Goal: Task Accomplishment & Management: Manage account settings

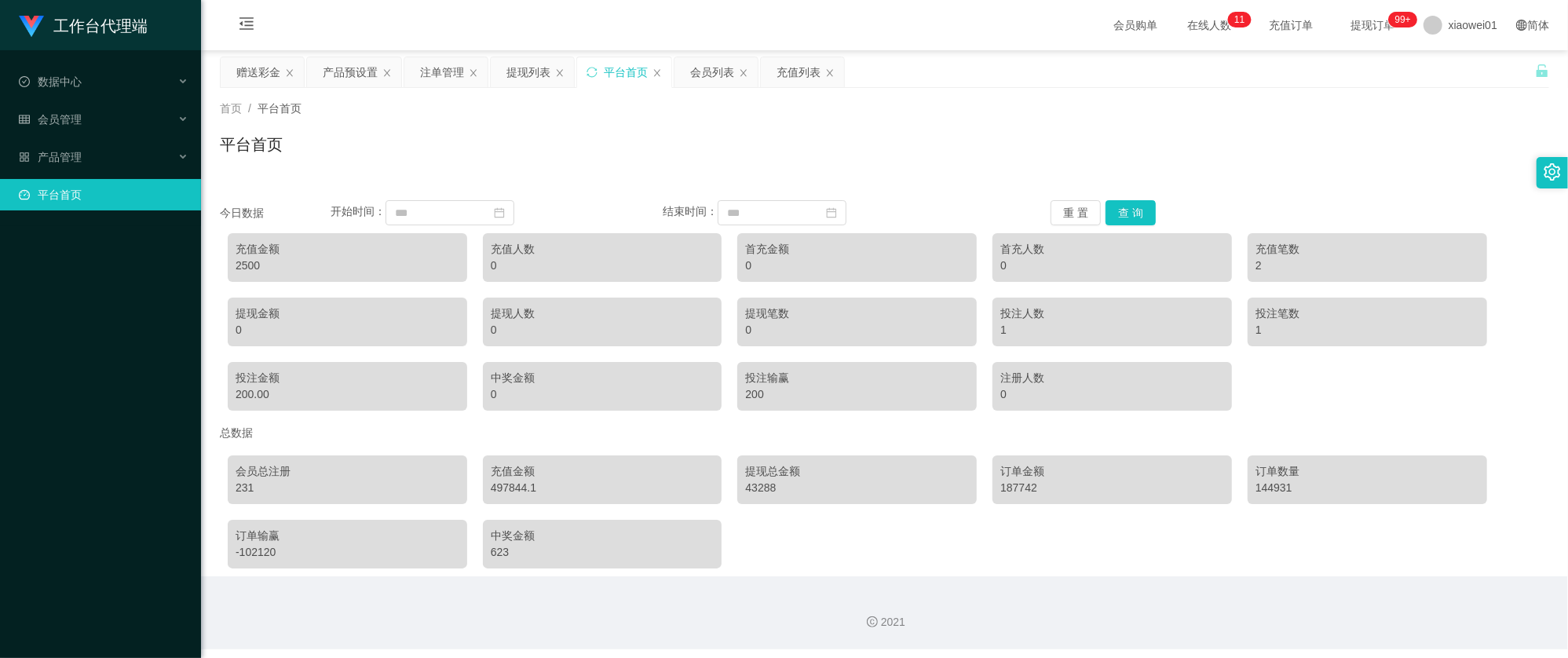
click at [263, 50] on main "关闭左侧 关闭右侧 关闭其它 刷新页面 赠送彩金 产品预设置 注单管理 提现列表 平台首页 会员列表 充值列表 首页 / 平台首页 / 平台首页 今日数据 开…" at bounding box center [884, 312] width 1366 height 526
click at [261, 61] on div "赠送彩金" at bounding box center [259, 72] width 44 height 30
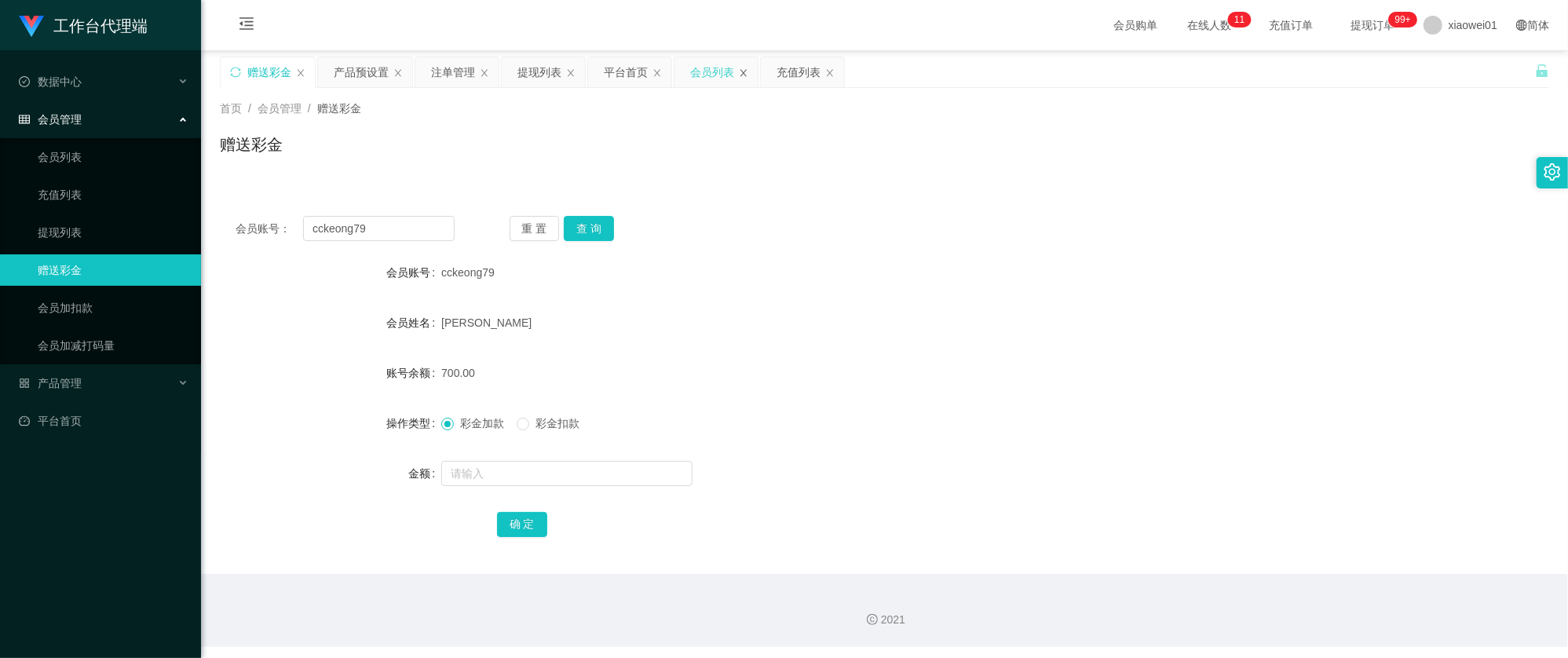
click at [748, 76] on icon "图标: close" at bounding box center [743, 73] width 9 height 9
click at [748, 70] on icon "图标: close" at bounding box center [743, 73] width 9 height 9
click at [591, 221] on button "查 询" at bounding box center [589, 228] width 50 height 25
drag, startPoint x: 407, startPoint y: 233, endPoint x: 27, endPoint y: 174, distance: 384.6
click at [47, 179] on section "工作台代理端 数据中心 会员管理 会员列表 充值列表 提现列表 赠送彩金 会员加扣款 会员加减打码量 产品管理 平台首页 保存配置 重置配置 整体风格设置 主…" at bounding box center [784, 323] width 1568 height 647
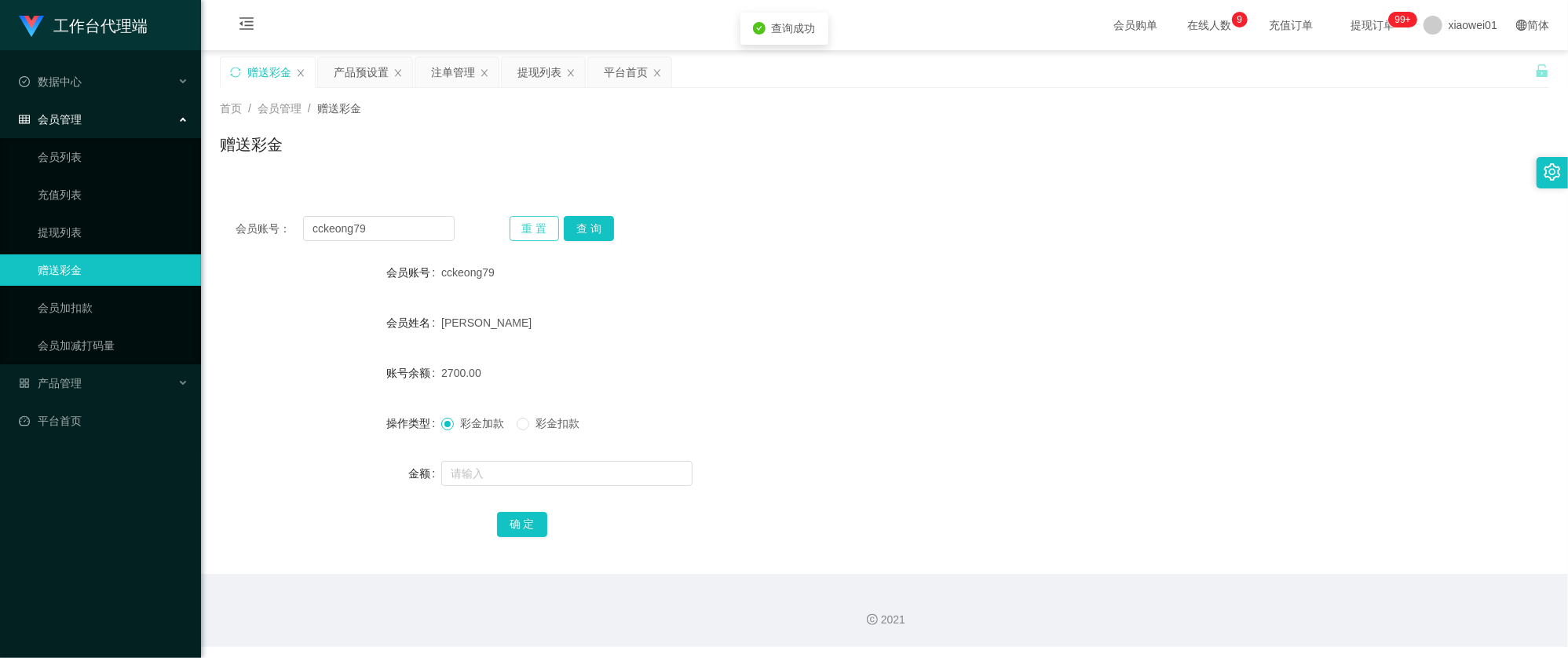
drag, startPoint x: 528, startPoint y: 227, endPoint x: 542, endPoint y: 231, distance: 14.6
click at [528, 227] on button "重 置" at bounding box center [534, 228] width 50 height 25
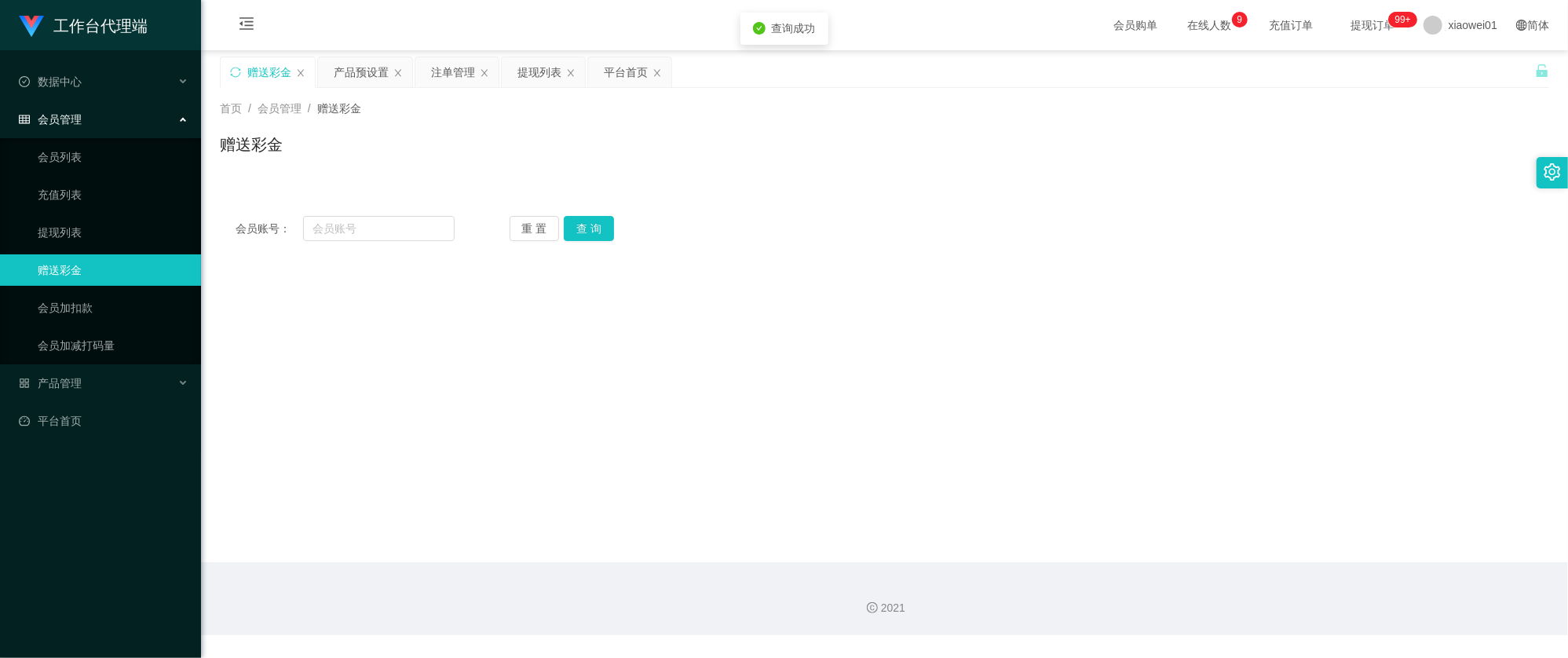
click at [619, 238] on div "重 置 查 询" at bounding box center [619, 228] width 219 height 25
click at [598, 230] on button "查 询" at bounding box center [589, 228] width 50 height 25
drag, startPoint x: 389, startPoint y: 226, endPoint x: 438, endPoint y: 226, distance: 49.0
click at [389, 226] on input "text" at bounding box center [379, 228] width 152 height 25
paste input "Kjh1996"
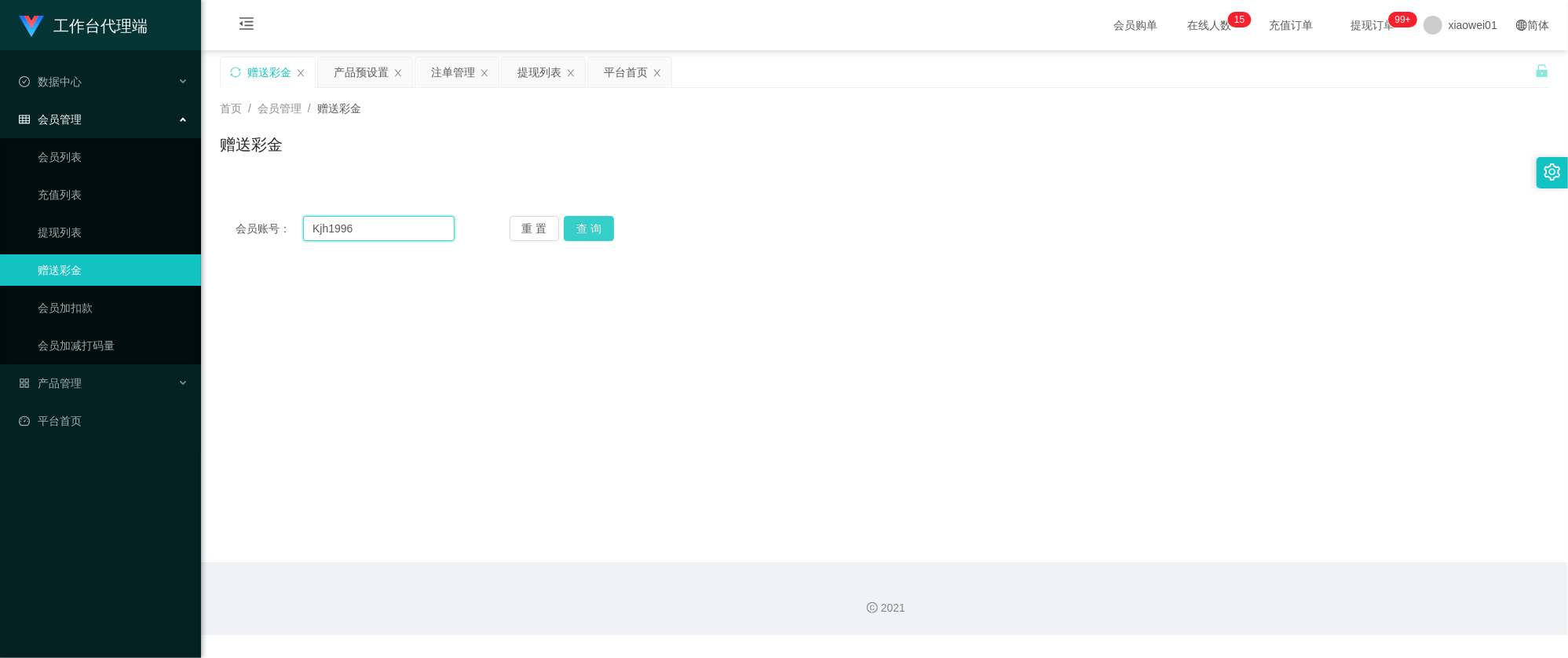
type input "Kjh1996"
click at [581, 230] on button "查 询" at bounding box center [589, 228] width 50 height 25
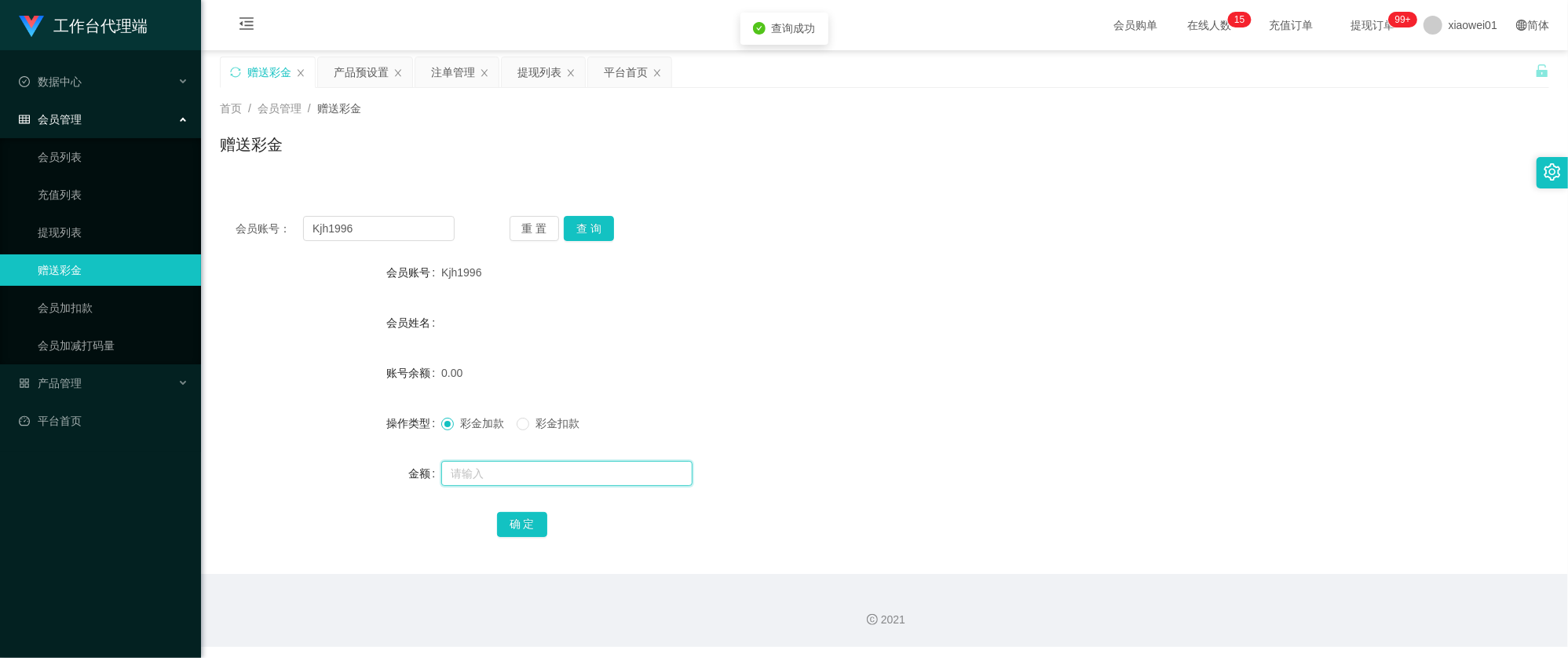
click at [533, 475] on input "text" at bounding box center [567, 472] width 251 height 25
type input "30"
click at [535, 529] on button "确 定" at bounding box center [521, 524] width 50 height 25
drag, startPoint x: 399, startPoint y: 234, endPoint x: 477, endPoint y: 234, distance: 78.0
click at [145, 221] on section "工作台代理端 数据中心 会员管理 会员列表 充值列表 提现列表 赠送彩金 会员加扣款 会员加减打码量 产品管理 平台首页 保存配置 重置配置 整体风格设置 主…" at bounding box center [784, 323] width 1568 height 647
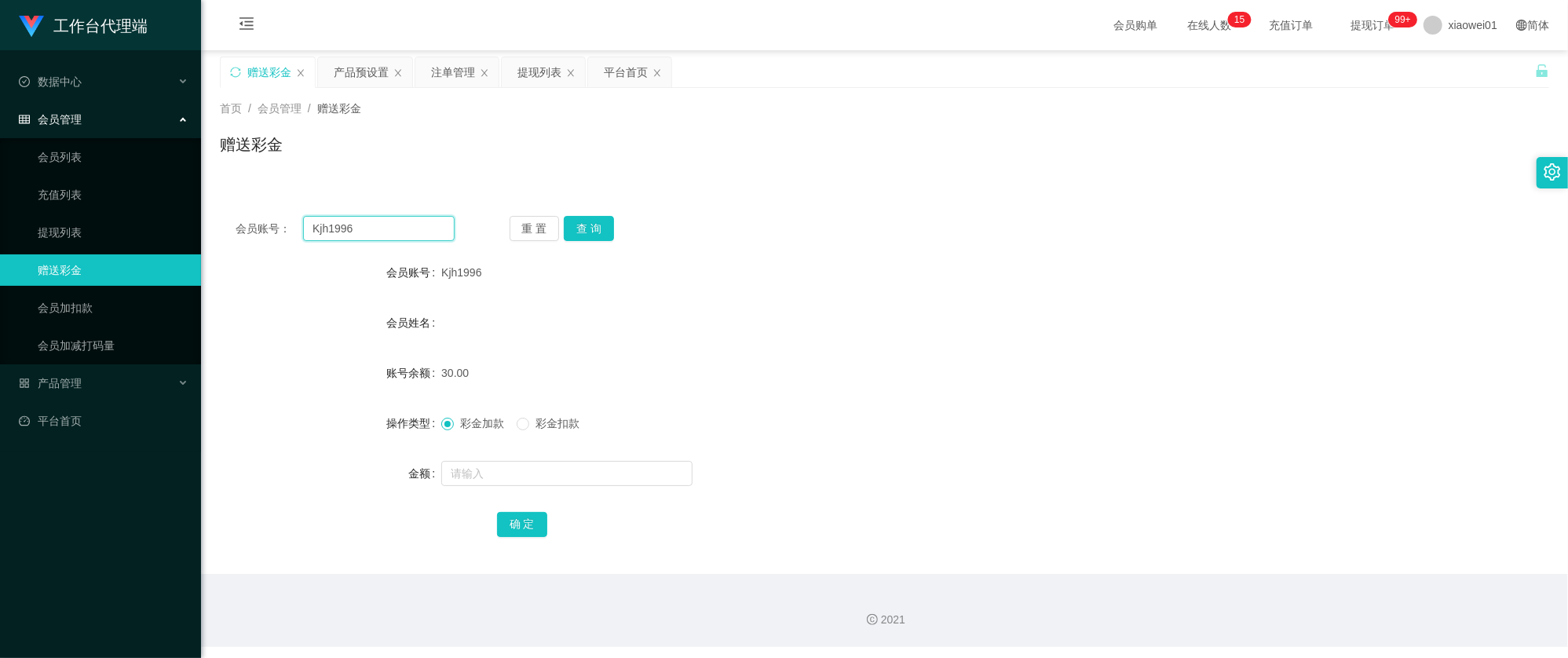
paste input "seng123"
type input "seng123"
click at [588, 221] on button "查 询" at bounding box center [589, 228] width 50 height 25
click at [594, 492] on form "会员账号 seng123 会员姓名 账号余额 0.00 操作类型 彩金加款 彩金扣款 金额 确 定" at bounding box center [885, 398] width 1329 height 283
click at [591, 478] on input "text" at bounding box center [567, 472] width 251 height 25
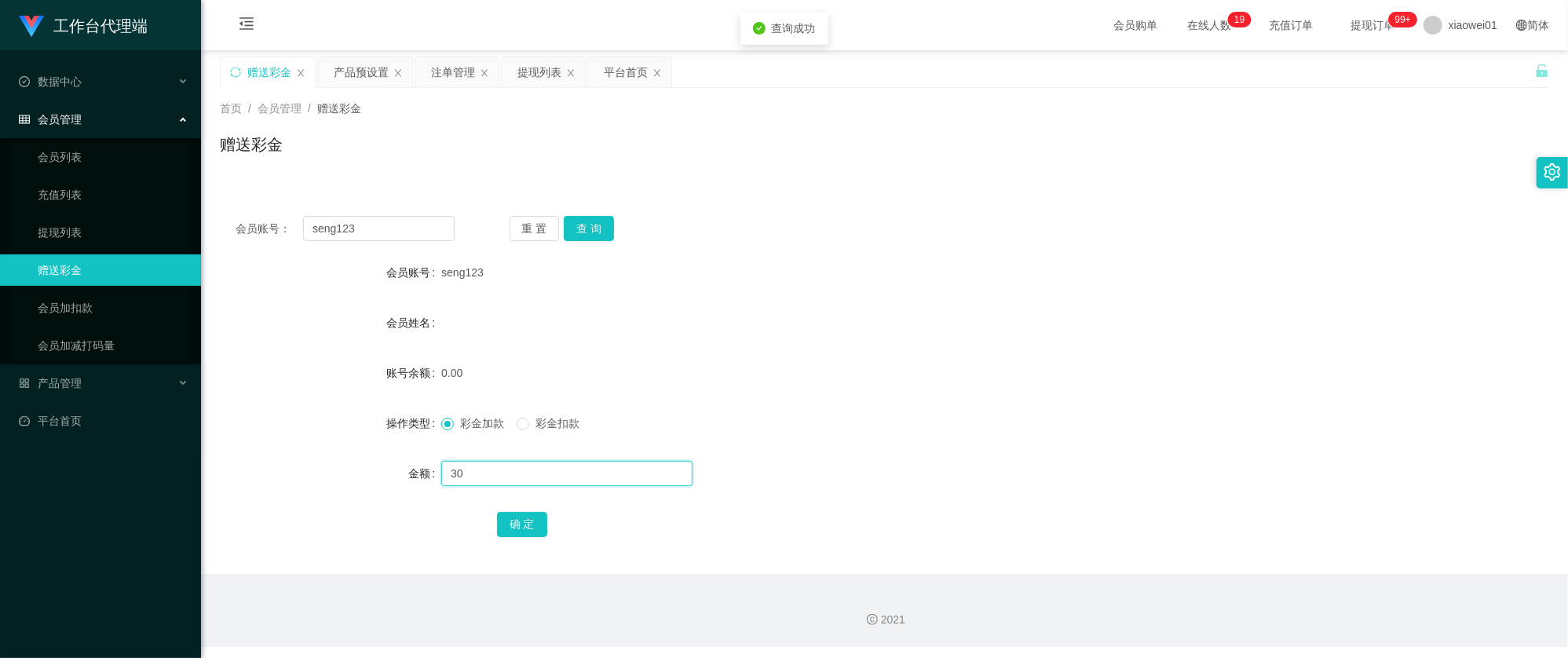
type input "30"
click at [549, 522] on div "确 定" at bounding box center [884, 523] width 776 height 31
click at [529, 522] on button "确 定" at bounding box center [521, 524] width 50 height 25
click at [968, 330] on div "会员姓名" at bounding box center [885, 323] width 1329 height 31
drag, startPoint x: 407, startPoint y: 232, endPoint x: -20, endPoint y: 177, distance: 430.5
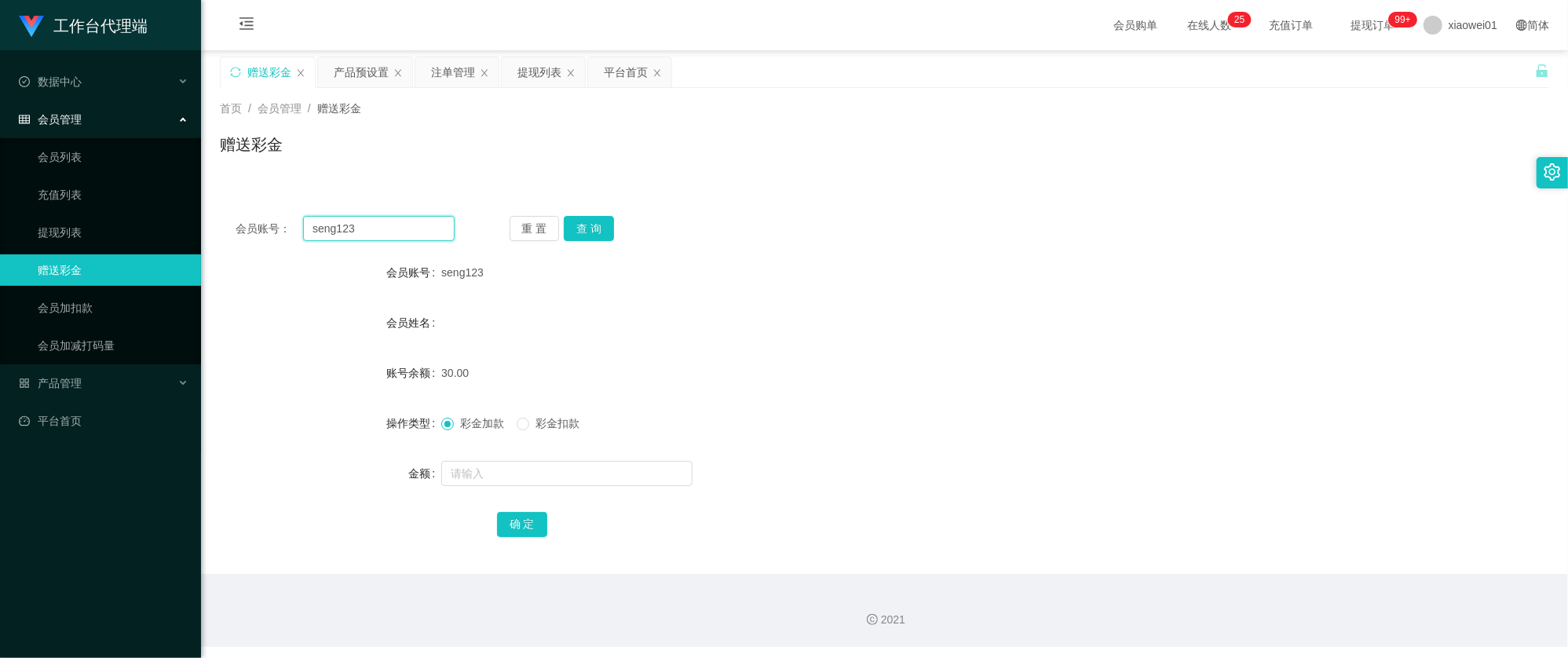
click at [0, 177] on html "工作台代理端 数据中心 会员管理 会员列表 充值列表 提现列表 赠送彩金 会员加扣款 会员加减打码量 产品管理 平台首页 保存配置 重置配置 整体风格设置 主…" at bounding box center [784, 329] width 1568 height 658
paste input "hee"
type input "shee"
click at [591, 226] on button "查 询" at bounding box center [589, 228] width 50 height 25
click at [554, 472] on input "text" at bounding box center [567, 472] width 251 height 25
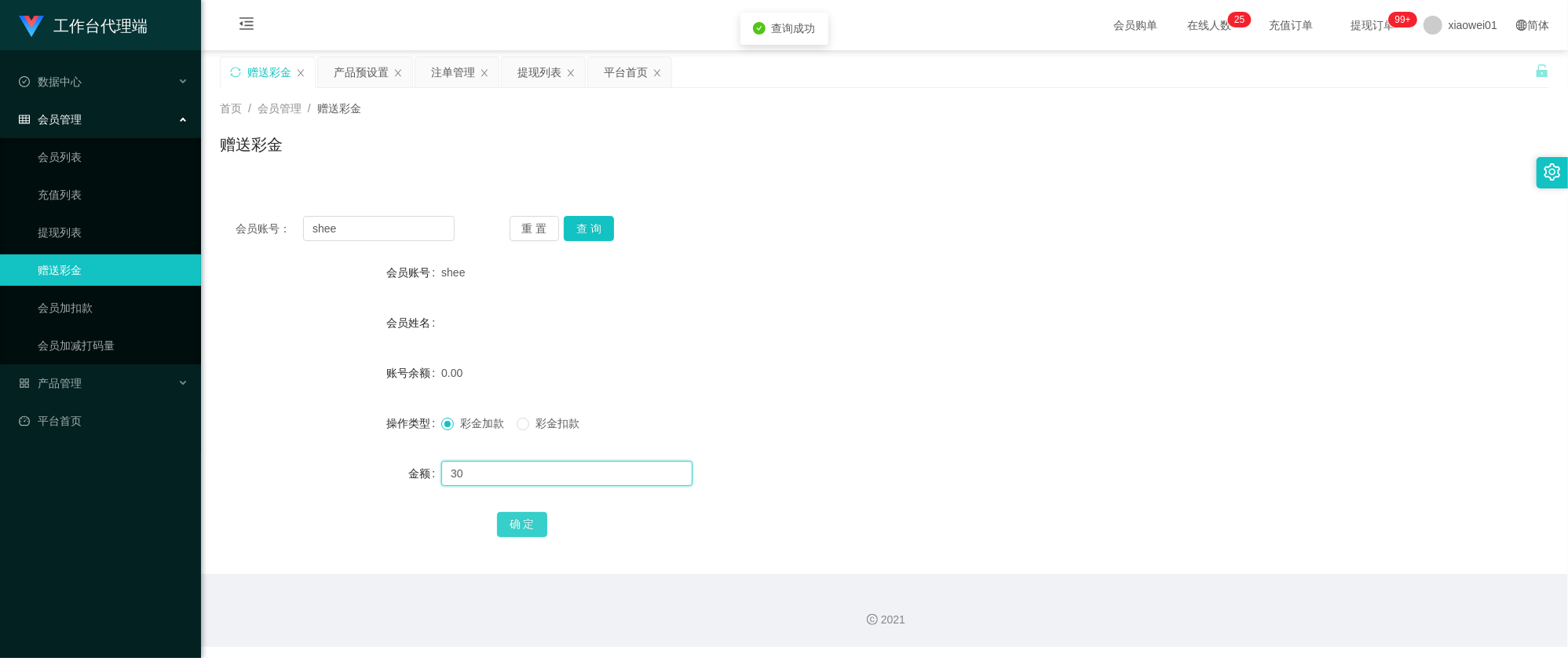
type input "30"
click at [533, 525] on button "确 定" at bounding box center [521, 524] width 50 height 25
click at [920, 419] on div "彩金加款 彩金扣款" at bounding box center [828, 423] width 776 height 31
drag, startPoint x: 397, startPoint y: 237, endPoint x: 422, endPoint y: 220, distance: 30.2
click at [111, 215] on section "工作台代理端 数据中心 会员管理 会员列表 充值列表 提现列表 赠送彩金 会员加扣款 会员加减打码量 产品管理 平台首页 保存配置 重置配置 整体风格设置 主…" at bounding box center [784, 323] width 1568 height 647
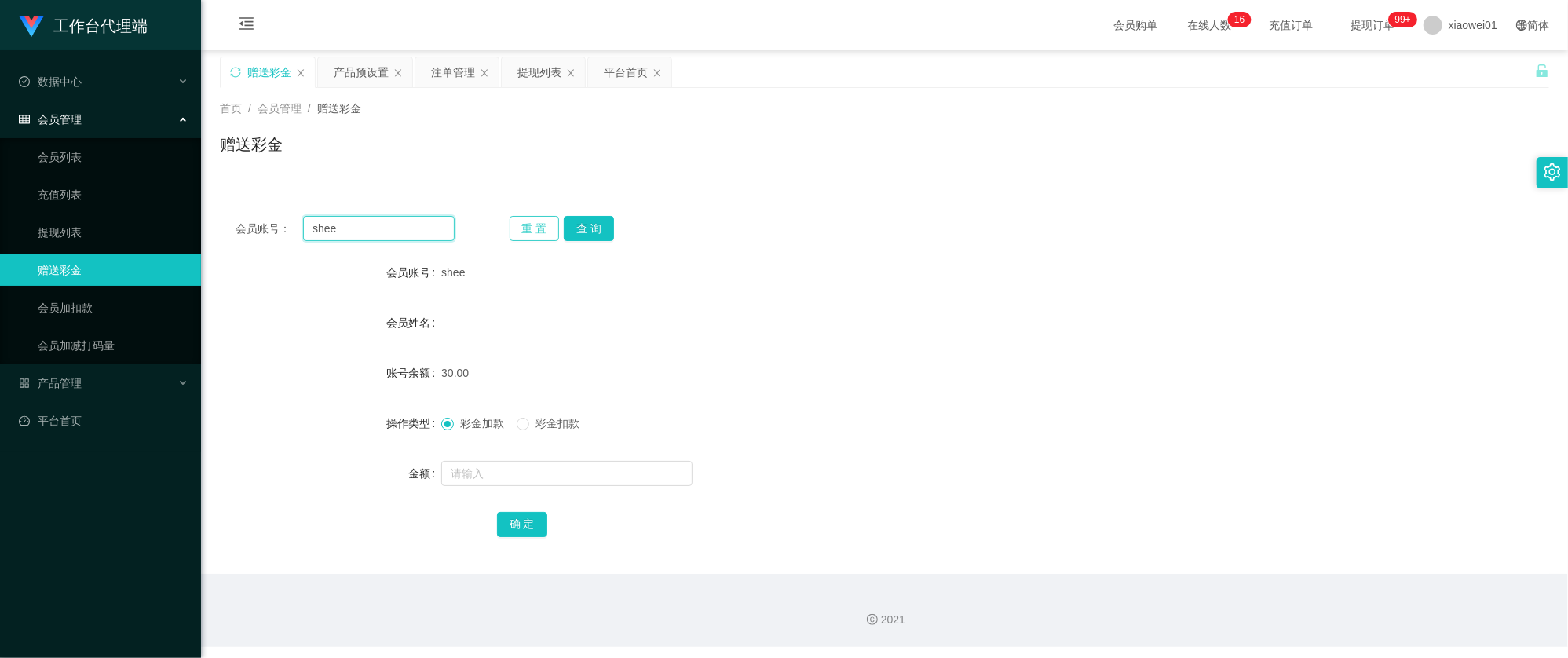
paste input "yap0101"
type input "yap0101"
click at [610, 226] on button "查 询" at bounding box center [589, 228] width 50 height 25
click at [520, 469] on input "text" at bounding box center [567, 472] width 251 height 25
type input "30"
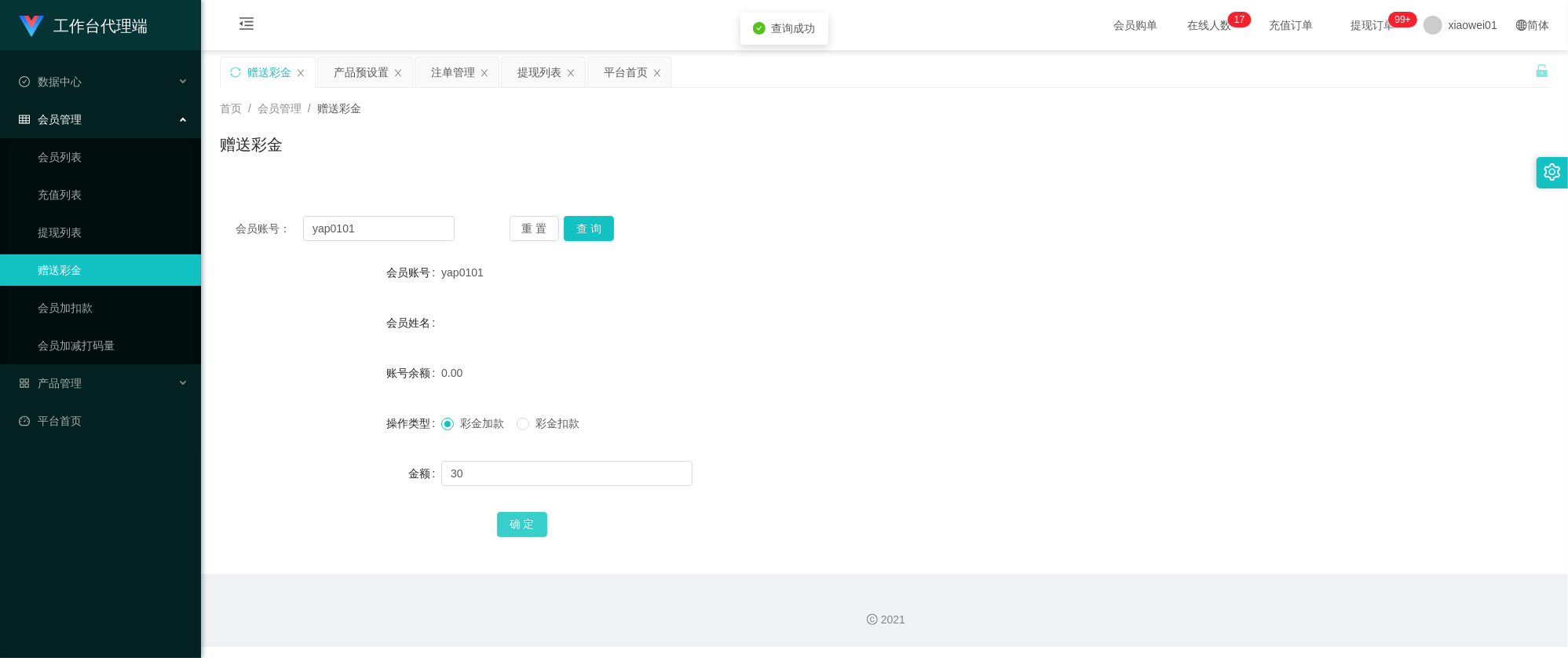
click at [521, 512] on button "确 定" at bounding box center [521, 524] width 50 height 25
click at [1001, 314] on div "会员姓名" at bounding box center [885, 323] width 1329 height 31
drag, startPoint x: 409, startPoint y: 226, endPoint x: 111, endPoint y: 192, distance: 299.9
click at [102, 195] on section "工作台代理端 数据中心 会员管理 会员列表 充值列表 提现列表 赠送彩金 会员加扣款 会员加减打码量 产品管理 平台首页 保存配置 重置配置 整体风格设置 主…" at bounding box center [784, 323] width 1568 height 647
paste input "popiaking2929"
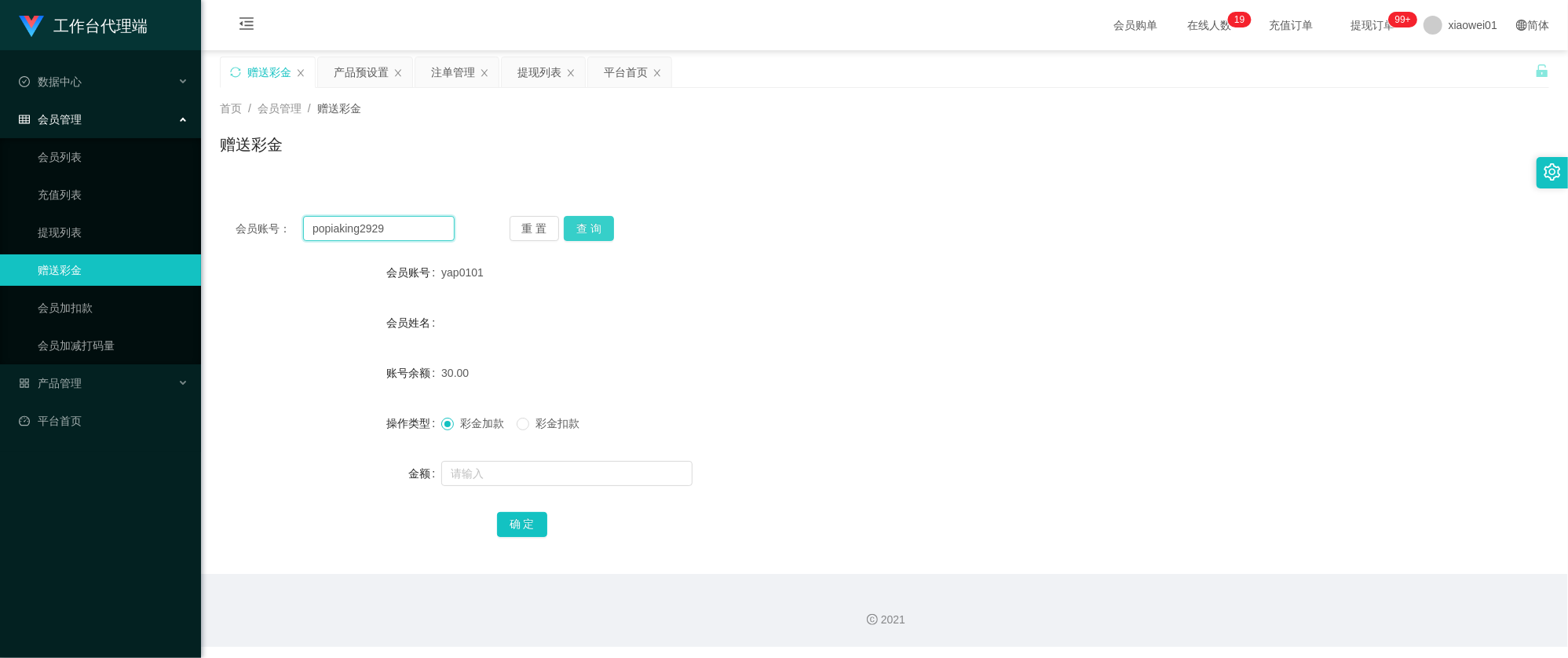
type input "popiaking2929"
click at [597, 224] on button "查 询" at bounding box center [589, 228] width 50 height 25
click at [548, 475] on input "text" at bounding box center [567, 472] width 251 height 25
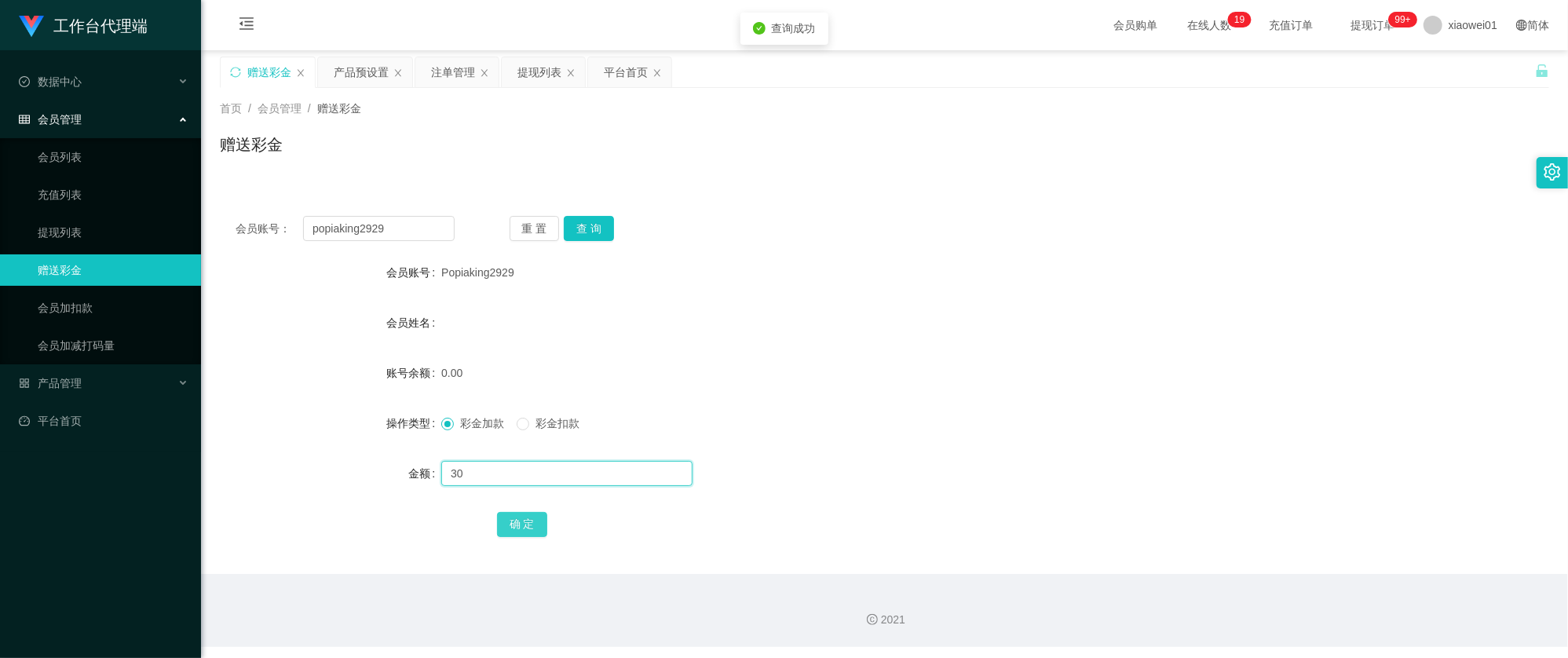
type input "30"
click at [520, 512] on button "确 定" at bounding box center [521, 524] width 50 height 25
click at [895, 323] on div "会员姓名" at bounding box center [885, 323] width 1329 height 31
click at [349, 60] on div "产品预设置" at bounding box center [361, 72] width 55 height 30
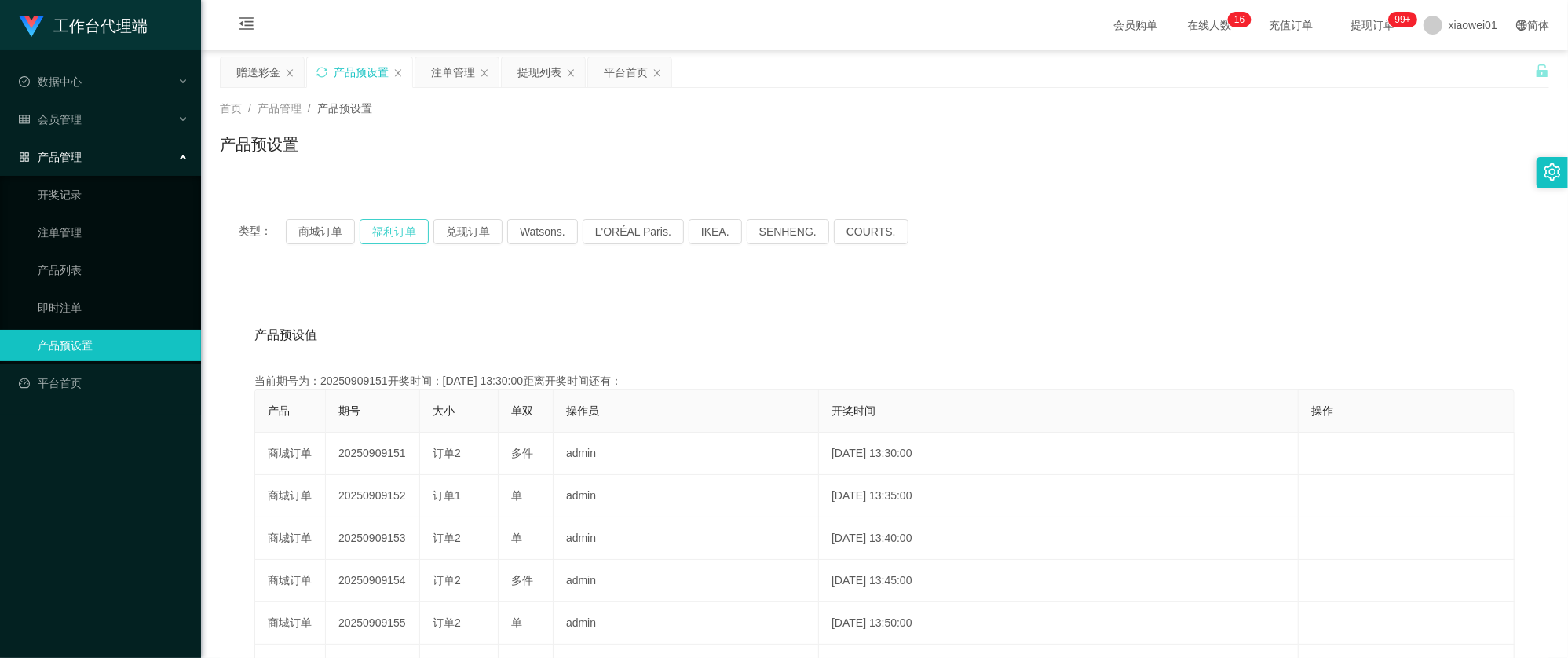
click at [378, 227] on button "福利订单" at bounding box center [394, 231] width 69 height 25
click at [305, 234] on button "商城订单" at bounding box center [320, 231] width 69 height 25
click at [470, 72] on div "注单管理" at bounding box center [453, 72] width 44 height 30
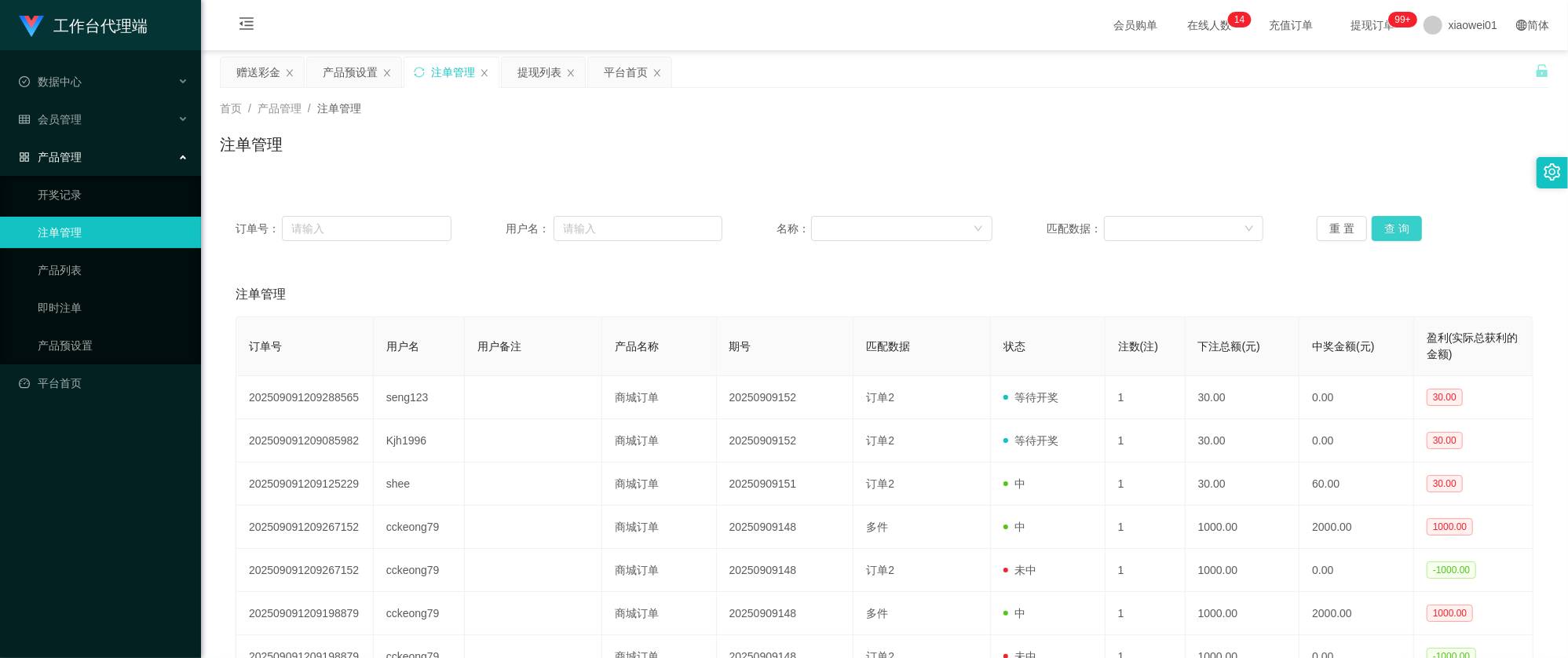
click at [1401, 220] on button "查 询" at bounding box center [1396, 228] width 50 height 25
click at [1399, 221] on button "查 询" at bounding box center [1396, 228] width 50 height 25
click at [268, 67] on div "赠送彩金" at bounding box center [259, 72] width 44 height 30
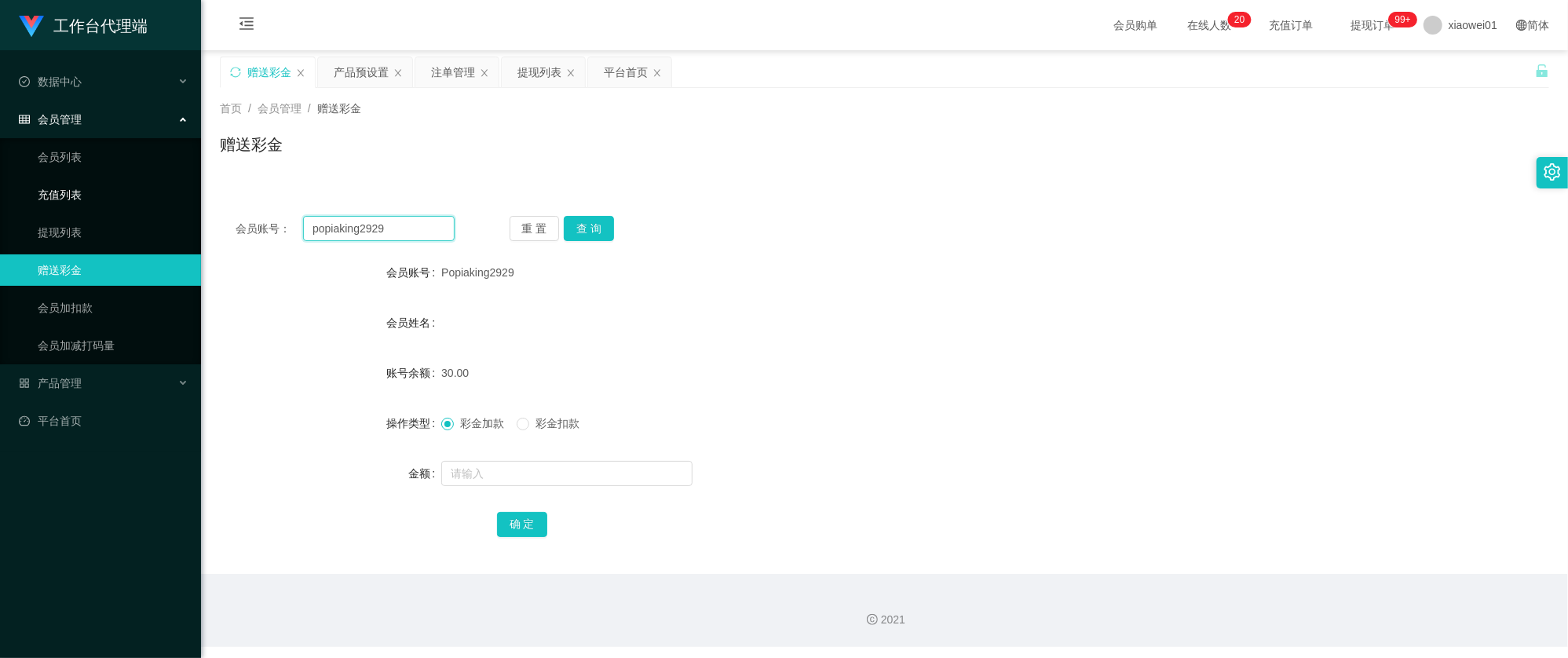
drag, startPoint x: 405, startPoint y: 229, endPoint x: 164, endPoint y: 196, distance: 243.2
click at [165, 196] on section "工作台代理端 数据中心 会员管理 会员列表 充值列表 提现列表 赠送彩金 会员加扣款 会员加减打码量 产品管理 开奖记录 注单管理 产品列表 即时注单 产品预…" at bounding box center [784, 323] width 1568 height 647
paste input "yap0101"
type input "yap0101"
click at [600, 226] on button "查 询" at bounding box center [589, 228] width 50 height 25
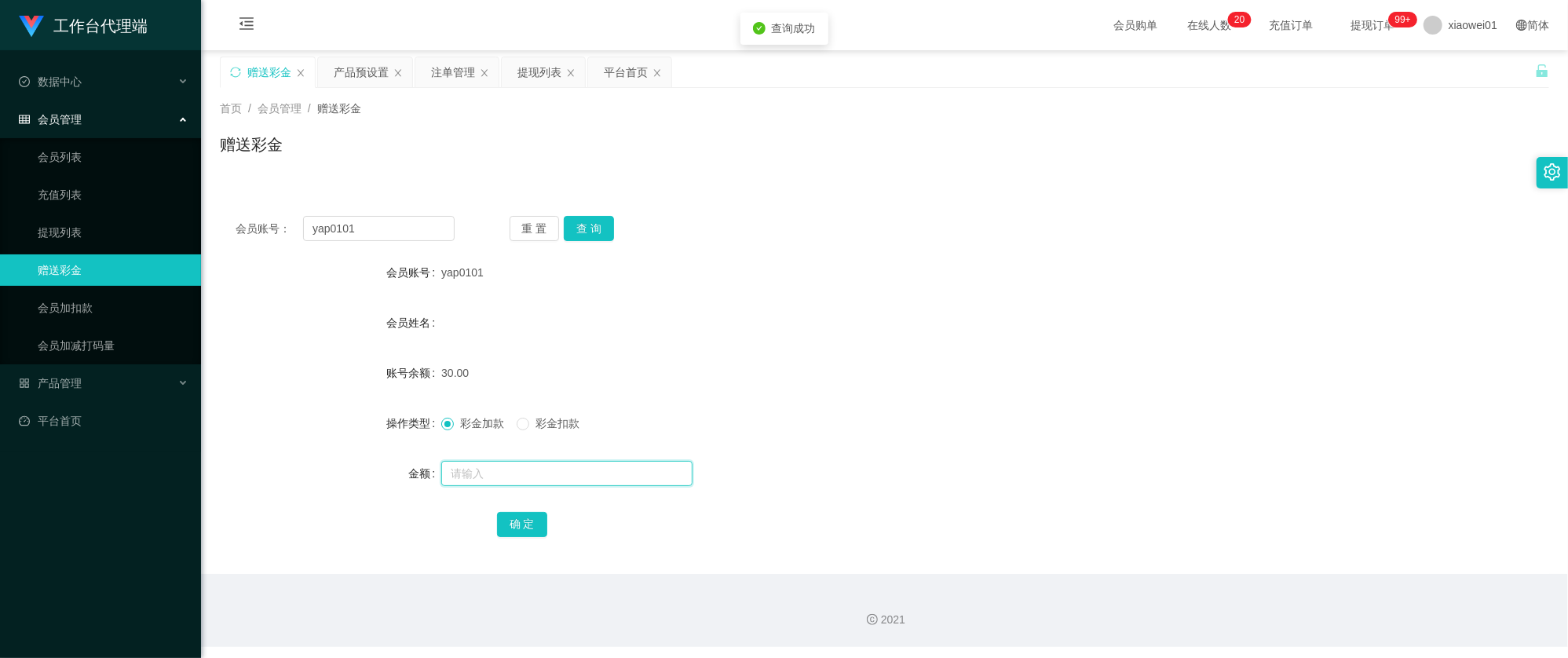
drag, startPoint x: 533, startPoint y: 472, endPoint x: 544, endPoint y: 471, distance: 11.0
click at [533, 472] on input "text" at bounding box center [567, 472] width 251 height 25
click at [547, 67] on div "提现列表" at bounding box center [540, 72] width 44 height 30
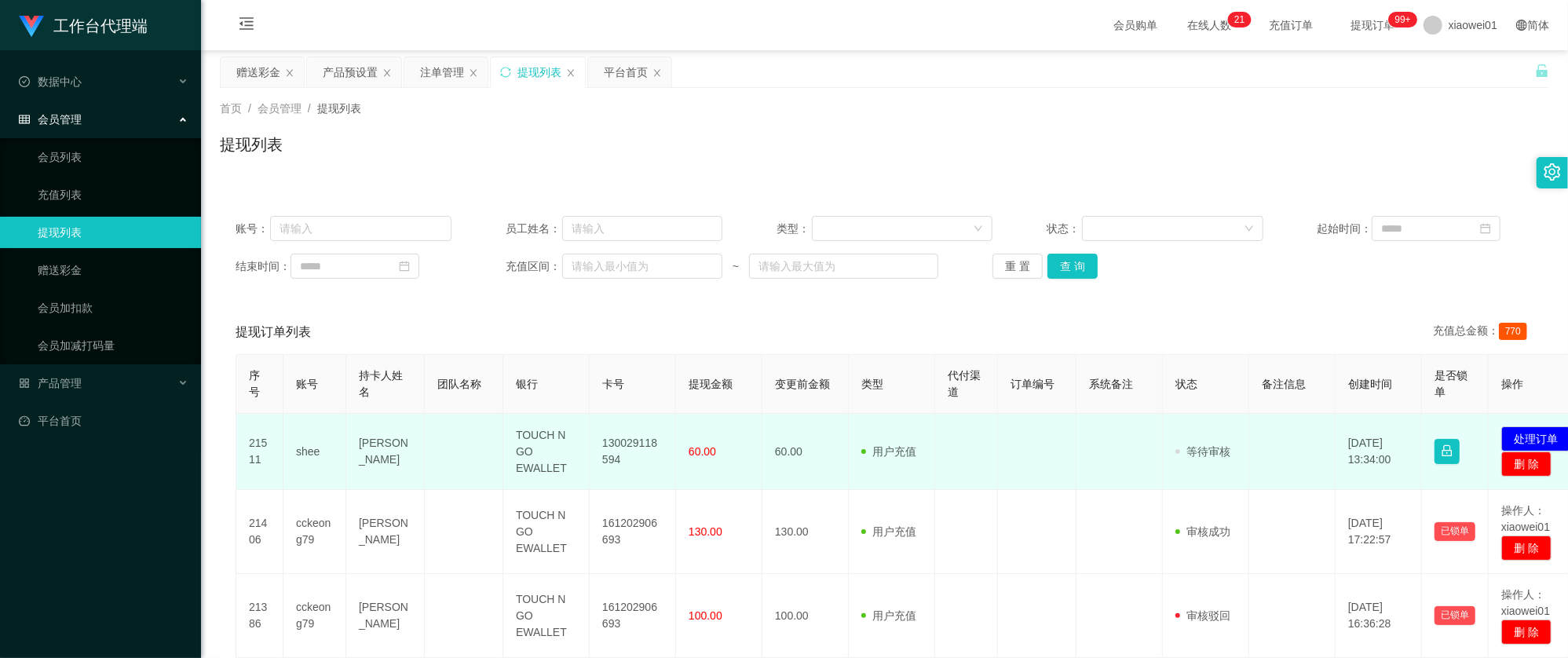
click at [643, 433] on td "130029118594" at bounding box center [632, 451] width 86 height 76
copy td "130029118594"
click at [1550, 434] on button "处理订单" at bounding box center [1535, 438] width 69 height 25
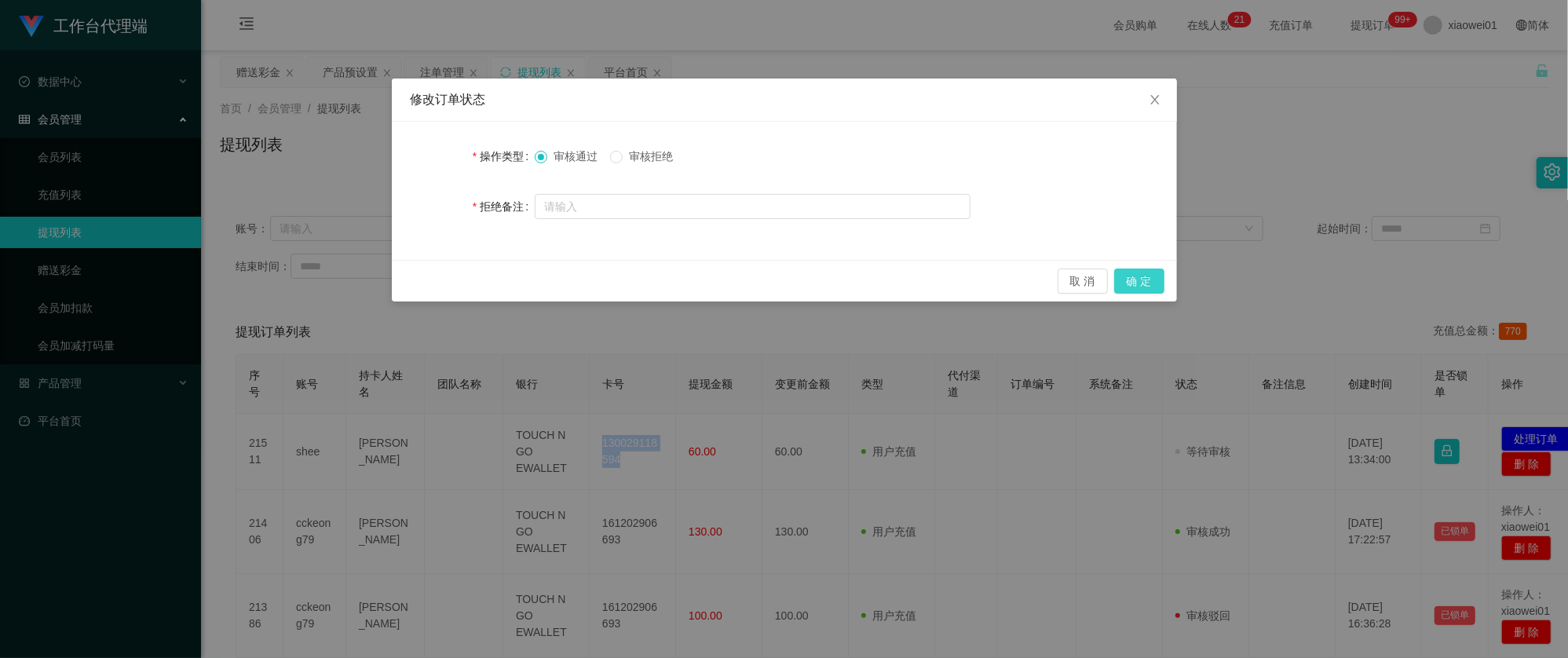
click at [1151, 286] on button "确 定" at bounding box center [1139, 280] width 50 height 25
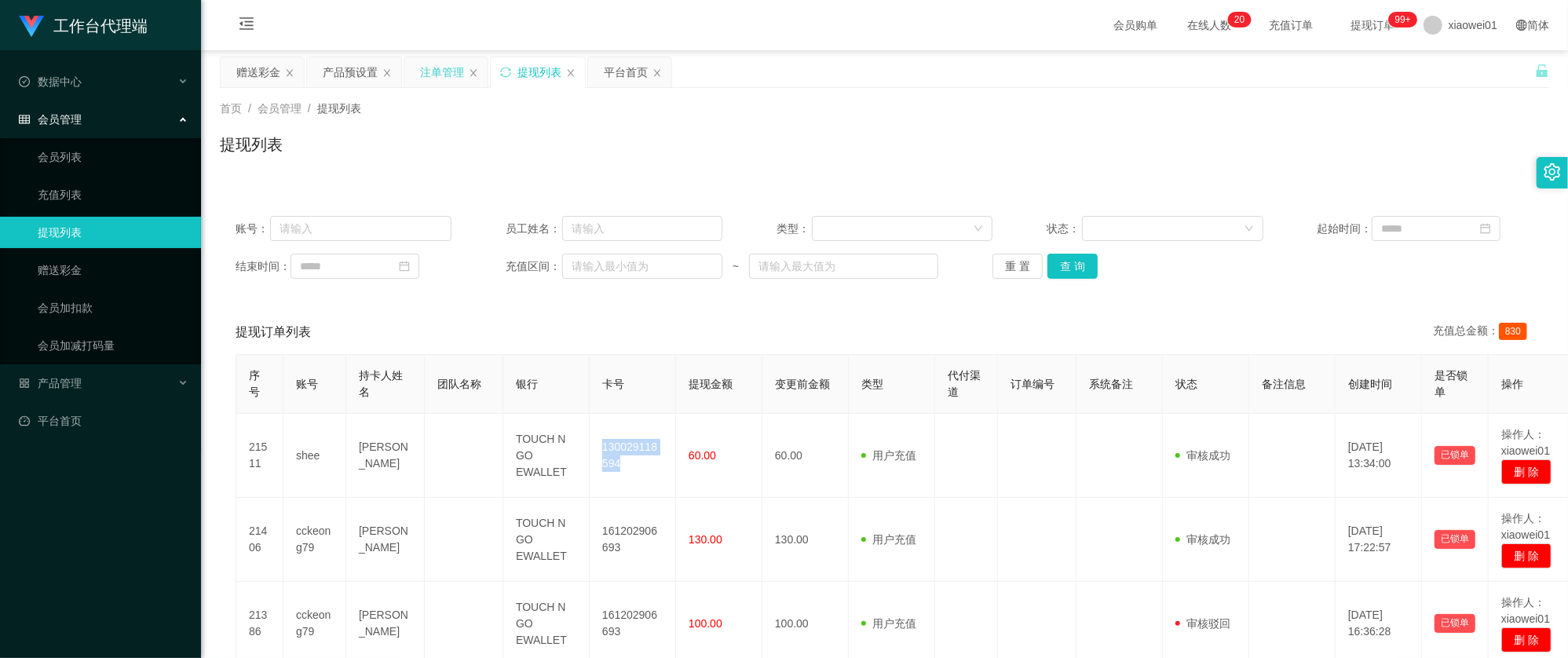
click at [446, 69] on div "注单管理" at bounding box center [442, 72] width 44 height 30
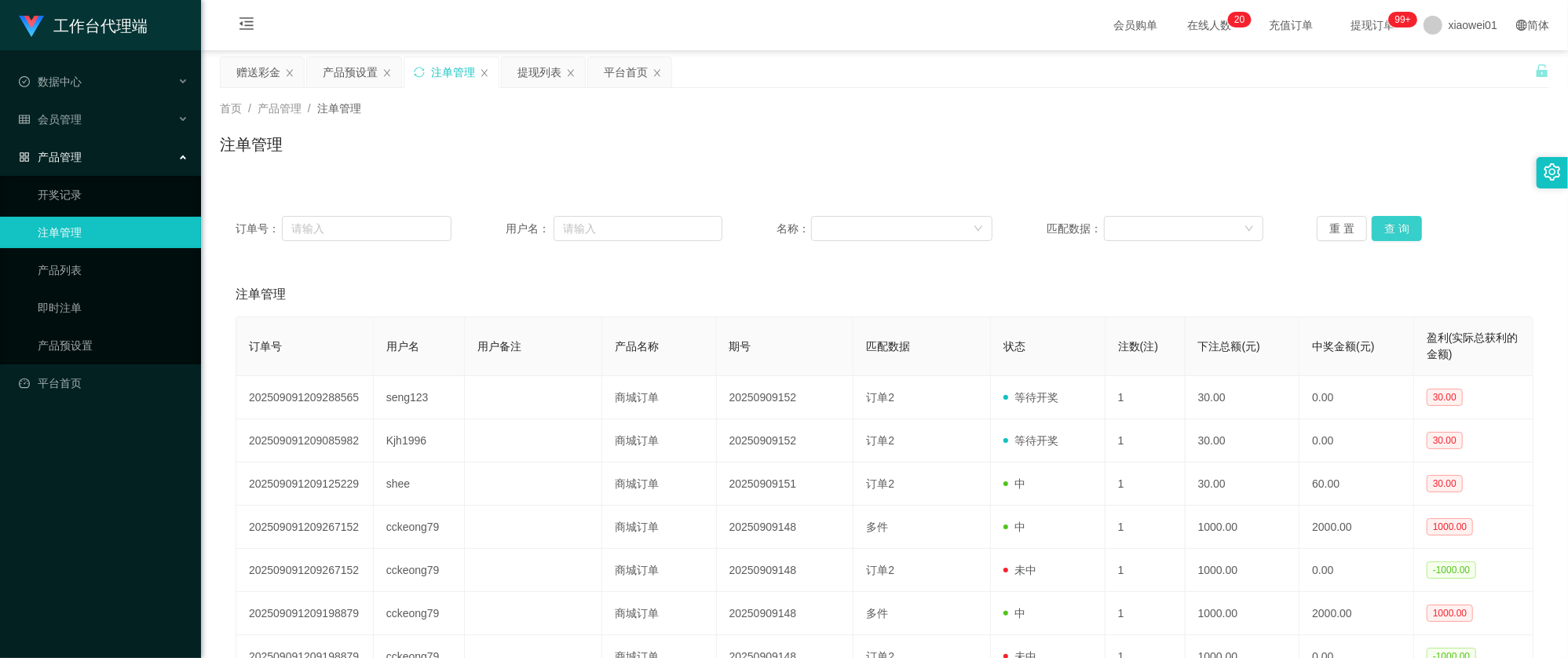
click at [1399, 221] on button "查 询" at bounding box center [1396, 228] width 50 height 25
click at [259, 55] on main "关闭左侧 关闭右侧 关闭其它 刷新页面 赠送彩金 产品预设置 注单管理 提现列表 平台首页 首页 / 产品管理 / 注单管理 / 注单管理 订单号： 用户名：…" at bounding box center [884, 454] width 1366 height 808
click at [261, 69] on div "赠送彩金" at bounding box center [259, 72] width 44 height 30
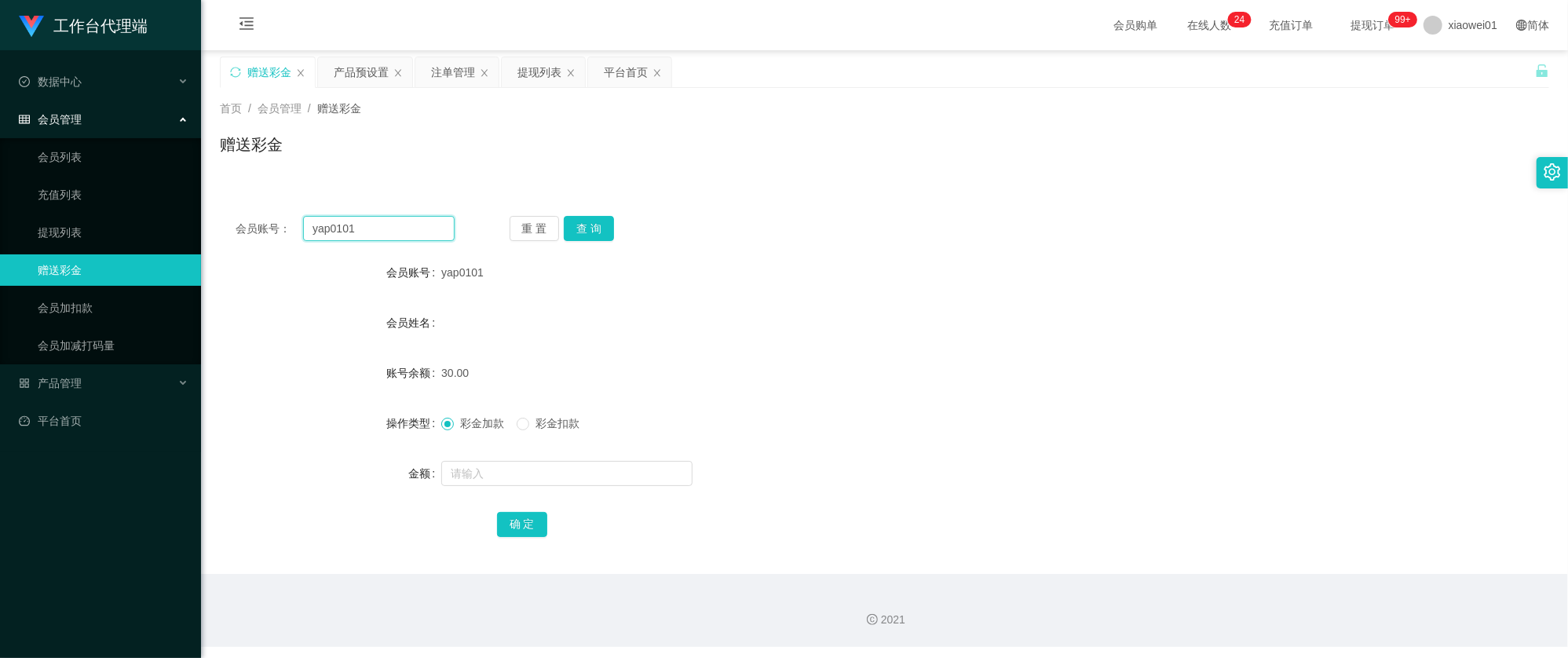
drag, startPoint x: 383, startPoint y: 225, endPoint x: 486, endPoint y: 233, distance: 103.3
click at [81, 174] on section "工作台代理端 数据中心 会员管理 会员列表 充值列表 提现列表 赠送彩金 会员加扣款 会员加减打码量 产品管理 开奖记录 注单管理 产品列表 即时注单 产品预…" at bounding box center [784, 323] width 1568 height 647
paste input "seng123"
type input "seng123"
click at [601, 226] on button "查 询" at bounding box center [589, 228] width 50 height 25
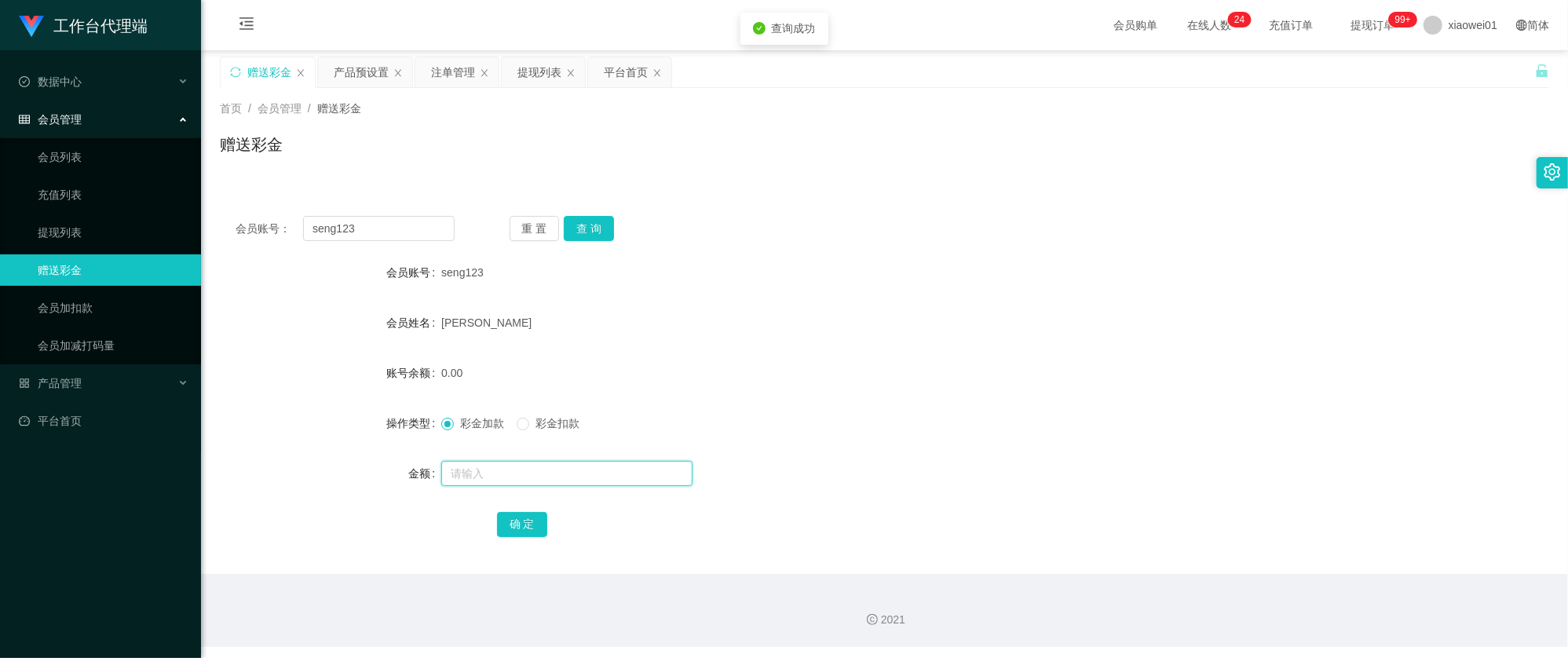
click at [528, 468] on input "text" at bounding box center [567, 472] width 251 height 25
type input "60"
click at [512, 518] on button "确 定" at bounding box center [521, 524] width 50 height 25
click at [834, 366] on div "60.00" at bounding box center [828, 372] width 776 height 31
drag, startPoint x: 394, startPoint y: 223, endPoint x: 199, endPoint y: 205, distance: 195.8
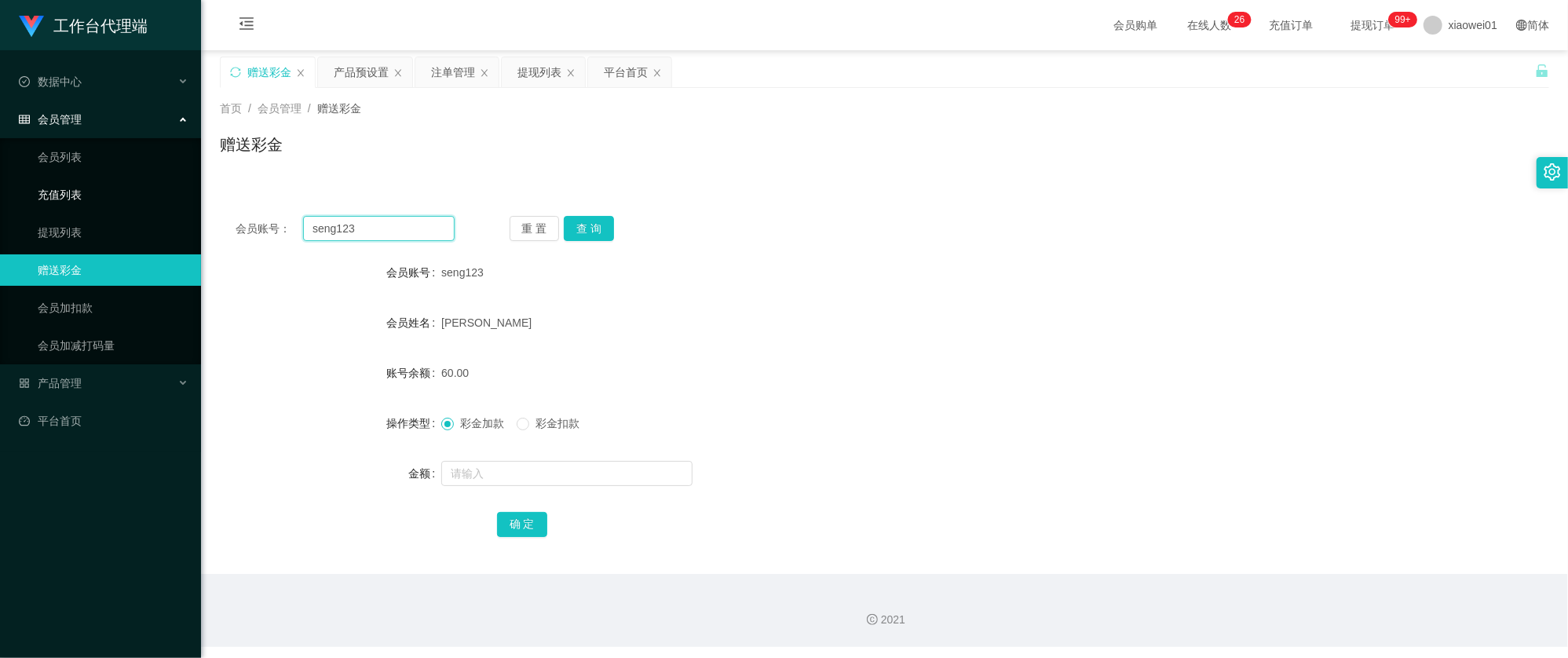
click at [202, 205] on main "关闭左侧 关闭右侧 关闭其它 刷新页面 赠送彩金 产品预设置 注单管理 提现列表 平台首页 首页 / 会员管理 / 赠送彩金 / 赠送彩金 会员账号： sen…" at bounding box center [884, 311] width 1366 height 523
paste input "Kjh1996"
type input "Kjh1996"
click at [617, 220] on div "重 置 查 询" at bounding box center [619, 228] width 219 height 25
click at [594, 223] on button "查 询" at bounding box center [589, 228] width 50 height 25
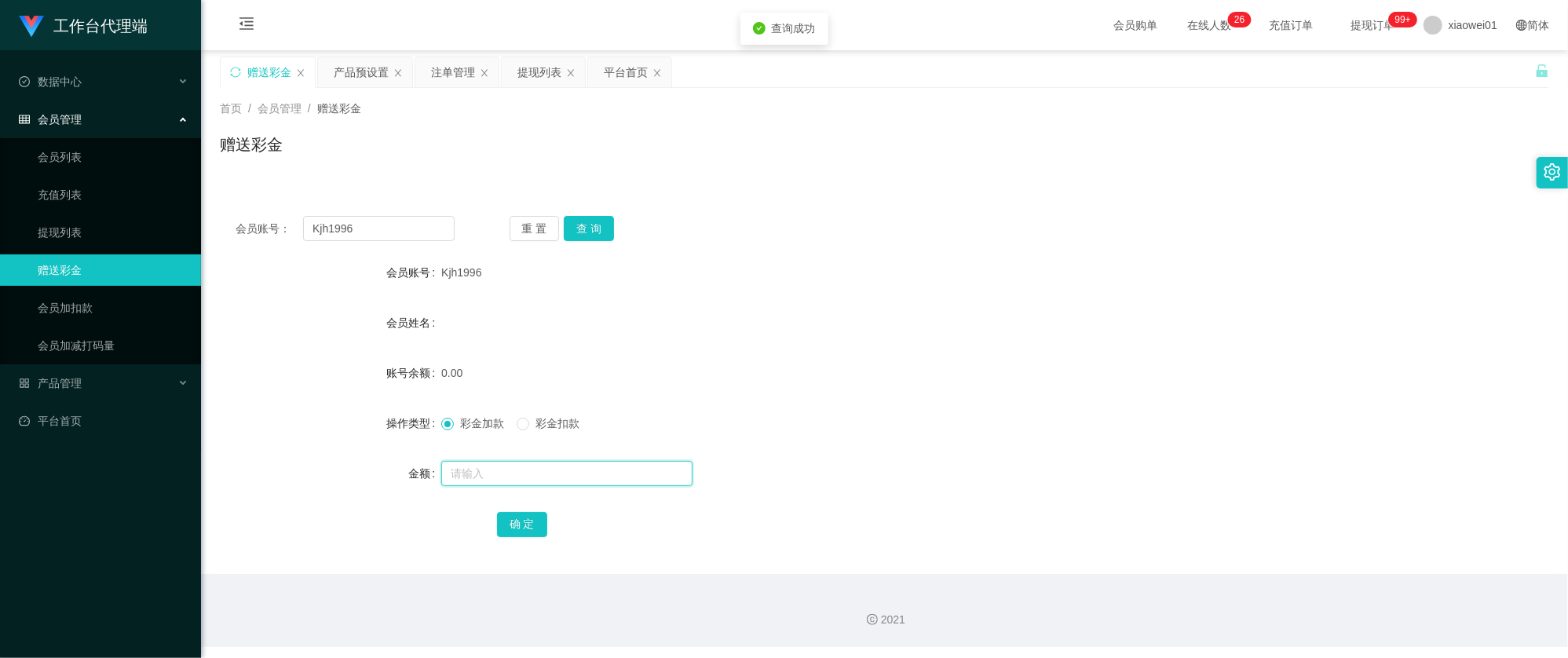
click at [529, 479] on input "text" at bounding box center [567, 472] width 251 height 25
type input "60"
click at [516, 518] on button "确 定" at bounding box center [521, 524] width 50 height 25
click at [914, 351] on form "会员账号 Kjh1996 会员姓名 账号余额 60.00 操作类型 彩金加款 彩金扣款 金额 确 定" at bounding box center [885, 398] width 1329 height 283
click at [342, 80] on div "产品预设置" at bounding box center [361, 72] width 55 height 30
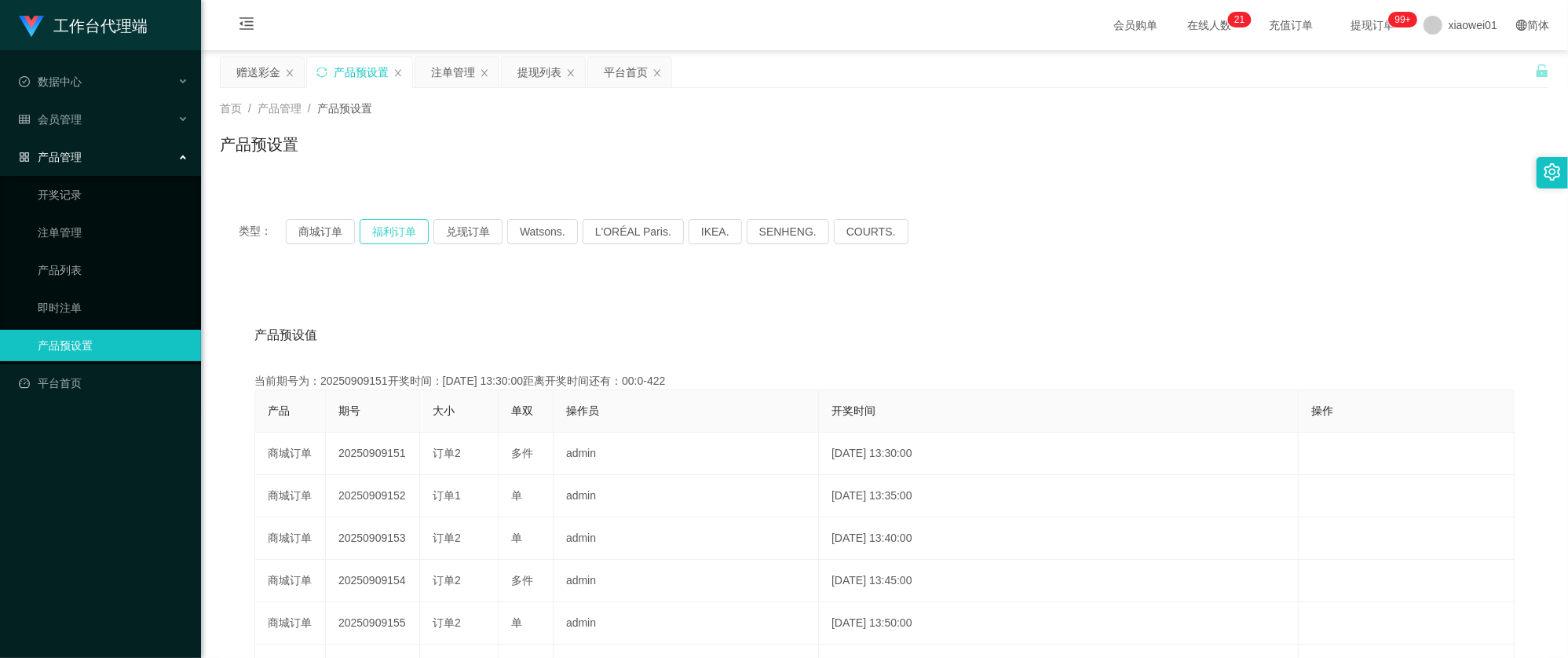
click at [416, 233] on button "福利订单" at bounding box center [394, 231] width 69 height 25
click at [319, 237] on button "商城订单" at bounding box center [320, 231] width 69 height 25
click at [268, 74] on div "赠送彩金" at bounding box center [259, 72] width 44 height 30
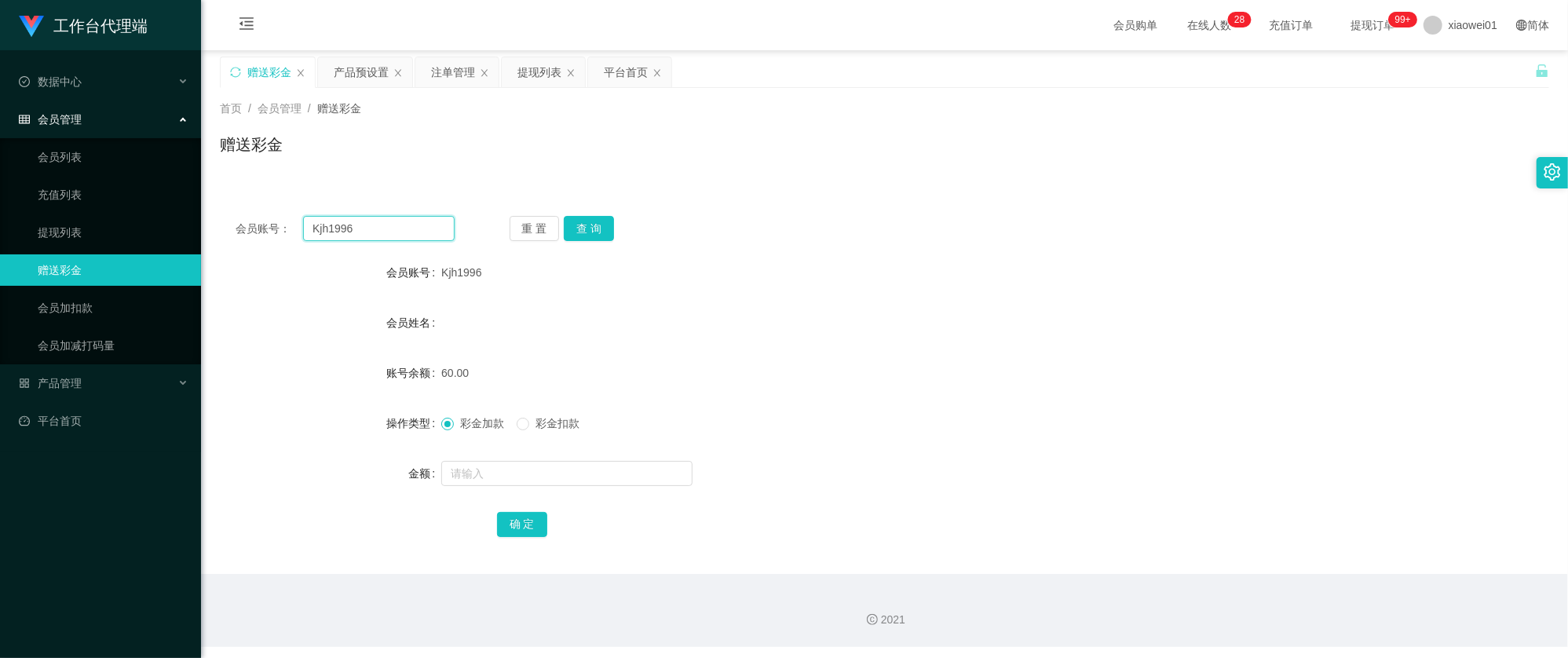
drag, startPoint x: 374, startPoint y: 220, endPoint x: 361, endPoint y: 207, distance: 18.4
click at [211, 211] on main "关闭左侧 关闭右侧 关闭其它 刷新页面 赠送彩金 产品预设置 注单管理 提现列表 平台首页 首页 / 会员管理 / 赠送彩金 / 赠送彩金 会员账号： Kjh…" at bounding box center [884, 311] width 1366 height 523
paste input "jiexiang"
type input "jiexiang"
click at [591, 224] on button "查 询" at bounding box center [589, 228] width 50 height 25
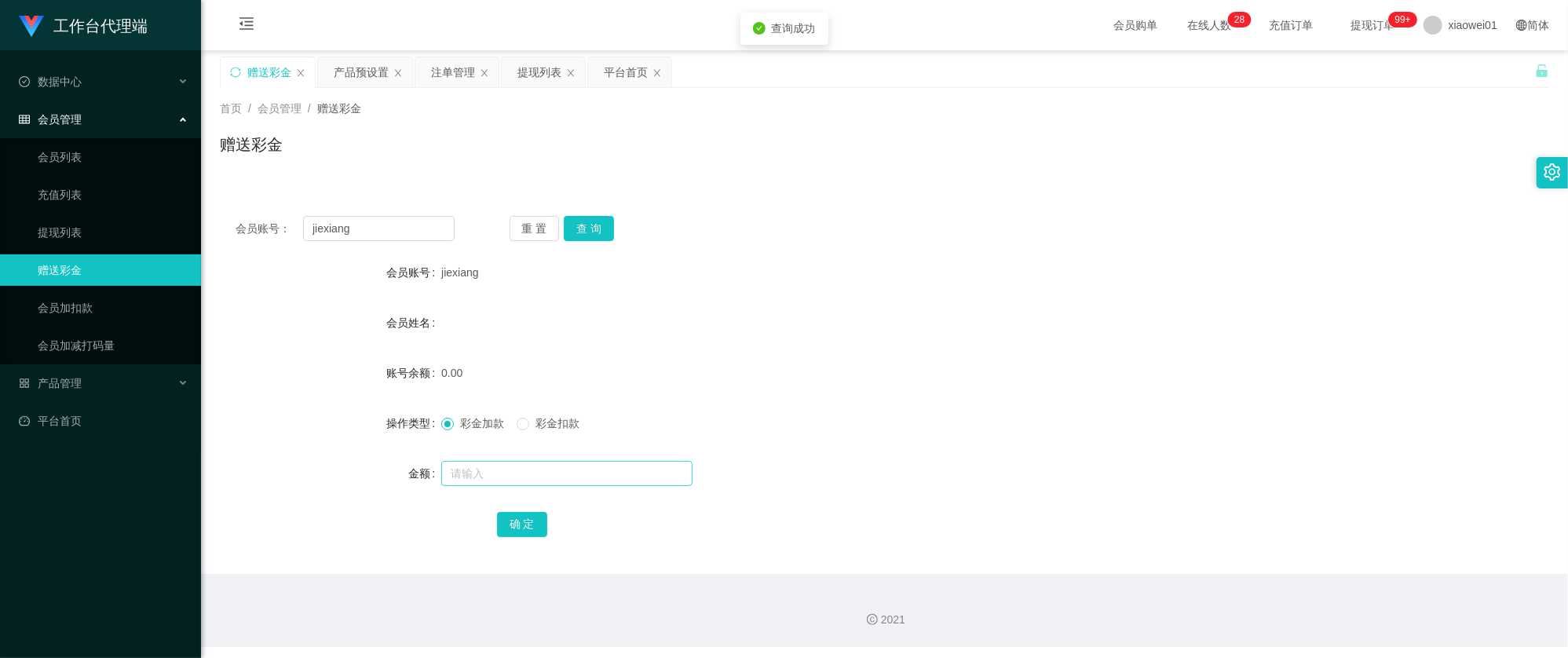
click at [544, 491] on form "会员账号 jiexiang 会员姓名 账号余额 0.00 操作类型 彩金加款 彩金扣款 金额 确 定" at bounding box center [885, 398] width 1329 height 283
click at [545, 470] on input "text" at bounding box center [567, 472] width 251 height 25
type input "30"
drag, startPoint x: 516, startPoint y: 538, endPoint x: 524, endPoint y: 534, distance: 8.9
click at [516, 538] on div "确 定" at bounding box center [884, 523] width 776 height 31
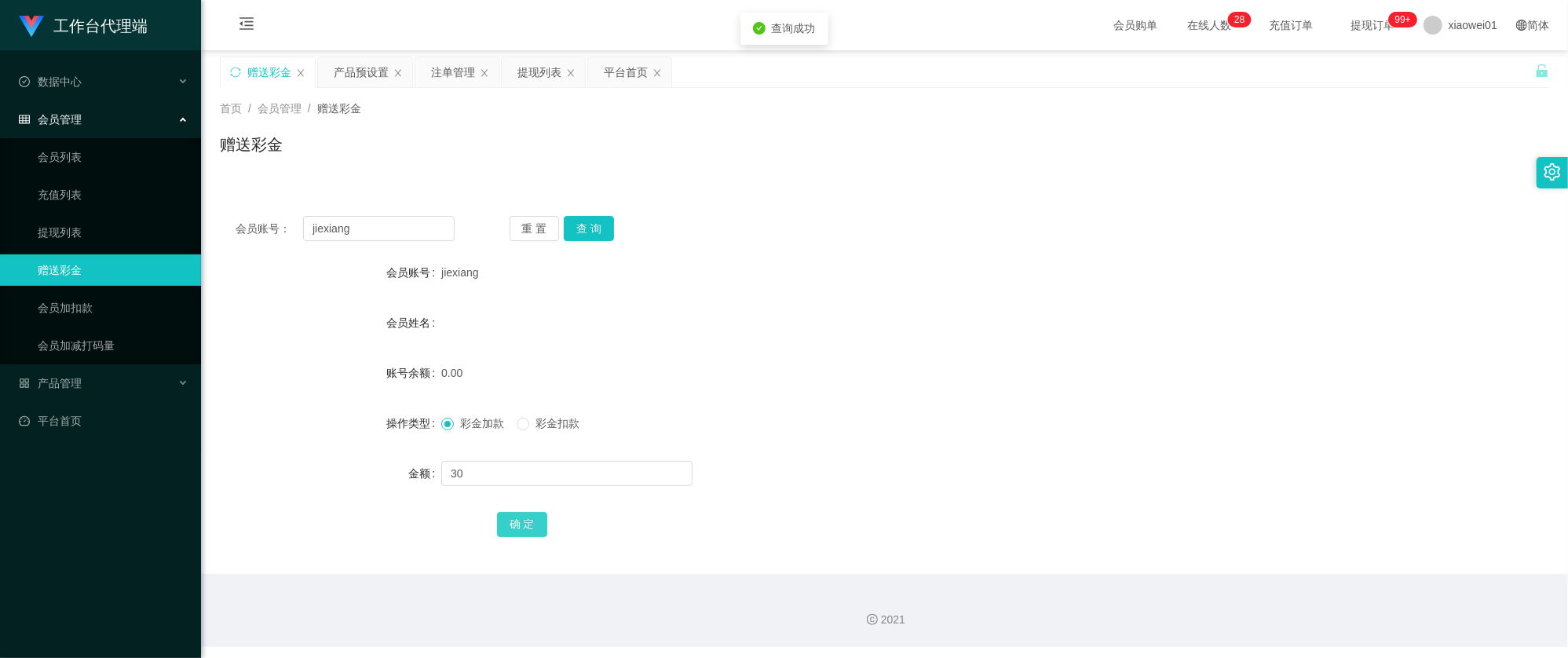
click at [526, 525] on button "确 定" at bounding box center [521, 524] width 50 height 25
click at [933, 434] on div "彩金加款 彩金扣款" at bounding box center [828, 423] width 776 height 31
drag, startPoint x: 382, startPoint y: 231, endPoint x: 89, endPoint y: 216, distance: 293.4
click at [101, 217] on section "工作台代理端 数据中心 会员管理 会员列表 充值列表 提现列表 赠送彩金 会员加扣款 会员加减打码量 产品管理 开奖记录 注单管理 产品列表 即时注单 产品预…" at bounding box center [784, 323] width 1568 height 647
paste input "lee7788"
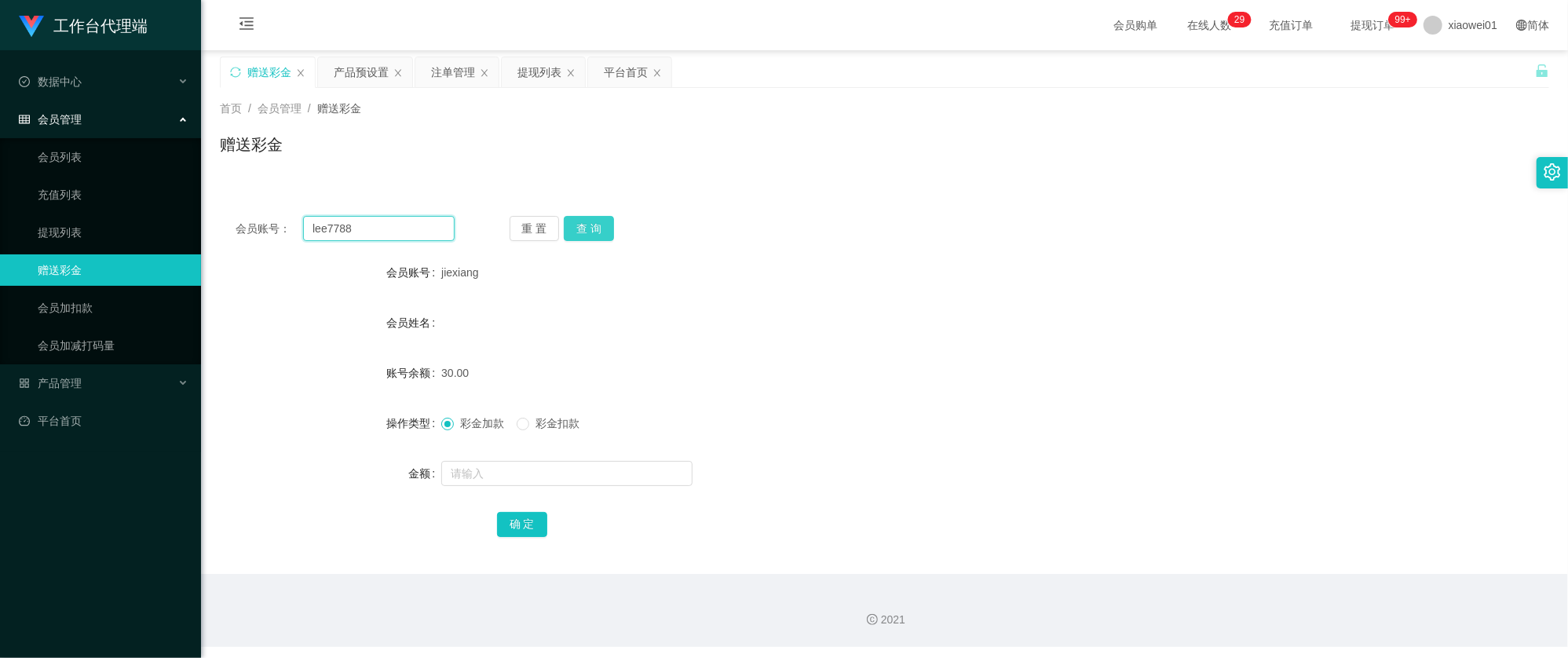
type input "lee7788"
click at [594, 227] on button "查 询" at bounding box center [589, 228] width 50 height 25
click at [475, 466] on input "text" at bounding box center [567, 472] width 251 height 25
type input "30"
drag, startPoint x: 509, startPoint y: 524, endPoint x: 507, endPoint y: 537, distance: 13.2
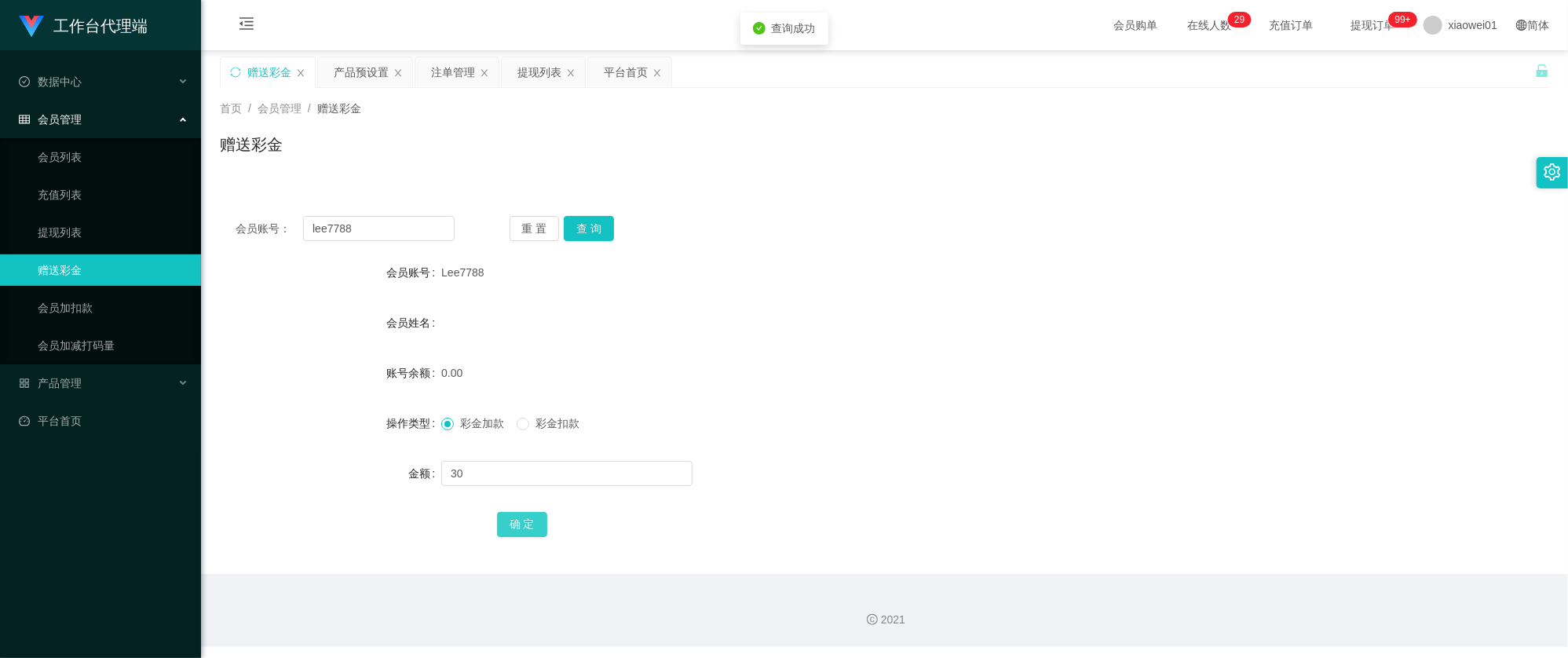
click at [509, 524] on button "确 定" at bounding box center [521, 524] width 50 height 25
click at [990, 372] on div "0.00" at bounding box center [828, 372] width 776 height 31
drag, startPoint x: 369, startPoint y: 231, endPoint x: 126, endPoint y: 179, distance: 248.5
click at [126, 179] on section "工作台代理端 数据中心 会员管理 会员列表 充值列表 提现列表 赠送彩金 会员加扣款 会员加减打码量 产品管理 开奖记录 注单管理 产品列表 即时注单 产品预…" at bounding box center [784, 323] width 1568 height 647
paste input "Chua123456"
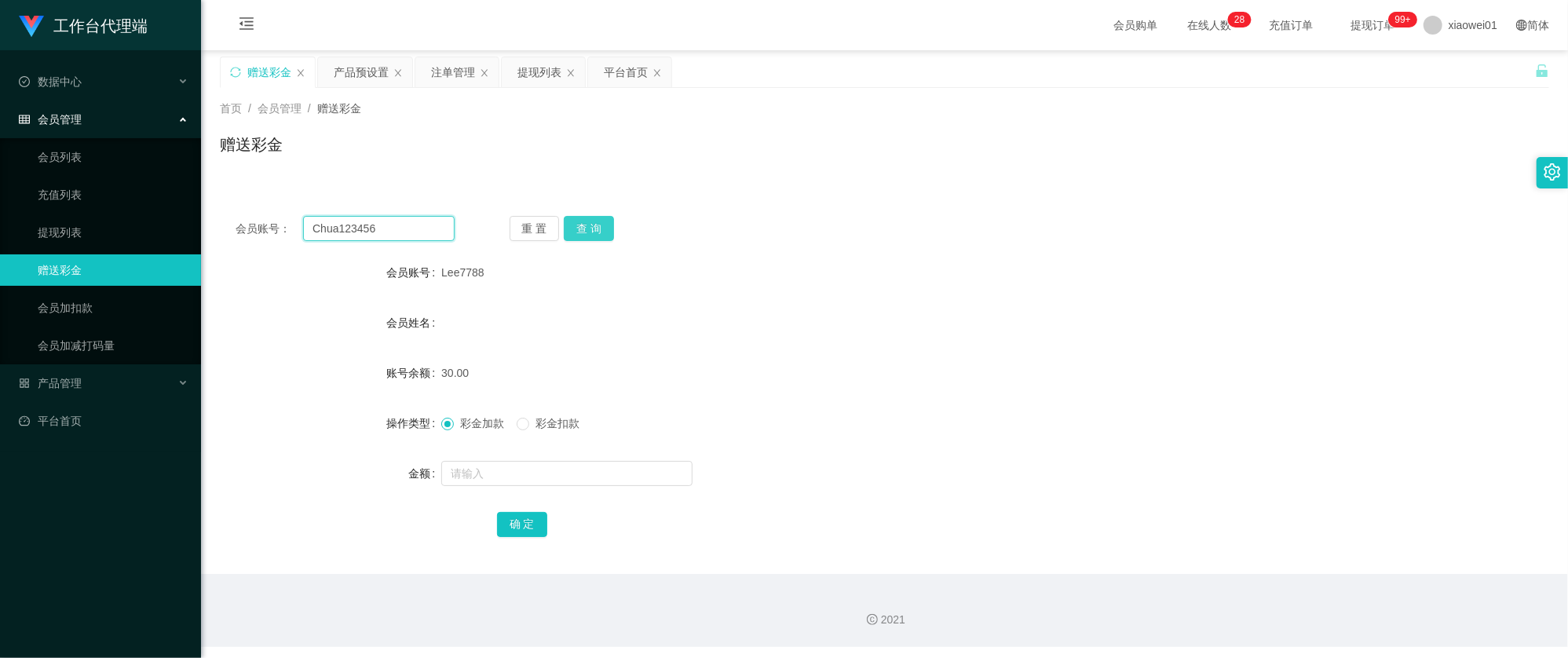
type input "Chua123456"
click at [611, 227] on button "查 询" at bounding box center [589, 228] width 50 height 25
click at [500, 487] on div at bounding box center [828, 473] width 776 height 31
click at [522, 469] on input "text" at bounding box center [567, 472] width 251 height 25
type input "30"
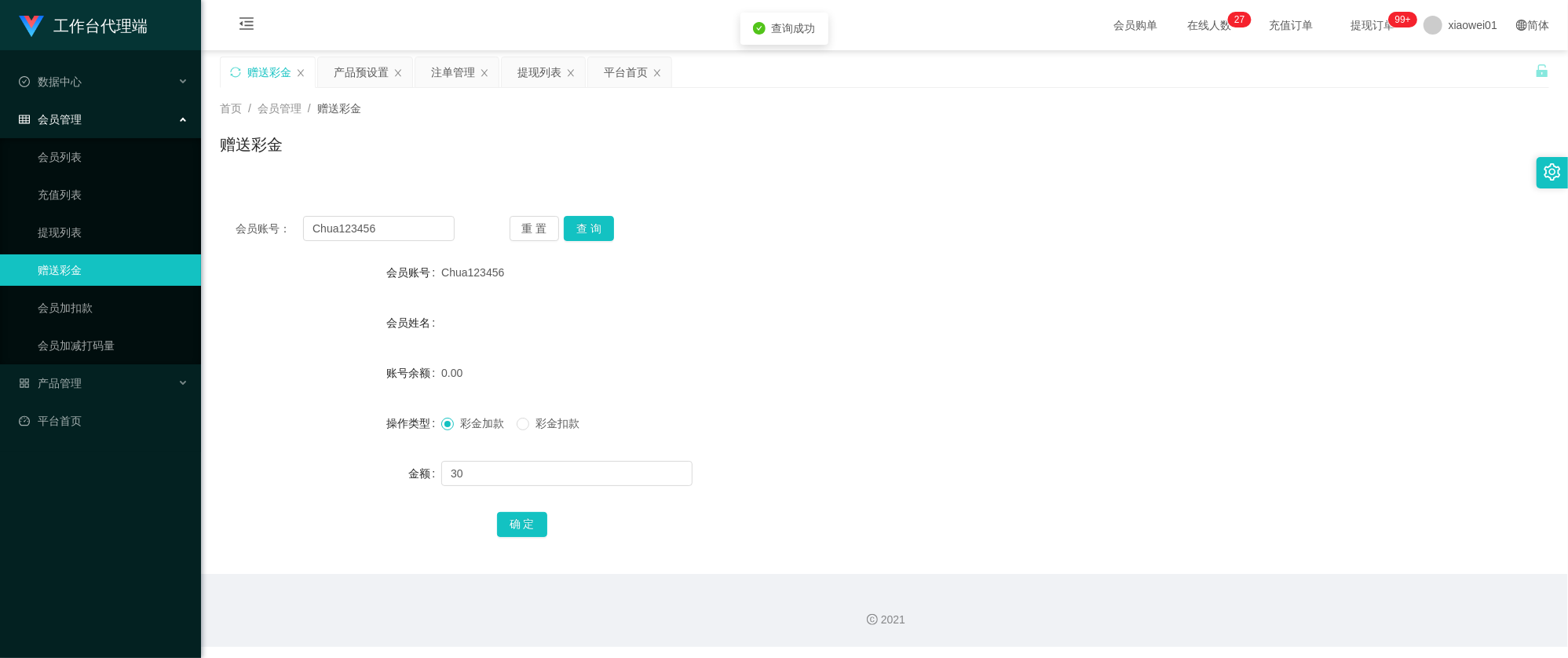
click at [512, 507] on div "确 定" at bounding box center [884, 523] width 776 height 31
click at [517, 517] on button "确 定" at bounding box center [521, 524] width 50 height 25
click at [1072, 265] on div "Chua123456" at bounding box center [828, 273] width 776 height 31
drag, startPoint x: 443, startPoint y: 83, endPoint x: 528, endPoint y: 151, distance: 108.9
click at [528, 151] on div "关闭左侧 关闭右侧 关闭其它 刷新页面 赠送彩金 产品预设置 注单管理 提现列表 平台首页 首页 / 会员管理 / 赠送彩金 / 赠送彩金 会员账号： Chu…" at bounding box center [885, 315] width 1329 height 518
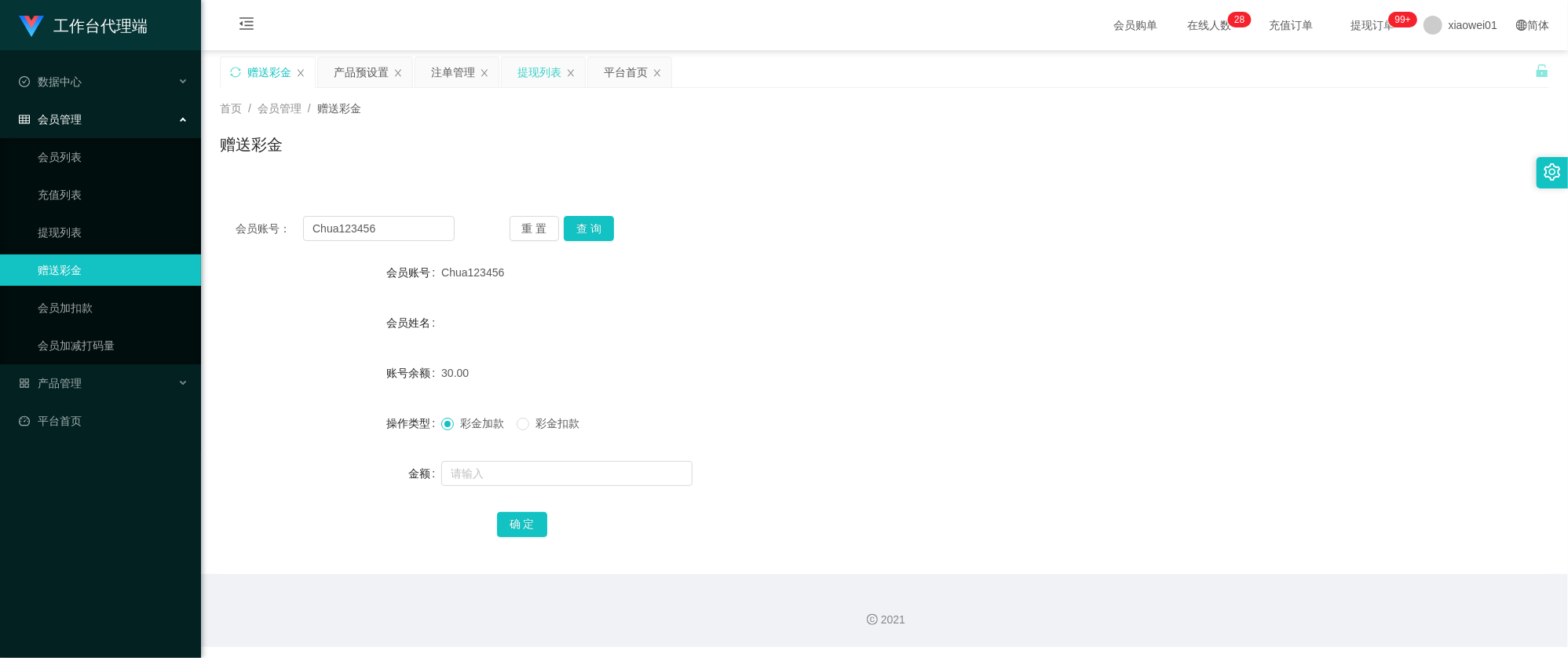
click at [544, 69] on div "提现列表" at bounding box center [540, 72] width 44 height 30
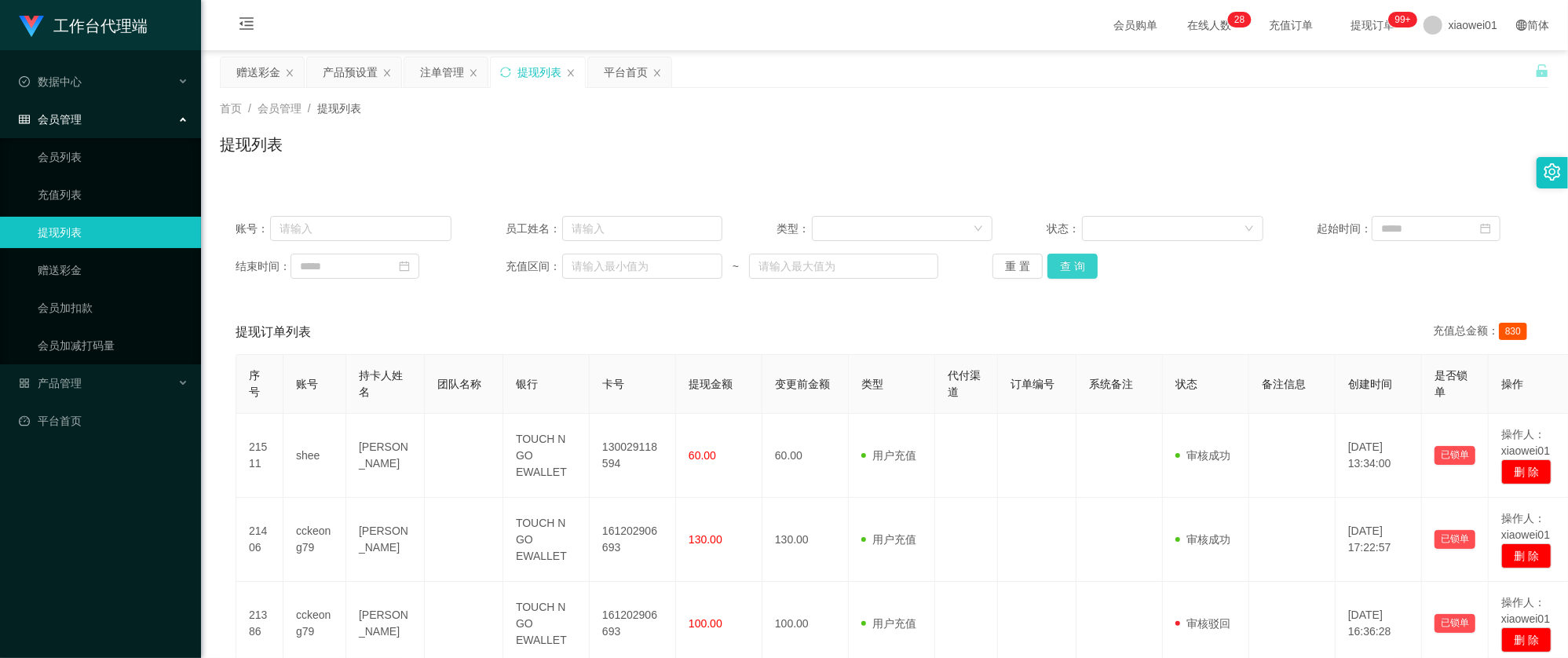
click at [1068, 263] on button "查 询" at bounding box center [1072, 265] width 50 height 25
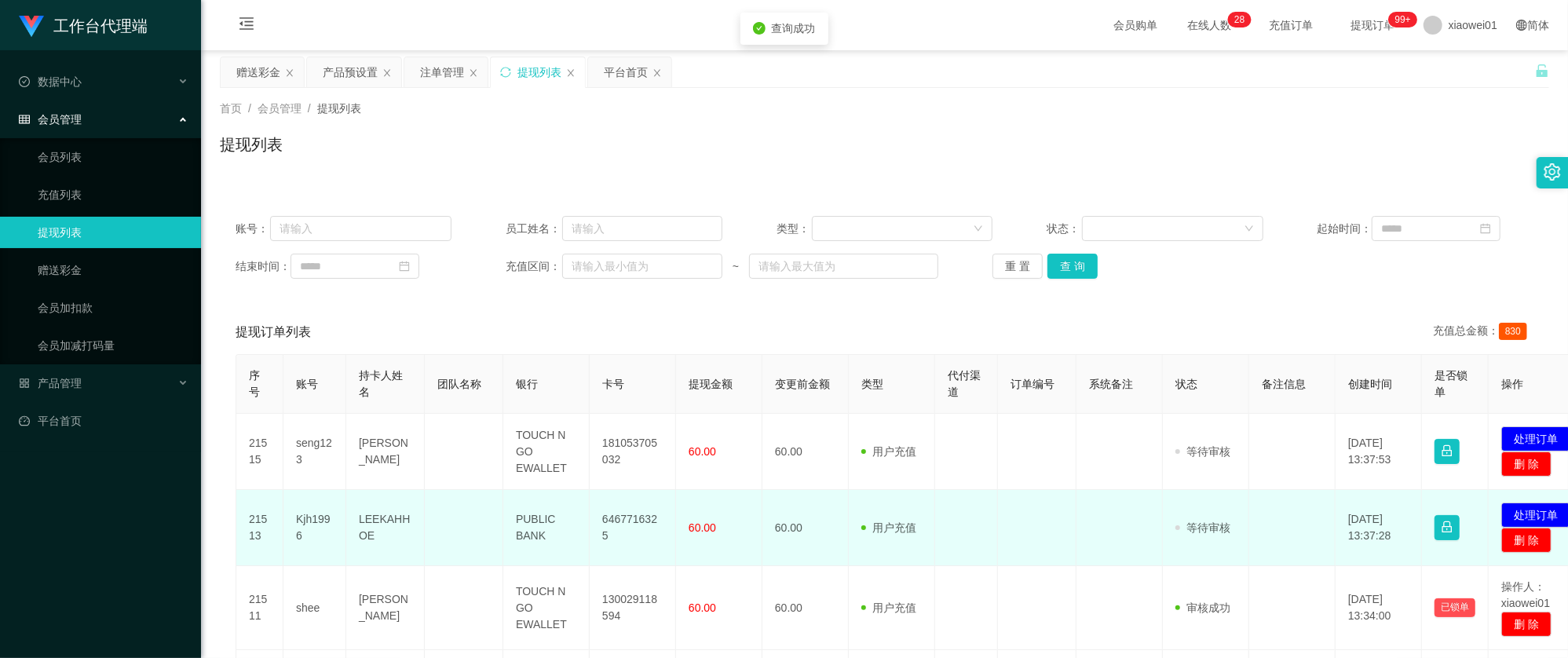
click at [617, 532] on td "6467716325" at bounding box center [632, 528] width 86 height 76
click at [619, 532] on td "6467716325" at bounding box center [632, 528] width 86 height 76
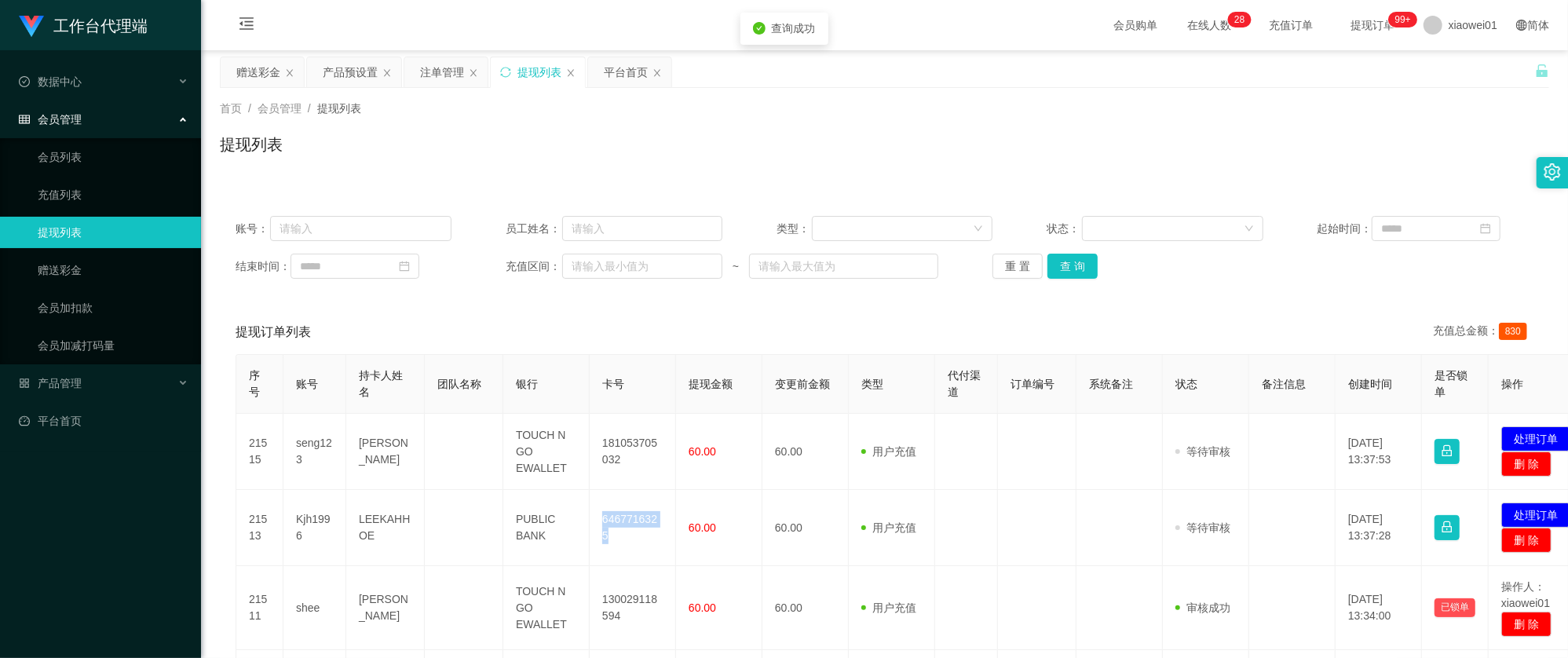
copy td "6467716325"
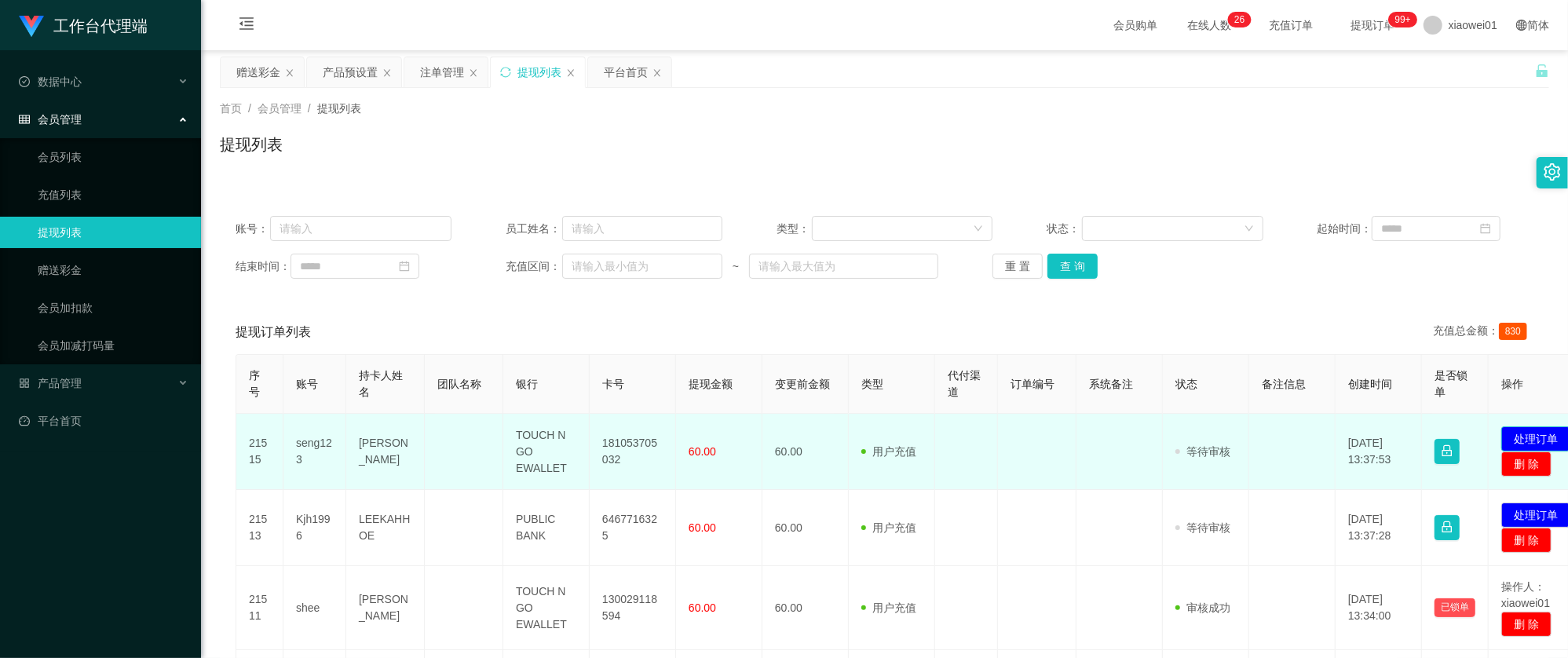
drag, startPoint x: 1498, startPoint y: 425, endPoint x: 1507, endPoint y: 428, distance: 9.5
click at [1501, 427] on td "发起代付 处理订单 删 除" at bounding box center [1540, 451] width 104 height 76
click at [1511, 428] on button "处理订单" at bounding box center [1535, 438] width 69 height 25
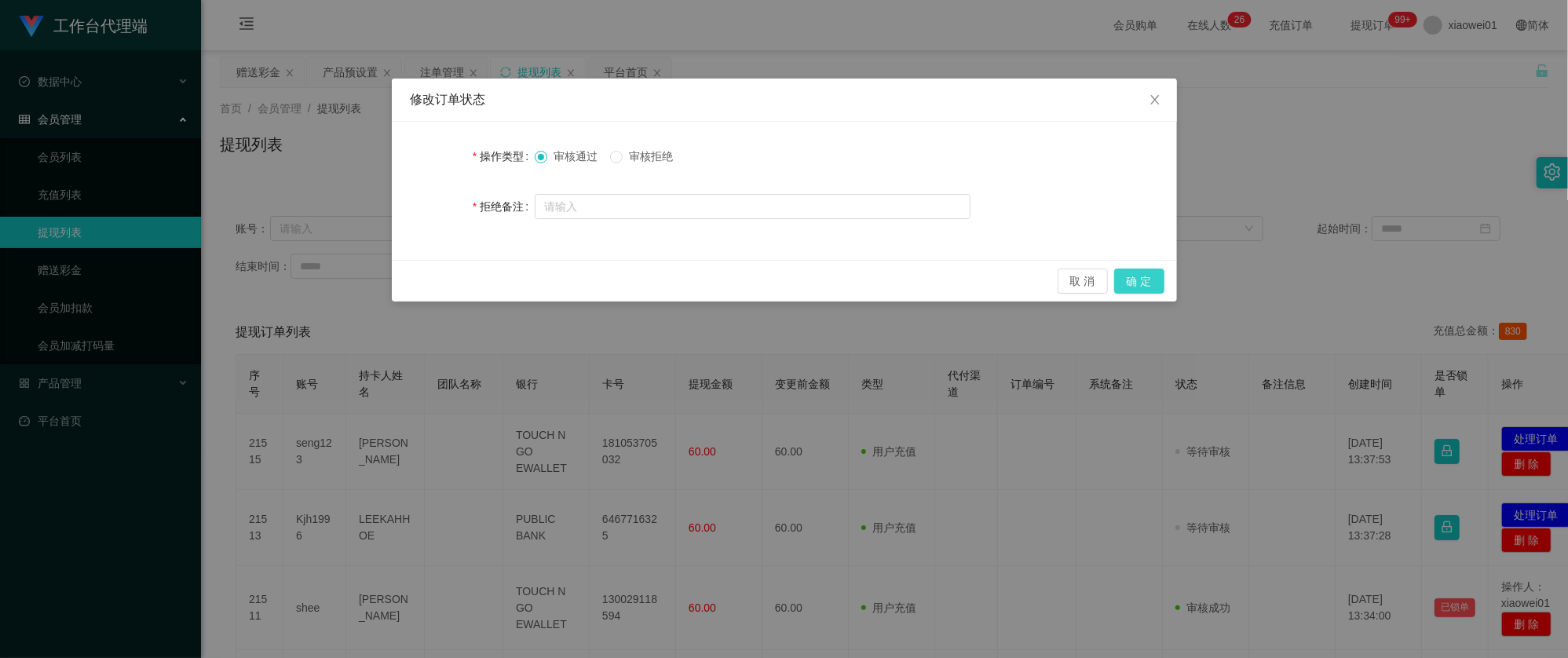
click at [1163, 268] on div "取 消 确 定" at bounding box center [784, 280] width 785 height 42
click at [1163, 268] on button "确 定" at bounding box center [1139, 280] width 50 height 25
click at [1142, 276] on div "取 消 确 定" at bounding box center [784, 280] width 760 height 25
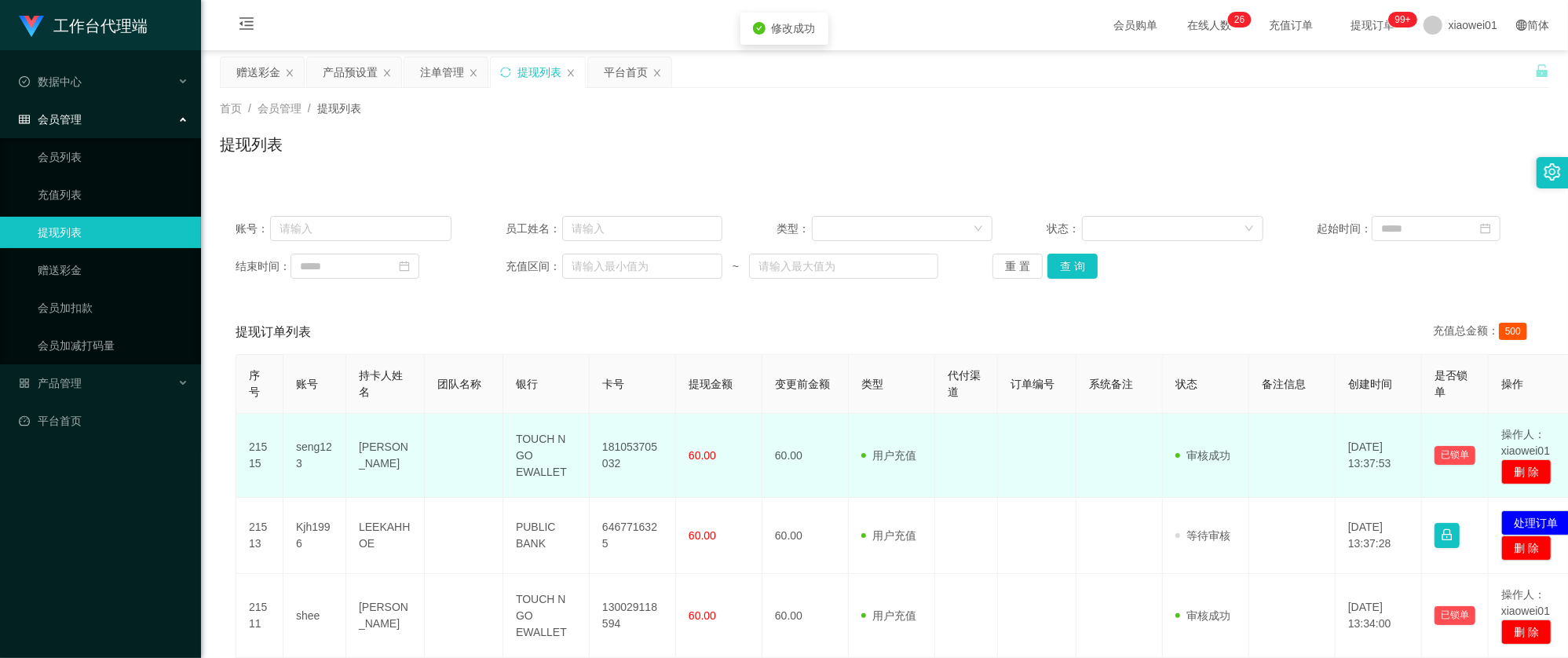
click at [643, 436] on td "181053705032" at bounding box center [632, 455] width 86 height 84
copy td "181053705032"
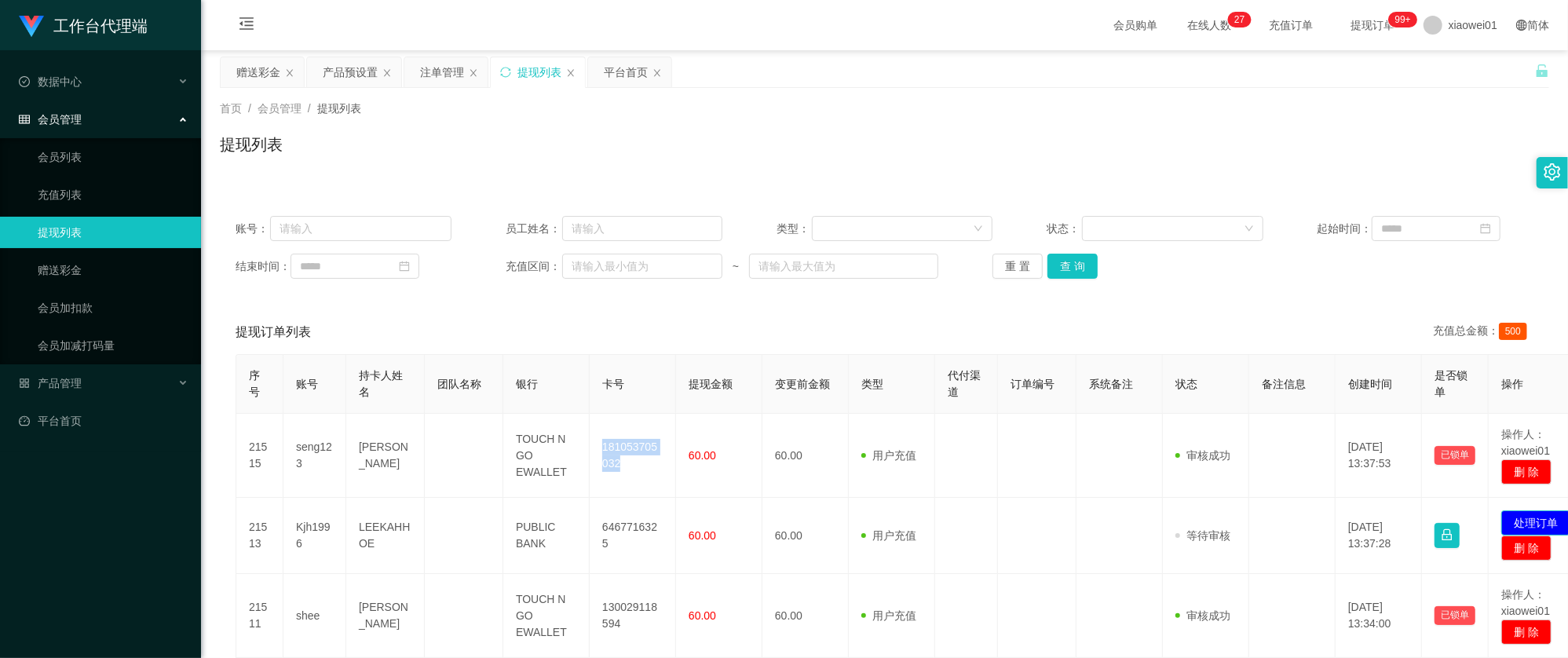
click at [1529, 521] on button "处理订单" at bounding box center [1535, 522] width 69 height 25
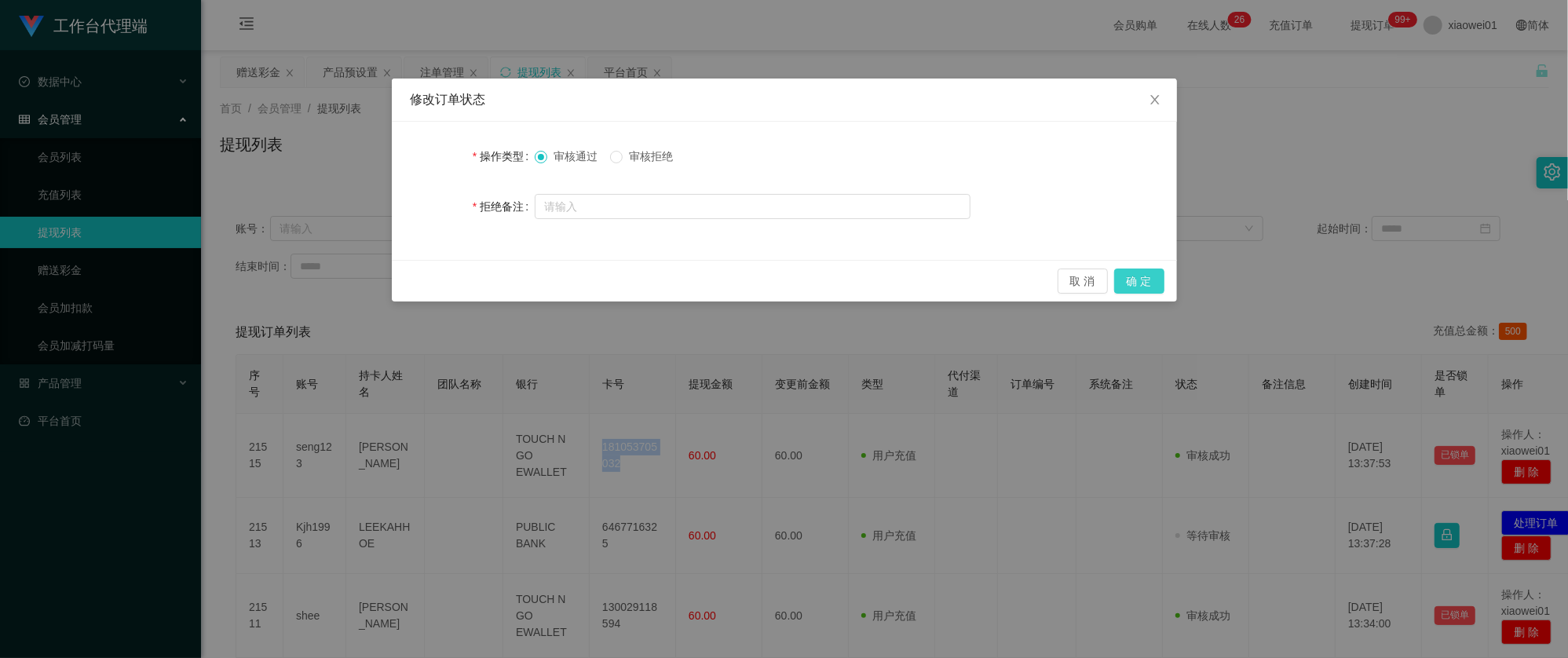
click at [1158, 283] on button "确 定" at bounding box center [1139, 280] width 50 height 25
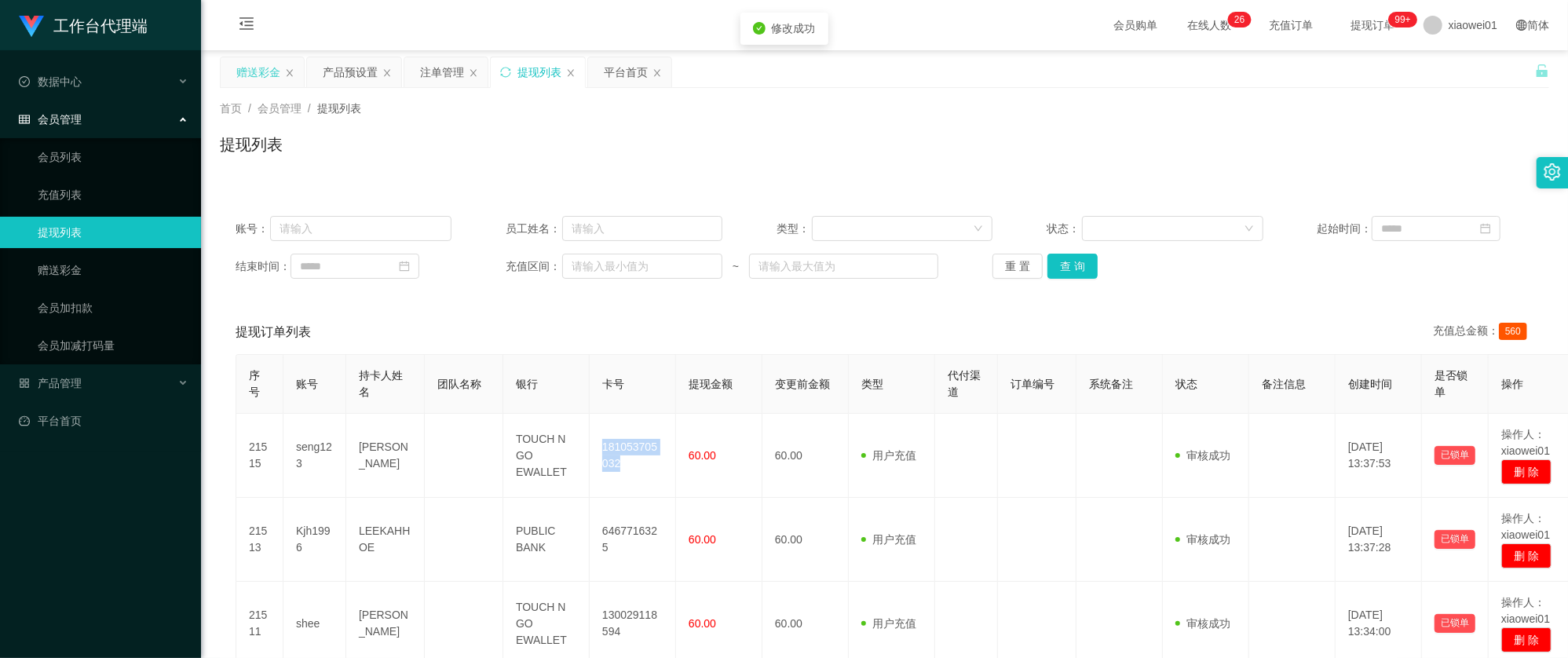
click at [250, 70] on div "赠送彩金" at bounding box center [259, 72] width 44 height 30
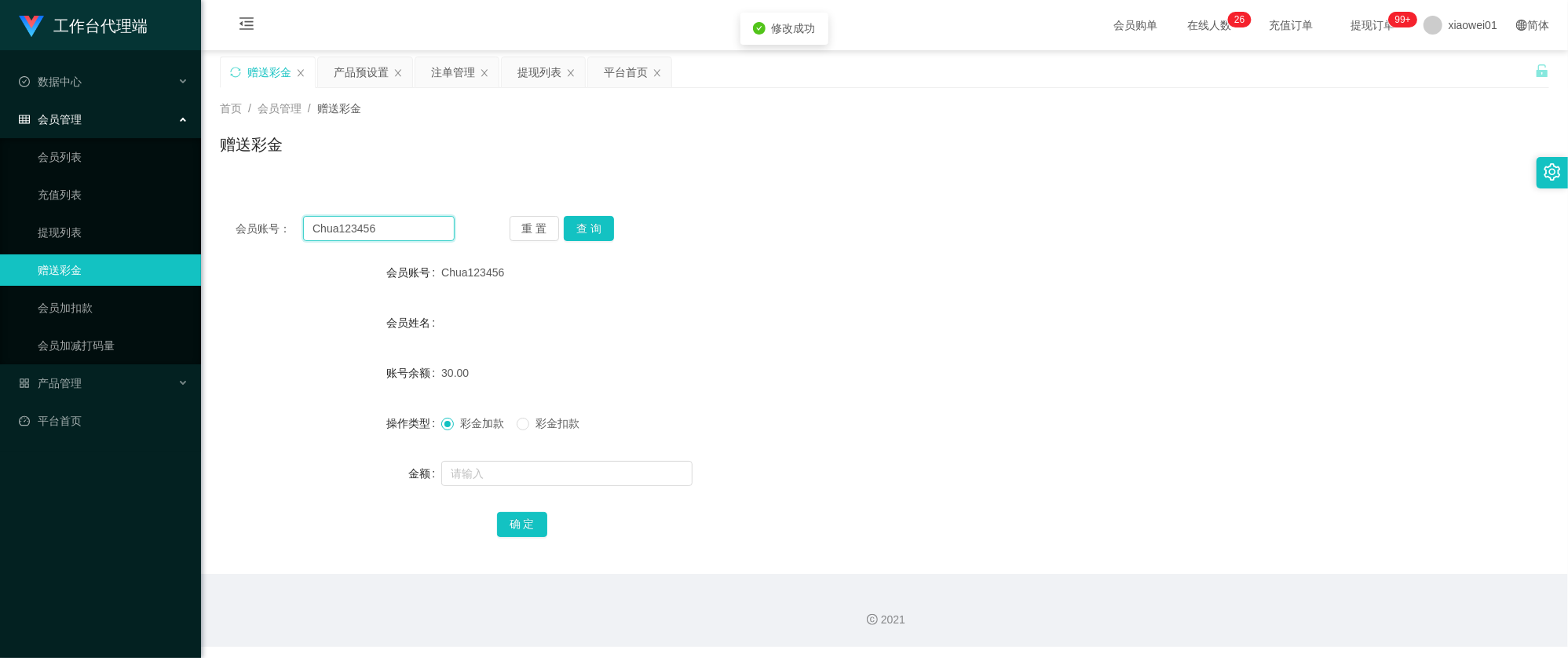
drag, startPoint x: 412, startPoint y: 239, endPoint x: 207, endPoint y: 200, distance: 208.7
click at [208, 200] on main "关闭左侧 关闭右侧 关闭其它 刷新页面 赠送彩金 产品预设置 注单管理 提现列表 平台首页 首页 / 会员管理 / 赠送彩金 / 赠送彩金 会员账号： Chu…" at bounding box center [884, 311] width 1366 height 523
paste input "yap0101"
type input "yap0101"
click at [600, 236] on button "查 询" at bounding box center [589, 228] width 50 height 25
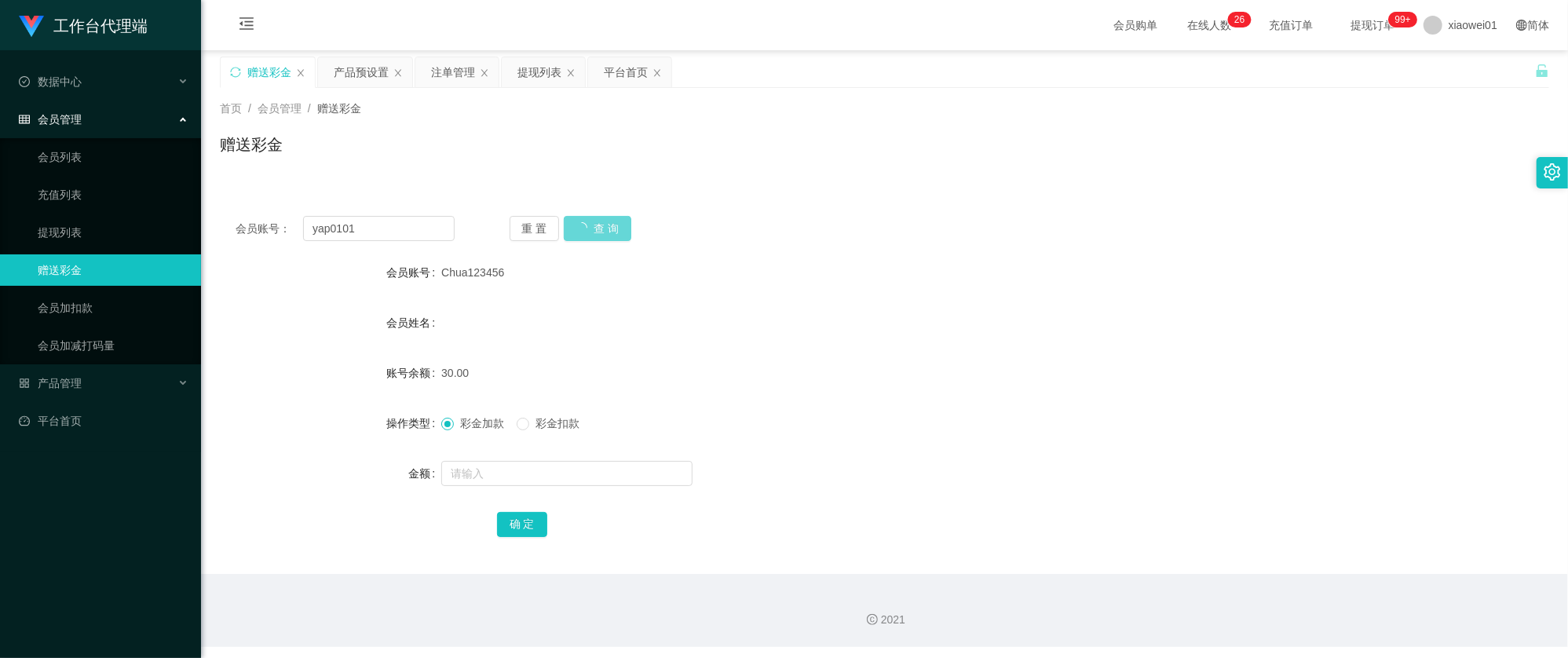
click at [559, 458] on div at bounding box center [828, 473] width 776 height 31
click at [567, 469] on input "text" at bounding box center [567, 472] width 251 height 25
type input "60"
click at [466, 61] on div "注单管理" at bounding box center [453, 72] width 44 height 30
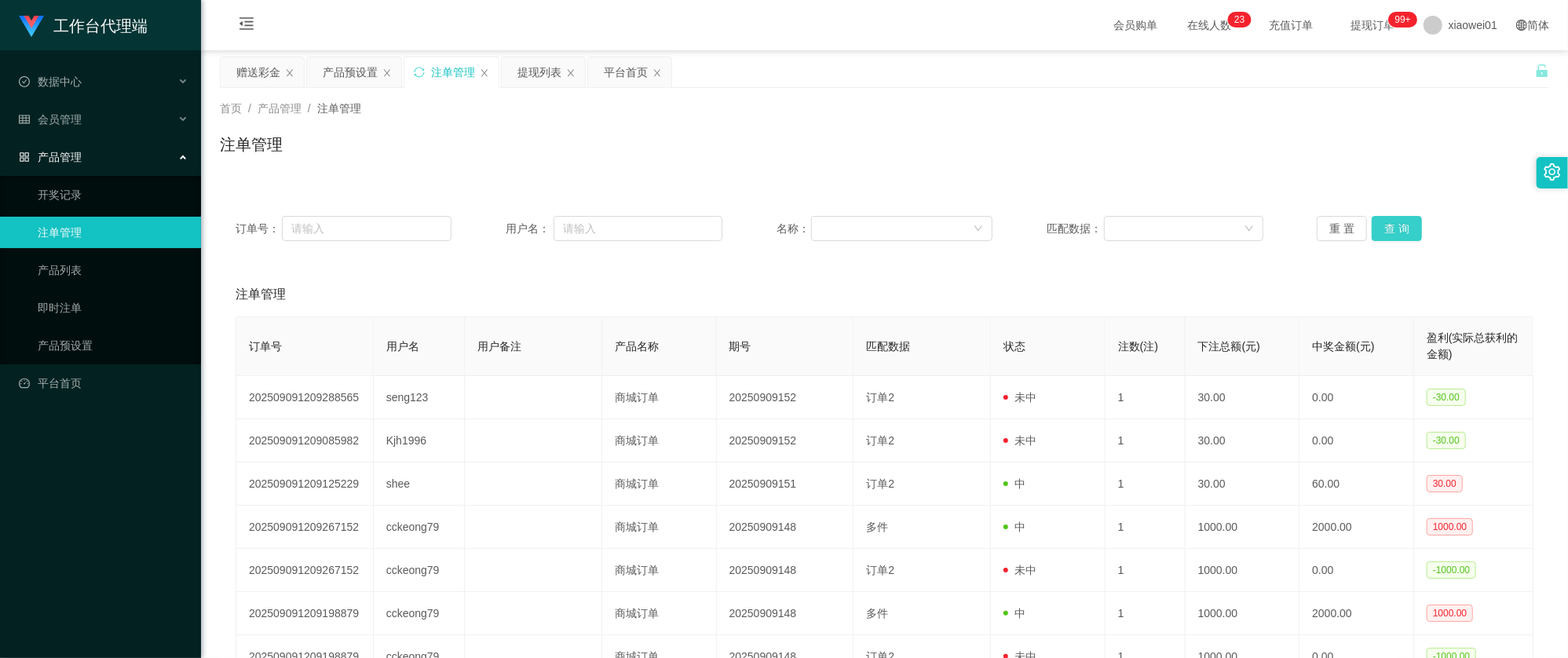
click at [1396, 224] on button "查 询" at bounding box center [1396, 228] width 50 height 25
click at [1396, 223] on button "查 询" at bounding box center [1396, 228] width 50 height 25
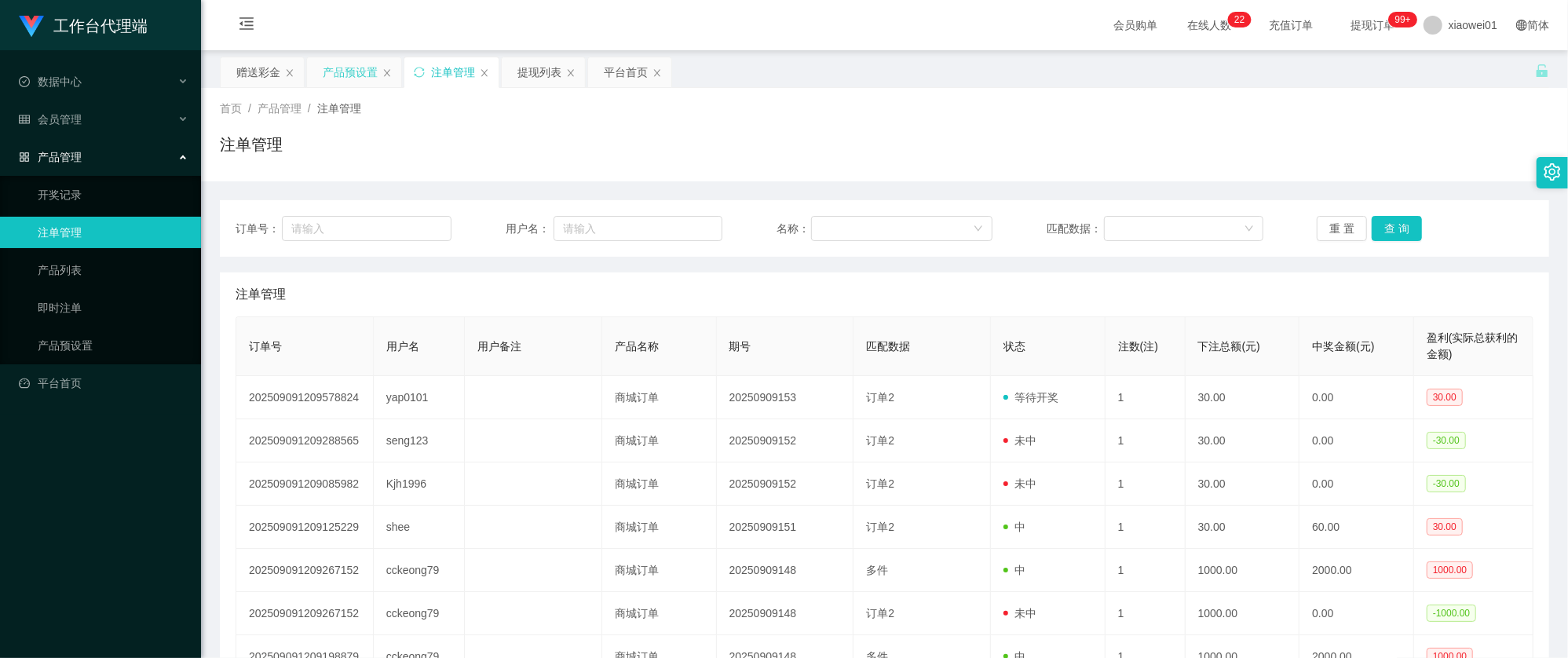
click at [349, 63] on div "产品预设置" at bounding box center [349, 72] width 55 height 30
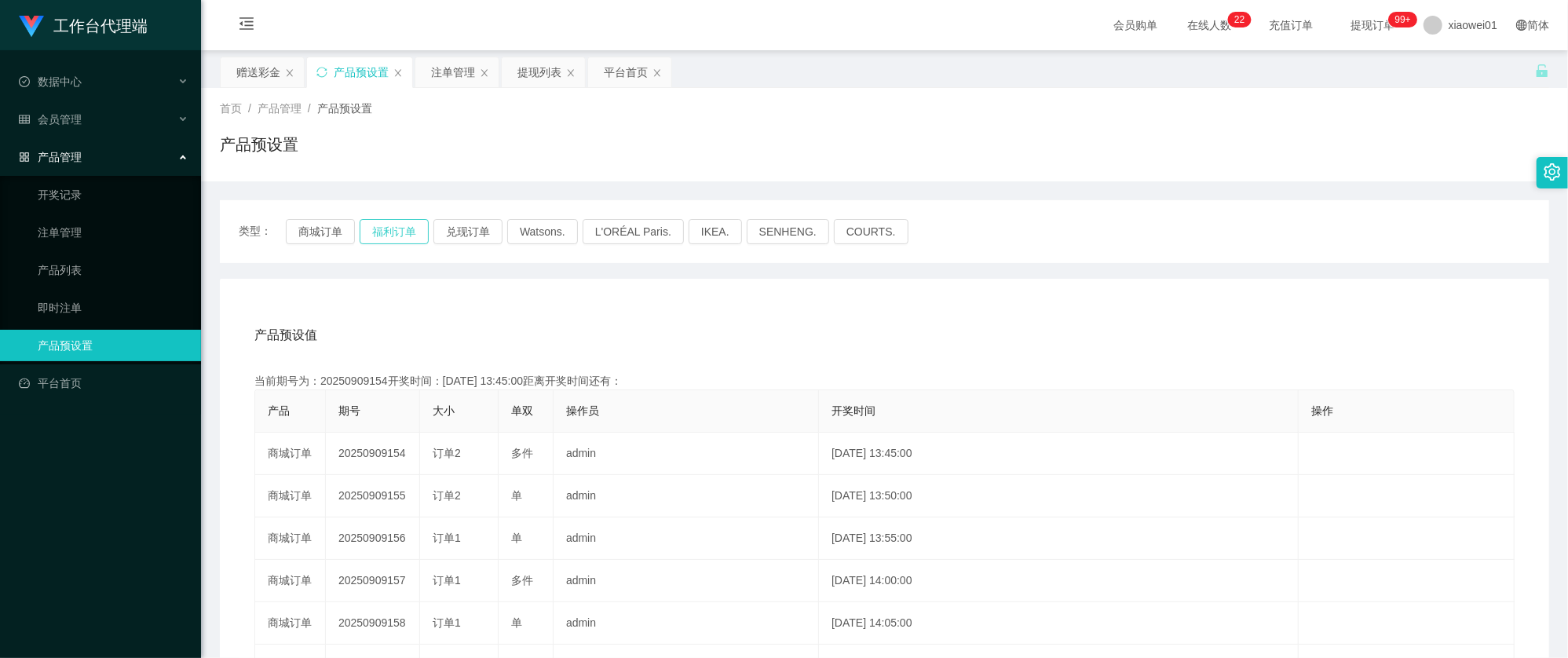
click at [387, 221] on button "福利订单" at bounding box center [394, 231] width 69 height 25
click at [337, 232] on button "商城订单" at bounding box center [320, 231] width 69 height 25
click at [469, 80] on div "注单管理" at bounding box center [453, 72] width 44 height 30
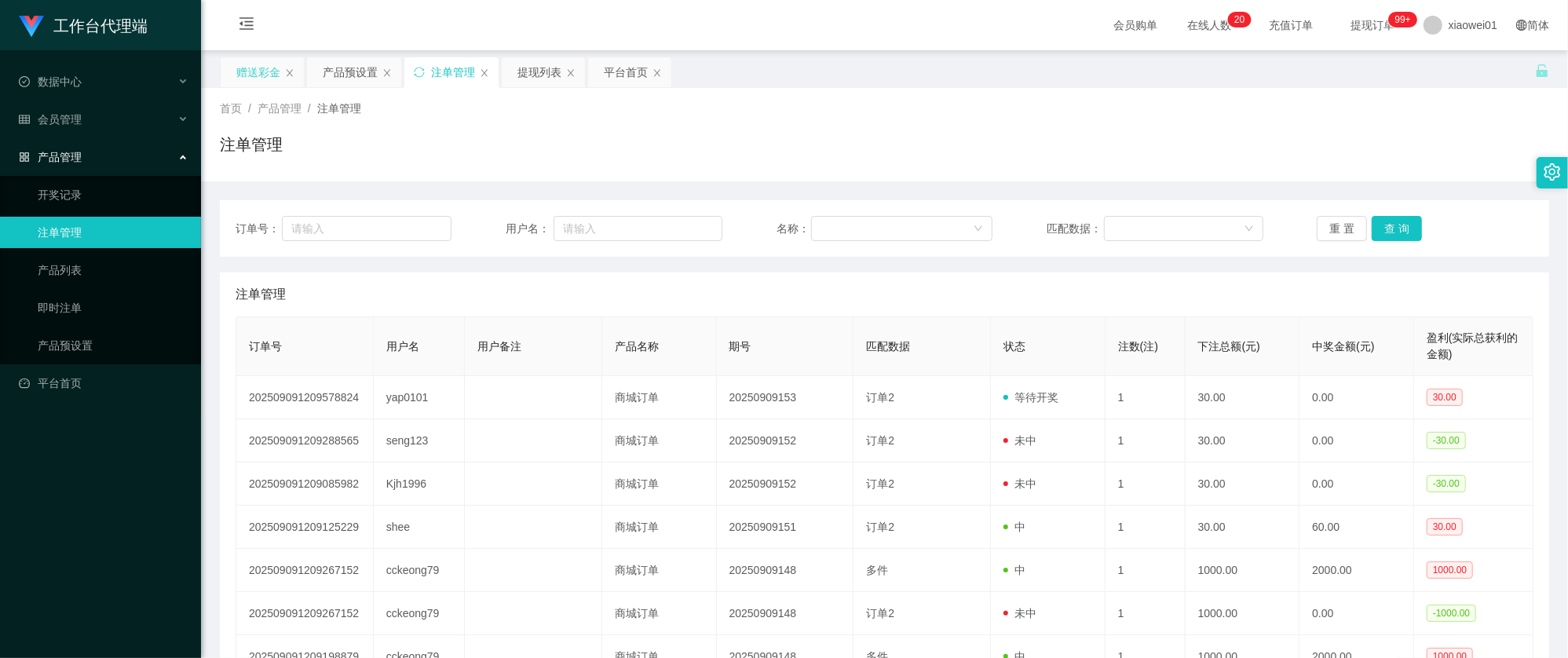
drag, startPoint x: 236, startPoint y: 77, endPoint x: 247, endPoint y: 76, distance: 11.0
click at [239, 77] on div "赠送彩金" at bounding box center [263, 72] width 83 height 30
click at [247, 76] on div "赠送彩金" at bounding box center [259, 72] width 44 height 30
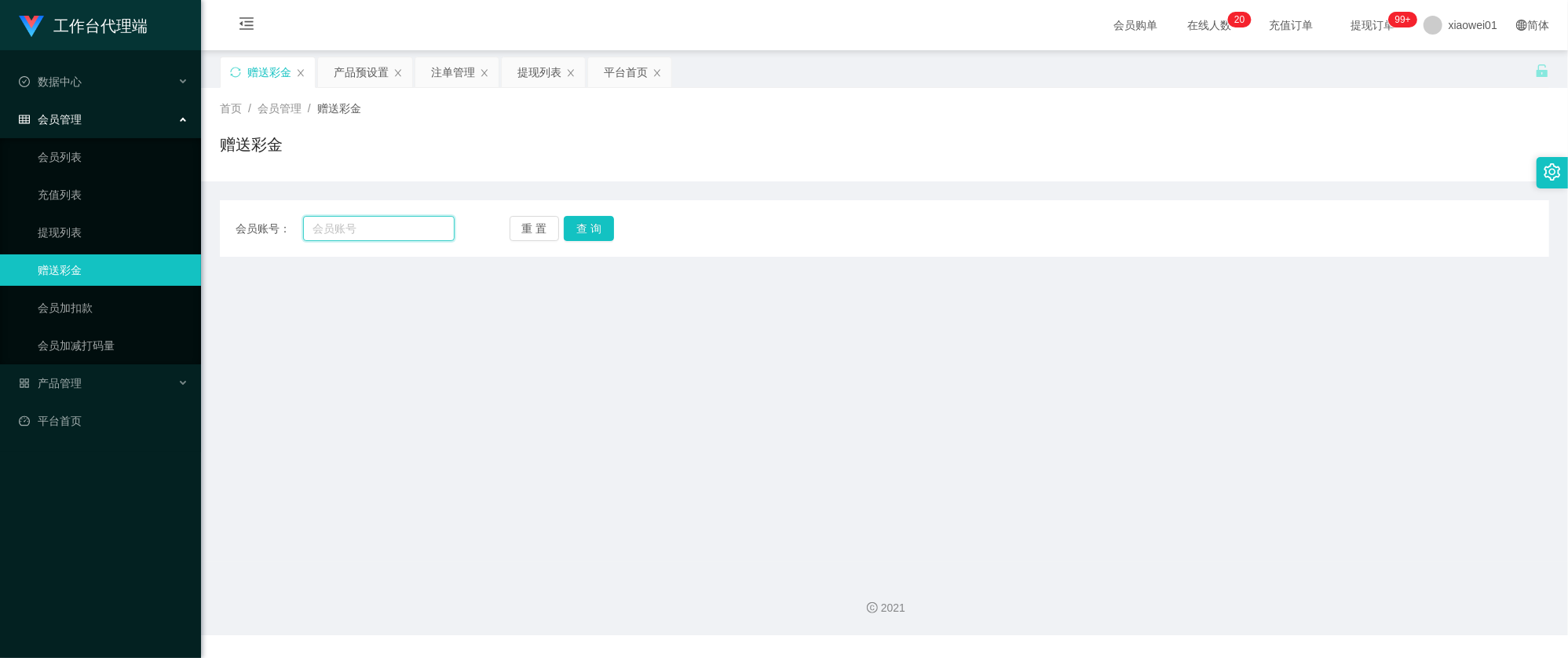
drag, startPoint x: 390, startPoint y: 221, endPoint x: 415, endPoint y: 221, distance: 25.0
click at [386, 223] on input "text" at bounding box center [379, 228] width 152 height 25
paste input "quek1234"
type input "quek1234"
click at [588, 234] on button "查 询" at bounding box center [589, 228] width 50 height 25
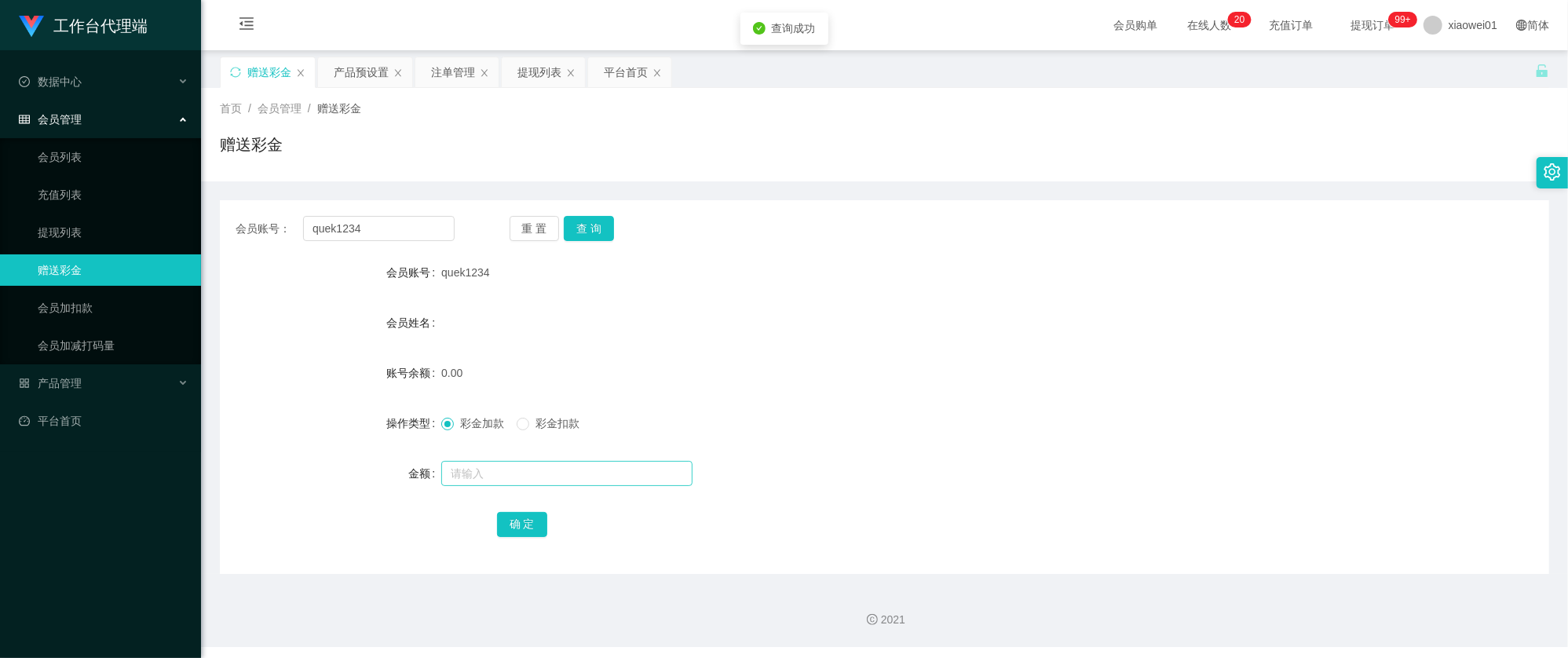
click at [581, 462] on div at bounding box center [828, 473] width 776 height 31
click at [578, 461] on input "text" at bounding box center [567, 472] width 251 height 25
click at [582, 472] on input "text" at bounding box center [567, 472] width 251 height 25
type input "30"
drag, startPoint x: 532, startPoint y: 506, endPoint x: 528, endPoint y: 519, distance: 13.6
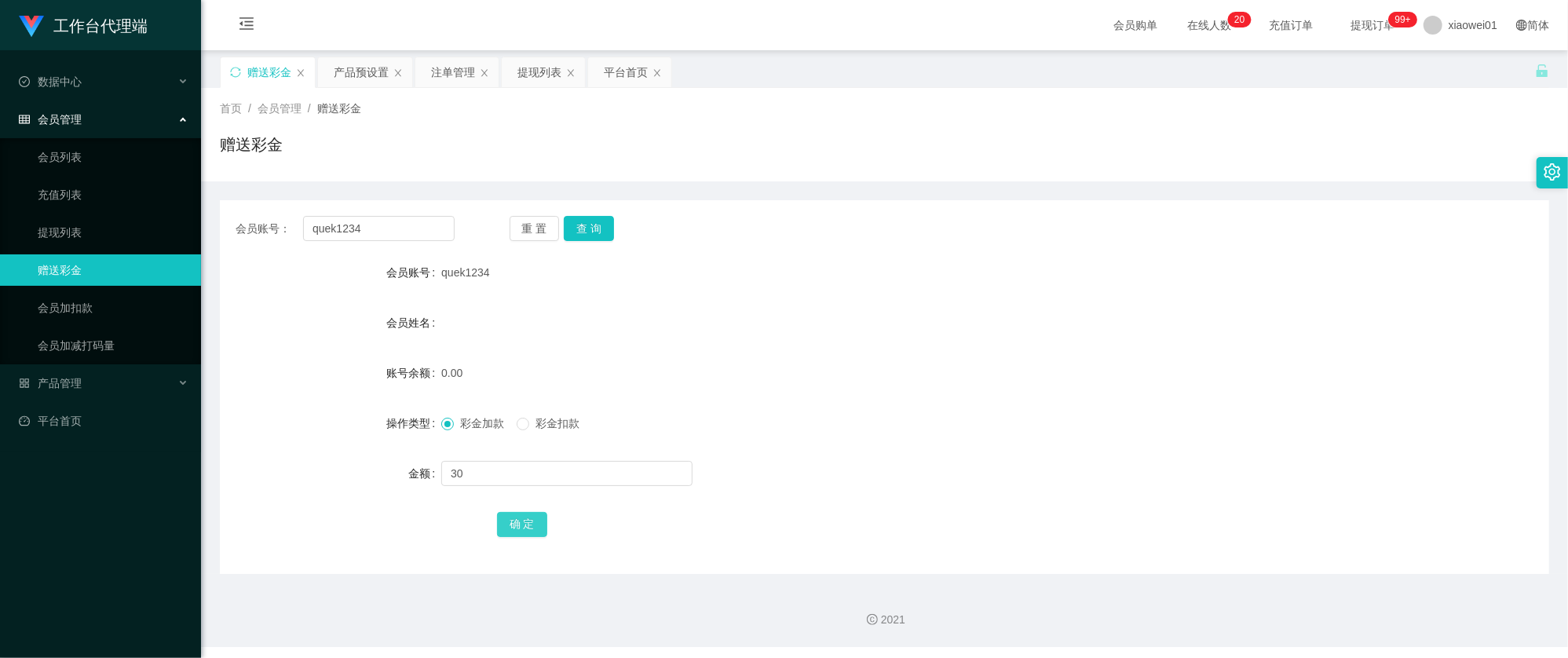
click at [529, 512] on form "会员账号 quek1234 会员姓名 账号余额 0.00 操作类型 彩金加款 彩金扣款 金额 30 确 定" at bounding box center [885, 398] width 1329 height 283
click at [528, 521] on button "确 定" at bounding box center [521, 524] width 50 height 25
click at [1082, 320] on div "会员姓名" at bounding box center [885, 323] width 1329 height 31
click at [512, 73] on div "提现列表" at bounding box center [544, 72] width 83 height 30
click at [474, 70] on div "注单管理" at bounding box center [453, 72] width 44 height 30
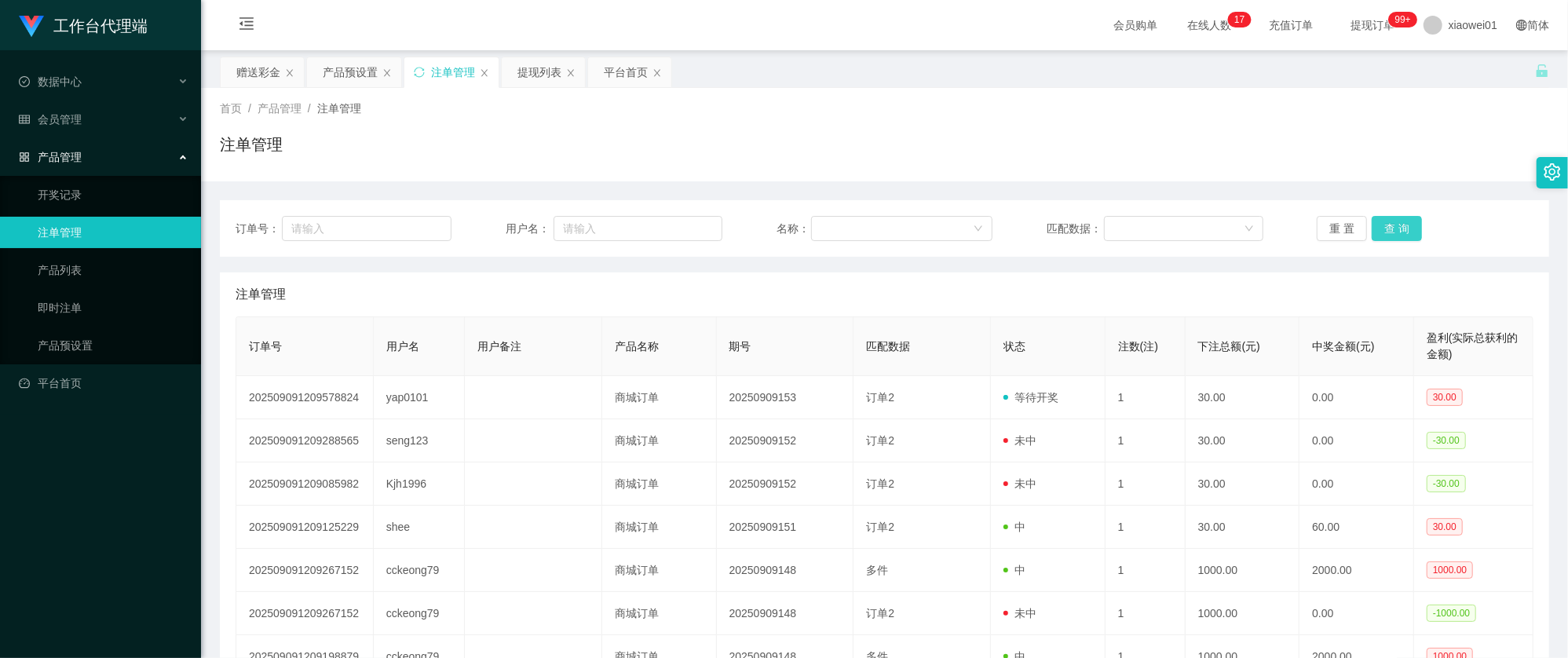
click at [1408, 226] on button "查 询" at bounding box center [1396, 228] width 50 height 25
click at [1403, 226] on button "查 询" at bounding box center [1396, 228] width 50 height 25
click at [1402, 226] on button "查 询" at bounding box center [1396, 228] width 50 height 25
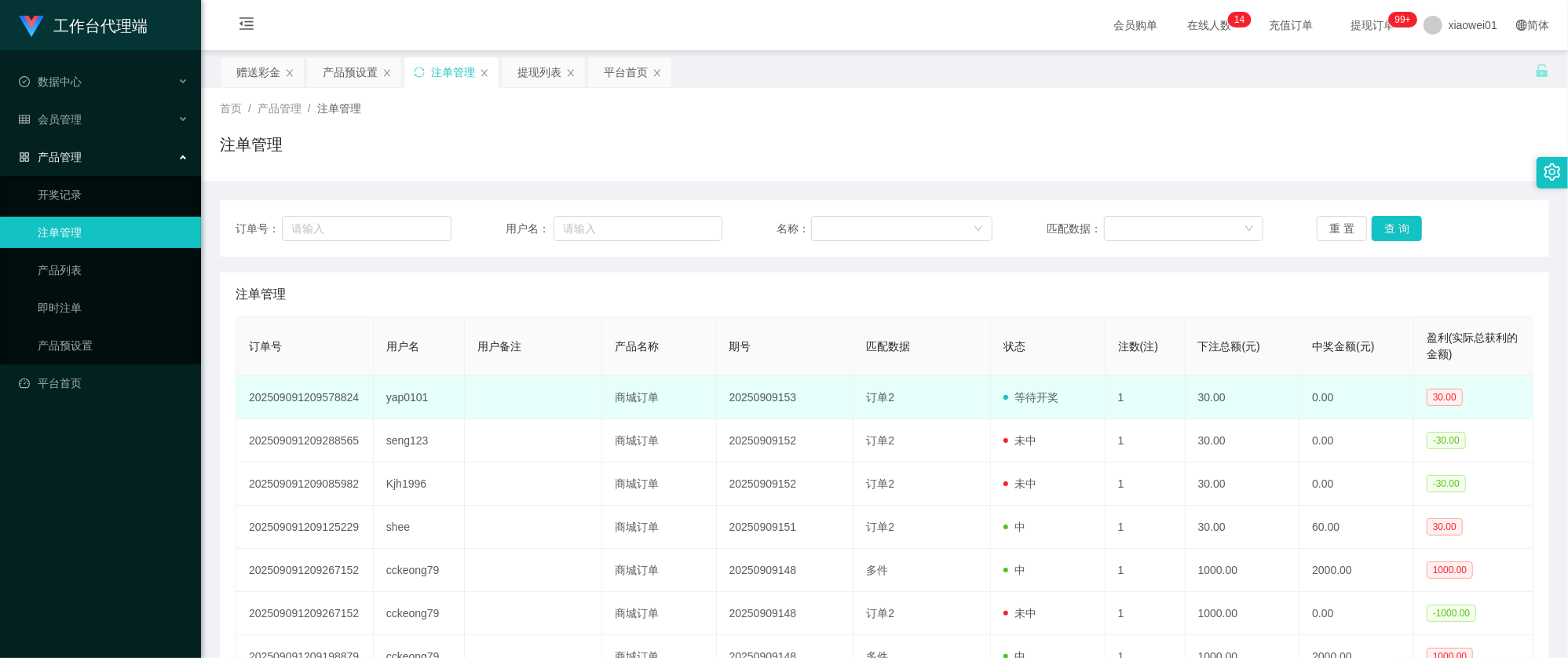
click at [1031, 415] on td "等待开奖" at bounding box center [1048, 397] width 115 height 43
click at [398, 389] on td "yap0101" at bounding box center [419, 397] width 92 height 43
copy td "yap0101"
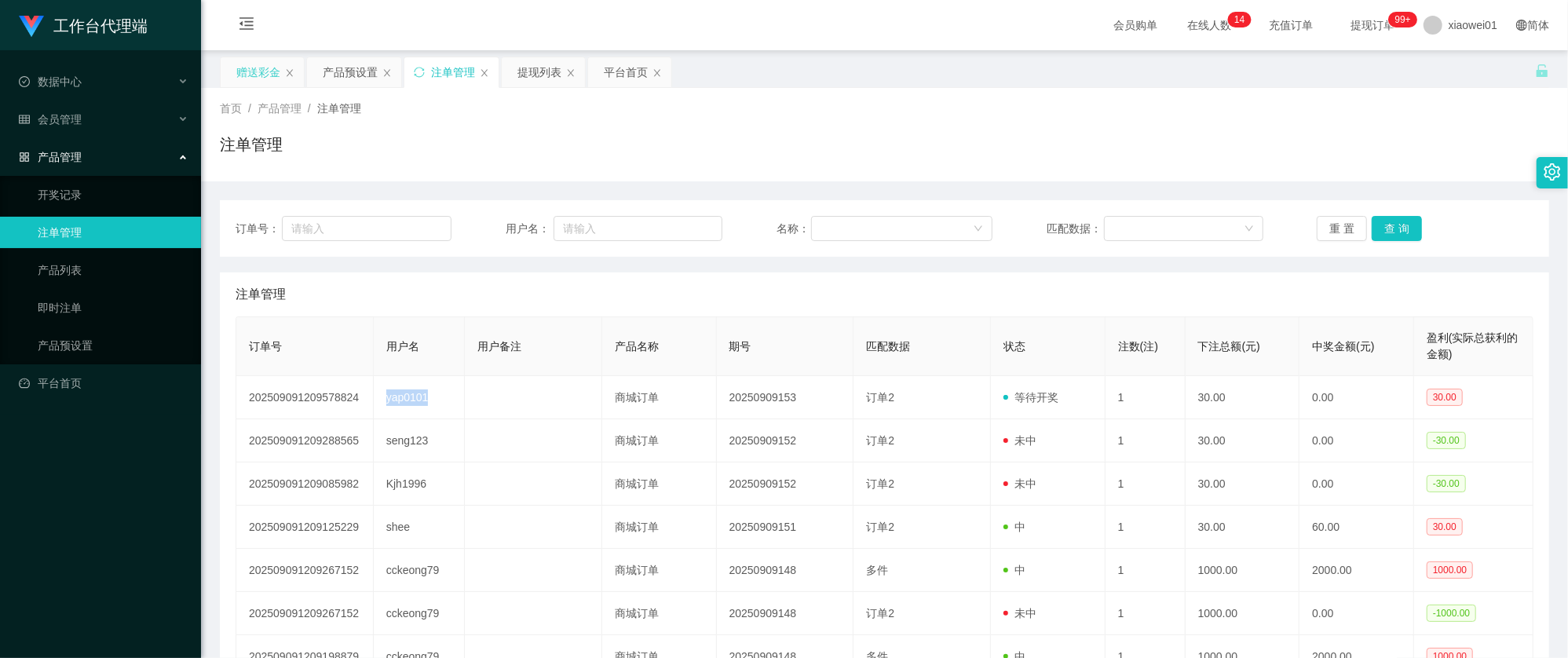
click at [245, 61] on div "赠送彩金" at bounding box center [259, 72] width 44 height 30
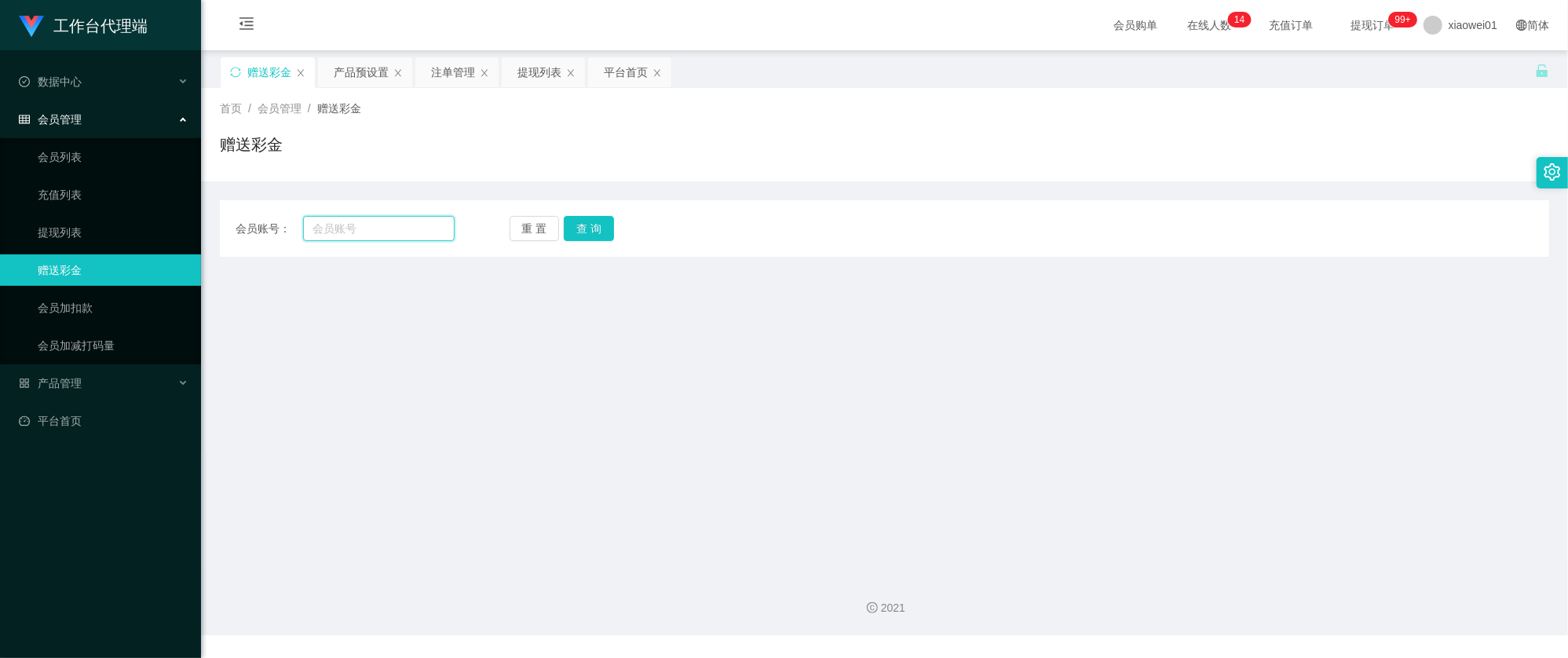
drag, startPoint x: 335, startPoint y: 225, endPoint x: 421, endPoint y: 225, distance: 86.0
click at [336, 225] on input "text" at bounding box center [379, 228] width 152 height 25
paste input "yap0101"
type input "yap0101"
click at [598, 227] on button "查 询" at bounding box center [589, 228] width 50 height 25
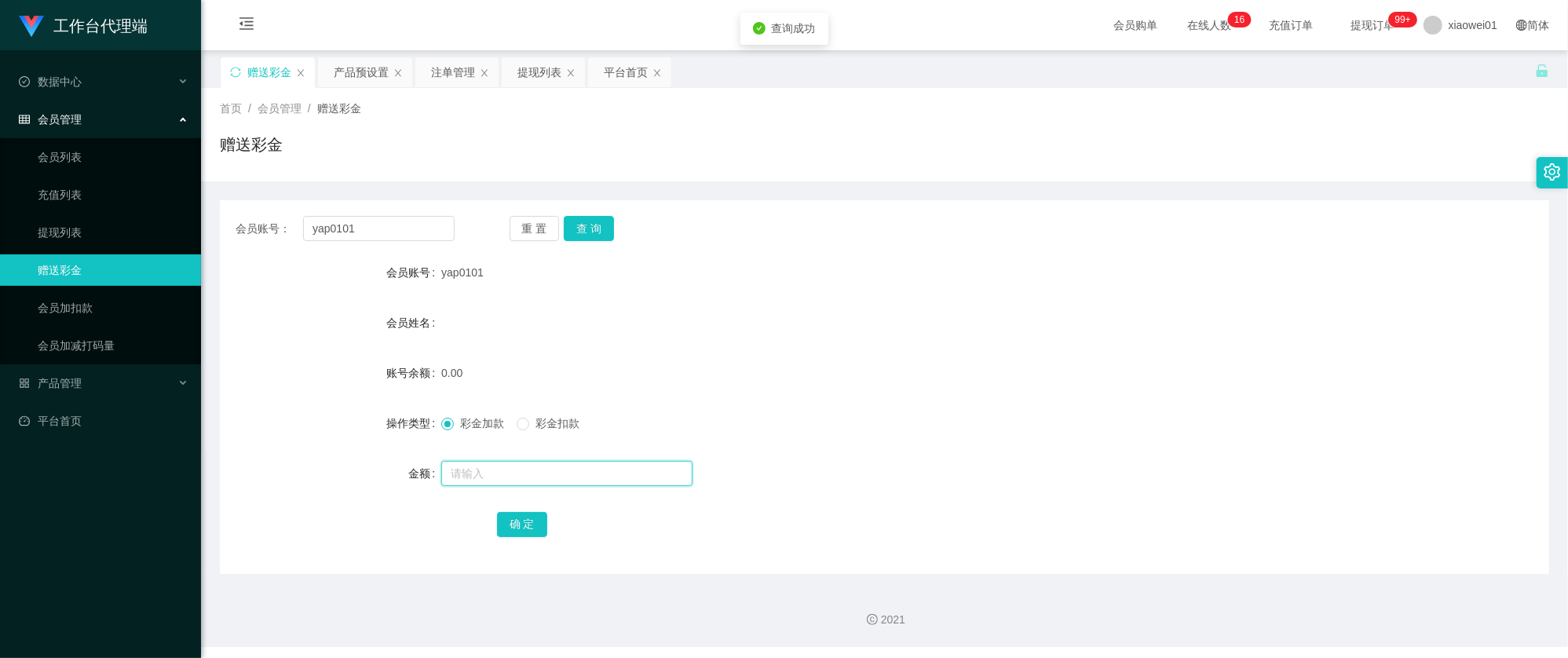
click at [537, 481] on input "text" at bounding box center [567, 472] width 251 height 25
type input "60"
click at [504, 533] on button "确 定" at bounding box center [521, 524] width 50 height 25
click at [944, 299] on form "会员账号 yap0101 会员姓名 账号余额 60.00 操作类型 彩金加款 彩金扣款 金额 确 定" at bounding box center [885, 398] width 1329 height 283
click at [364, 63] on div "产品预设置" at bounding box center [361, 72] width 55 height 30
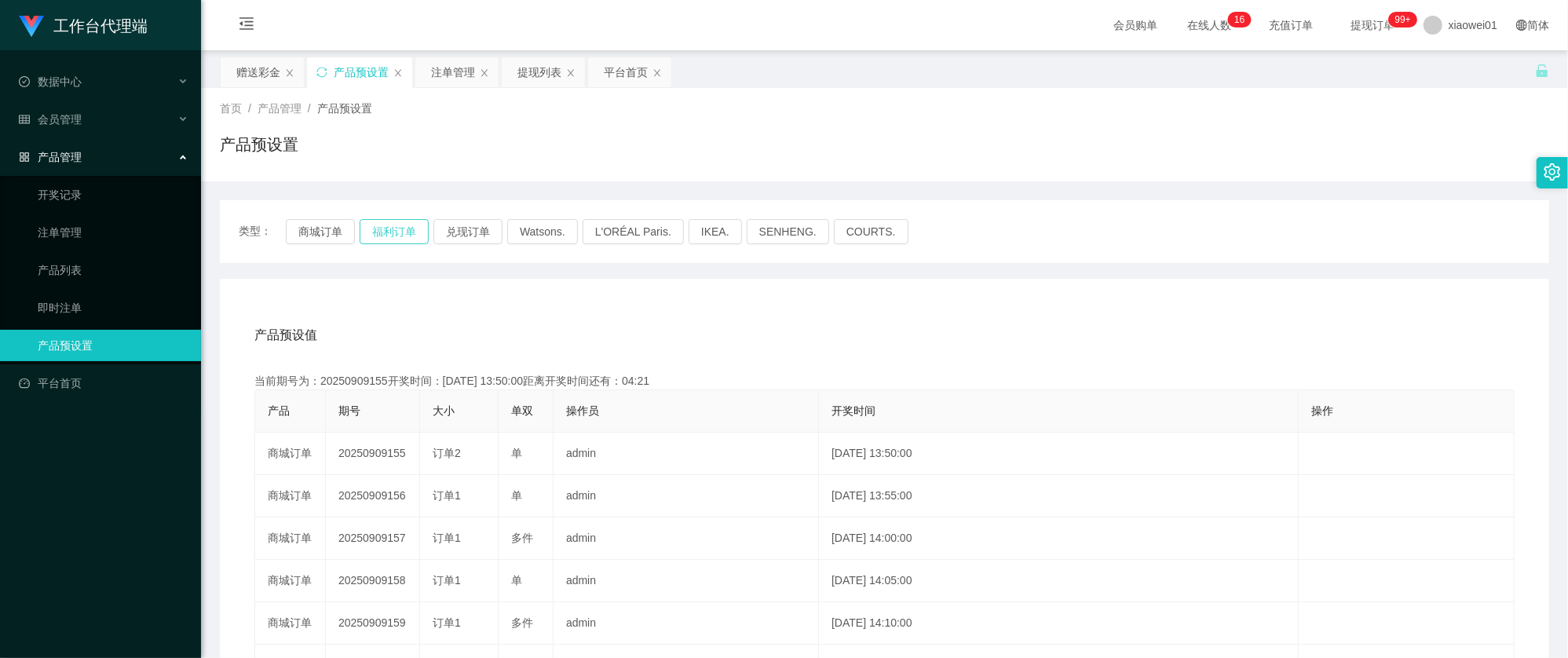
click at [384, 230] on button "福利订单" at bounding box center [394, 231] width 69 height 25
click at [320, 232] on button "商城订单" at bounding box center [320, 231] width 69 height 25
click at [239, 70] on div "赠送彩金" at bounding box center [263, 72] width 83 height 30
click at [263, 76] on div "赠送彩金" at bounding box center [259, 72] width 44 height 30
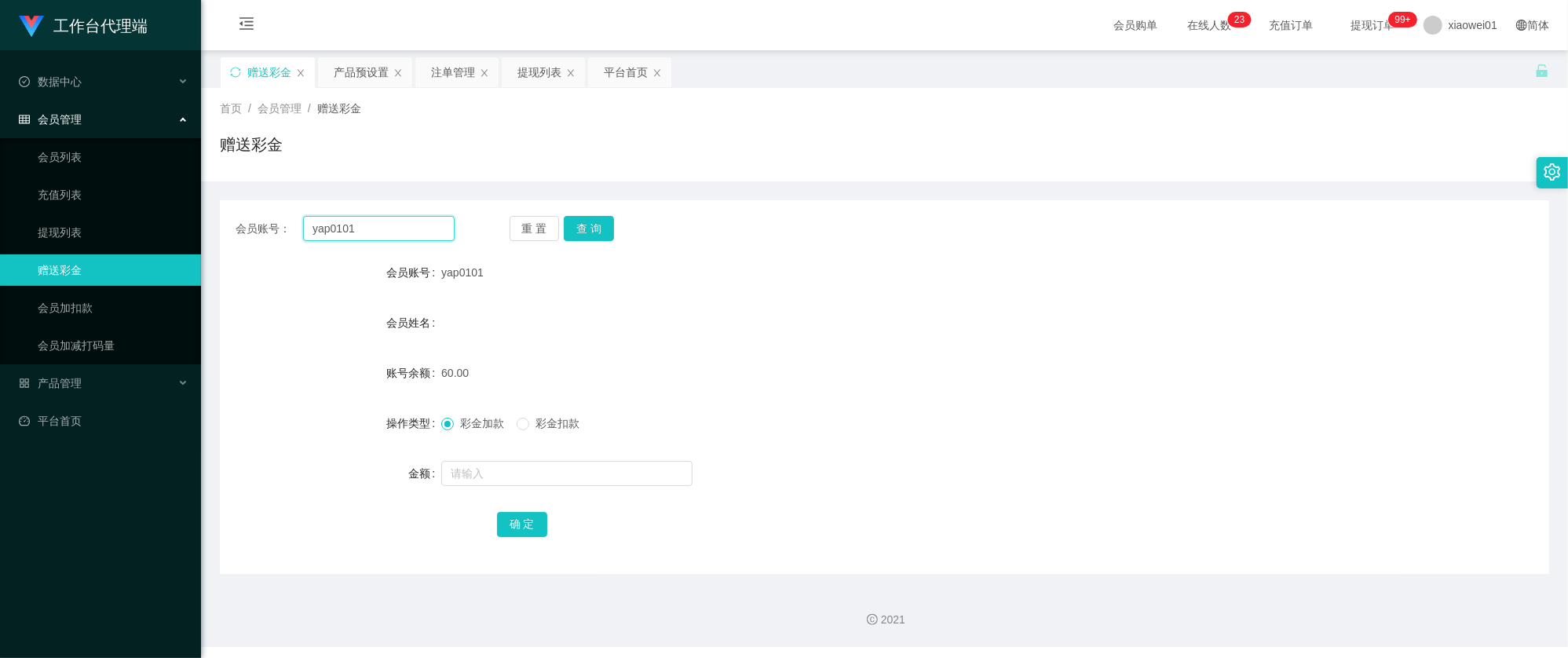
drag, startPoint x: 406, startPoint y: 229, endPoint x: 427, endPoint y: 231, distance: 21.1
click at [102, 211] on section "工作台代理端 数据中心 会员管理 会员列表 充值列表 提现列表 赠送彩金 会员加扣款 会员加减打码量 产品管理 开奖记录 注单管理 产品列表 即时注单 产品预…" at bounding box center [784, 323] width 1568 height 647
paste input "alvin2286"
type input "alvin2286"
click at [580, 223] on button "查 询" at bounding box center [589, 228] width 50 height 25
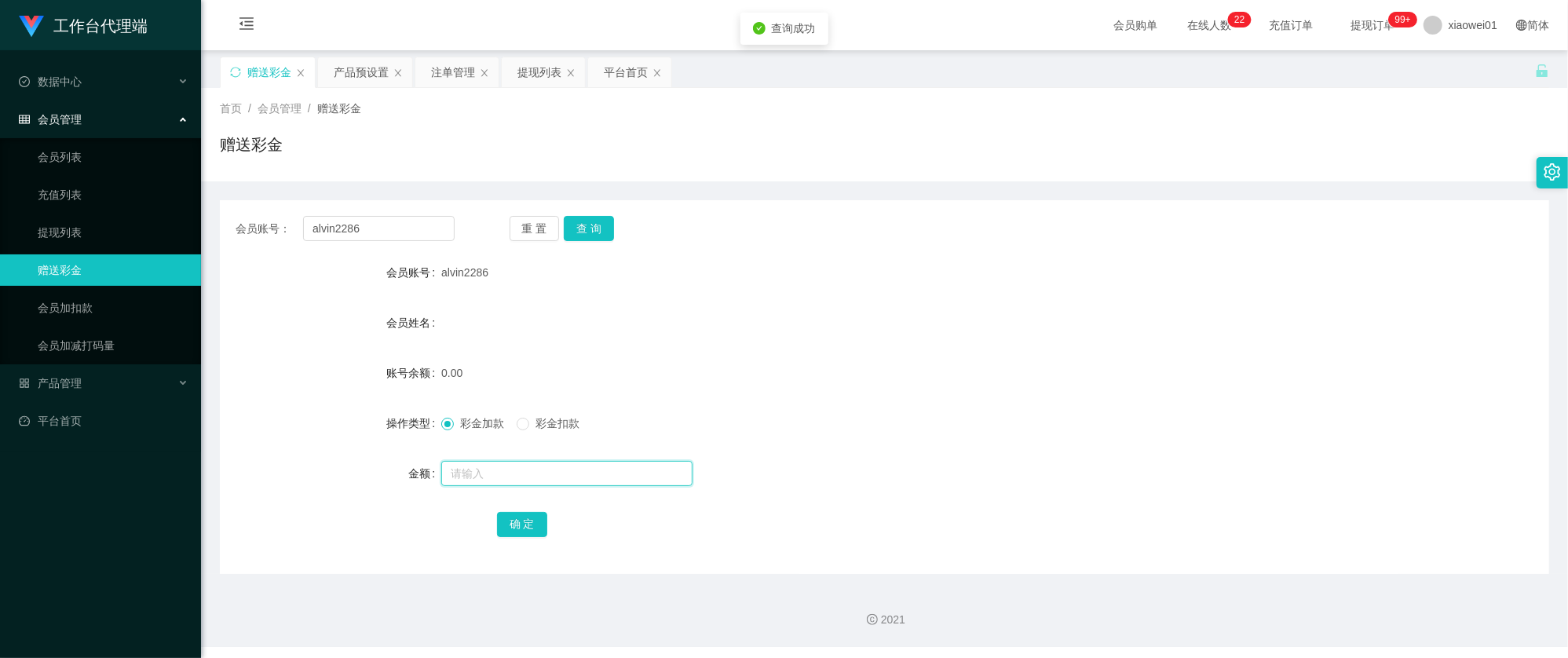
click at [510, 484] on input "text" at bounding box center [567, 472] width 251 height 25
type input "30"
click at [563, 522] on div "确 定" at bounding box center [884, 523] width 776 height 31
click at [526, 533] on button "确 定" at bounding box center [521, 524] width 50 height 25
click at [940, 248] on div "会员账号： alvin2286 重 置 查 询 会员账号 alvin2286 会员姓名 账号余额 30.00 操作类型 彩金加款 彩金扣款 金额 确 定" at bounding box center [885, 387] width 1329 height 373
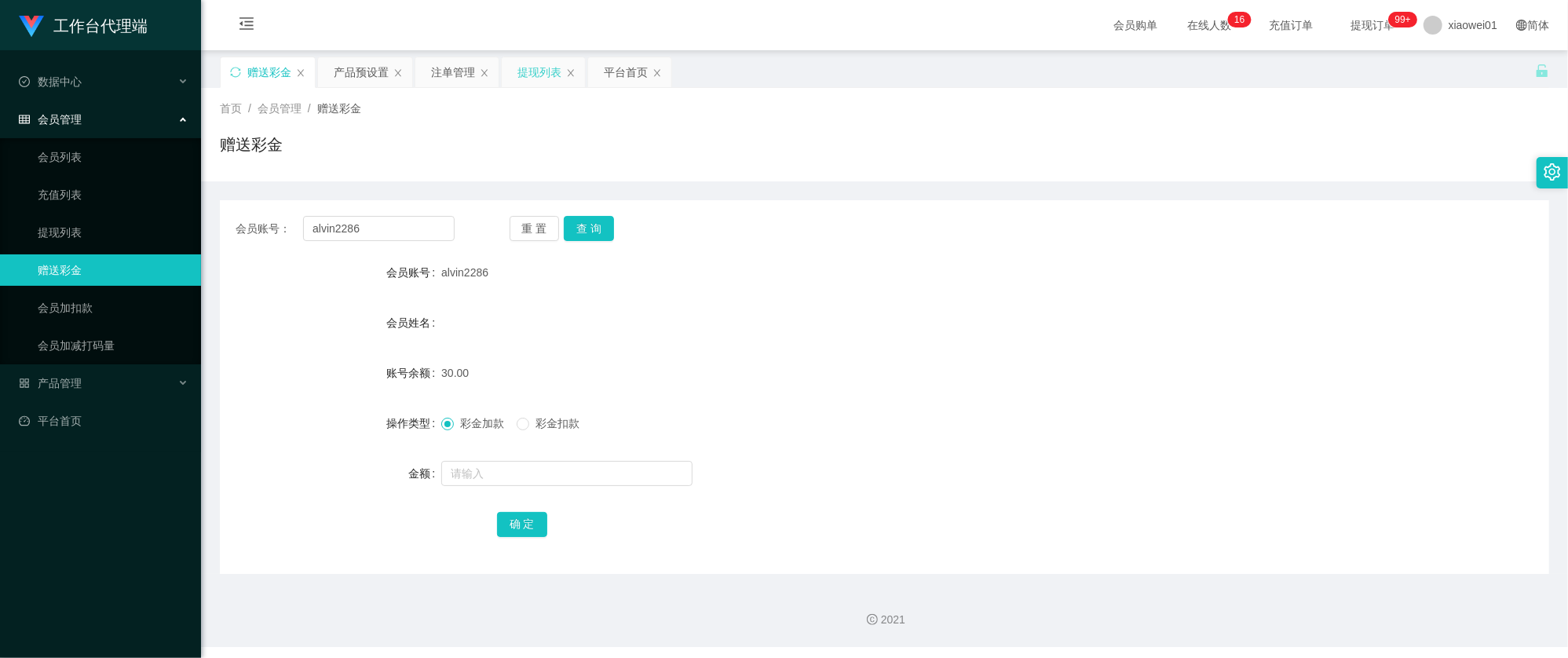
click at [506, 72] on div "提现列表" at bounding box center [544, 72] width 85 height 31
click at [533, 69] on div "提现列表" at bounding box center [540, 72] width 44 height 30
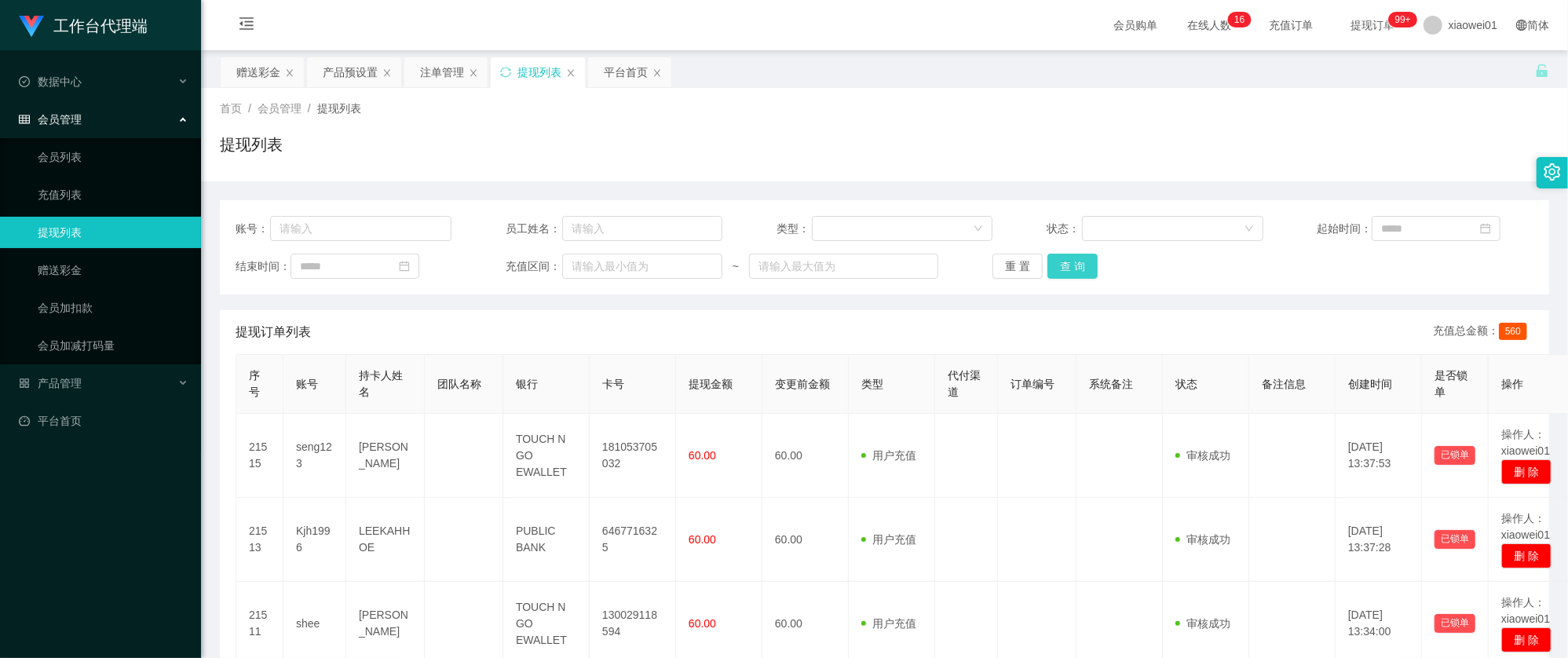
click at [1061, 264] on button "查 询" at bounding box center [1072, 265] width 50 height 25
click at [548, 67] on div "提现列表" at bounding box center [540, 72] width 44 height 30
click at [1069, 259] on button "查 询" at bounding box center [1072, 265] width 50 height 25
click at [1066, 267] on button "查 询" at bounding box center [1072, 265] width 50 height 25
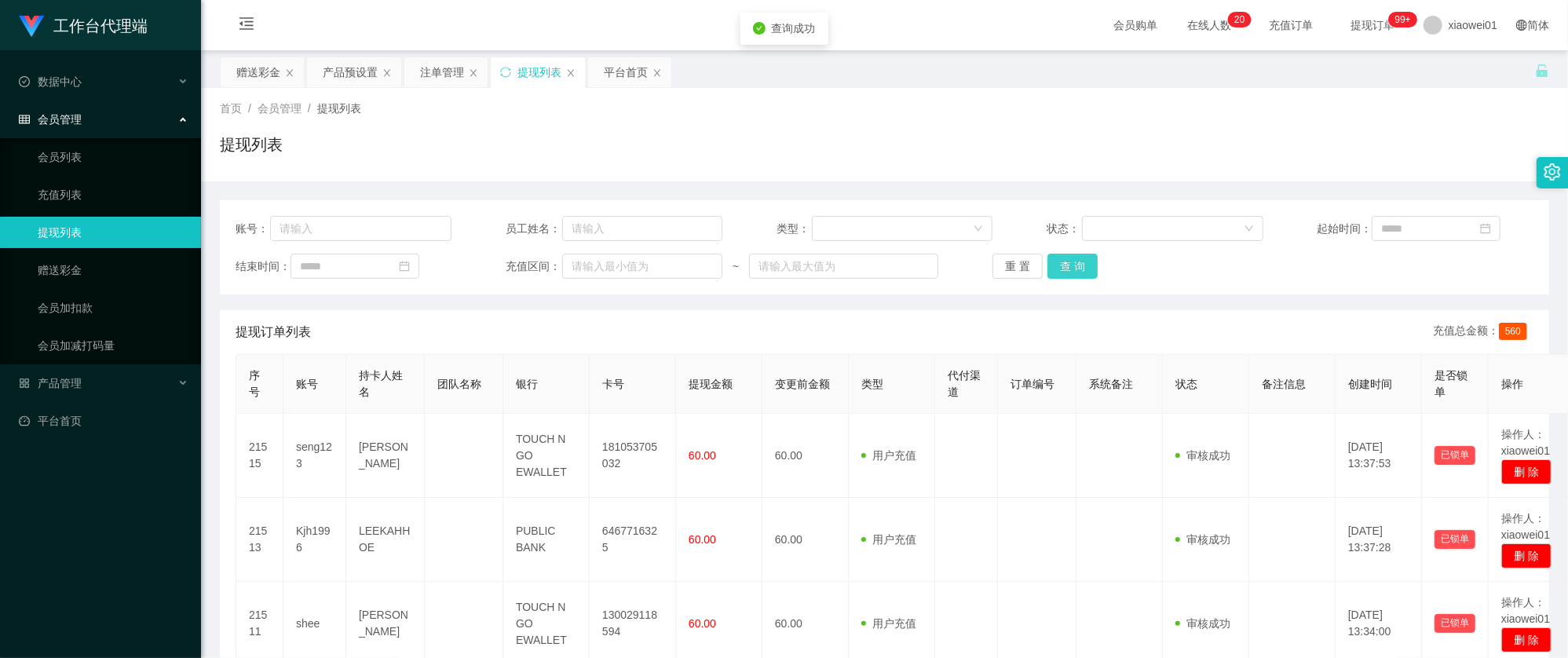
click at [1066, 267] on button "查 询" at bounding box center [1072, 265] width 50 height 25
click at [1055, 261] on button "查 询" at bounding box center [1072, 265] width 50 height 25
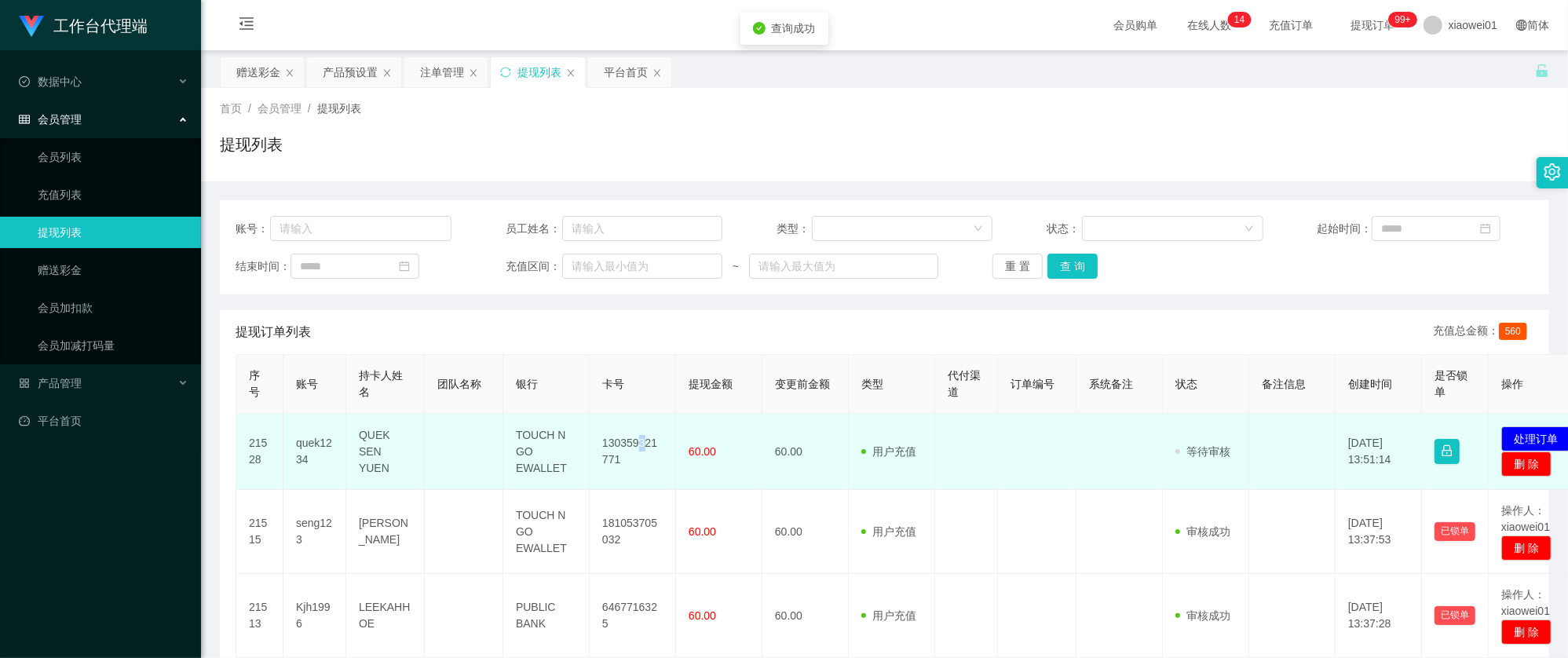
click at [643, 446] on td "130359321771" at bounding box center [632, 451] width 86 height 76
drag, startPoint x: 643, startPoint y: 446, endPoint x: 908, endPoint y: 418, distance: 266.5
click at [642, 446] on td "130359321771" at bounding box center [632, 451] width 86 height 76
click at [617, 434] on td "130359321771" at bounding box center [632, 451] width 86 height 76
click at [616, 434] on td "130359321771" at bounding box center [632, 451] width 86 height 76
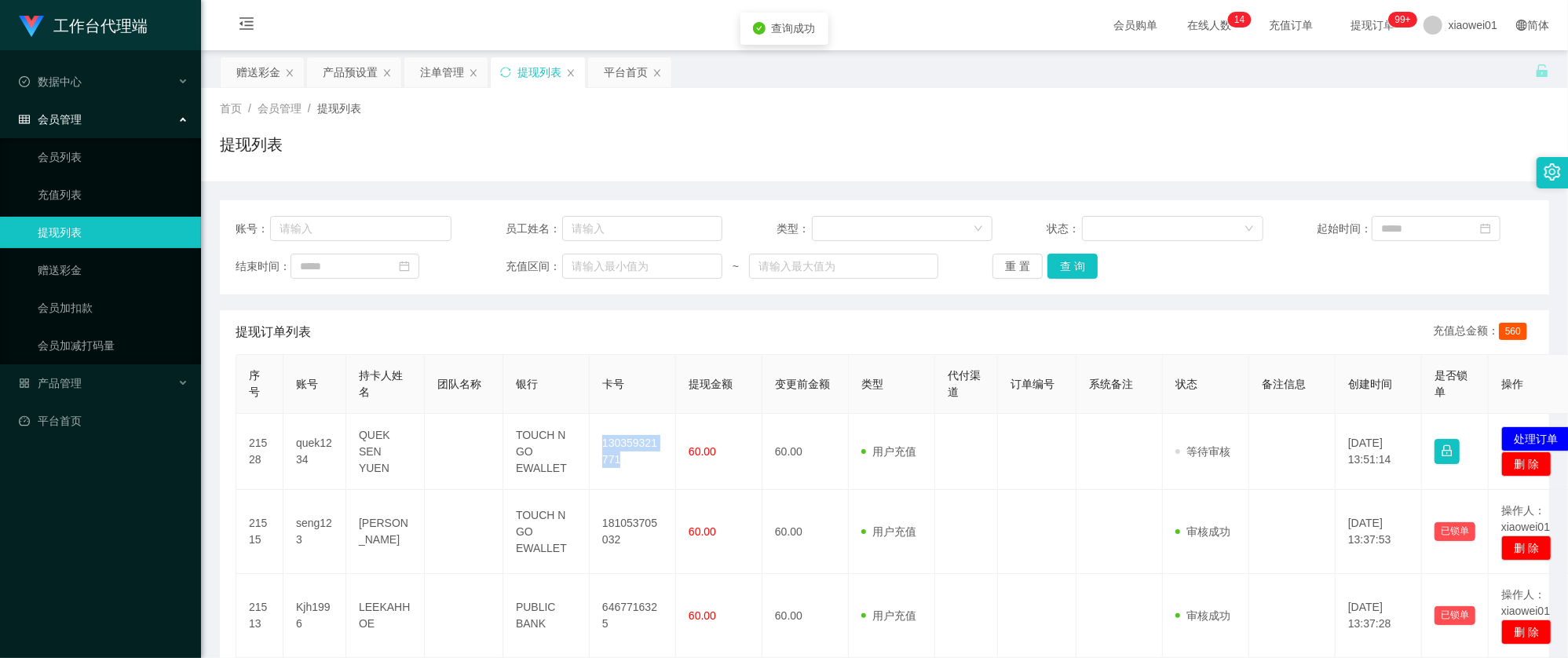
copy td "130359321771"
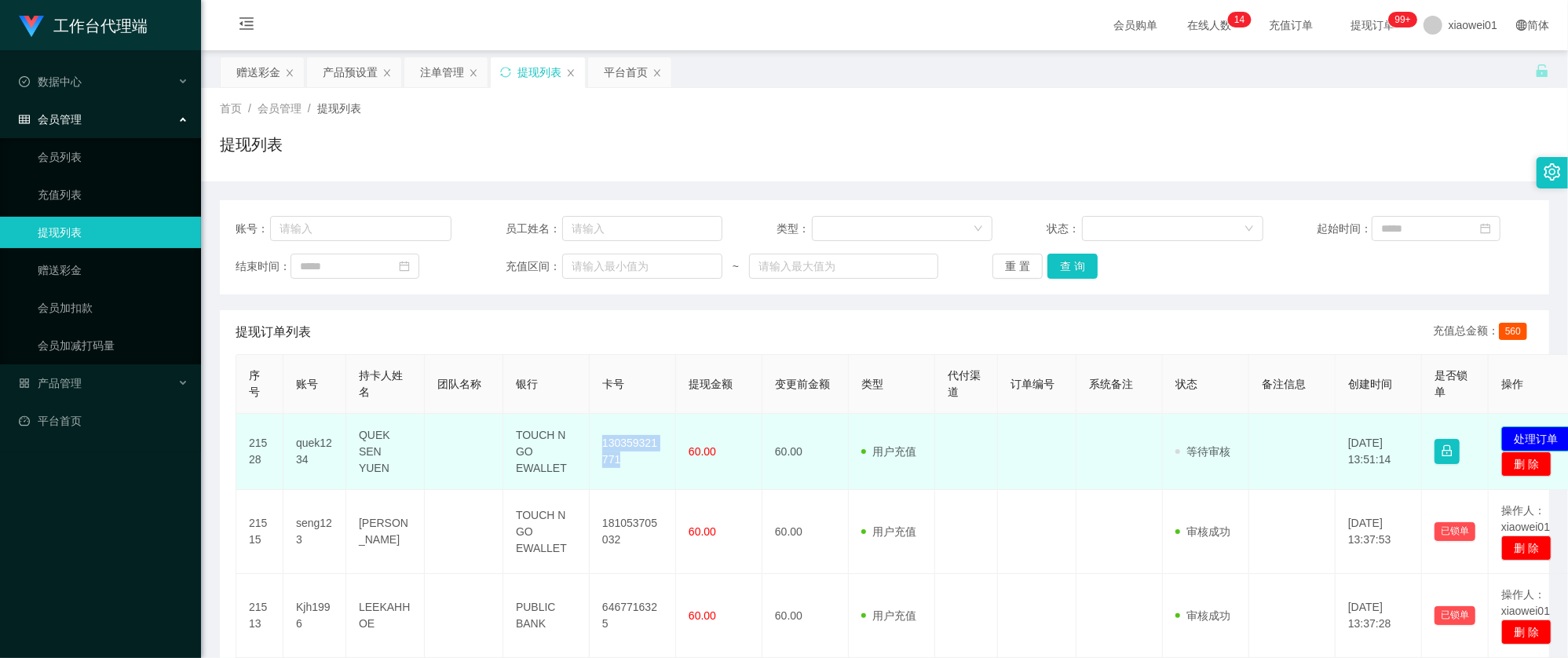
click at [1545, 437] on button "处理订单" at bounding box center [1535, 438] width 69 height 25
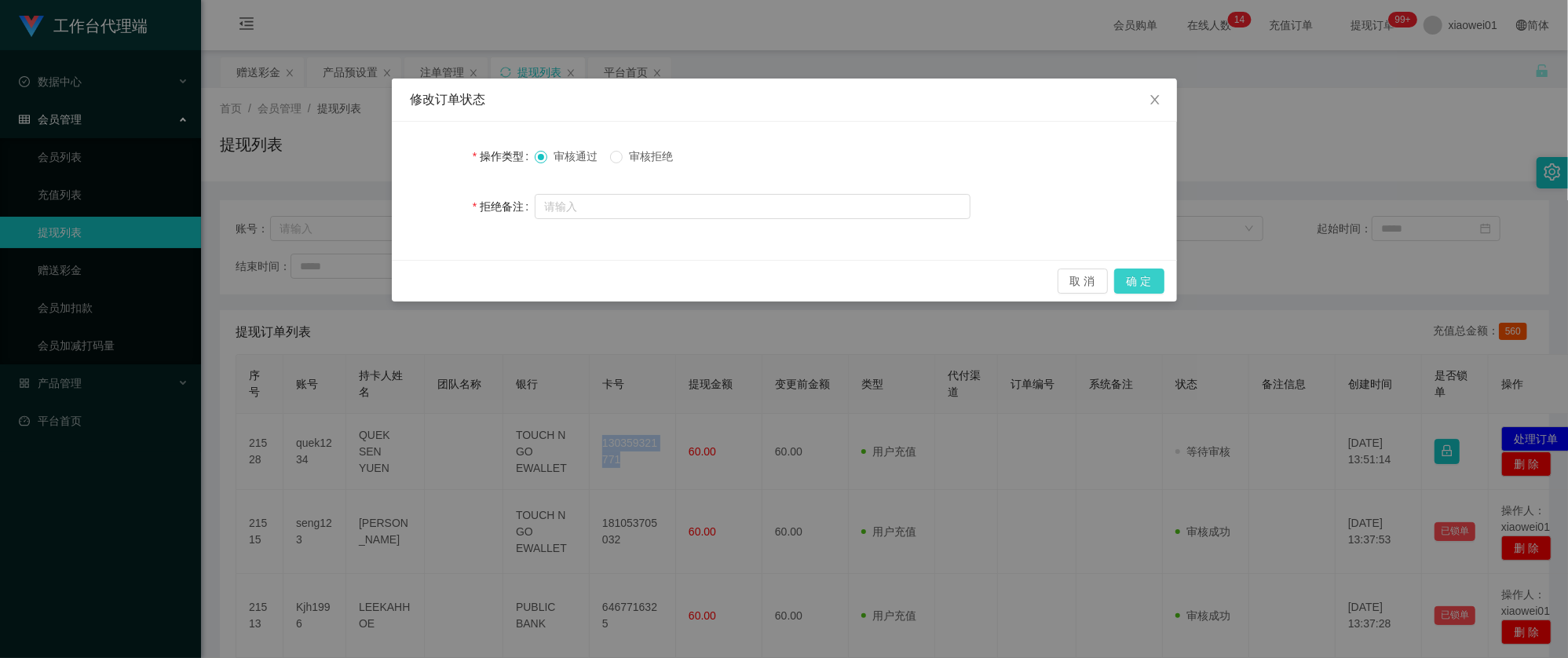
click at [1157, 279] on button "确 定" at bounding box center [1139, 280] width 50 height 25
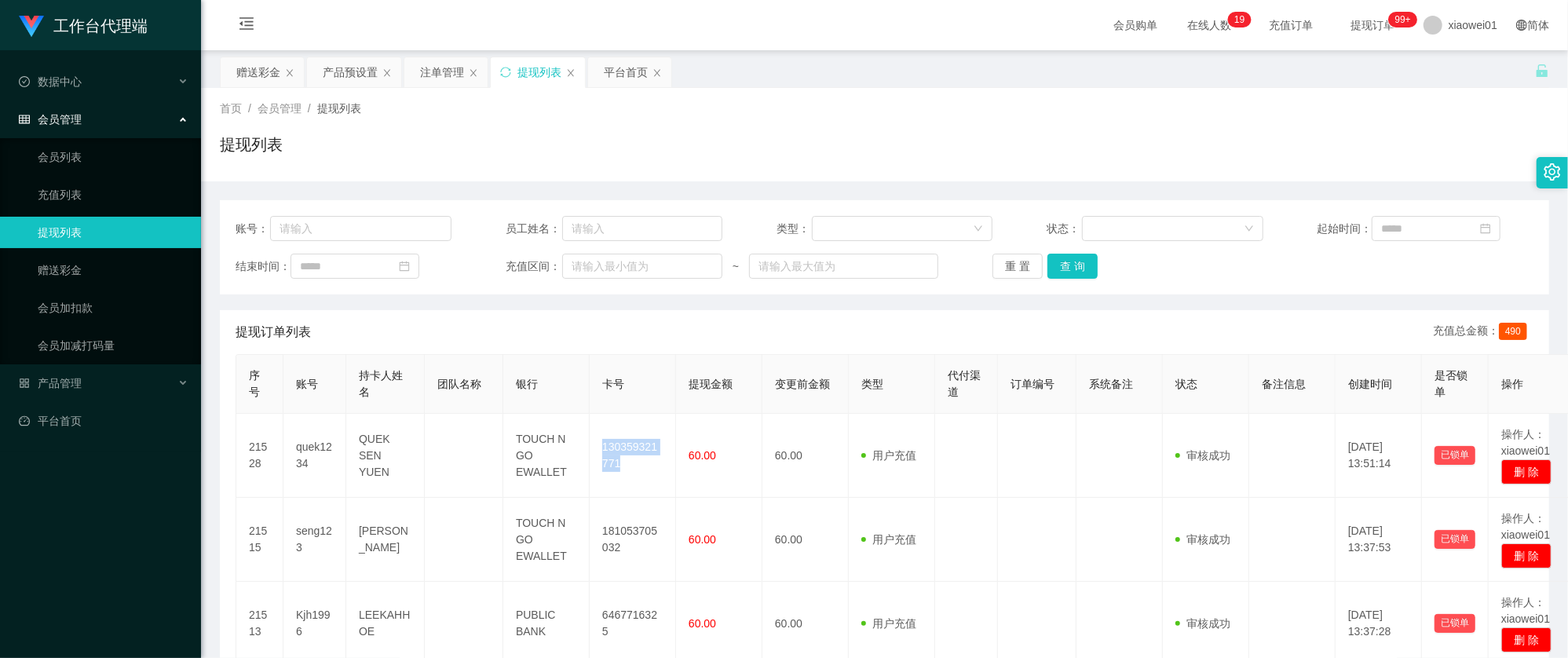
click at [554, 81] on div "提现列表" at bounding box center [540, 72] width 44 height 30
click at [463, 64] on div "注单管理" at bounding box center [442, 72] width 44 height 30
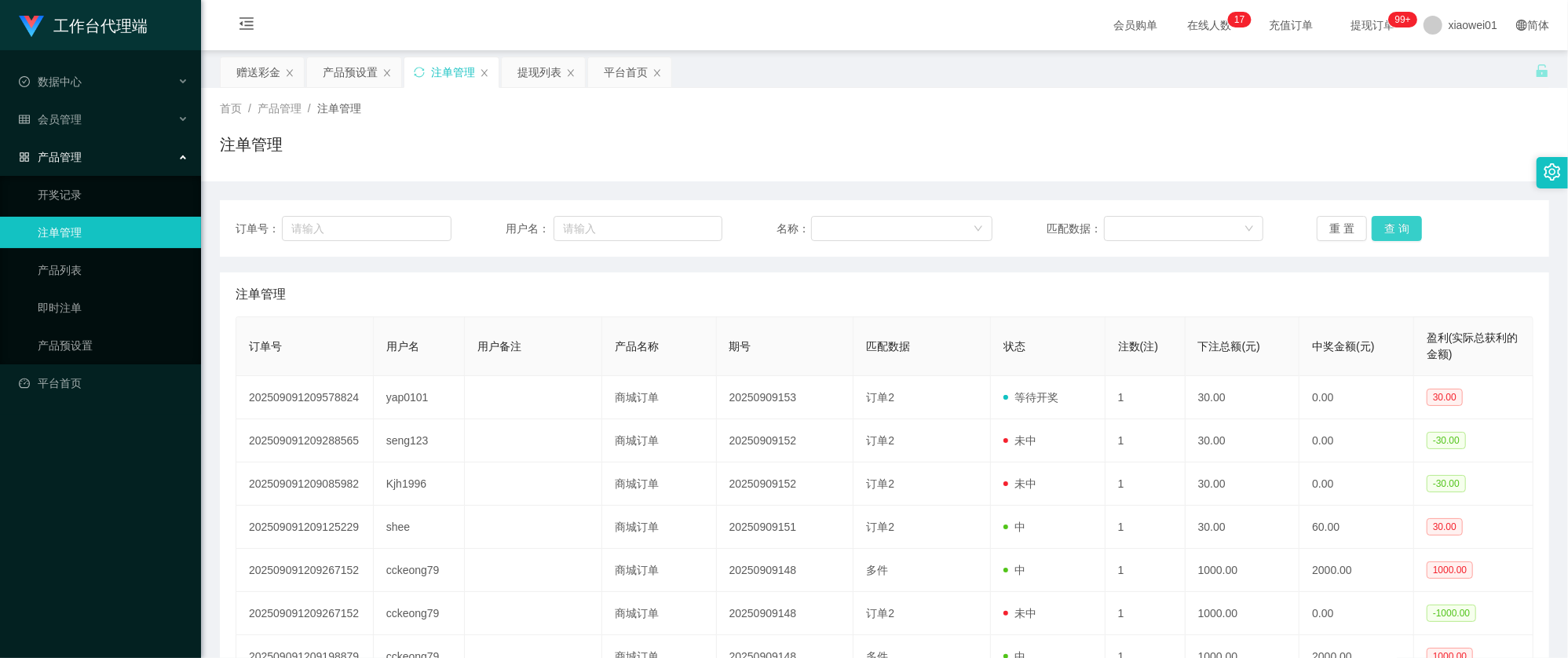
click at [1391, 226] on button "查 询" at bounding box center [1396, 228] width 50 height 25
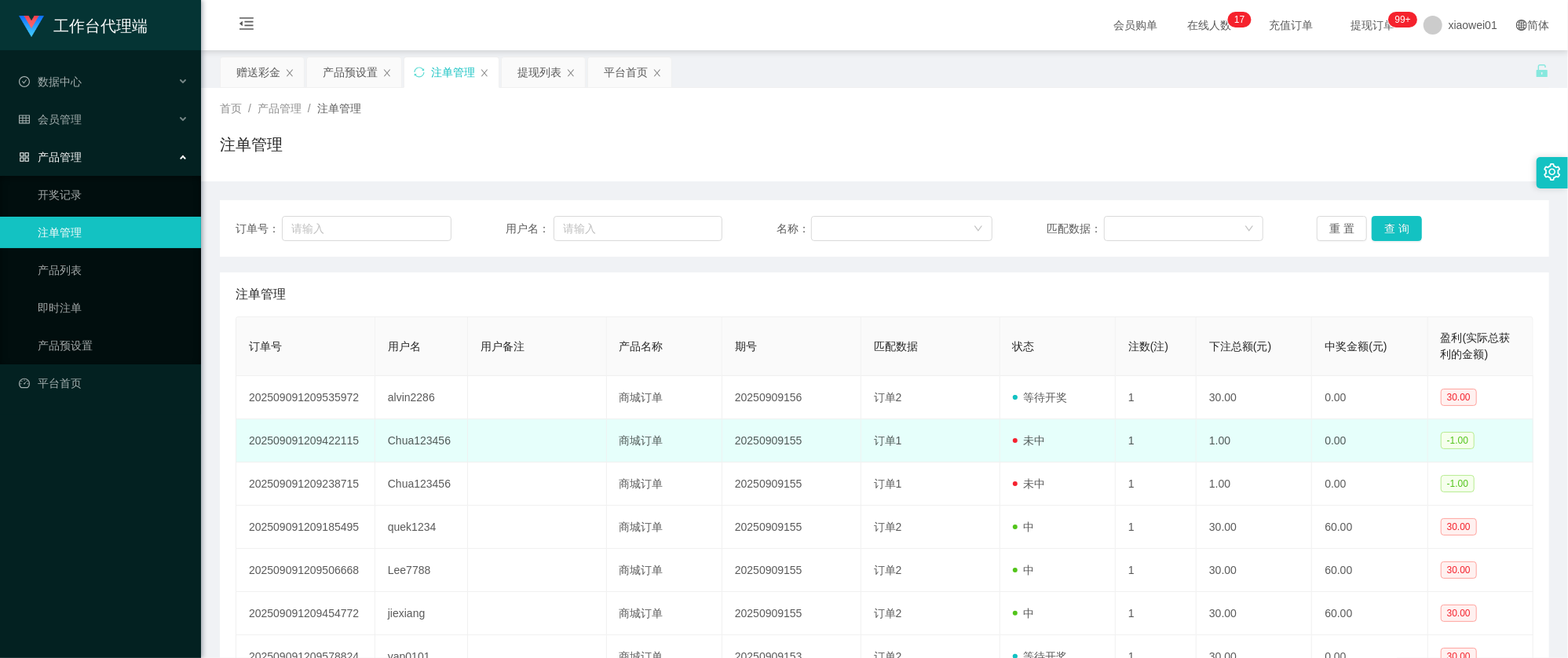
click at [412, 437] on td "Chua123456" at bounding box center [422, 440] width 92 height 43
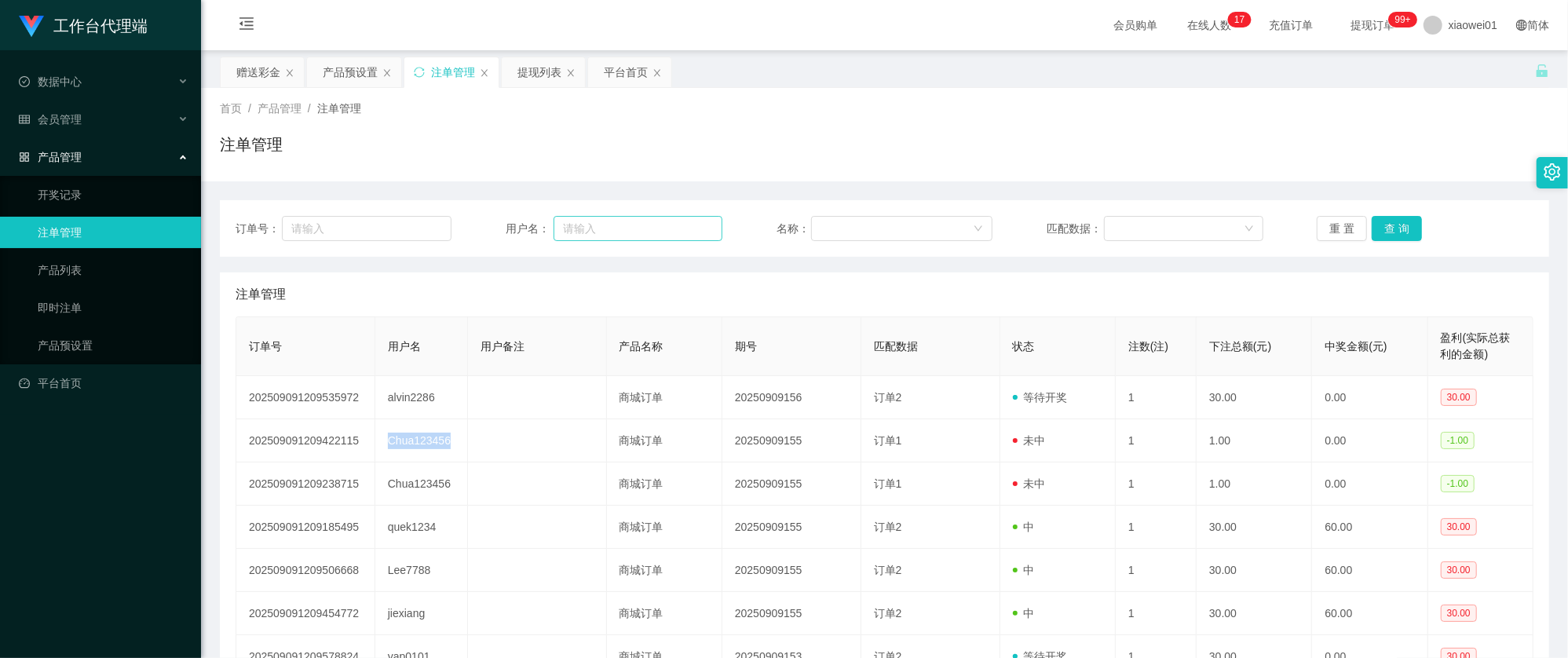
copy td "Chua123456"
click at [221, 76] on div "赠送彩金" at bounding box center [263, 72] width 83 height 30
click at [252, 76] on div "赠送彩金" at bounding box center [259, 72] width 44 height 30
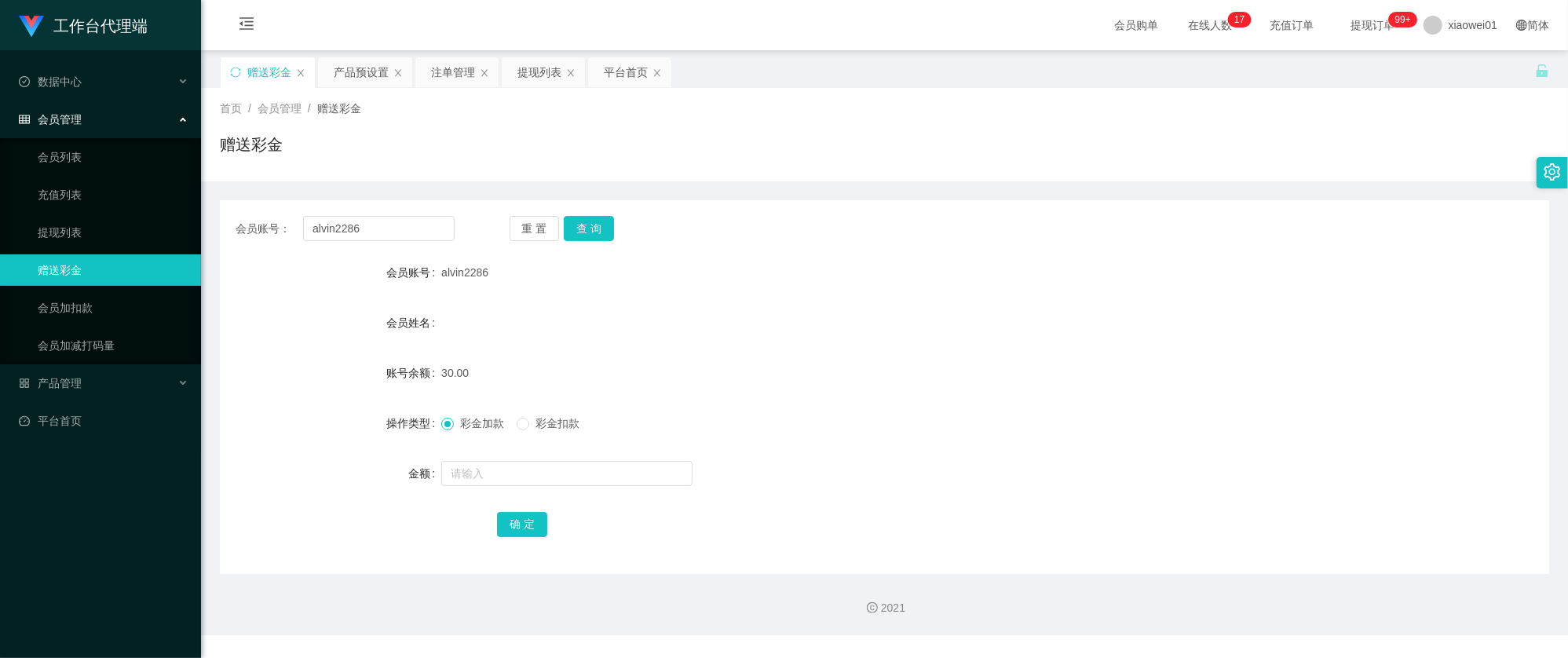
click at [391, 213] on div "会员账号： alvin2286 重 置 查 询 会员账号 alvin2286 会员姓名 账号余额 30.00 操作类型 彩金加款 彩金扣款 金额 确 定" at bounding box center [885, 387] width 1329 height 373
drag, startPoint x: 410, startPoint y: 221, endPoint x: 97, endPoint y: 215, distance: 313.1
click at [107, 216] on section "工作台代理端 数据中心 会员管理 会员列表 充值列表 提现列表 赠送彩金 会员加扣款 会员加减打码量 产品管理 开奖记录 注单管理 产品列表 即时注单 产品预…" at bounding box center [784, 323] width 1568 height 647
paste input "Chua12345"
type input "Chua123456"
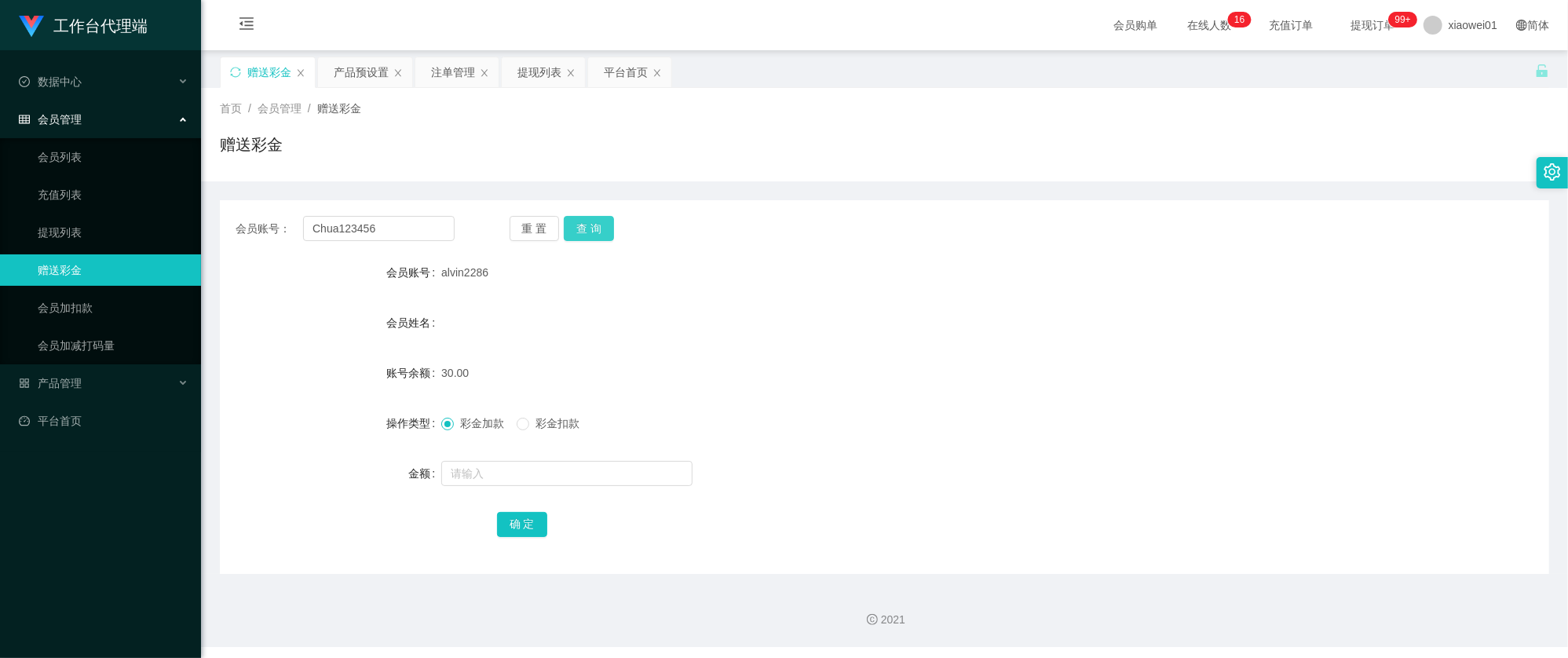
click at [595, 216] on button "查 询" at bounding box center [589, 228] width 50 height 25
click at [538, 465] on input "text" at bounding box center [567, 472] width 251 height 25
type input "2"
click at [510, 521] on button "确 定" at bounding box center [521, 524] width 50 height 25
click at [832, 286] on div "Chua123456" at bounding box center [828, 273] width 776 height 31
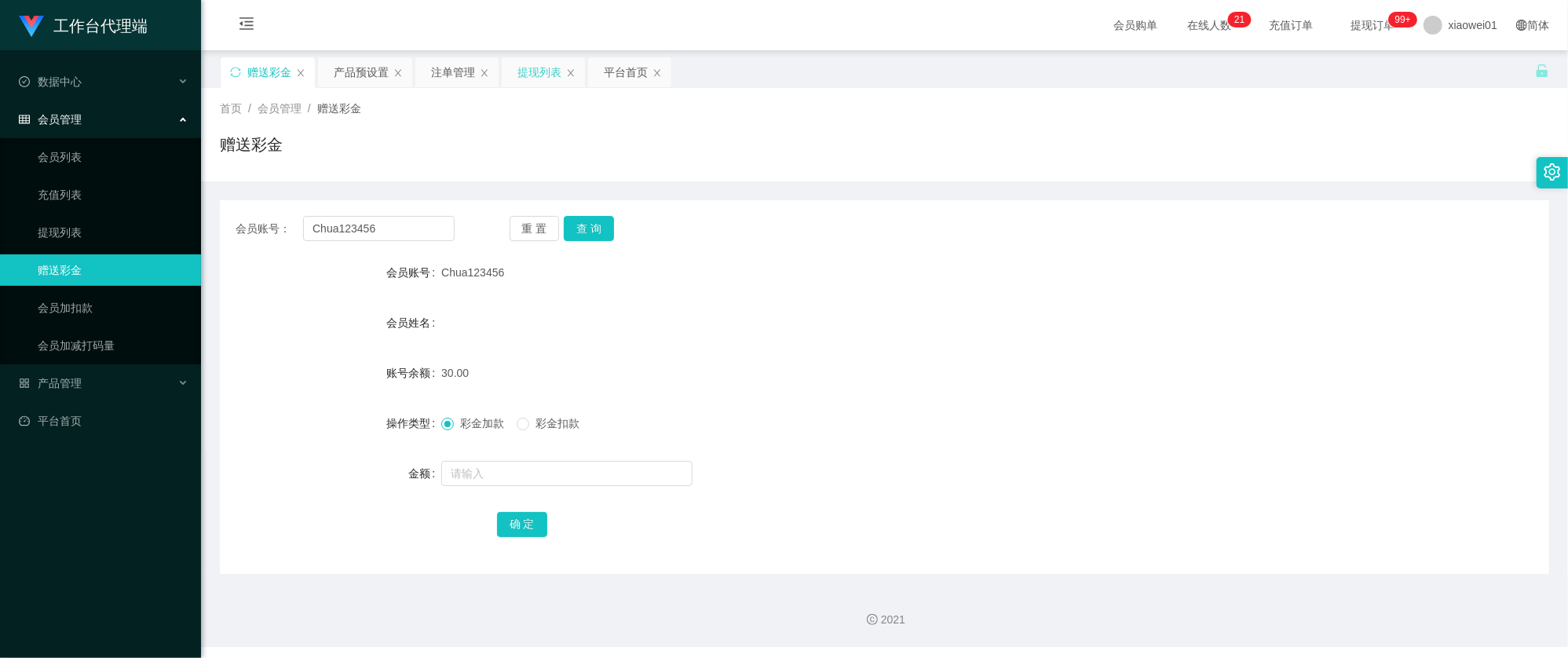
click at [528, 72] on div "提现列表" at bounding box center [540, 72] width 44 height 30
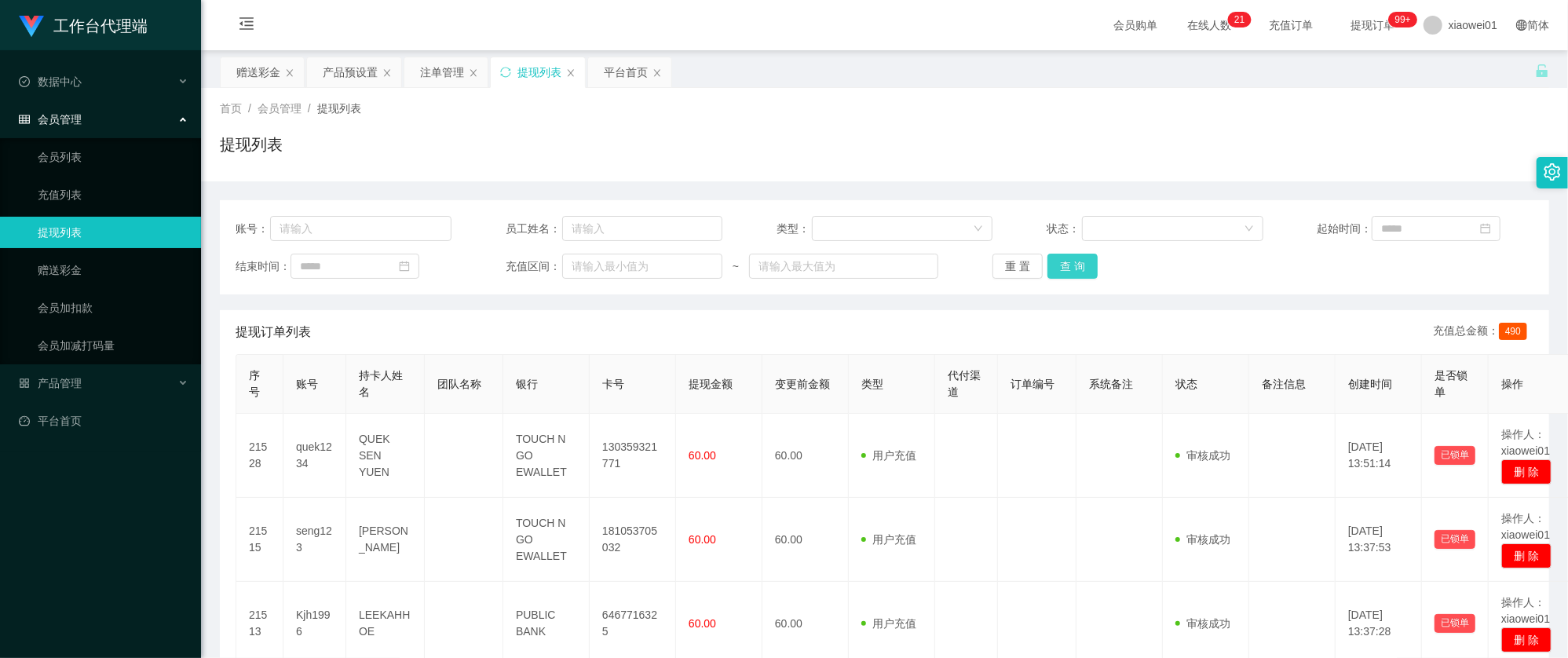
click at [1055, 268] on button "查 询" at bounding box center [1072, 265] width 50 height 25
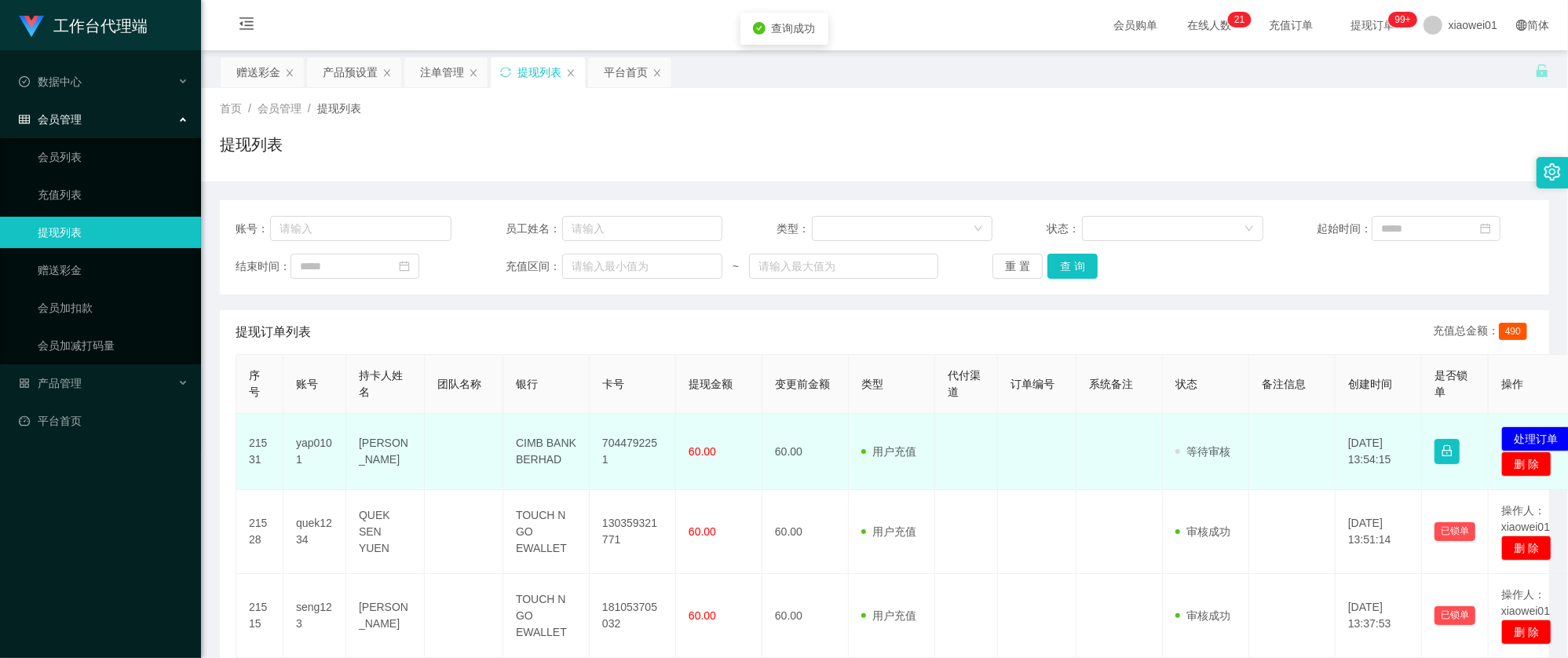
click at [643, 459] on td "7044792251" at bounding box center [632, 451] width 86 height 76
click at [641, 453] on td "7044792251" at bounding box center [632, 451] width 86 height 76
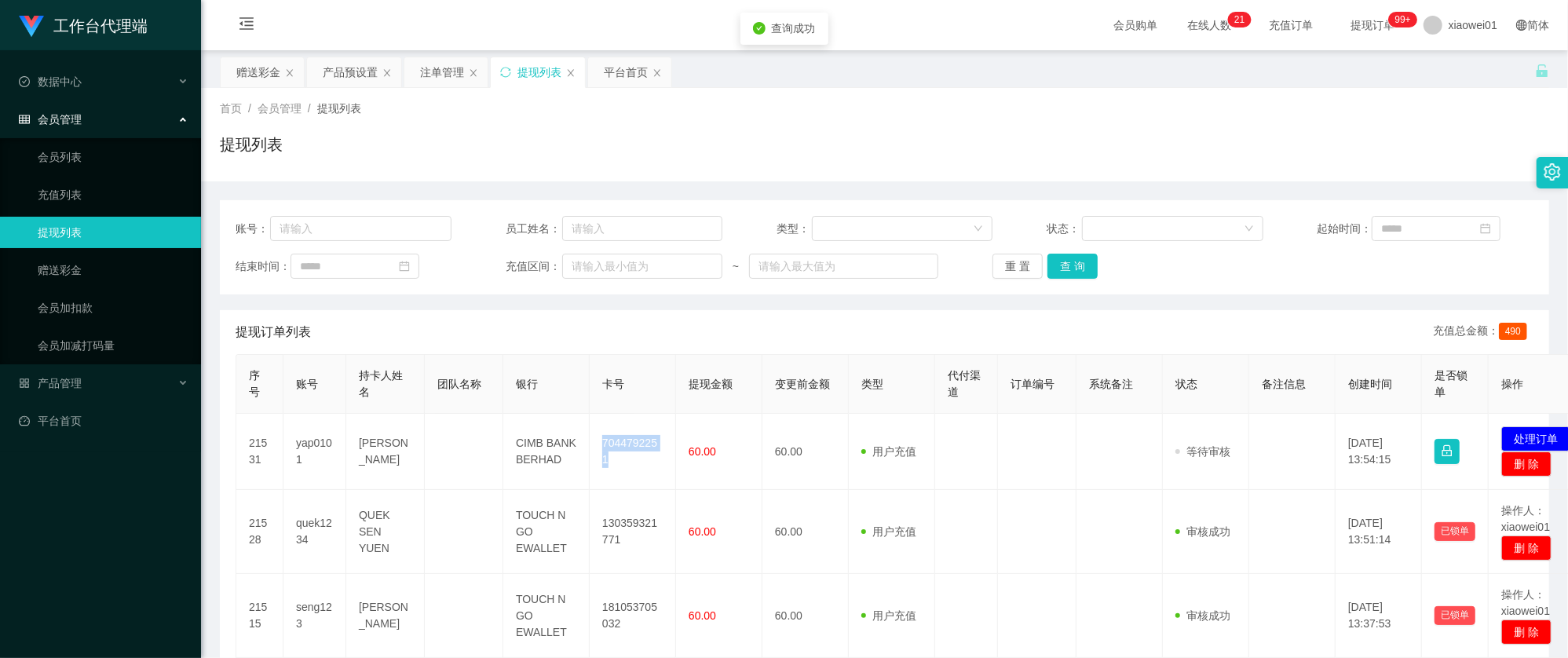
copy td "7044792251"
click at [1523, 433] on button "处理订单" at bounding box center [1535, 438] width 69 height 25
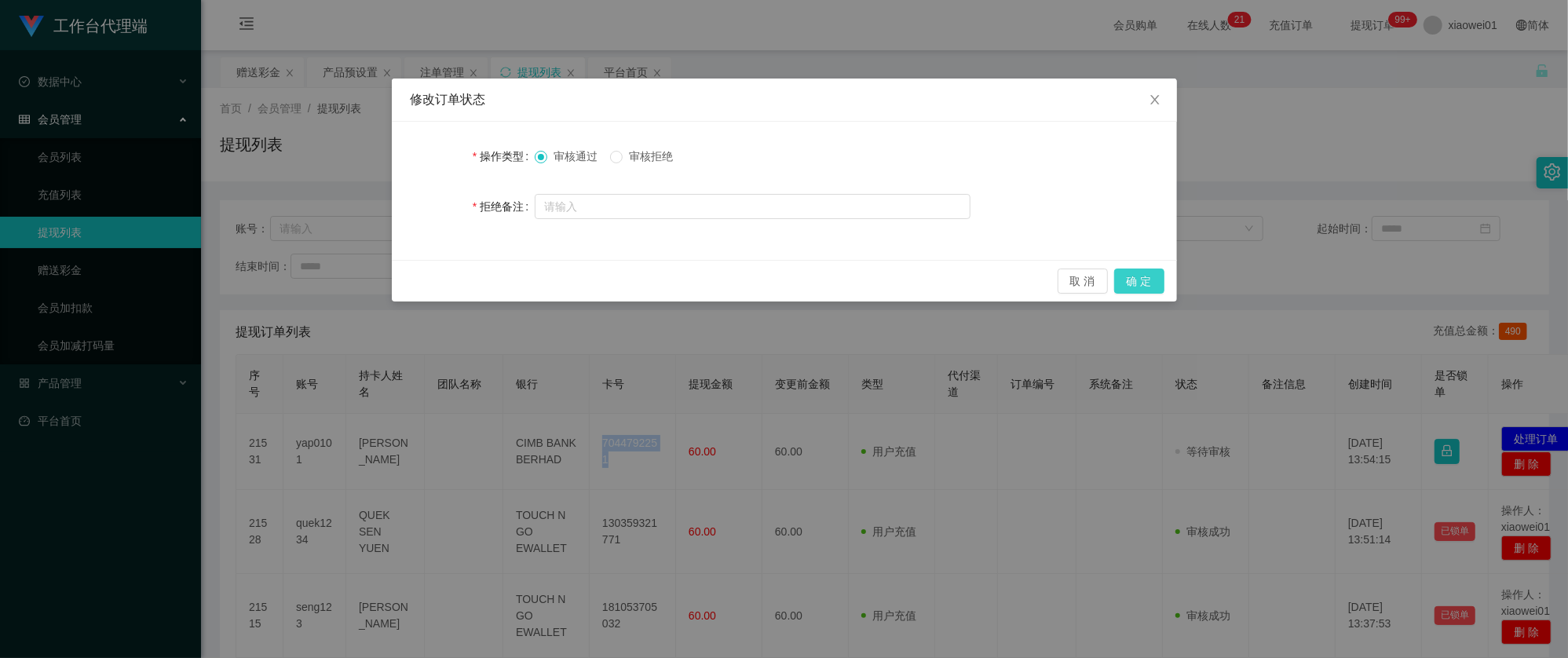
click at [1149, 284] on button "确 定" at bounding box center [1139, 280] width 50 height 25
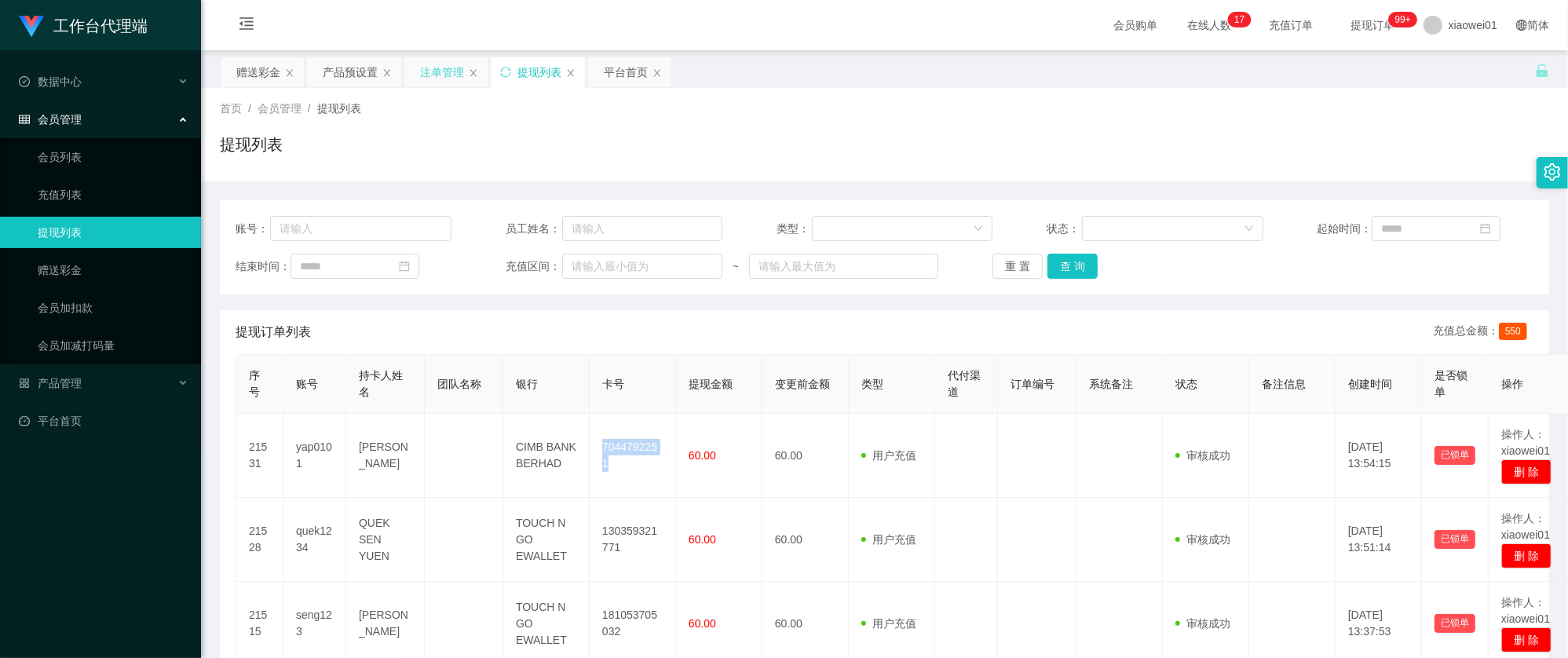
click at [444, 69] on div "注单管理" at bounding box center [442, 72] width 44 height 30
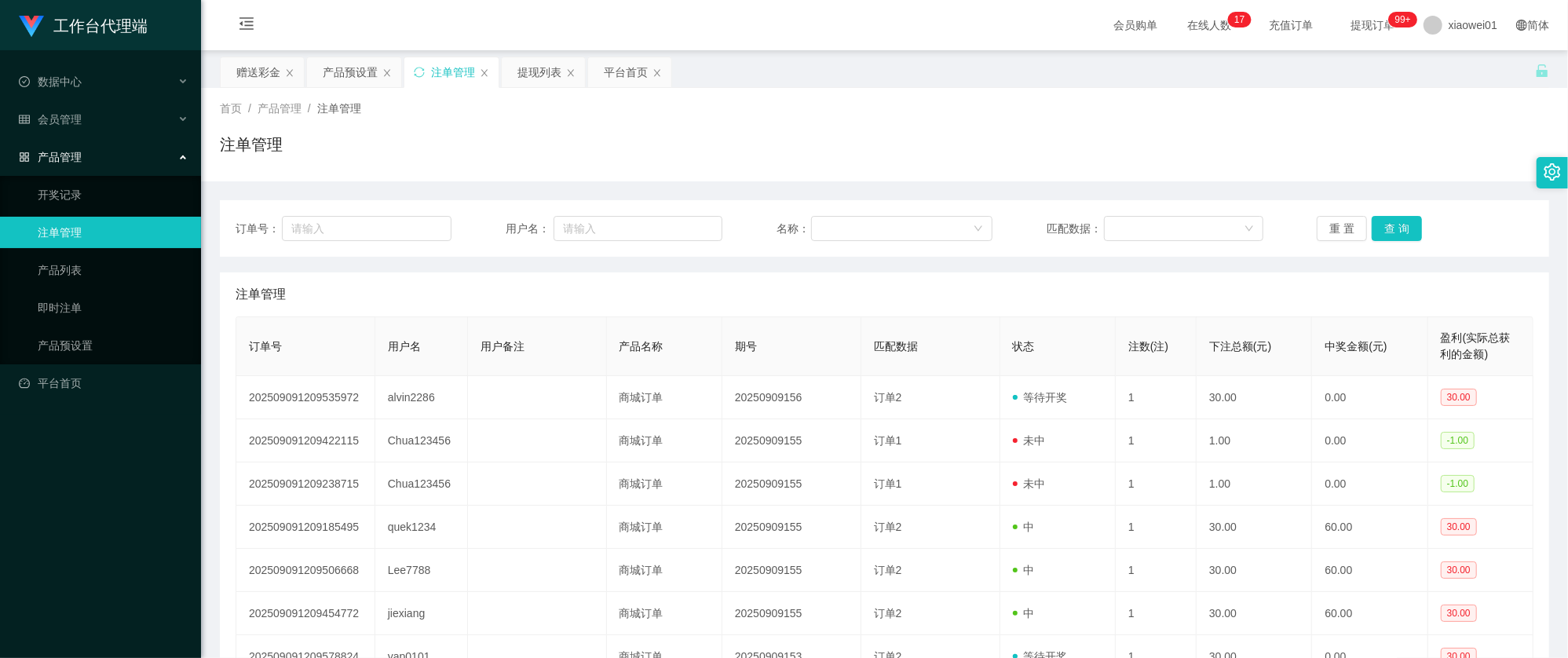
click at [1398, 213] on div "订单号： 用户名： 名称： 匹配数据： 重 置 查 询" at bounding box center [885, 228] width 1329 height 56
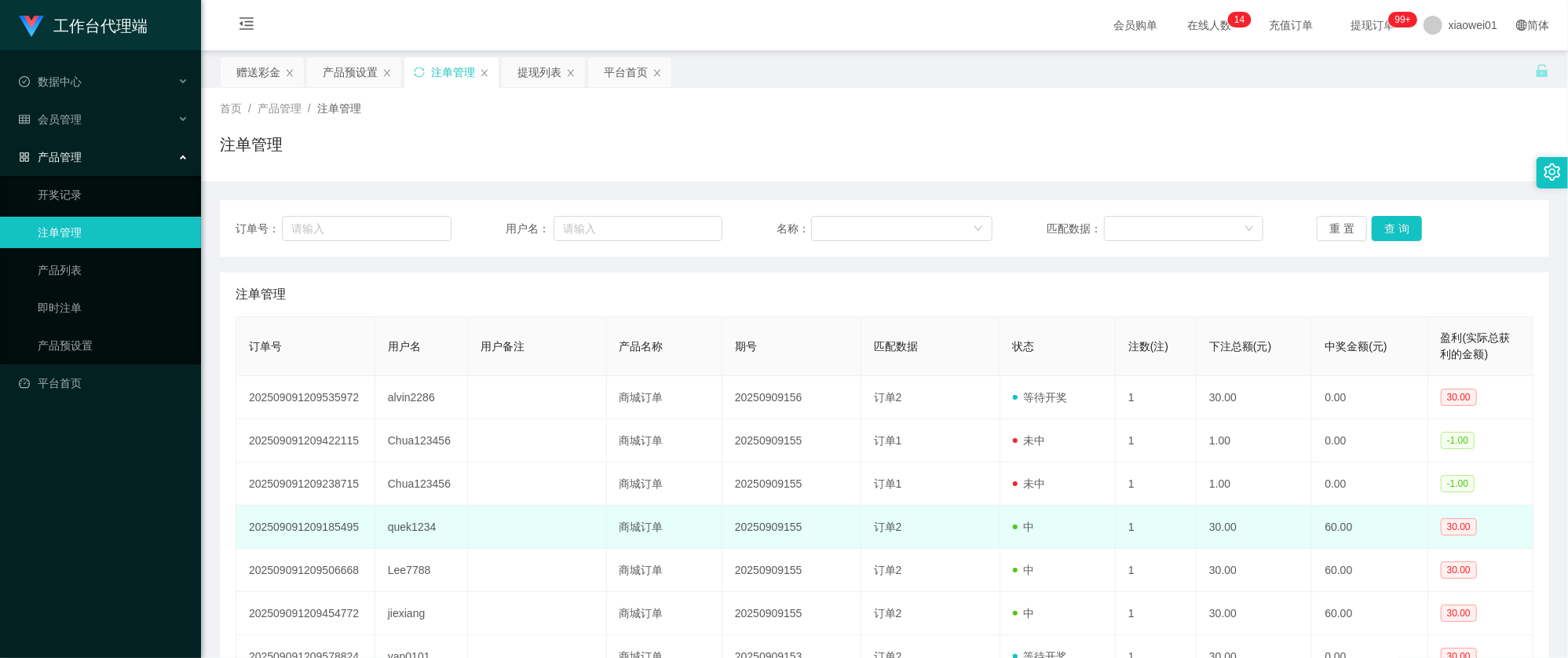
click at [410, 538] on td "quek1234" at bounding box center [422, 527] width 92 height 43
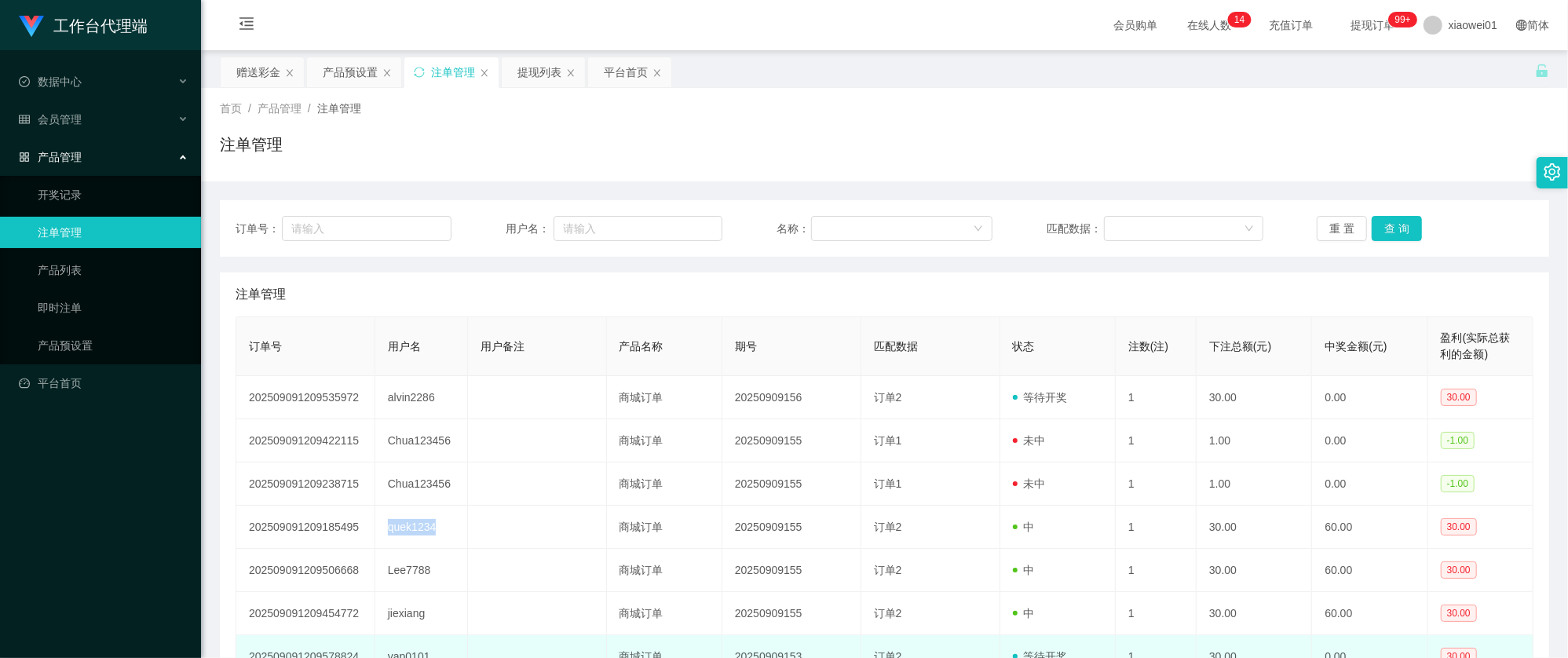
copy td "quek1234"
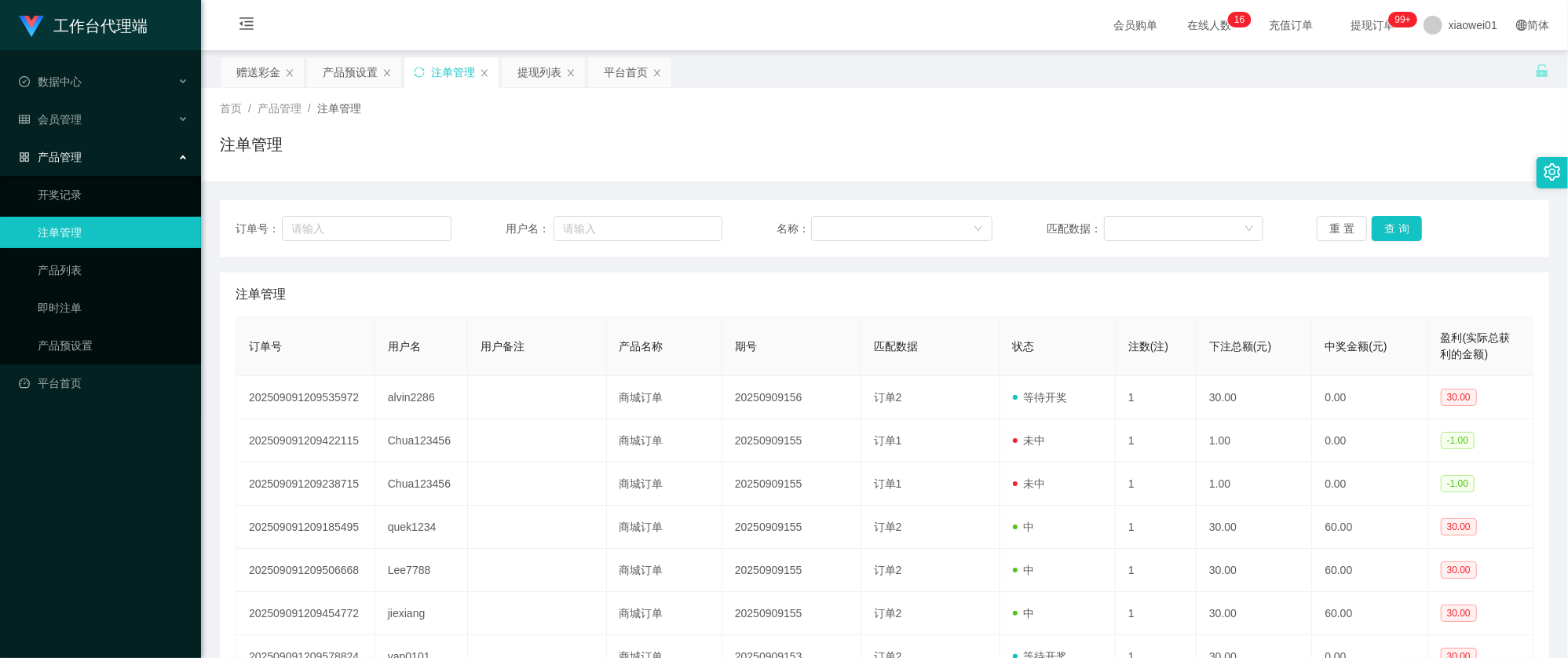
click at [972, 331] on th "匹配数据" at bounding box center [930, 347] width 139 height 59
click at [528, 70] on div "提现列表" at bounding box center [540, 72] width 44 height 30
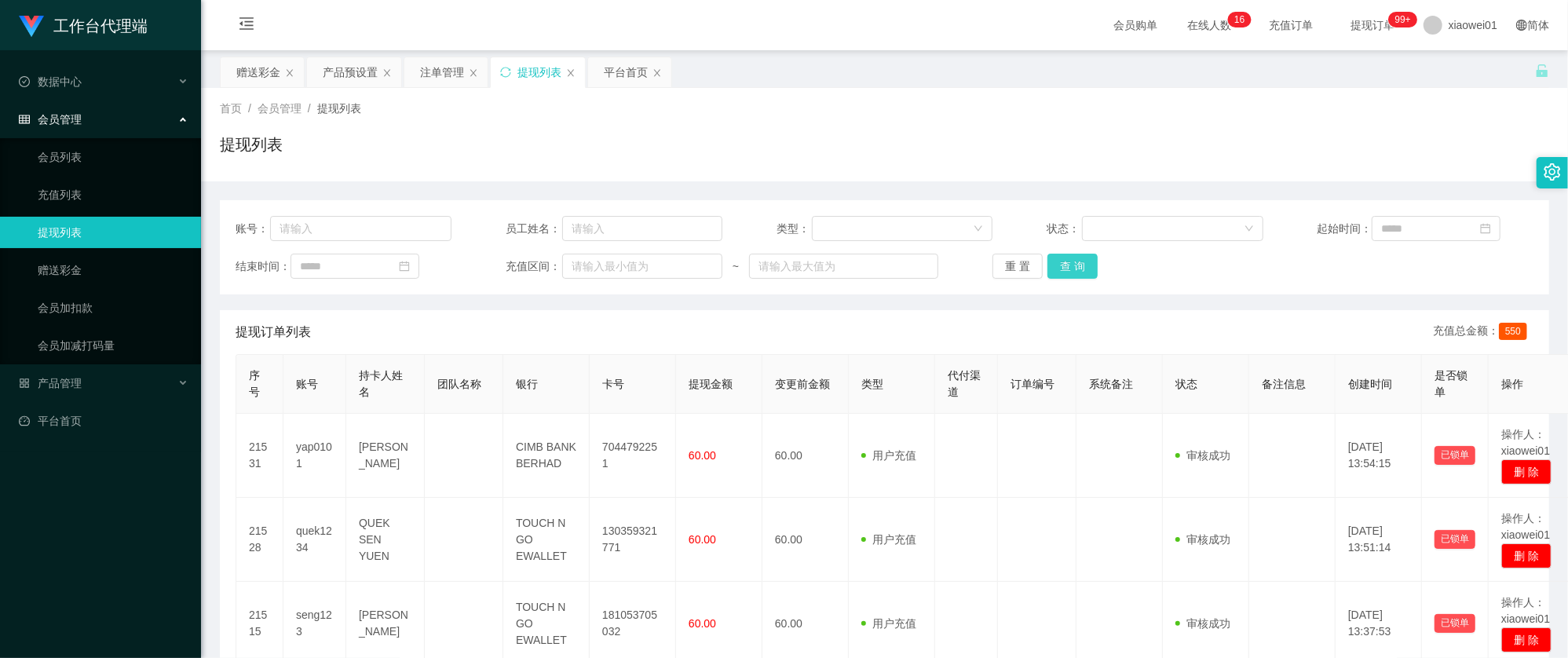
click at [1080, 262] on button "查 询" at bounding box center [1072, 265] width 50 height 25
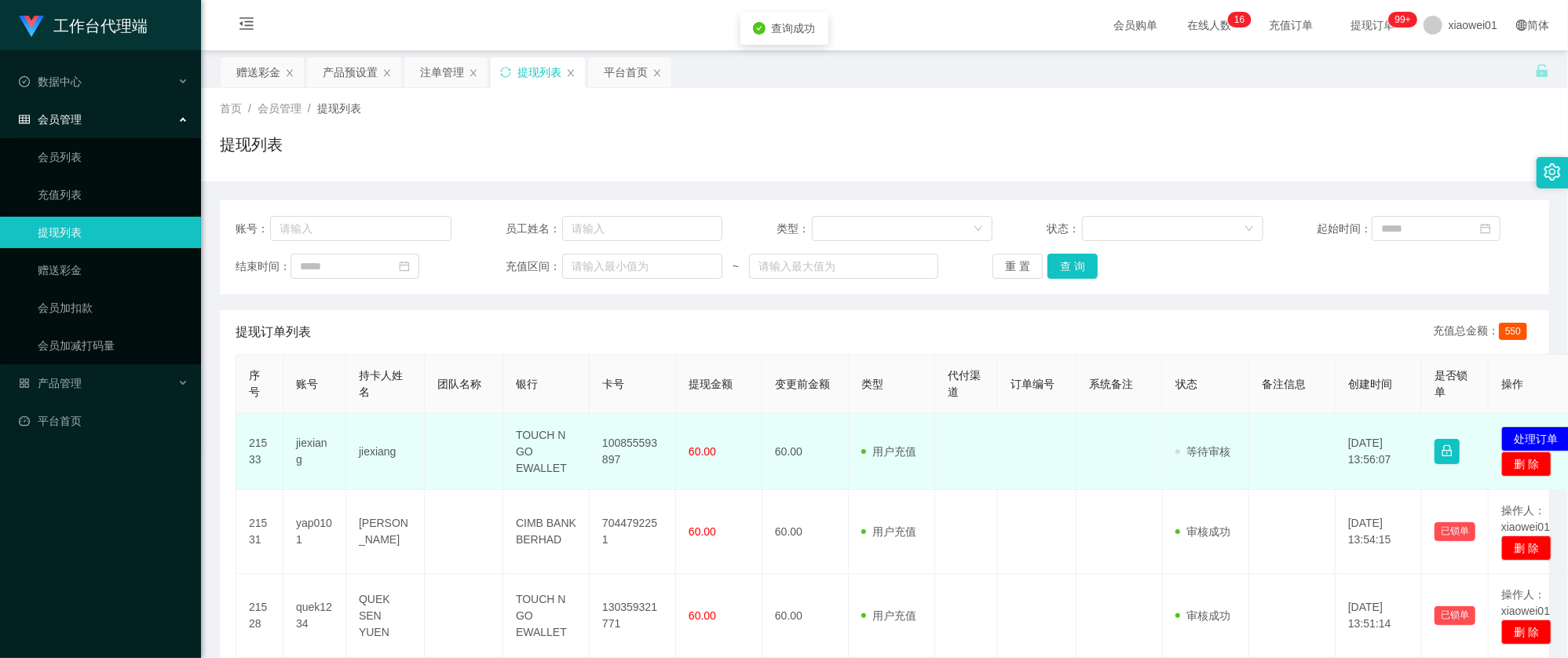
click at [621, 440] on td "100855593897" at bounding box center [632, 451] width 86 height 76
copy td "100855593897"
click at [1525, 425] on td "发起代付 处理订单 删 除" at bounding box center [1540, 451] width 104 height 76
click at [1537, 433] on button "处理订单" at bounding box center [1535, 438] width 69 height 25
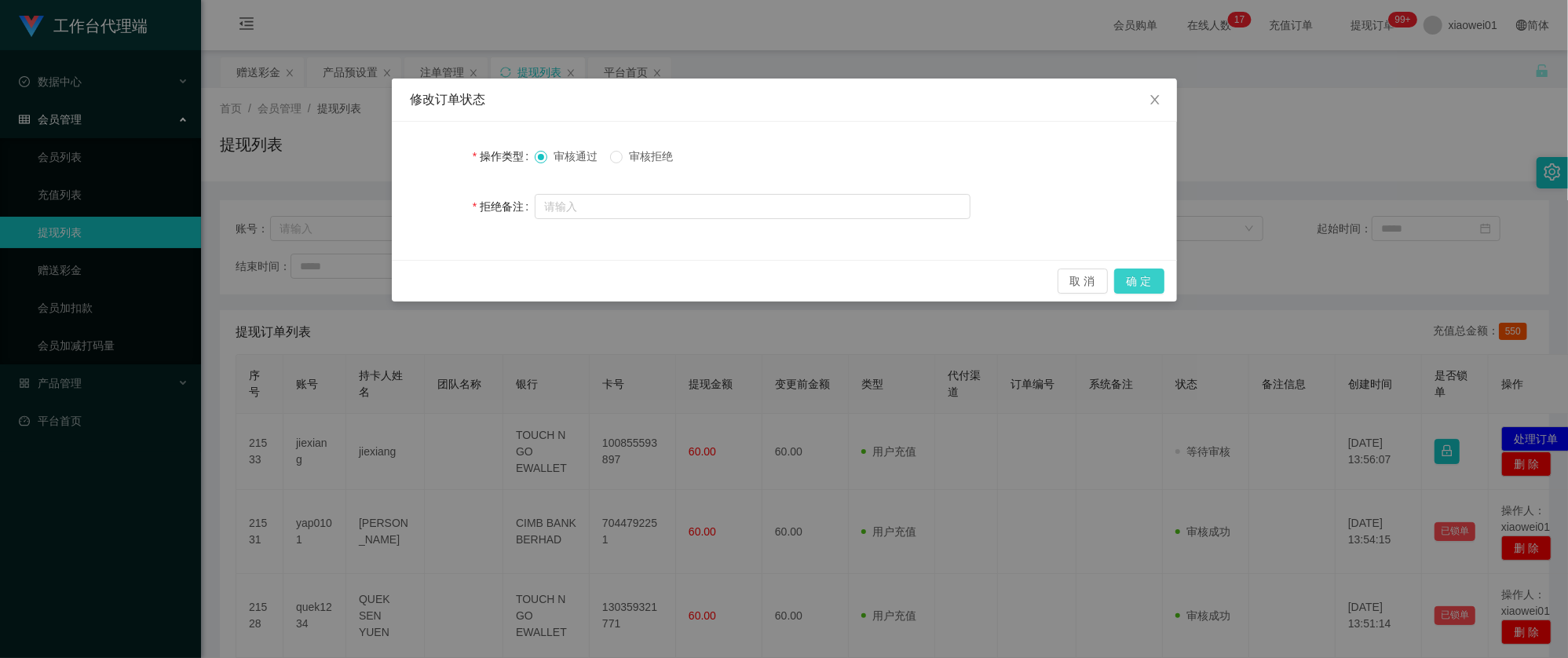
click at [1149, 281] on button "确 定" at bounding box center [1139, 280] width 50 height 25
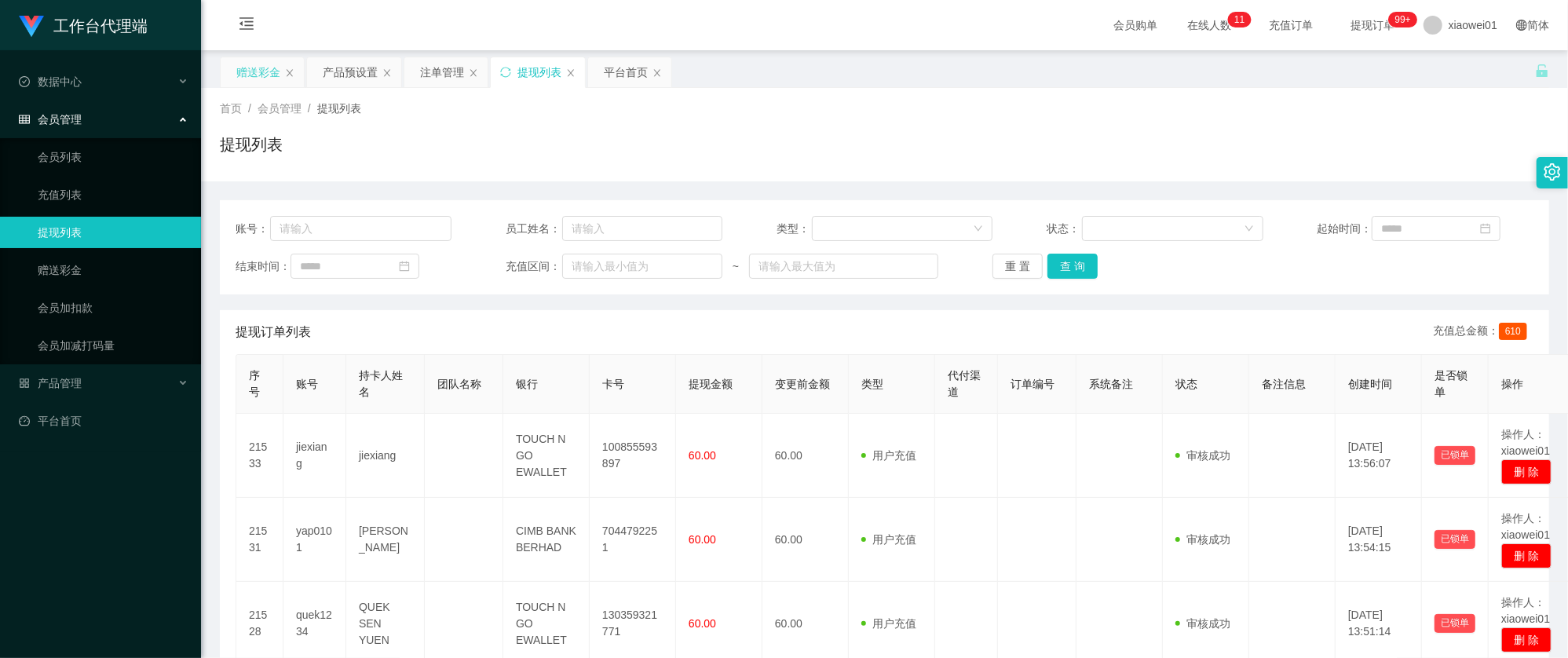
click at [247, 72] on div "赠送彩金" at bounding box center [259, 72] width 44 height 30
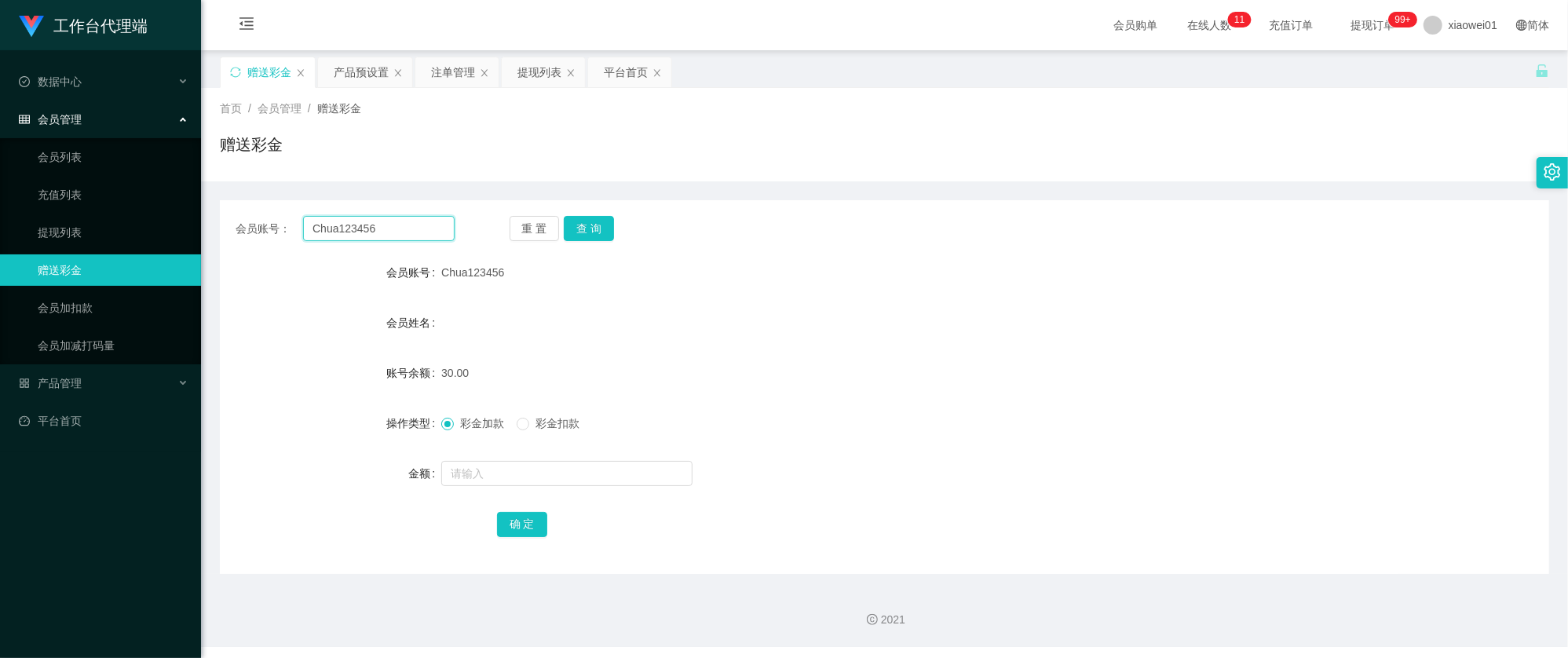
drag, startPoint x: 375, startPoint y: 225, endPoint x: 207, endPoint y: 201, distance: 169.7
click at [167, 201] on section "工作台代理端 数据中心 会员管理 会员列表 充值列表 提现列表 赠送彩金 会员加扣款 会员加减打码量 产品管理 开奖记录 注单管理 产品列表 即时注单 产品预…" at bounding box center [784, 323] width 1568 height 647
paste input "popiaking2929"
type input "popiaking2929"
click at [592, 223] on button "查 询" at bounding box center [589, 228] width 50 height 25
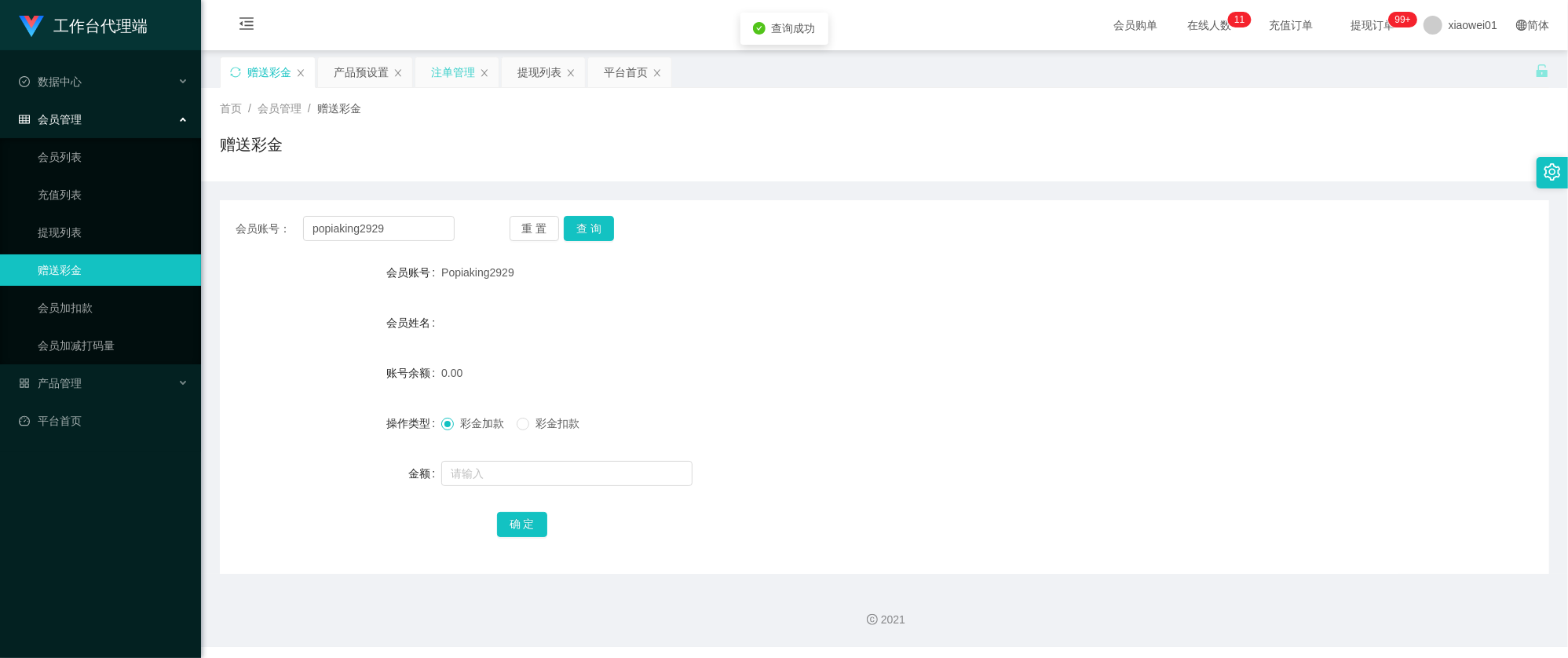
click at [446, 77] on div "注单管理" at bounding box center [453, 72] width 44 height 30
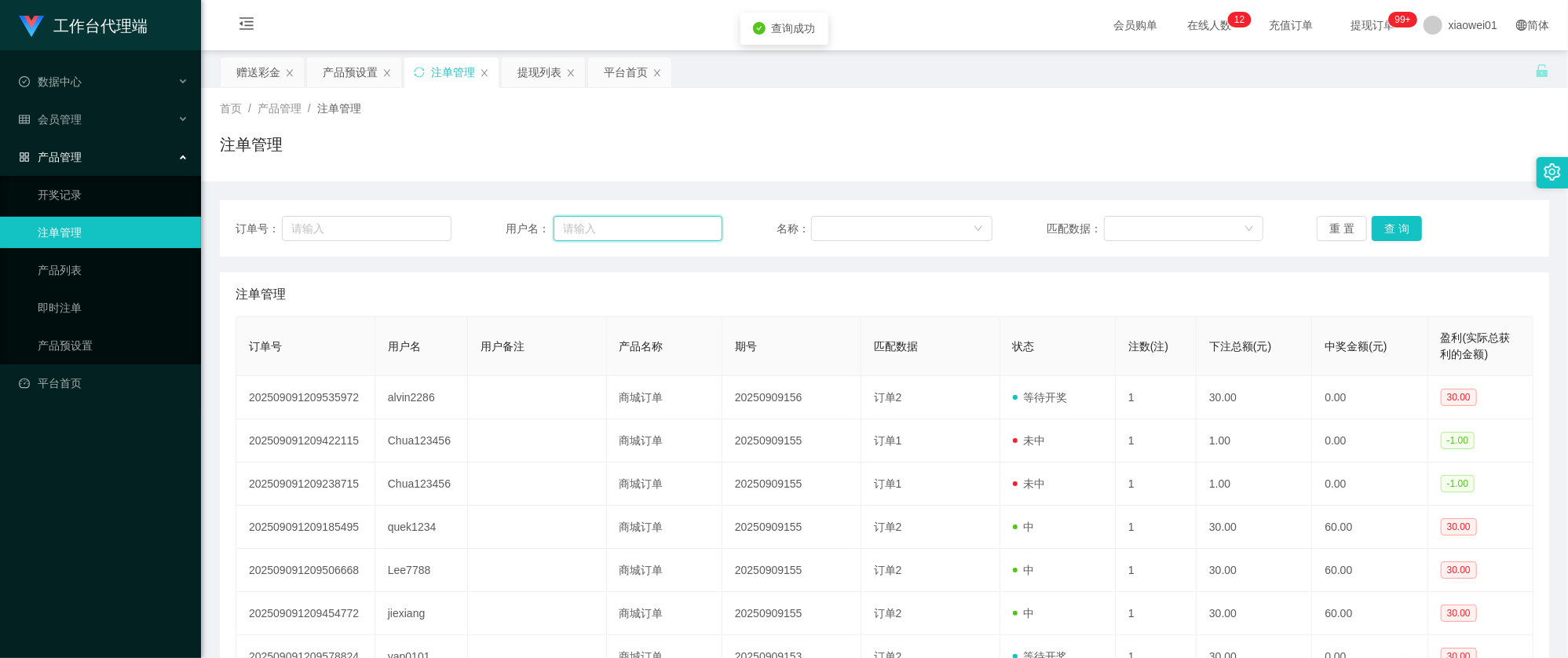
click at [596, 218] on input "text" at bounding box center [638, 228] width 169 height 25
paste input "popiaking2929"
type input "popiaking2929"
click at [1386, 230] on button "查 询" at bounding box center [1396, 228] width 50 height 25
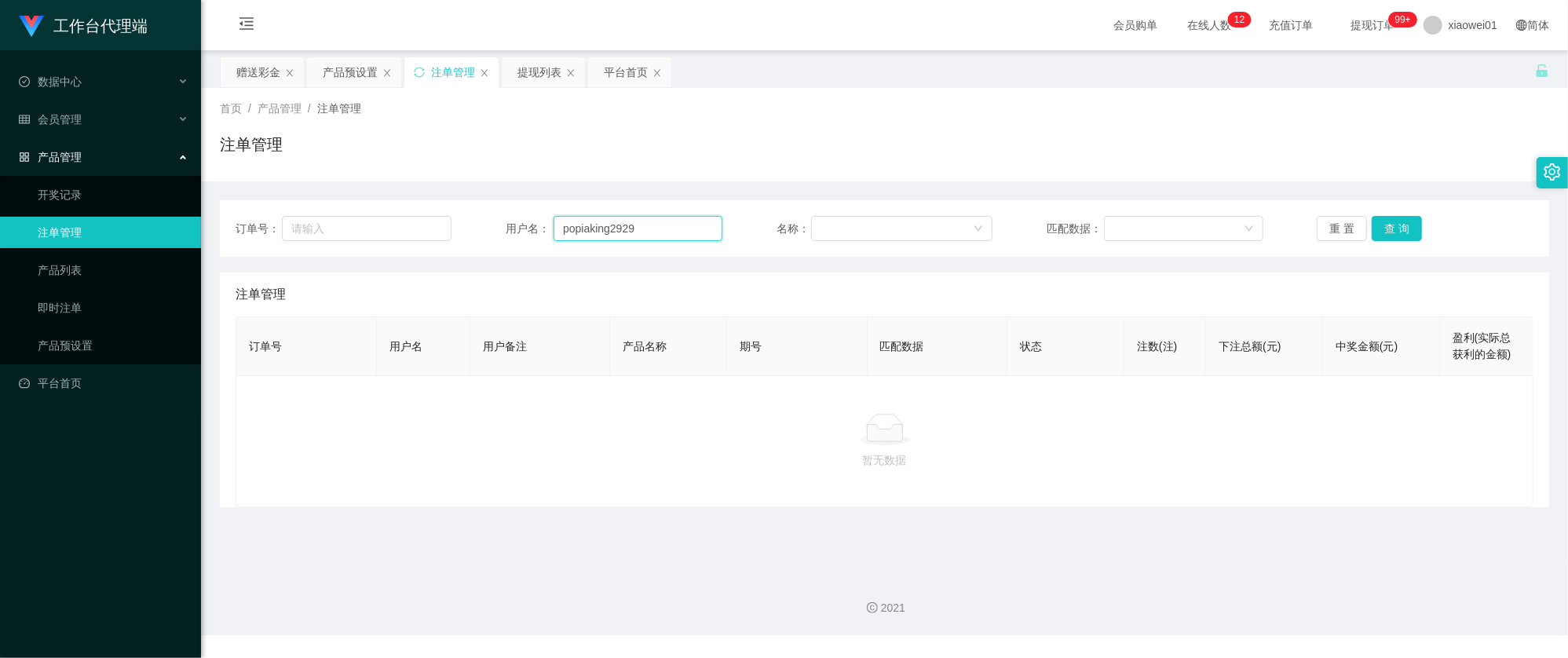
click at [639, 221] on input "popiaking2929" at bounding box center [638, 228] width 169 height 25
click at [1389, 223] on button "查 询" at bounding box center [1396, 228] width 50 height 25
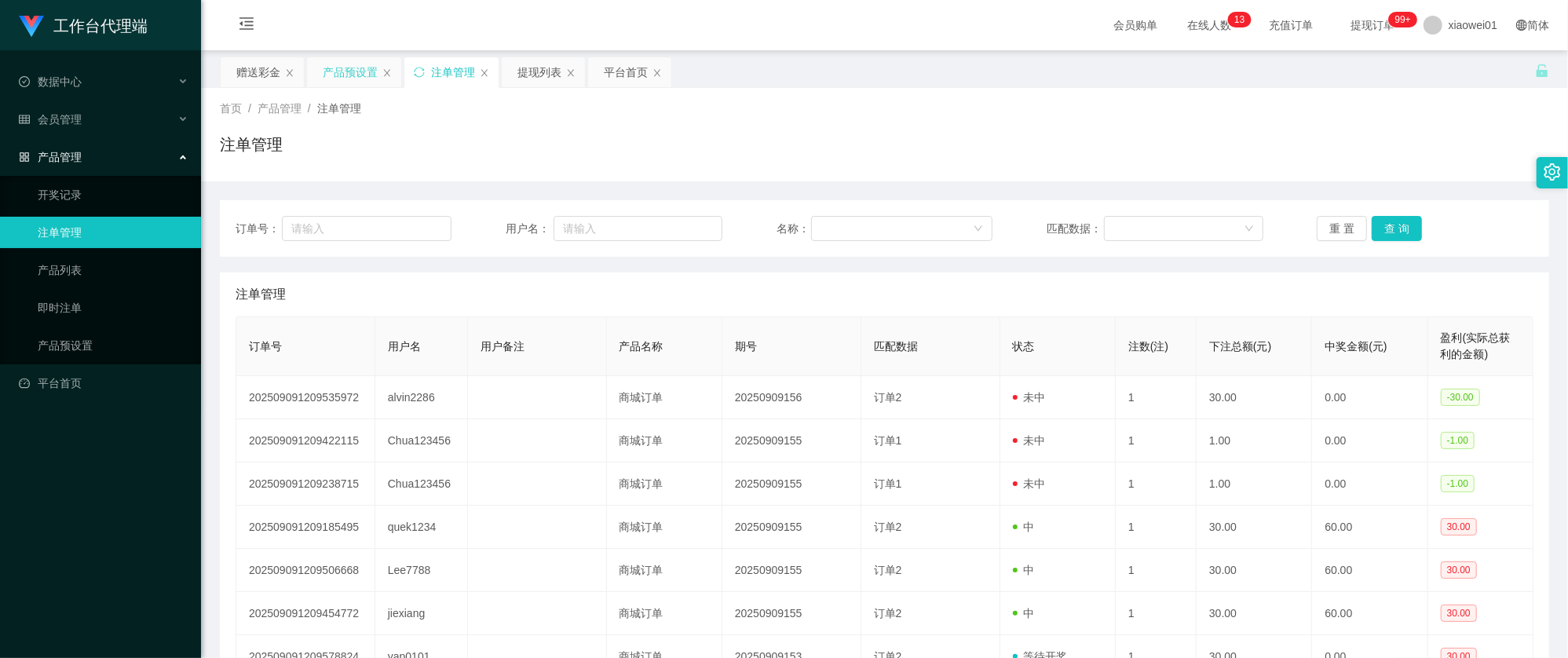
click at [342, 76] on div "产品预设置" at bounding box center [349, 72] width 55 height 30
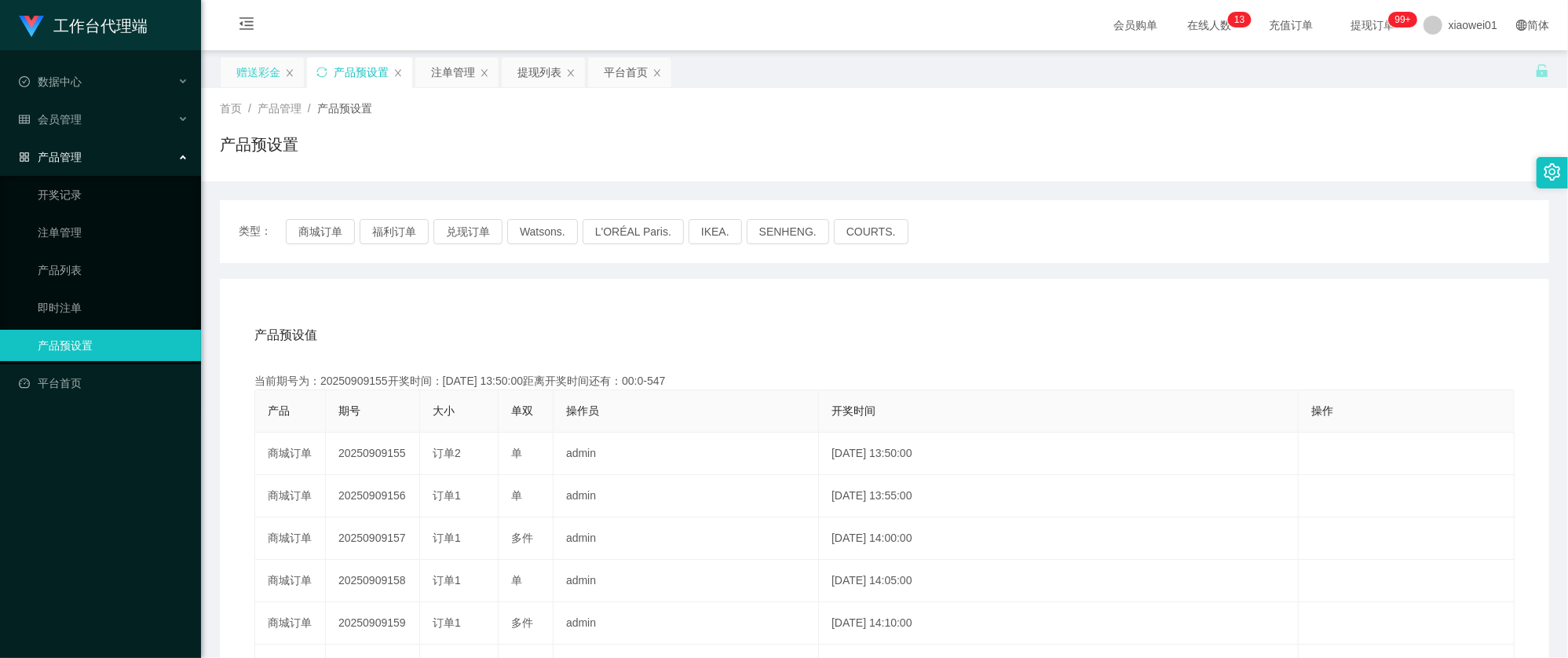
click at [254, 70] on div "赠送彩金" at bounding box center [259, 72] width 44 height 30
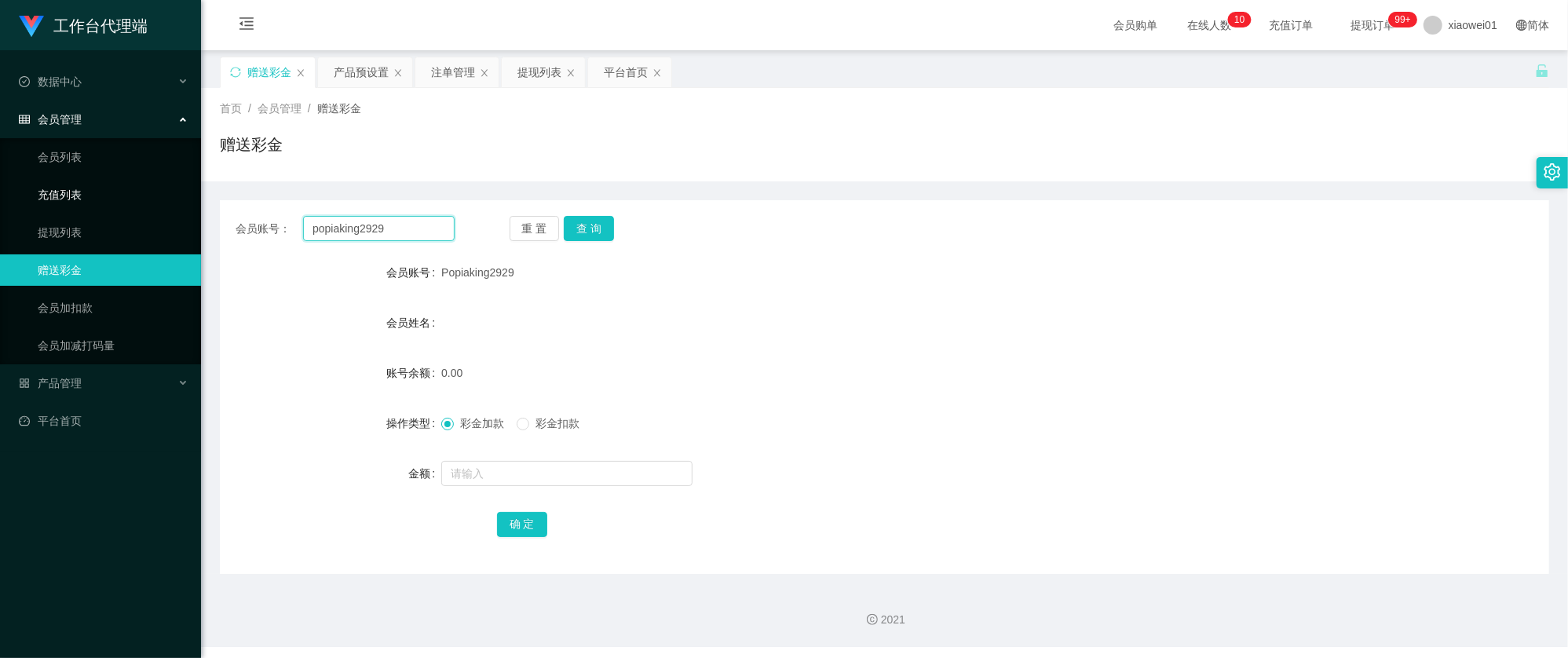
drag, startPoint x: 410, startPoint y: 232, endPoint x: 83, endPoint y: 202, distance: 328.4
click at [89, 209] on section "工作台代理端 数据中心 会员管理 会员列表 充值列表 提现列表 赠送彩金 会员加扣款 会员加减打码量 产品管理 开奖记录 注单管理 产品列表 即时注单 产品预…" at bounding box center [784, 323] width 1568 height 647
click at [581, 229] on button "查 询" at bounding box center [589, 228] width 50 height 25
click at [355, 77] on div "产品预设置" at bounding box center [361, 72] width 55 height 30
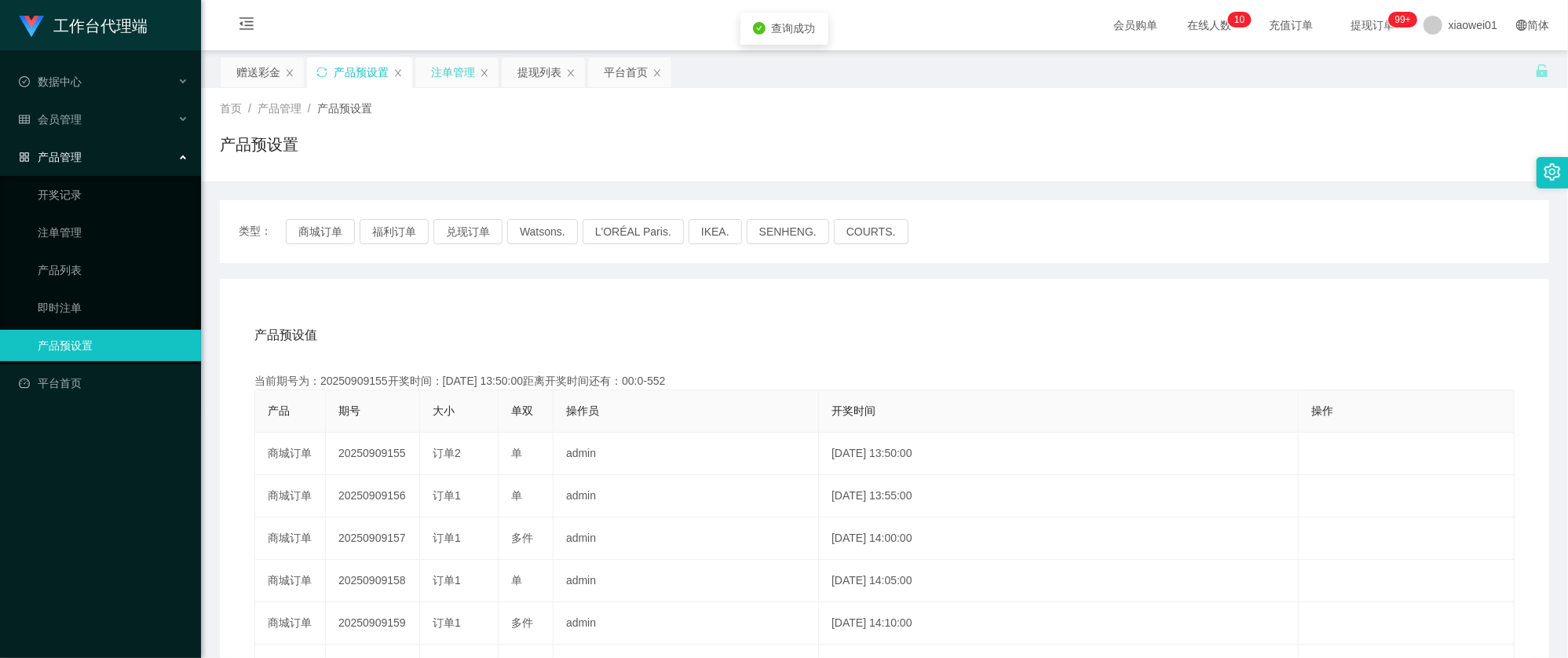
click at [439, 70] on div "注单管理" at bounding box center [453, 72] width 44 height 30
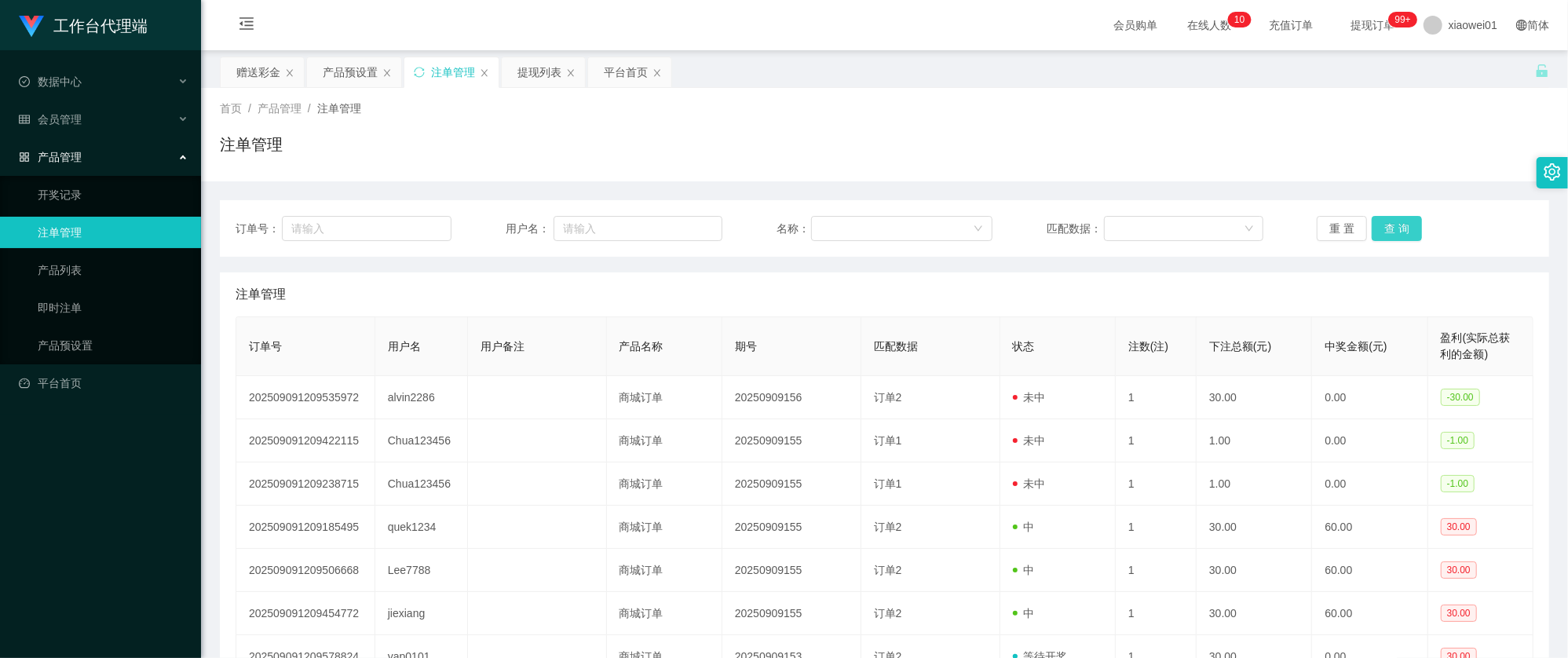
click at [1373, 231] on button "查 询" at bounding box center [1396, 228] width 50 height 25
click at [541, 70] on div "提现列表" at bounding box center [540, 72] width 44 height 30
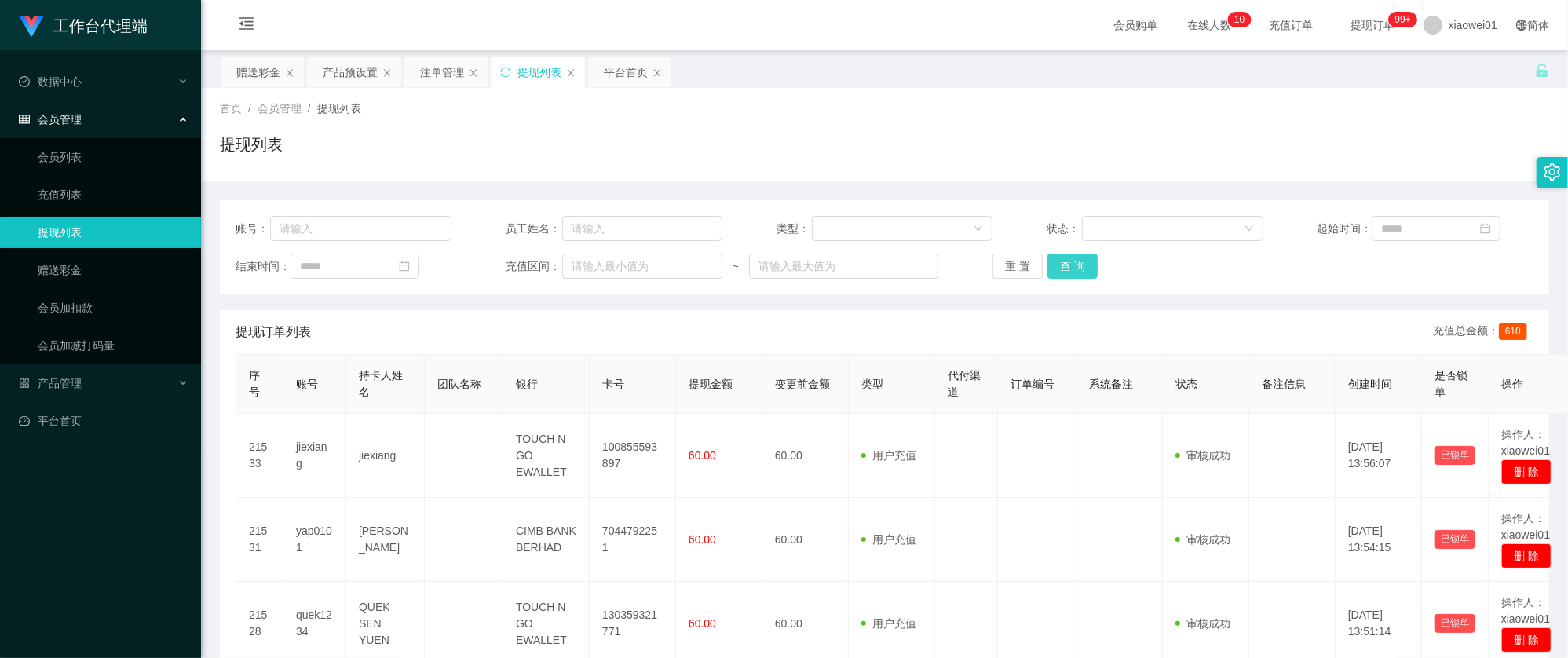
click at [1061, 262] on button "查 询" at bounding box center [1072, 265] width 50 height 25
click at [268, 76] on div "赠送彩金" at bounding box center [259, 72] width 44 height 30
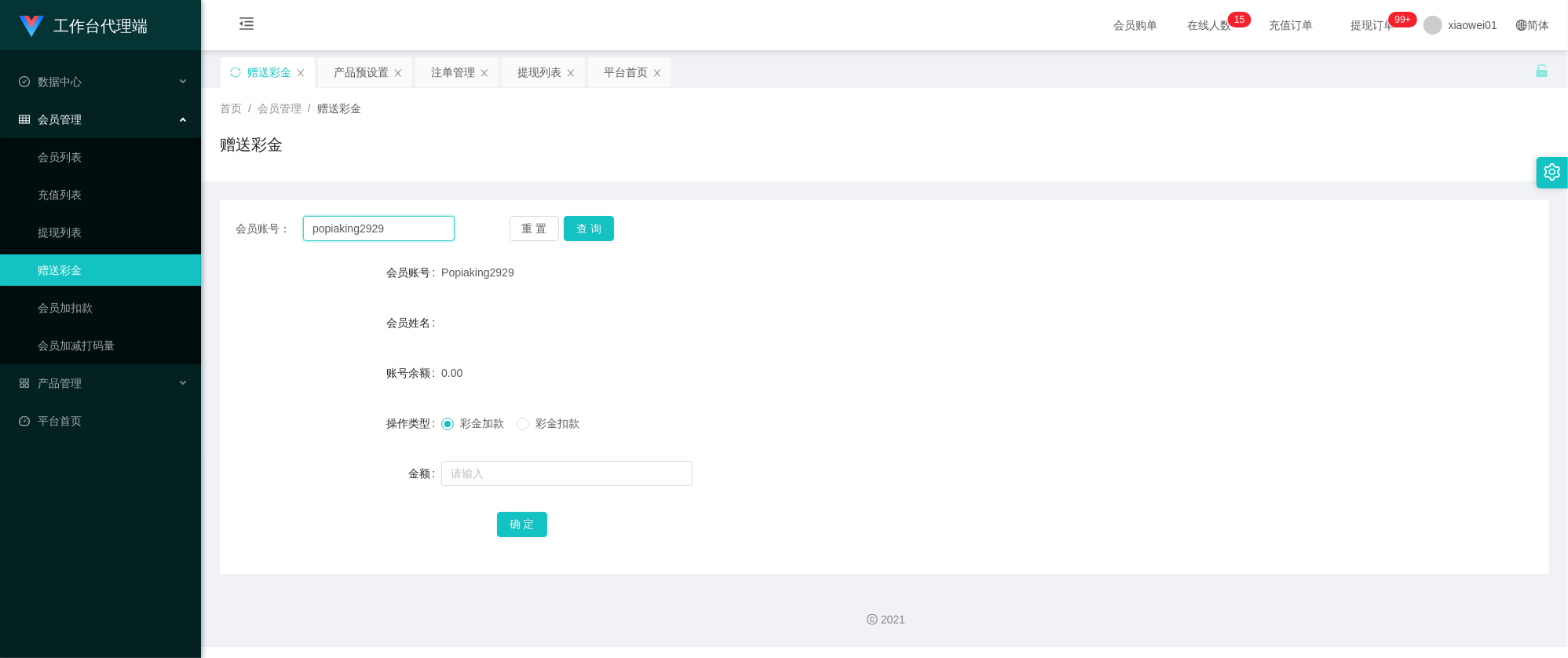
drag, startPoint x: 398, startPoint y: 232, endPoint x: 411, endPoint y: 230, distance: 13.2
click at [57, 201] on section "工作台代理端 数据中心 会员管理 会员列表 充值列表 提现列表 赠送彩金 会员加扣款 会员加减打码量 产品管理 开奖记录 注单管理 产品列表 即时注单 产品预…" at bounding box center [784, 323] width 1568 height 647
paste input "kean1002"
type input "kean1002"
click at [594, 223] on button "查 询" at bounding box center [589, 228] width 50 height 25
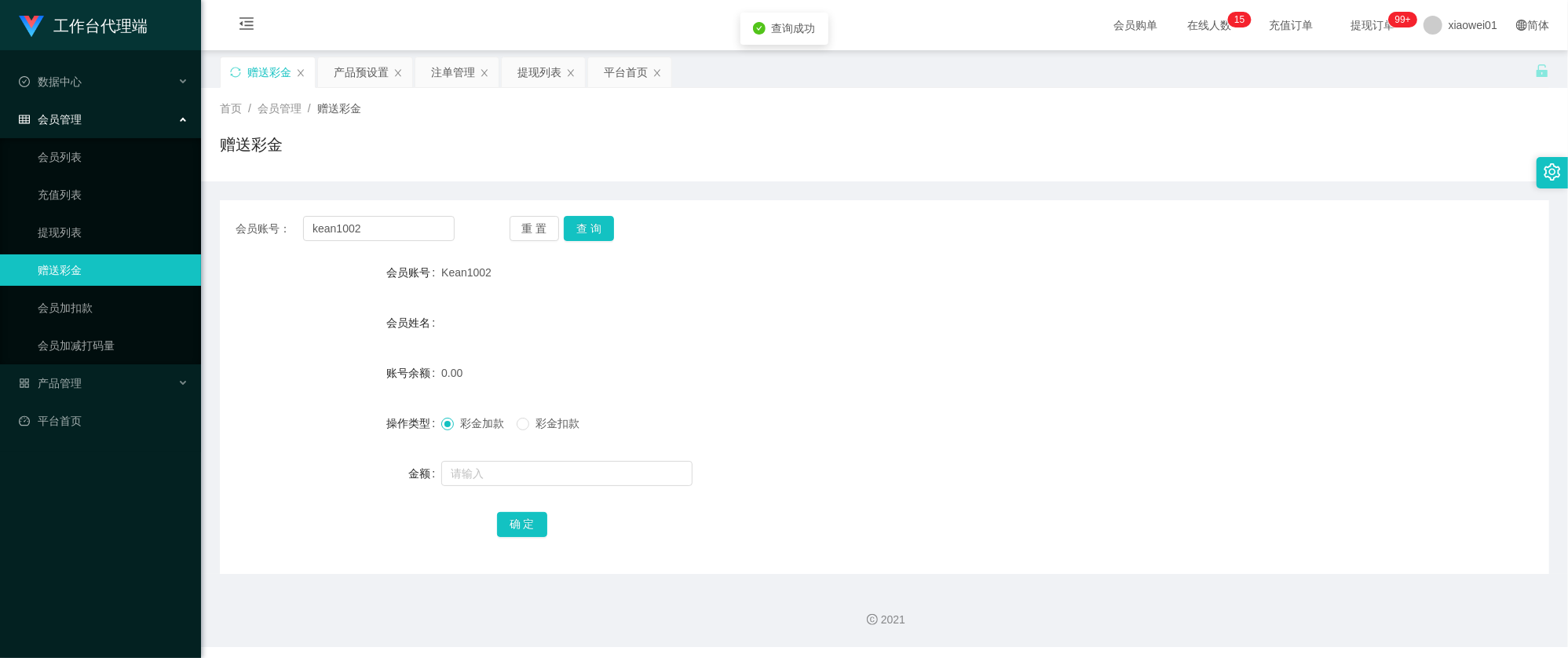
click at [538, 490] on form "会员账号 Kean1002 会员姓名 账号余额 0.00 操作类型 彩金加款 彩金扣款 金额 确 定" at bounding box center [885, 398] width 1329 height 283
click at [547, 470] on input "text" at bounding box center [567, 472] width 251 height 25
type input "30"
click at [522, 538] on div "确 定" at bounding box center [884, 523] width 776 height 31
click at [538, 533] on button "确 定" at bounding box center [521, 524] width 50 height 25
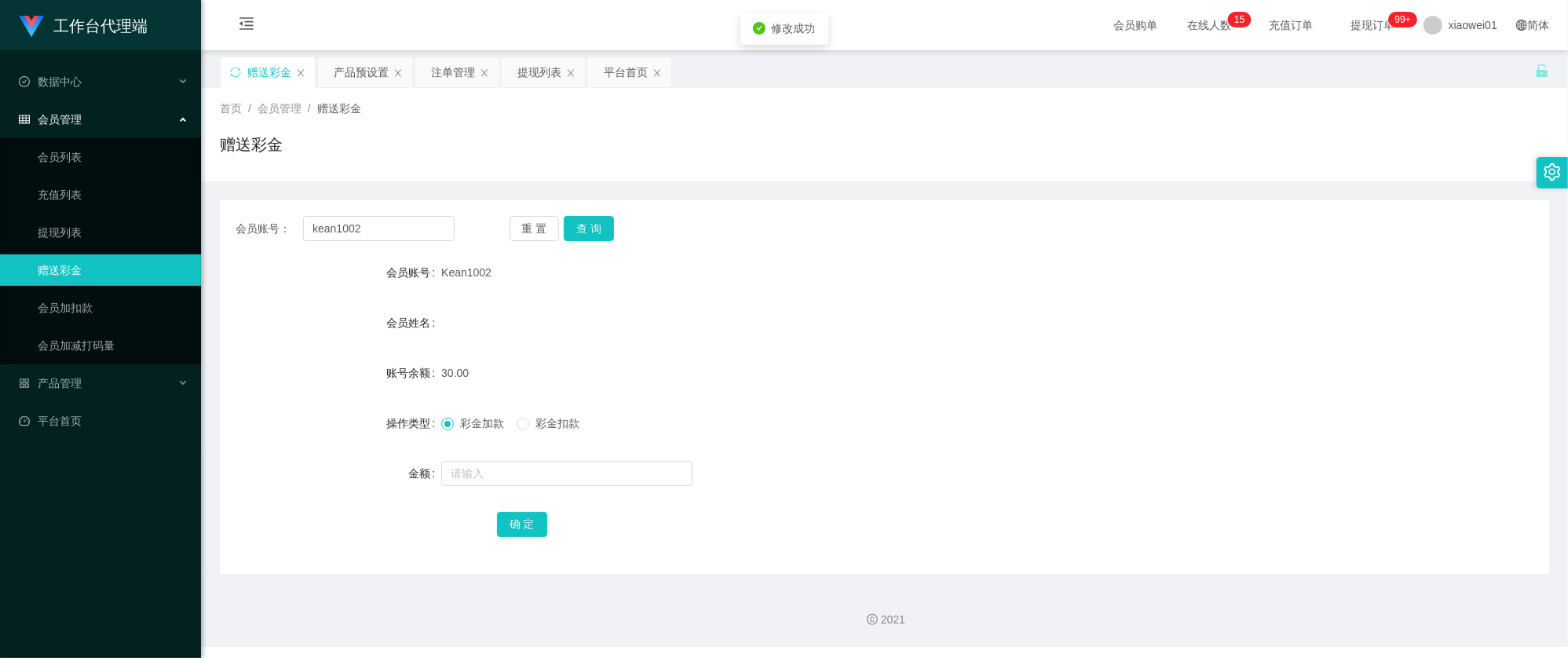
click at [962, 349] on form "会员账号 Kean1002 会员姓名 账号余额 30.00 操作类型 彩金加款 彩金扣款 金额 确 定" at bounding box center [885, 398] width 1329 height 283
drag, startPoint x: 415, startPoint y: 218, endPoint x: 192, endPoint y: 205, distance: 223.4
click at [143, 208] on section "工作台代理端 数据中心 会员管理 会员列表 充值列表 提现列表 赠送彩金 会员加扣款 会员加减打码量 产品管理 开奖记录 注单管理 产品列表 即时注单 产品预…" at bounding box center [784, 323] width 1568 height 647
paste input "alvin2286"
type input "alvin2286"
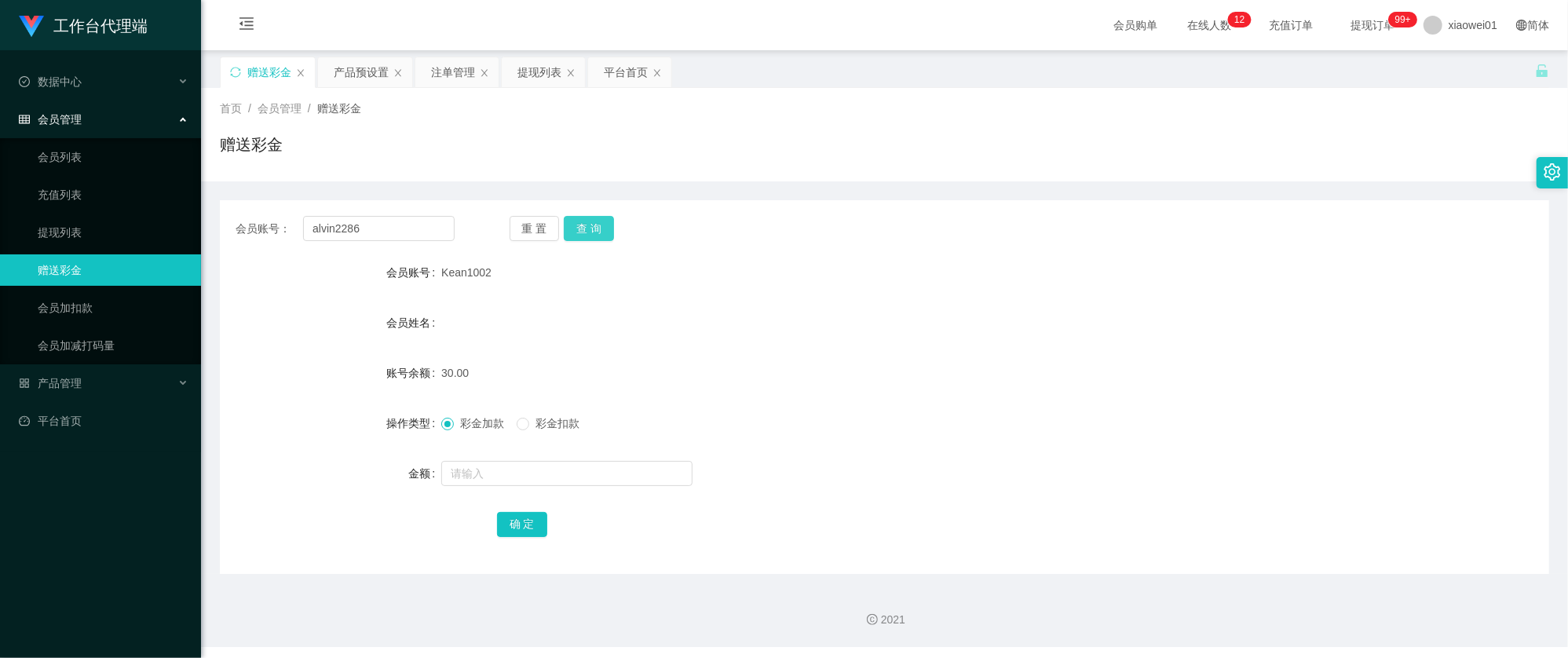
click at [605, 225] on button "查 询" at bounding box center [589, 228] width 50 height 25
click at [522, 476] on input "text" at bounding box center [567, 472] width 251 height 25
type input "60"
click at [491, 522] on div "确 定" at bounding box center [885, 523] width 1329 height 31
click at [502, 525] on button "确 定" at bounding box center [521, 524] width 50 height 25
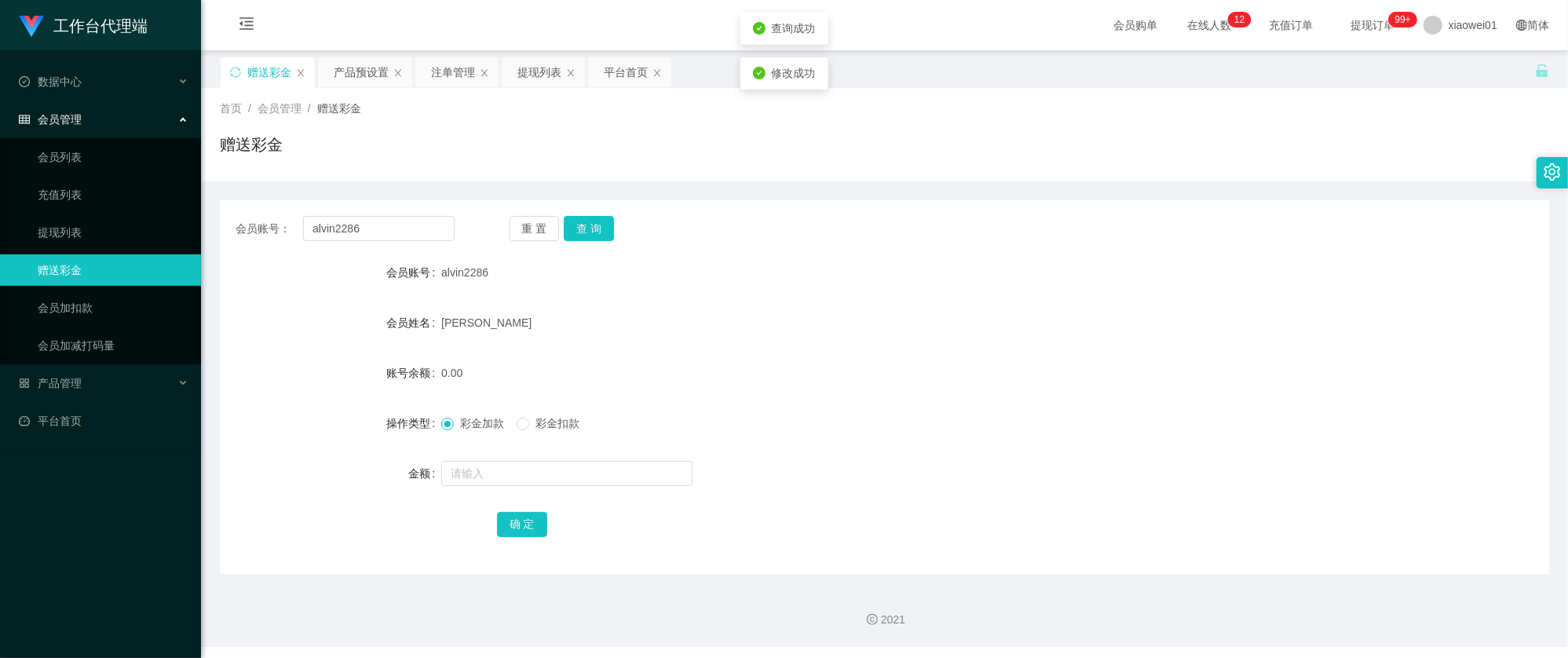
click at [877, 343] on form "会员账号 alvin2286 会员姓名 chong wan ho 账号余额 0.00 操作类型 彩金加款 彩金扣款 金额 确 定" at bounding box center [885, 398] width 1329 height 283
drag, startPoint x: 387, startPoint y: 226, endPoint x: 389, endPoint y: 201, distance: 25.1
click at [140, 195] on section "工作台代理端 数据中心 会员管理 会员列表 充值列表 提现列表 赠送彩金 会员加扣款 会员加减打码量 产品管理 开奖记录 注单管理 产品列表 即时注单 产品预…" at bounding box center [784, 323] width 1568 height 647
paste input "lee7788"
type input "lee7788"
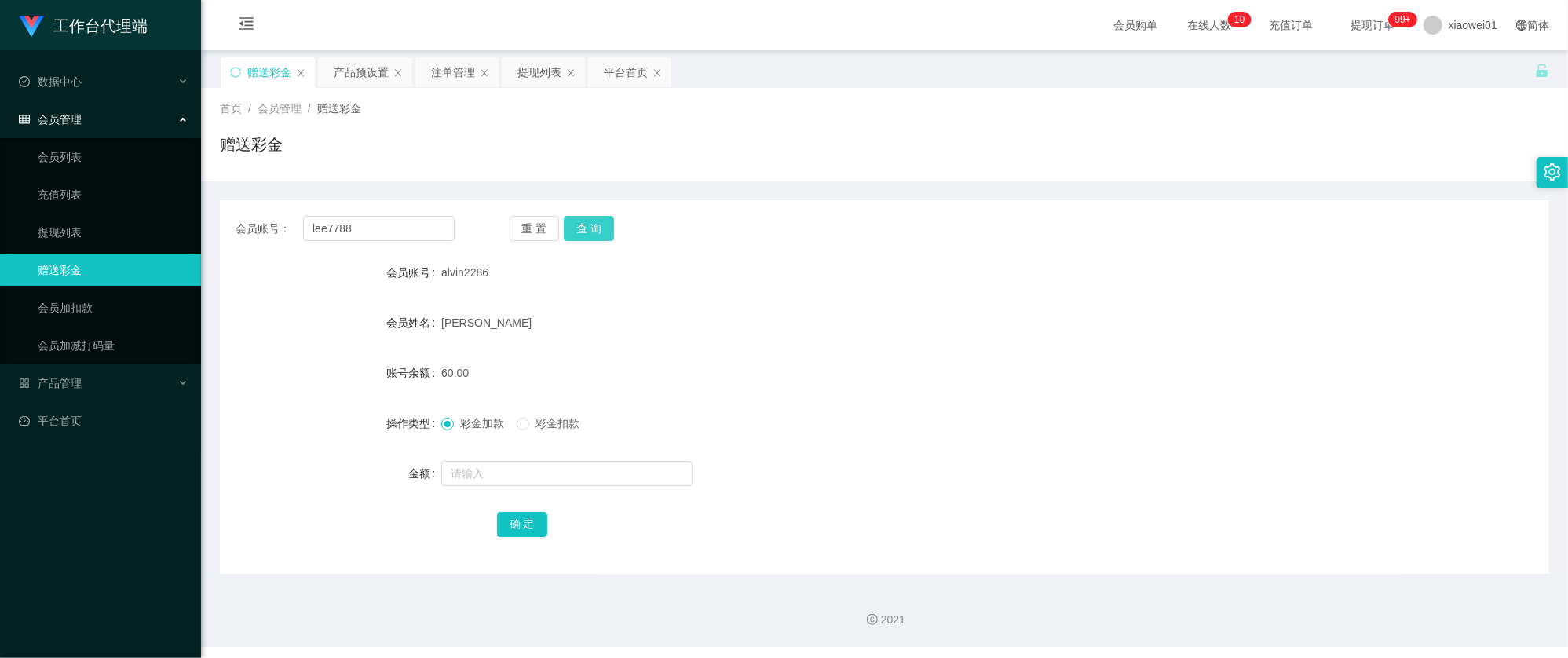
click at [572, 230] on button "查 询" at bounding box center [589, 228] width 50 height 25
click at [524, 70] on div "提现列表" at bounding box center [540, 72] width 44 height 30
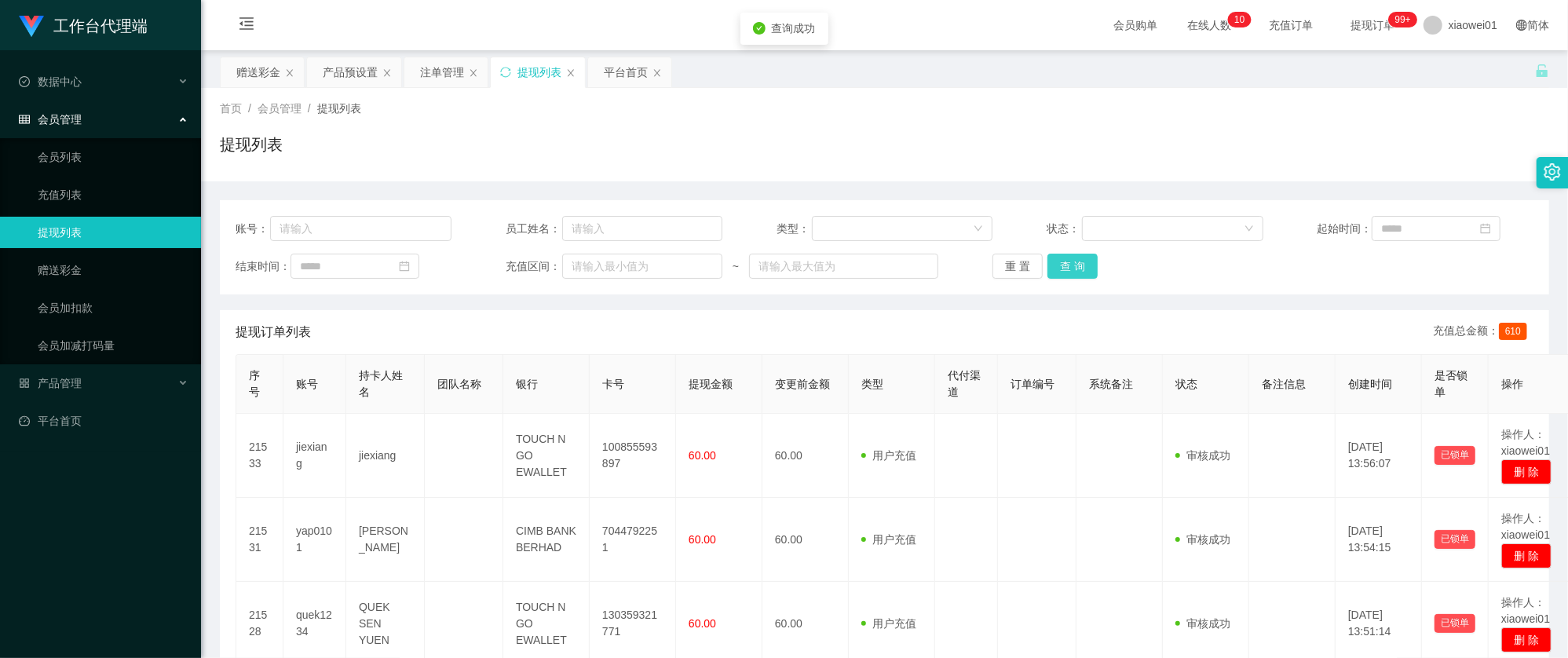
click at [1072, 272] on button "查 询" at bounding box center [1072, 265] width 50 height 25
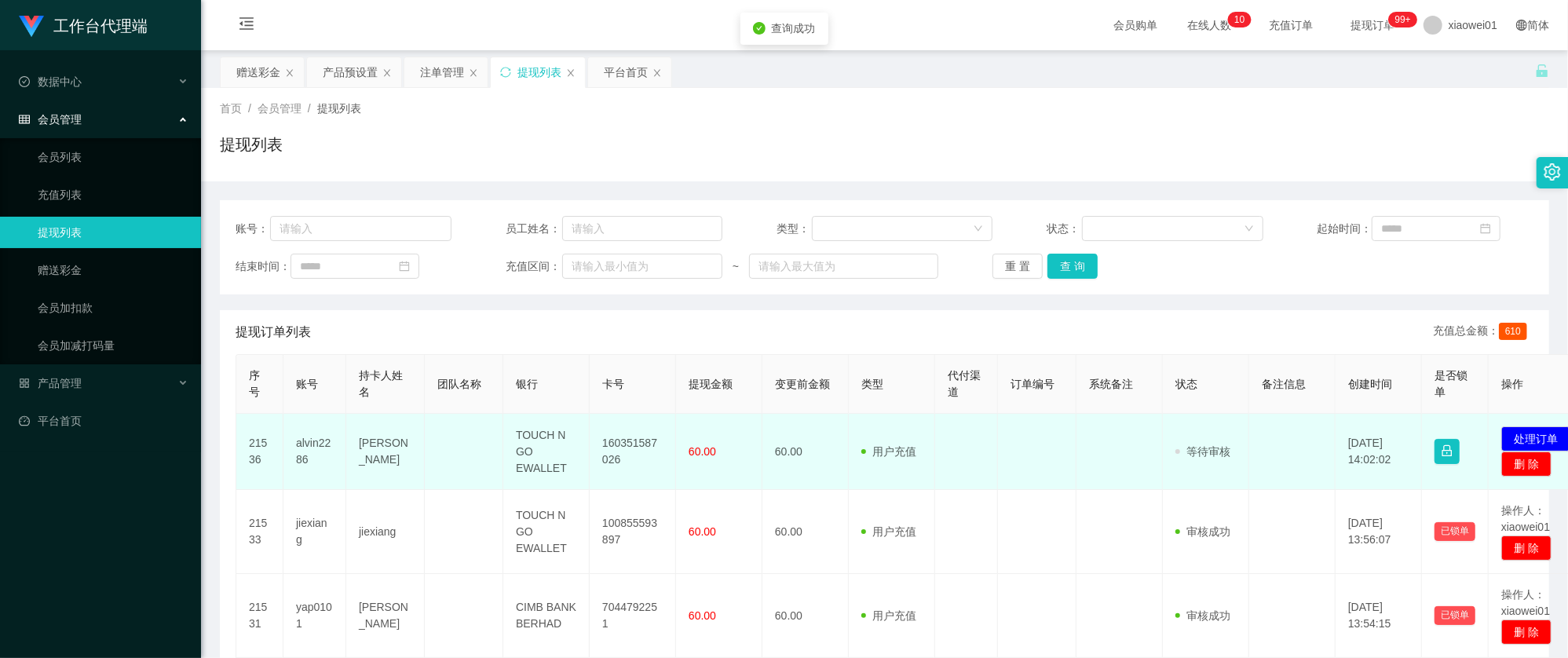
click at [597, 454] on td "160351587026" at bounding box center [632, 451] width 86 height 76
copy td "160351587026"
click at [1539, 434] on button "处理订单" at bounding box center [1535, 438] width 69 height 25
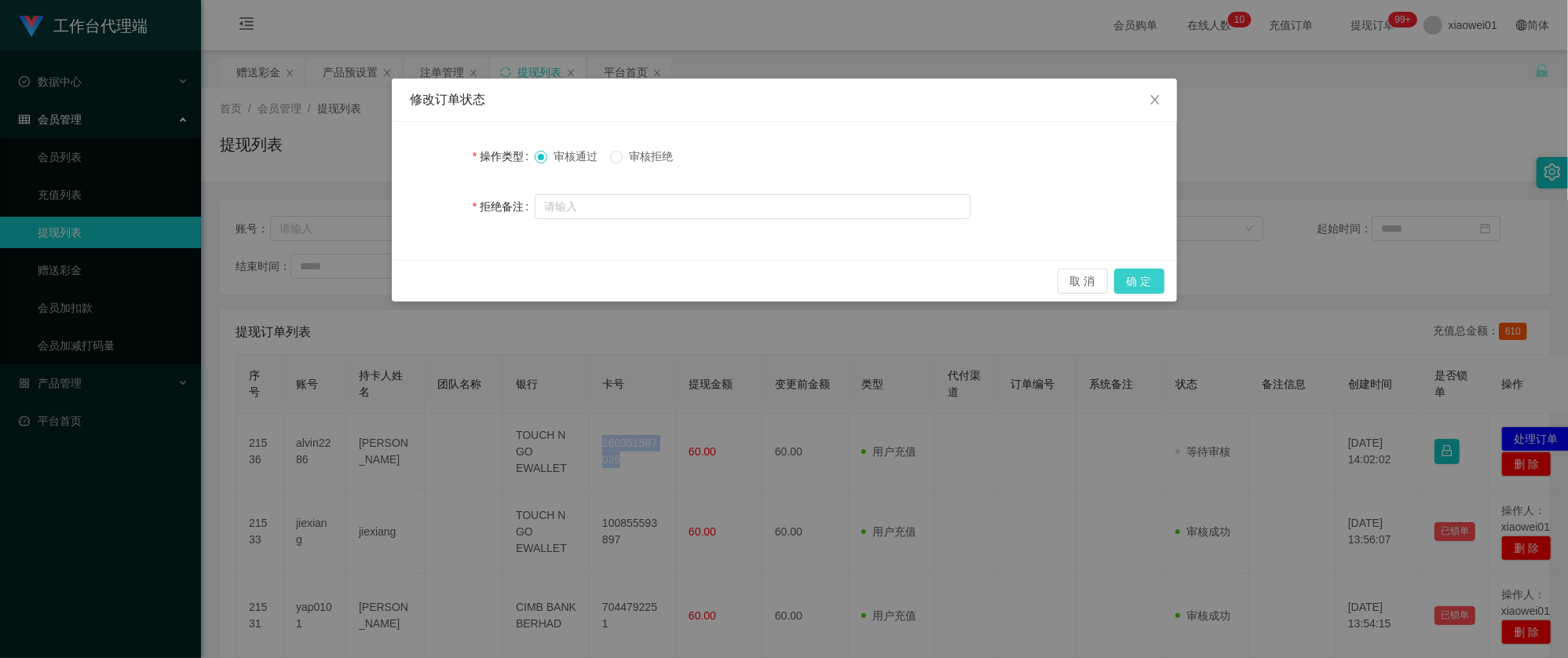
click at [1141, 286] on button "确 定" at bounding box center [1139, 280] width 50 height 25
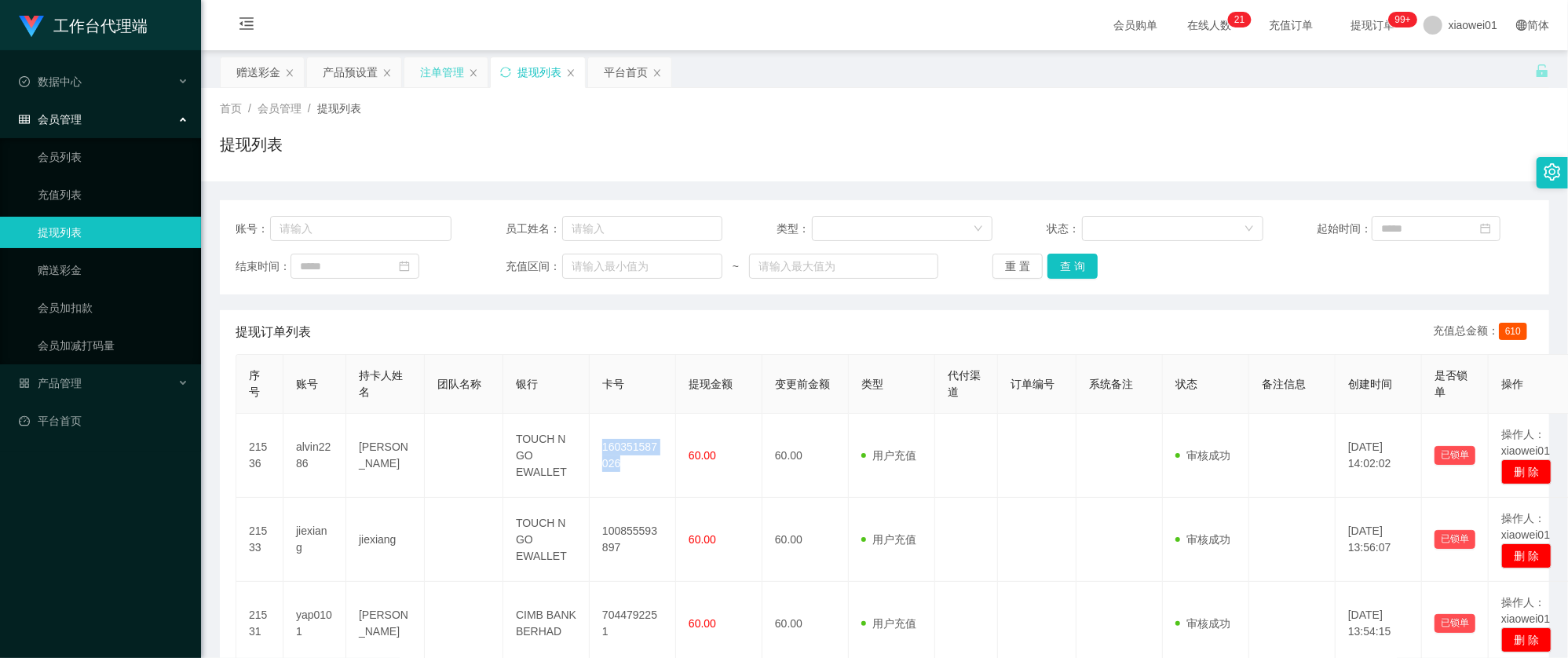
click at [421, 69] on div "注单管理" at bounding box center [442, 72] width 44 height 30
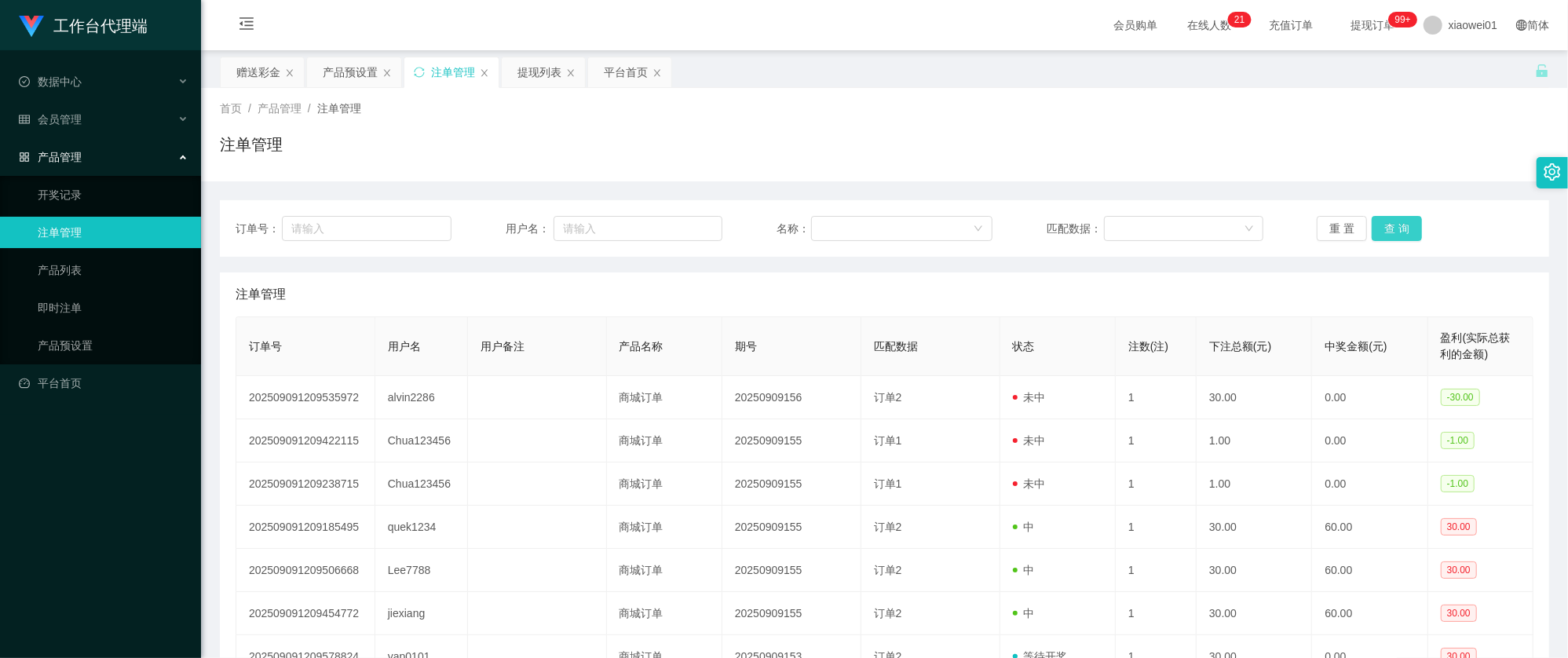
click at [1401, 227] on button "查 询" at bounding box center [1396, 228] width 50 height 25
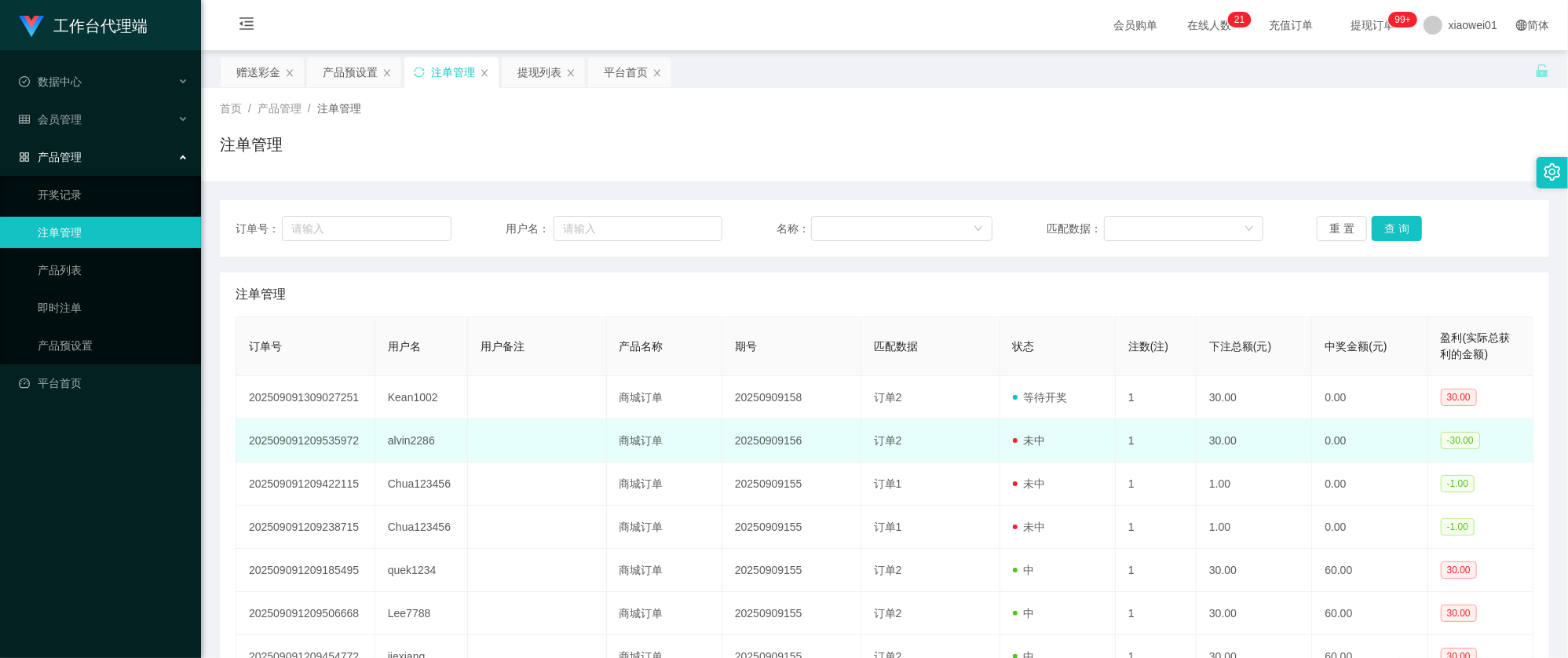
click at [393, 444] on td "alvin2286" at bounding box center [422, 440] width 92 height 43
click at [394, 444] on td "alvin2286" at bounding box center [422, 440] width 92 height 43
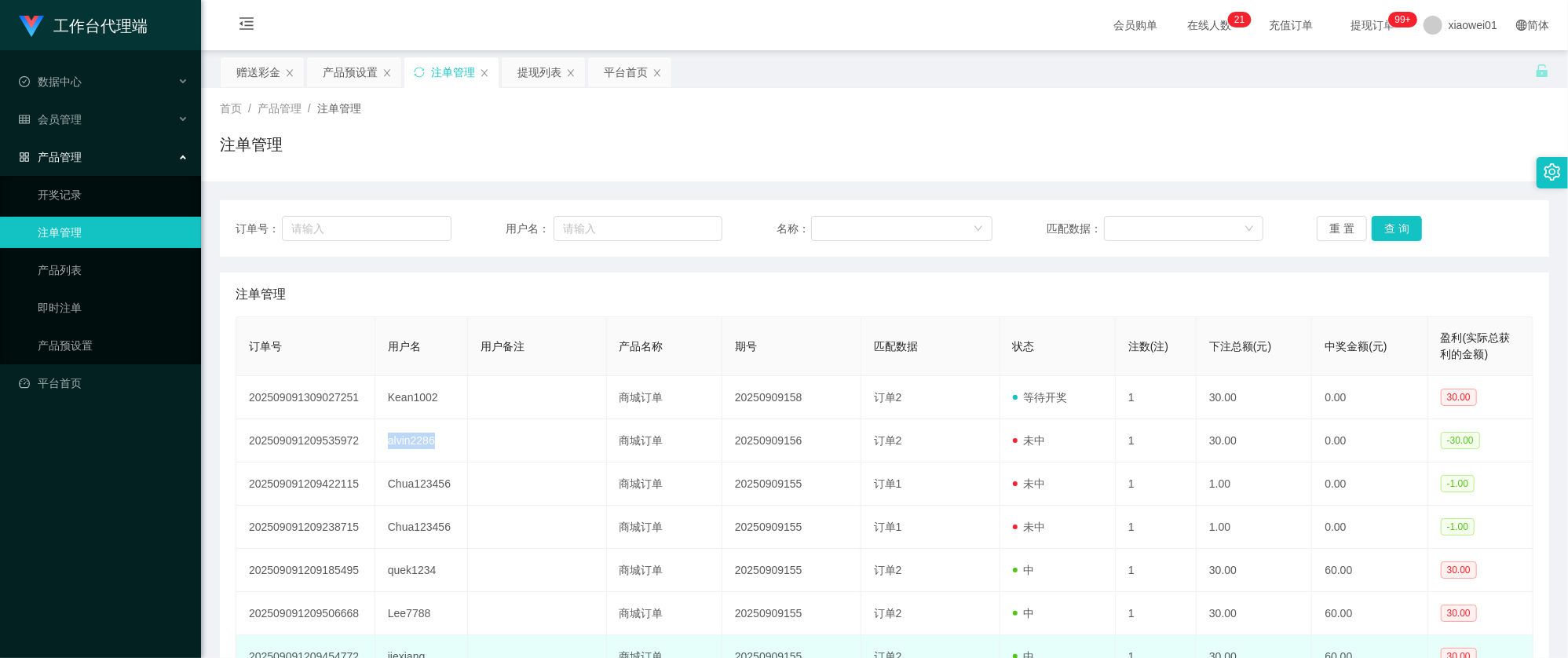
copy td "alvin2286"
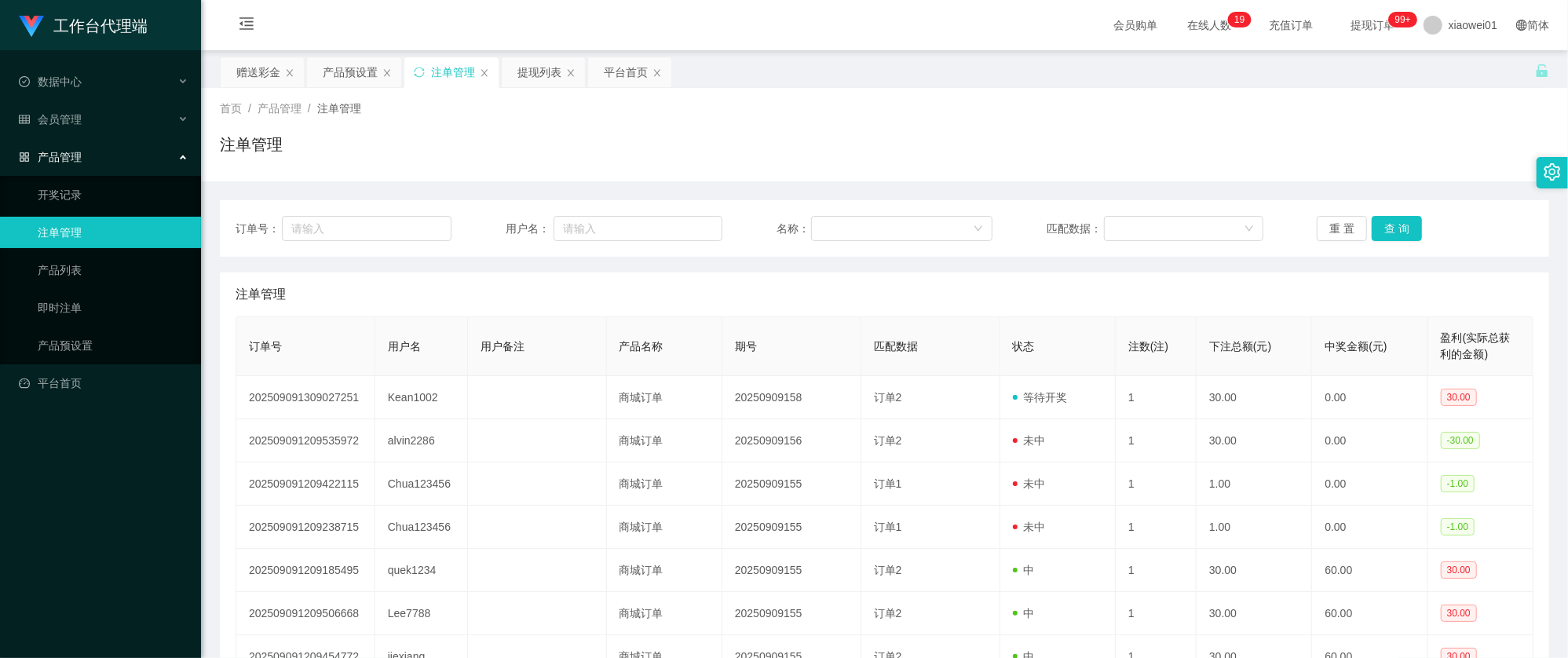
click at [962, 295] on div "注单管理" at bounding box center [885, 295] width 1298 height 44
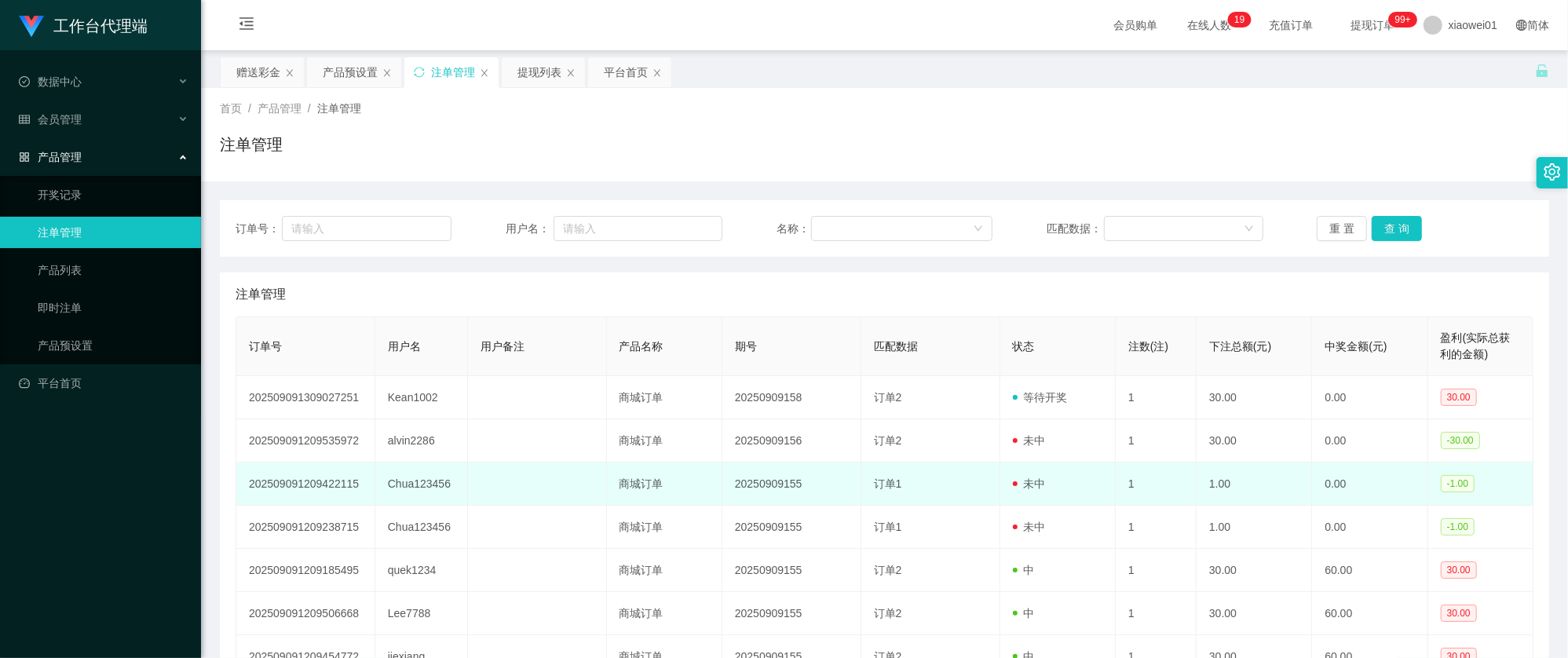
click at [416, 484] on td "Chua123456" at bounding box center [422, 483] width 92 height 43
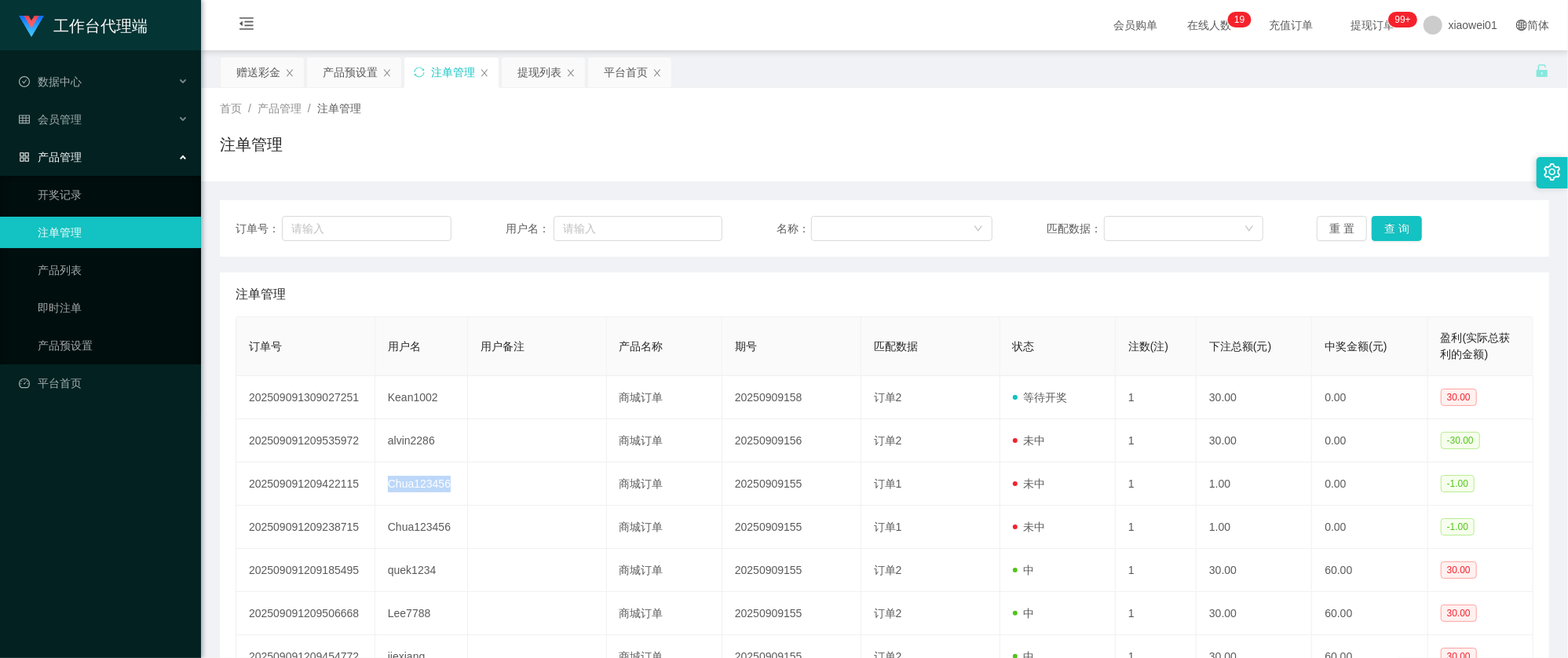
copy td "Chua123456"
click at [254, 57] on div "赠送彩金" at bounding box center [259, 72] width 44 height 30
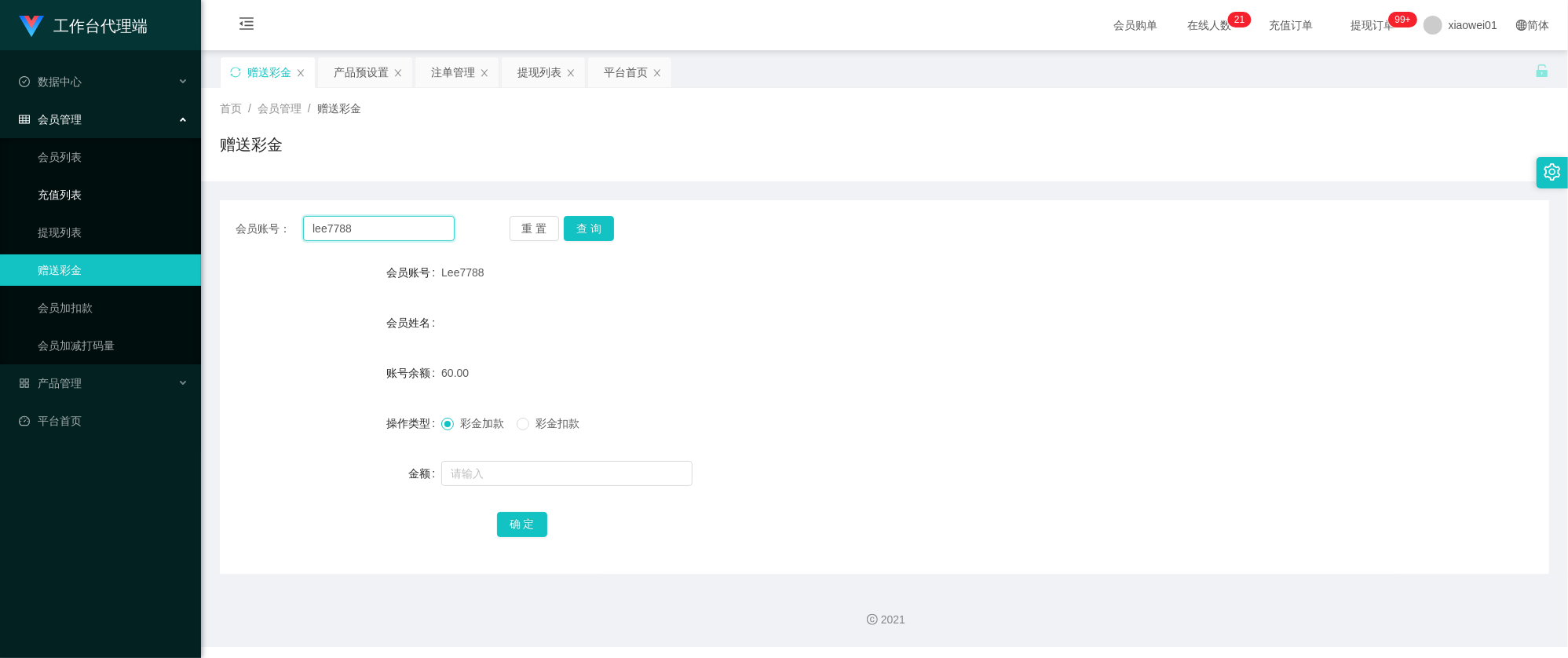
drag, startPoint x: 396, startPoint y: 231, endPoint x: 122, endPoint y: 201, distance: 275.6
click at [104, 200] on section "工作台代理端 数据中心 会员管理 会员列表 充值列表 提现列表 赠送彩金 会员加扣款 会员加减打码量 产品管理 开奖记录 注单管理 产品列表 即时注单 产品预…" at bounding box center [784, 323] width 1568 height 647
paste input "Chua123456"
type input "Chua123456"
click at [594, 231] on button "查 询" at bounding box center [589, 228] width 50 height 25
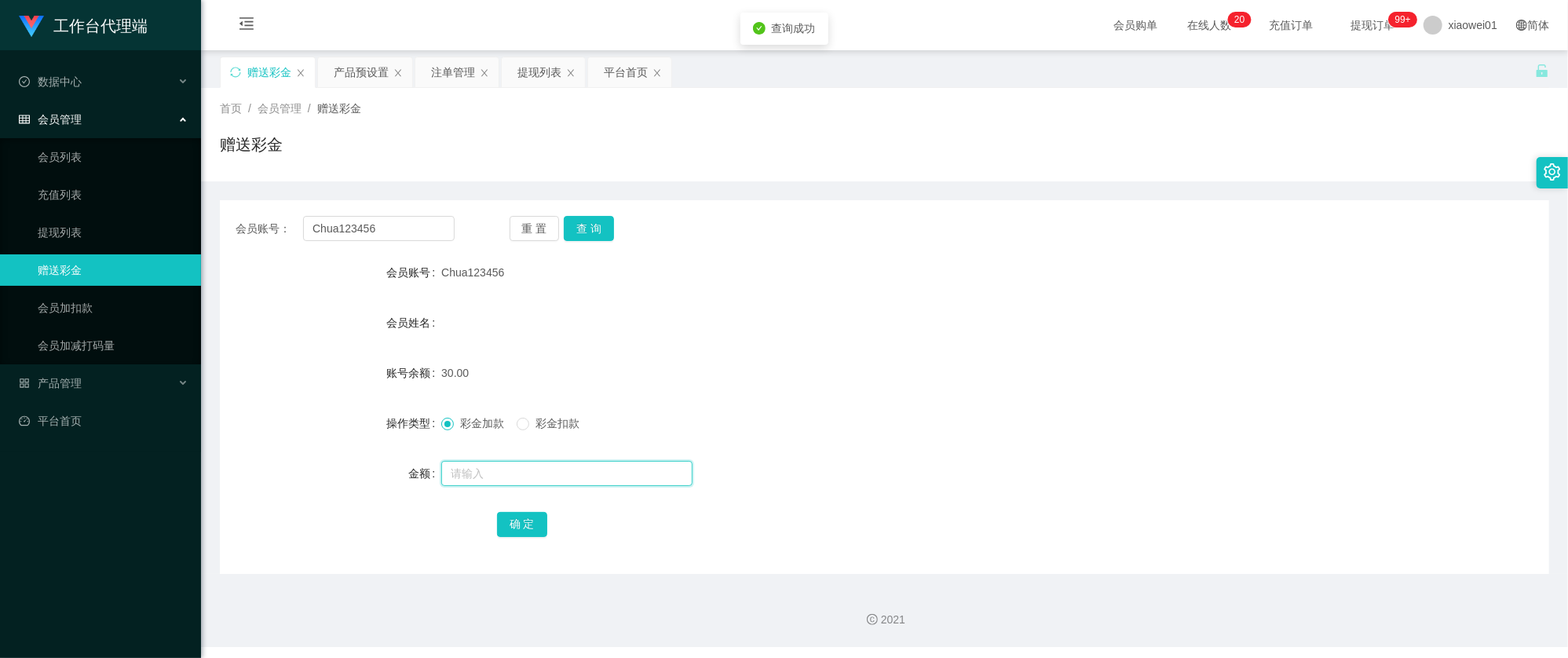
click at [554, 469] on input "text" at bounding box center [567, 472] width 251 height 25
type input "6"
type input "30"
click at [525, 528] on button "确 定" at bounding box center [521, 524] width 50 height 25
click at [892, 335] on div "会员姓名" at bounding box center [885, 323] width 1329 height 31
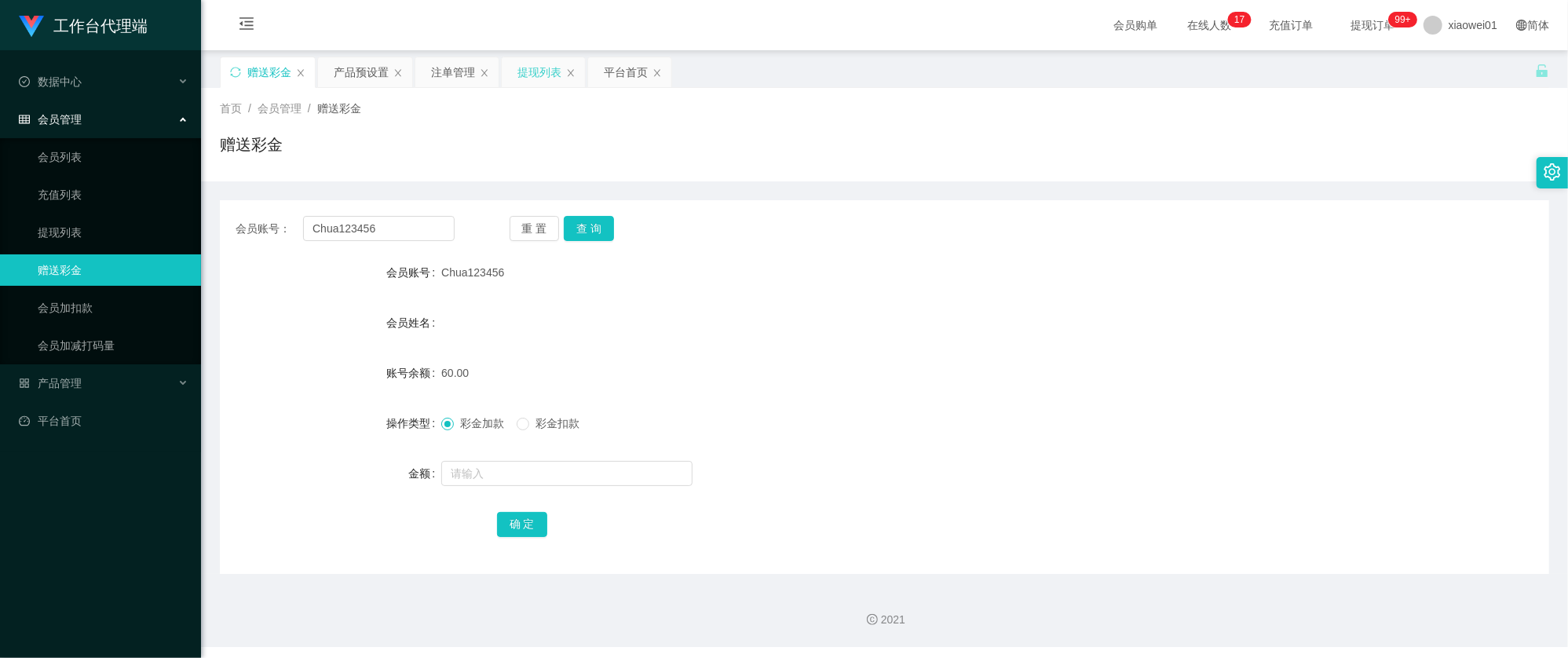
click at [546, 73] on div "提现列表" at bounding box center [540, 72] width 44 height 30
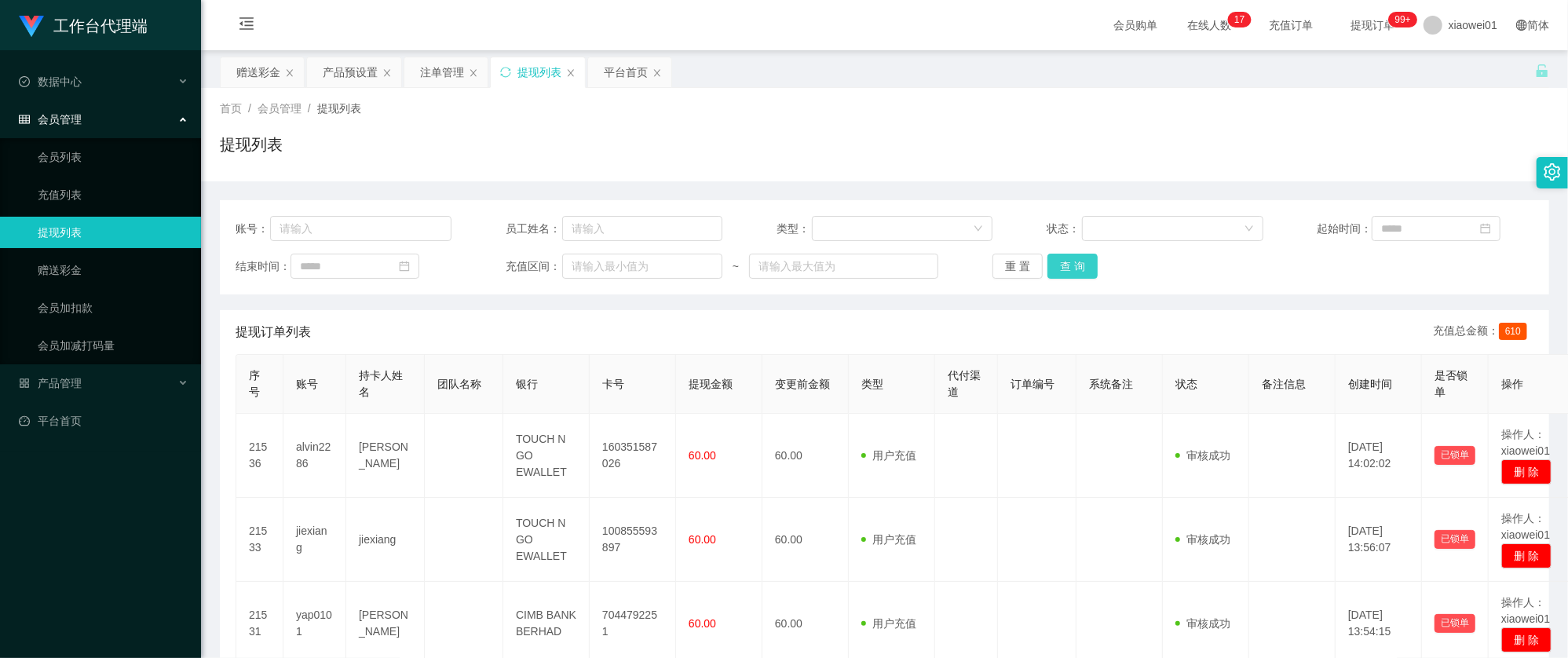
click at [1075, 276] on button "查 询" at bounding box center [1072, 265] width 50 height 25
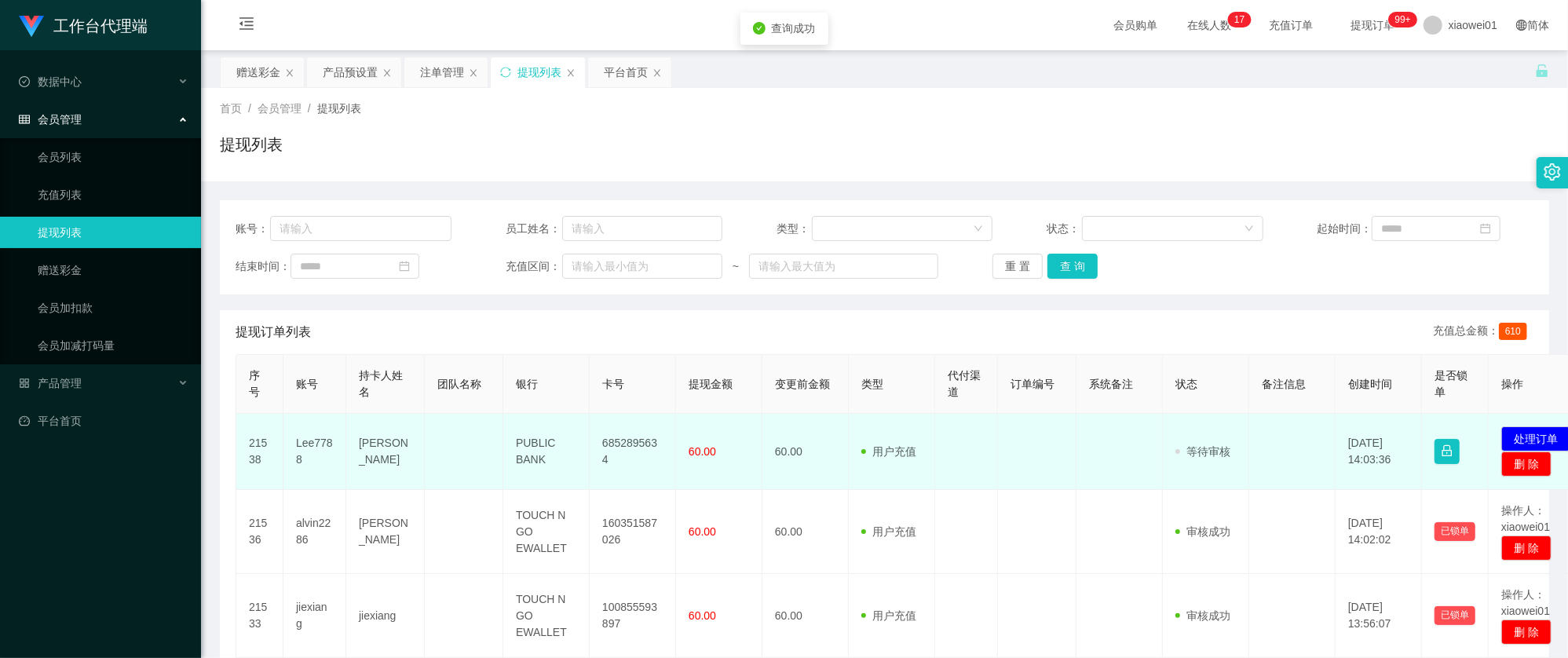
click at [619, 446] on td "6852895634" at bounding box center [632, 451] width 86 height 76
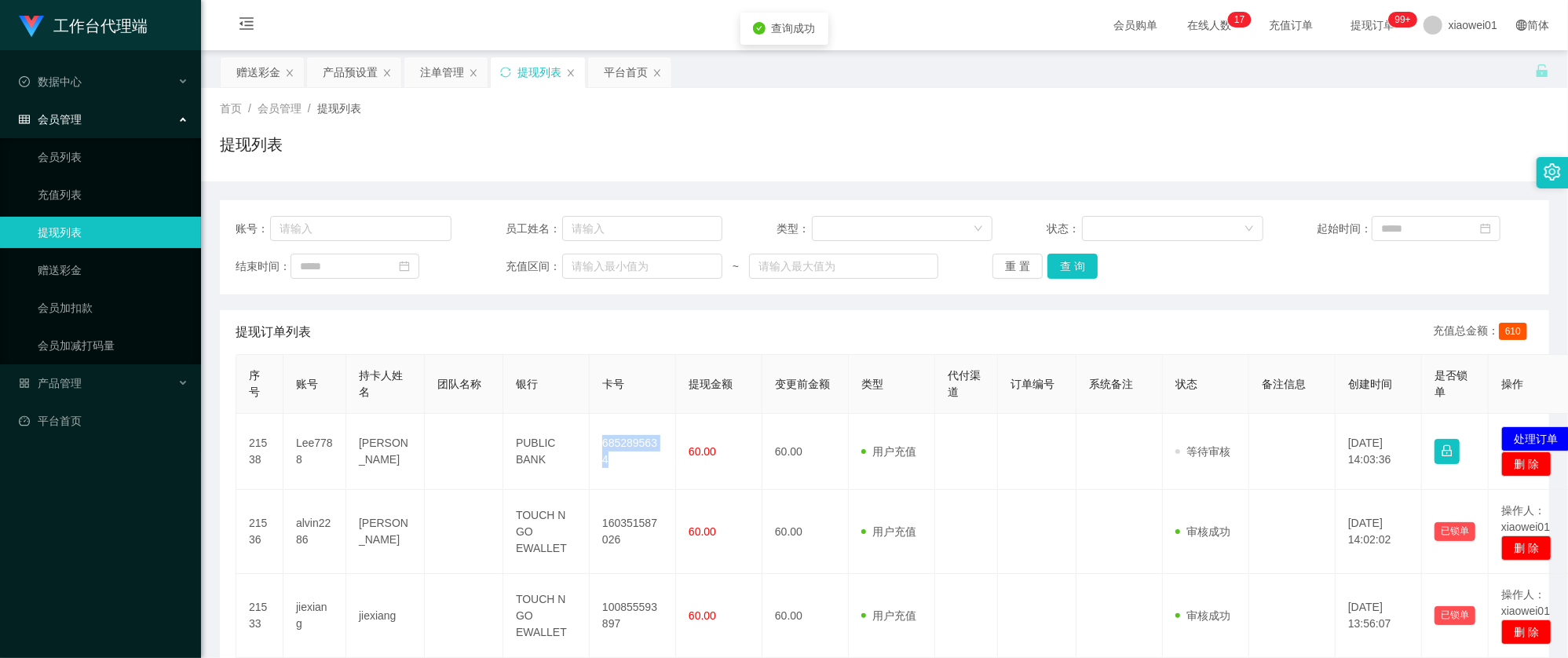
copy td "6852895634"
click at [1522, 431] on button "处理订单" at bounding box center [1535, 438] width 69 height 25
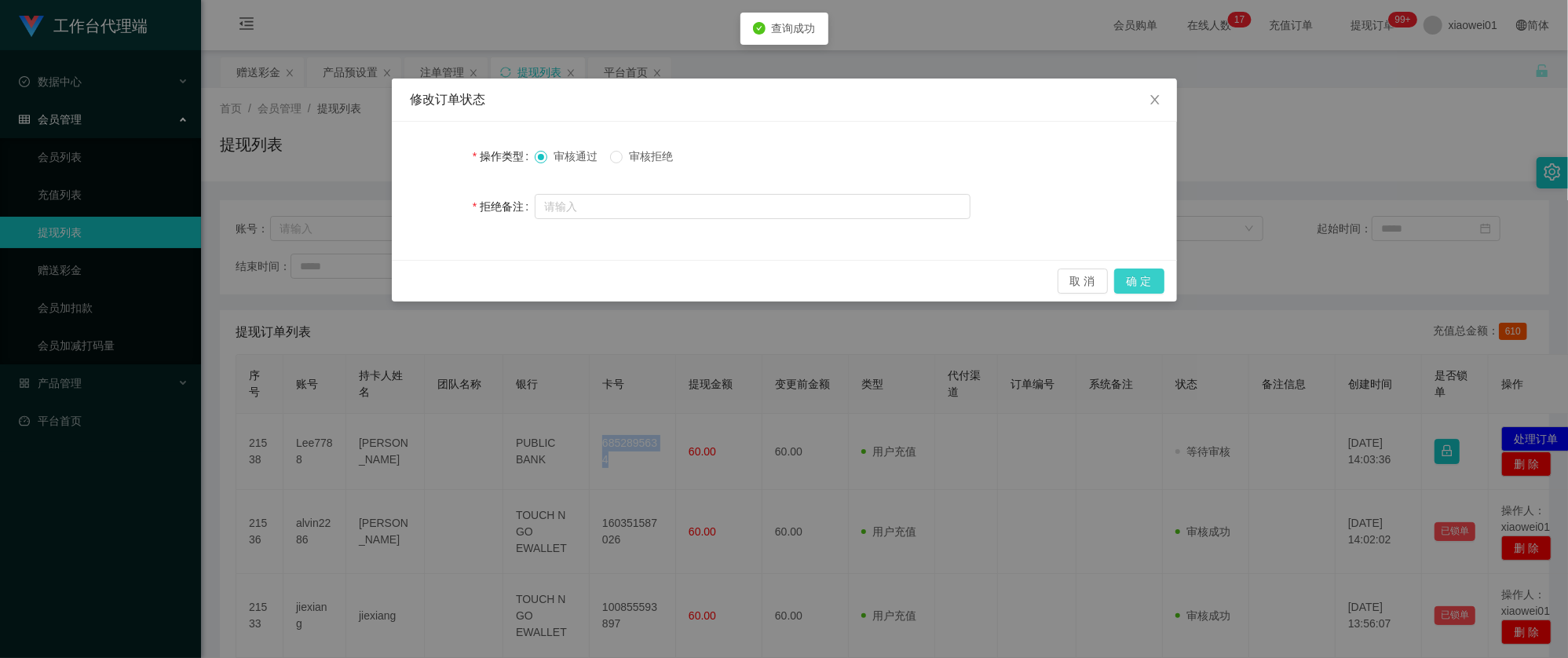
click at [1150, 281] on button "确 定" at bounding box center [1139, 280] width 50 height 25
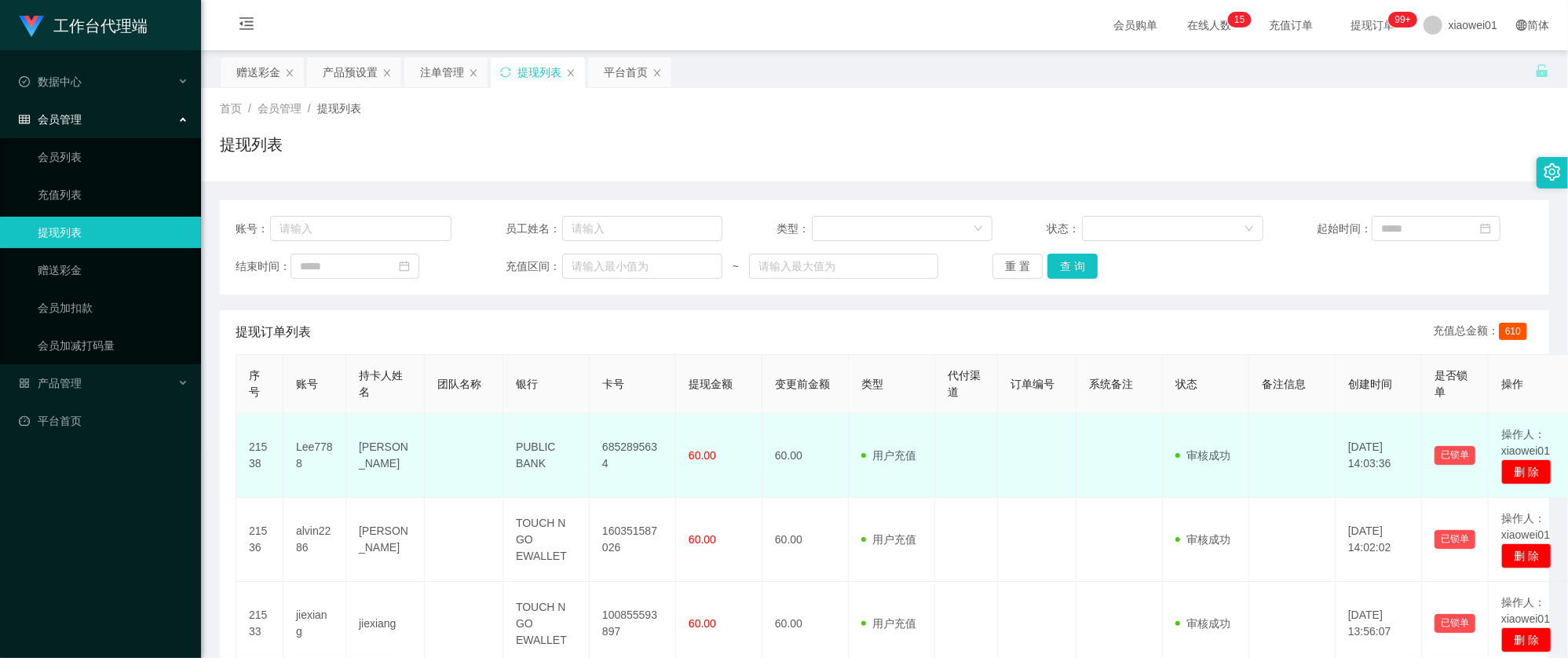
click at [306, 445] on td "Lee7788" at bounding box center [315, 455] width 63 height 84
click at [305, 444] on td "Lee7788" at bounding box center [315, 455] width 63 height 84
click at [852, 463] on td "用户充值 人工扣款" at bounding box center [891, 455] width 86 height 84
click at [635, 466] on td "6852895634" at bounding box center [632, 455] width 86 height 84
click at [643, 452] on td "6852895634" at bounding box center [632, 455] width 86 height 84
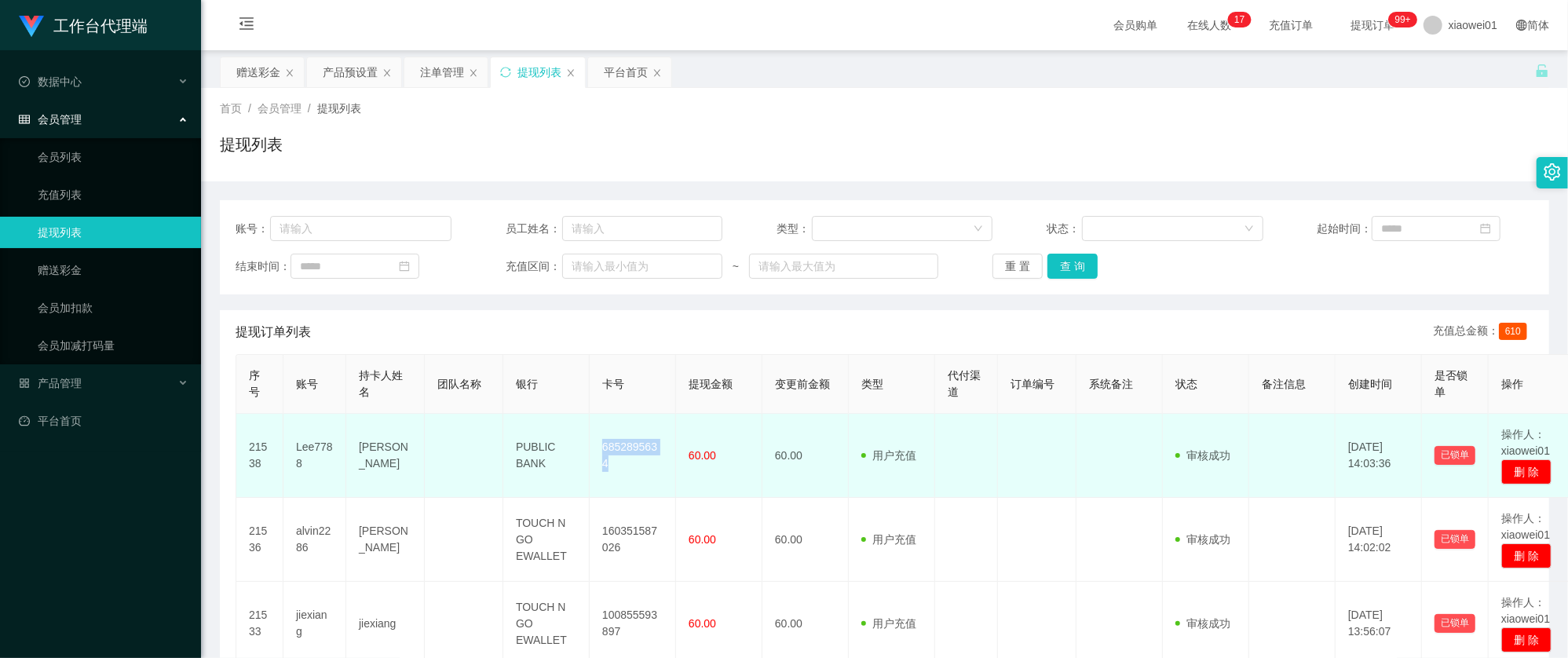
click at [643, 452] on td "6852895634" at bounding box center [632, 455] width 86 height 84
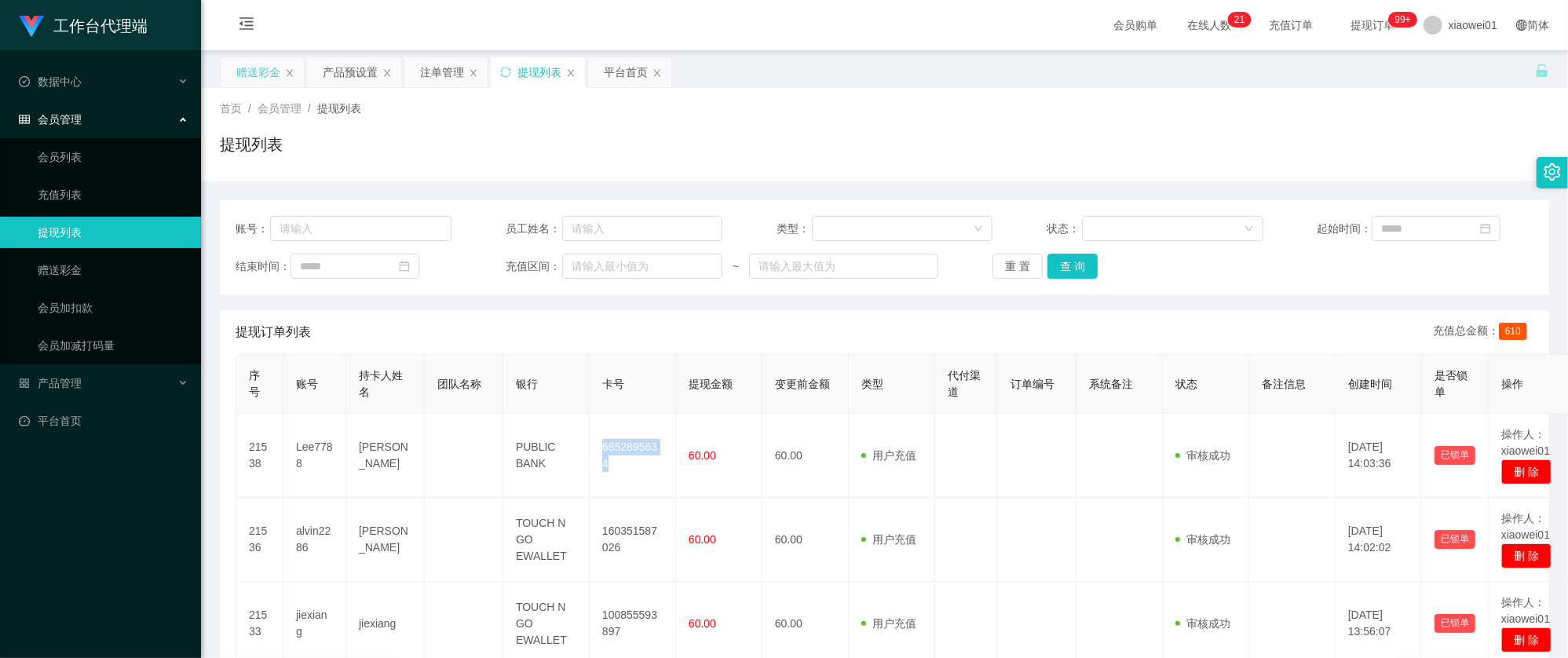
click at [280, 76] on div "赠送彩金" at bounding box center [263, 72] width 83 height 30
click at [239, 73] on div "赠送彩金" at bounding box center [259, 72] width 44 height 30
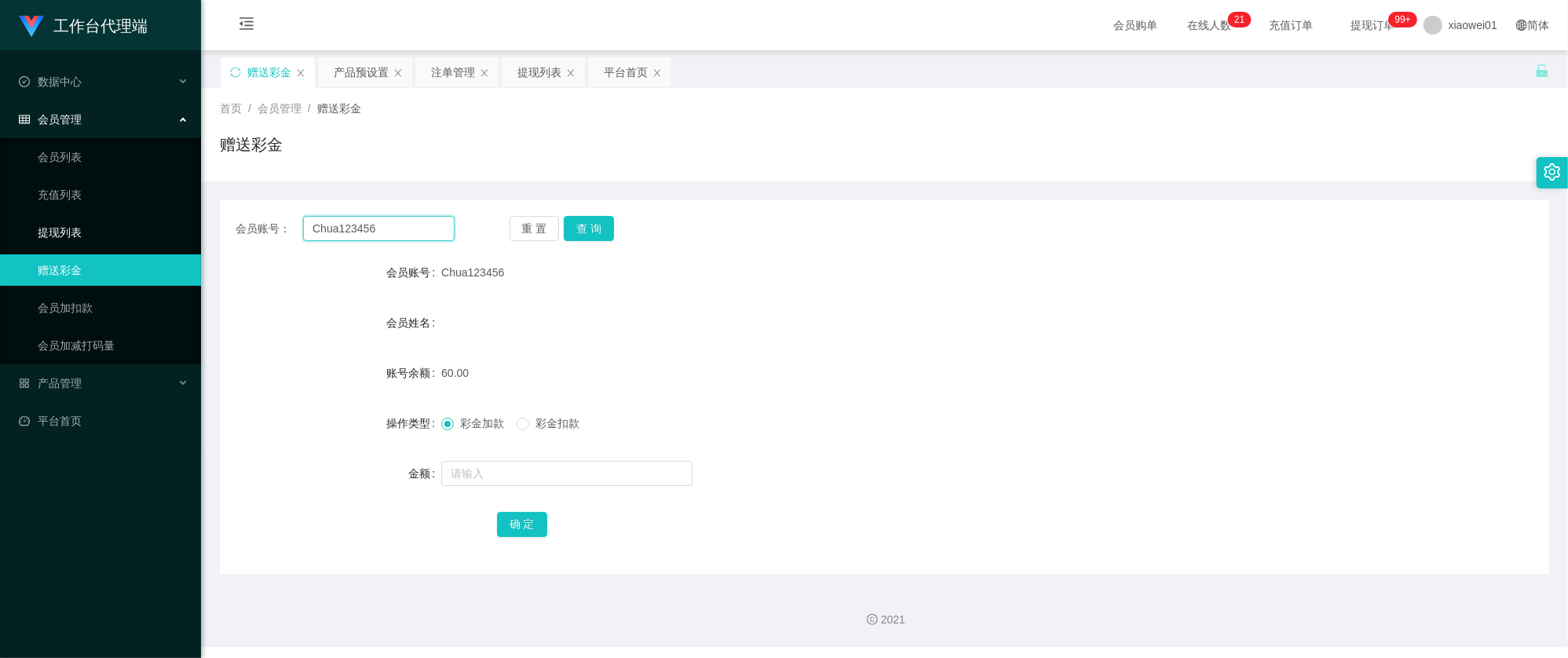
drag, startPoint x: 399, startPoint y: 229, endPoint x: 199, endPoint y: 213, distance: 200.6
click at [209, 216] on main "关闭左侧 关闭右侧 关闭其它 刷新页面 赠送彩金 产品预设置 注单管理 提现列表 平台首页 首页 / 会员管理 / 赠送彩金 / 赠送彩金 会员账号： Chu…" at bounding box center [884, 311] width 1366 height 523
paste input "kean1002"
type input "kean1002"
drag, startPoint x: 604, startPoint y: 211, endPoint x: 598, endPoint y: 218, distance: 9.2
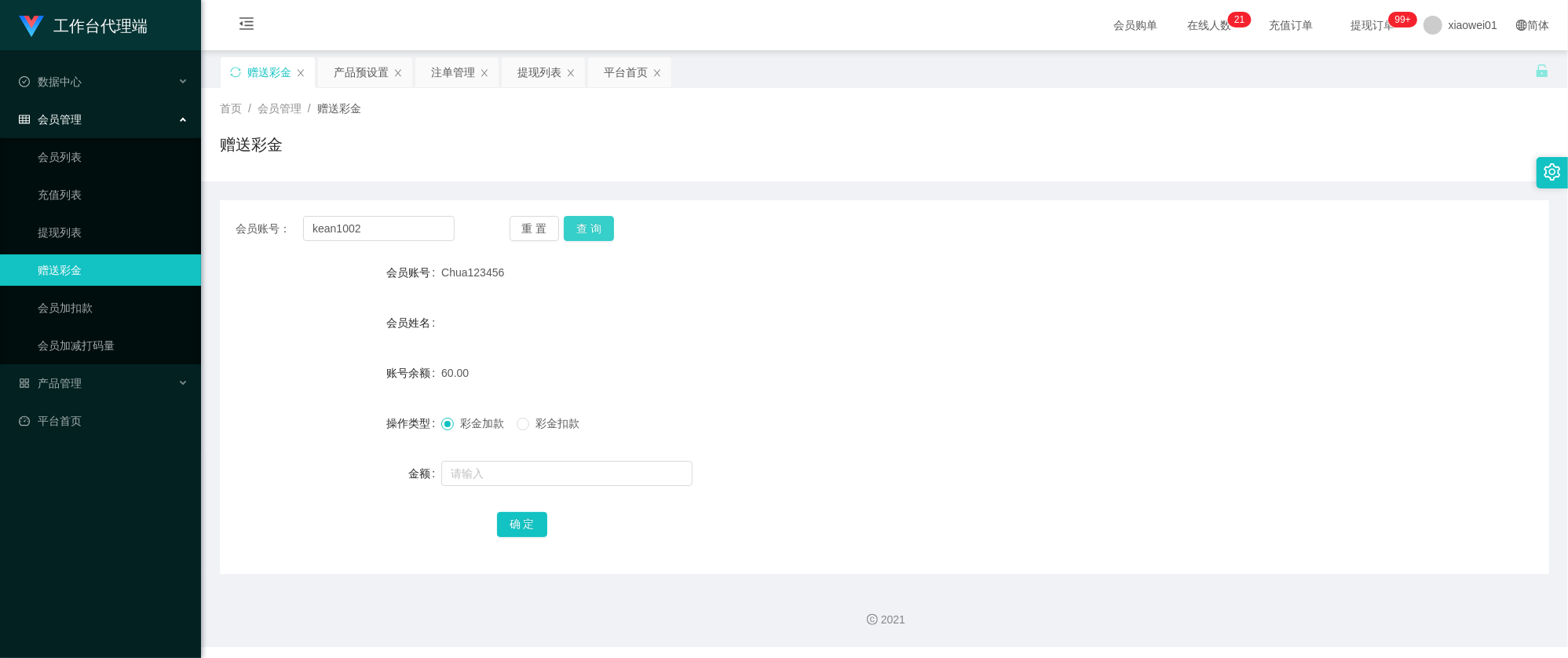
click at [601, 214] on div "会员账号： kean1002 重 置 查 询 会员账号 Chua123456 会员姓名 账号余额 60.00 操作类型 彩金加款 彩金扣款 金额 确 定" at bounding box center [885, 387] width 1329 height 373
click at [596, 237] on button "查 询" at bounding box center [589, 228] width 50 height 25
click at [484, 421] on span "彩金加款" at bounding box center [482, 423] width 56 height 13
click at [518, 513] on button "确 定" at bounding box center [521, 524] width 50 height 25
drag, startPoint x: 1027, startPoint y: 355, endPoint x: 1066, endPoint y: 311, distance: 58.8
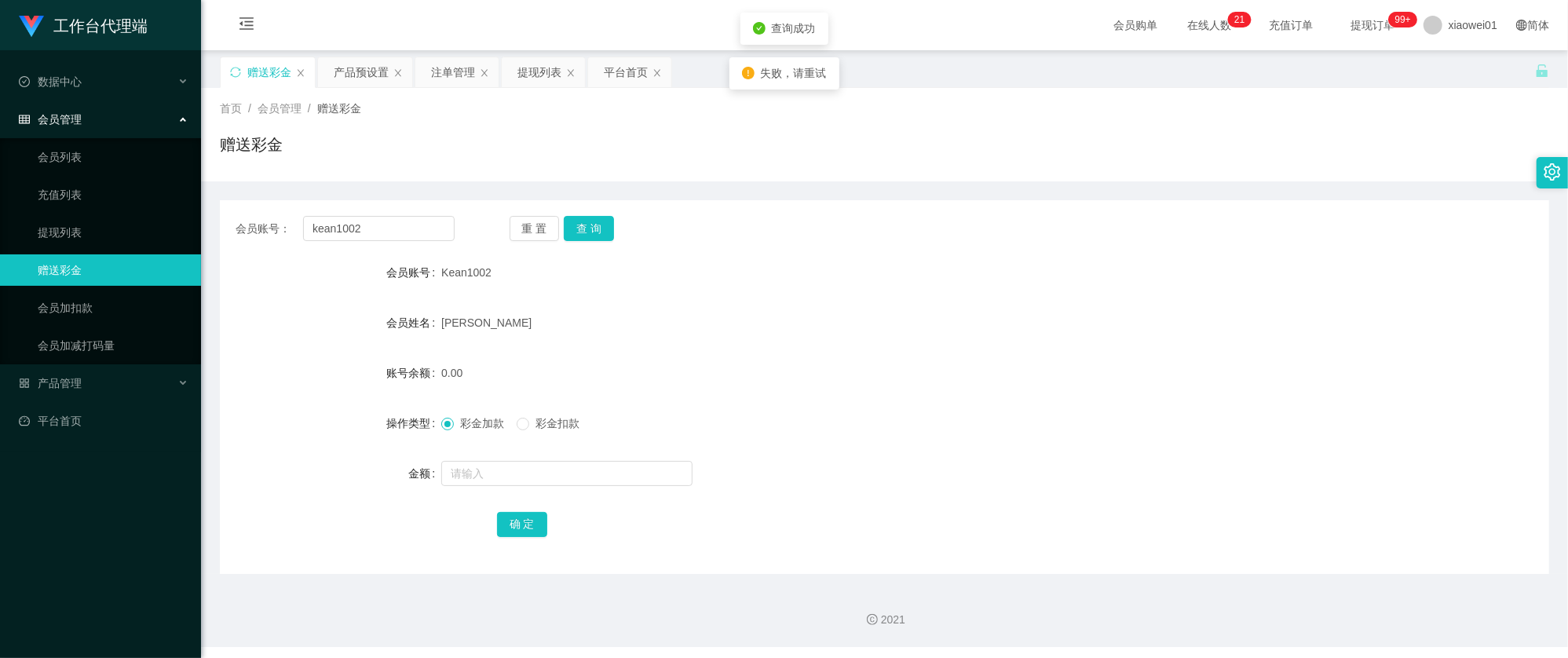
click at [1033, 349] on form "会员账号 Kean1002 会员姓名 Kee Wei Kean 账号余额 0.00 操作类型 彩金加款 彩金扣款 金额 确 定" at bounding box center [885, 398] width 1329 height 283
click at [546, 481] on input "text" at bounding box center [567, 472] width 251 height 25
type input "60"
click at [528, 517] on button "确 定" at bounding box center [521, 524] width 50 height 25
click at [751, 390] on form "会员账号 Kean1002 会员姓名 Kee Wei Kean 账号余额 60.00 操作类型 彩金加款 彩金扣款 金额 确 定" at bounding box center [885, 398] width 1329 height 283
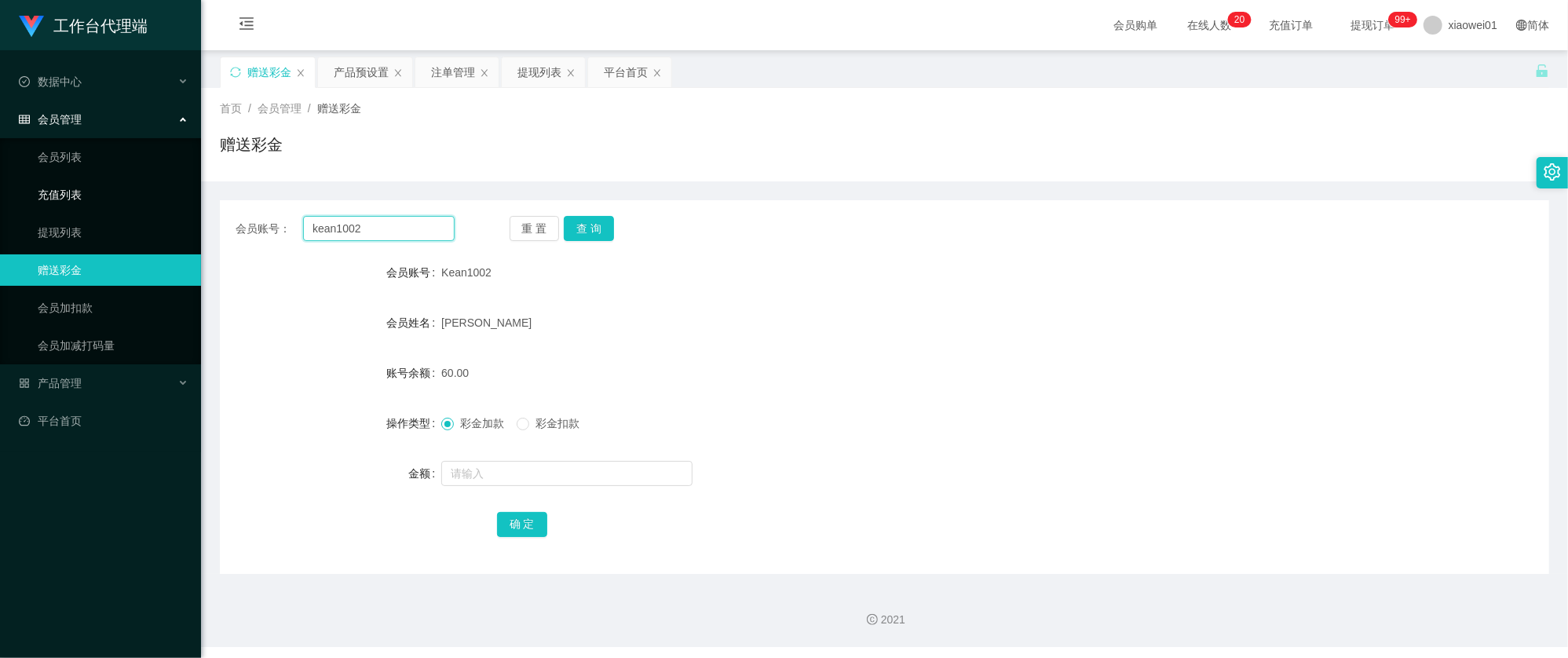
drag, startPoint x: 387, startPoint y: 223, endPoint x: 171, endPoint y: 199, distance: 217.3
click at [171, 200] on section "工作台代理端 数据中心 会员管理 会员列表 充值列表 提现列表 赠送彩金 会员加扣款 会员加减打码量 产品管理 开奖记录 注单管理 产品列表 即时注单 产品预…" at bounding box center [784, 323] width 1568 height 647
paste input "Chua123456"
click at [595, 237] on button "查 询" at bounding box center [589, 228] width 50 height 25
click at [720, 243] on div "会员账号： Chua123456 重 置 查 询 会员账号 Chua123456 会员姓名 账号余额 60.00 操作类型 彩金加款 彩金扣款 金额 确 定" at bounding box center [885, 387] width 1329 height 373
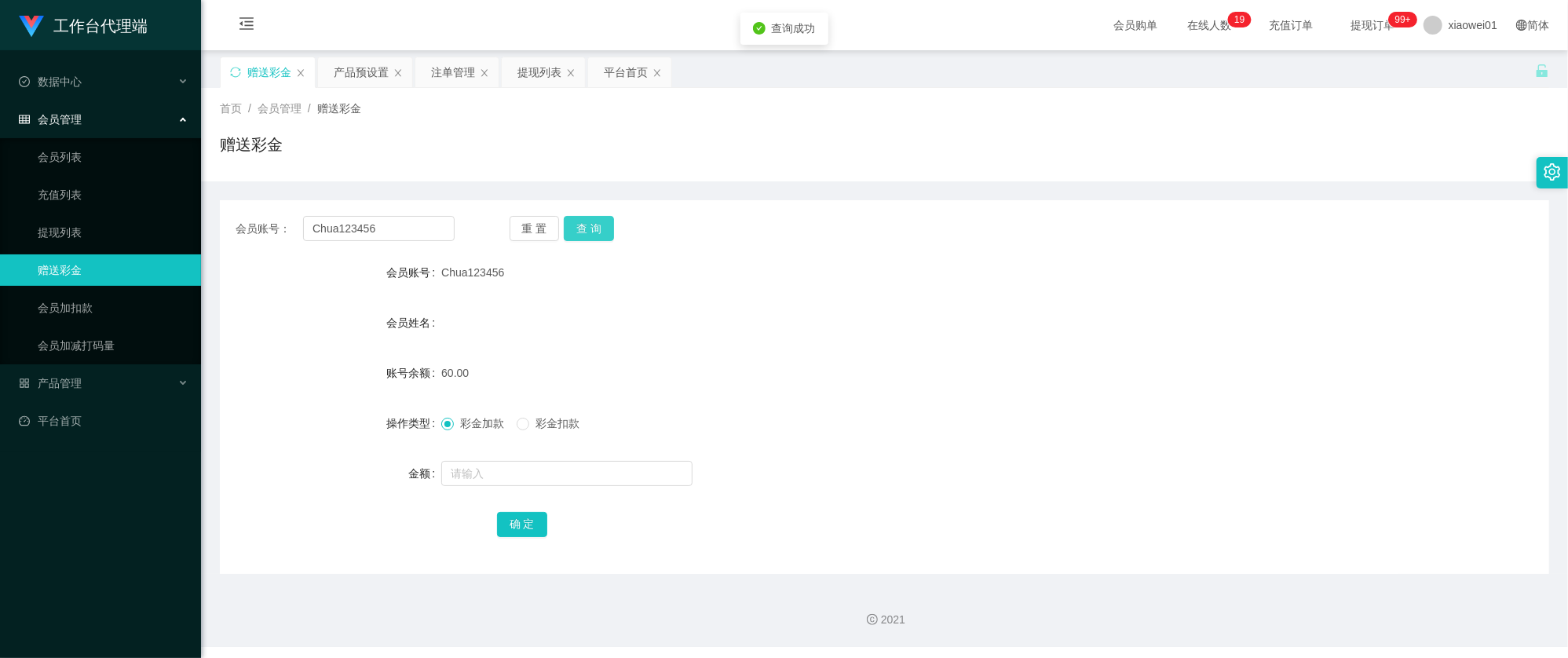
click at [587, 225] on button "查 询" at bounding box center [589, 228] width 50 height 25
drag, startPoint x: 886, startPoint y: 263, endPoint x: 1248, endPoint y: 56, distance: 417.0
click at [887, 263] on div "Chua123456" at bounding box center [828, 273] width 776 height 31
drag, startPoint x: 356, startPoint y: 223, endPoint x: 135, endPoint y: 209, distance: 221.4
click at [69, 211] on section "工作台代理端 数据中心 会员管理 会员列表 充值列表 提现列表 赠送彩金 会员加扣款 会员加减打码量 产品管理 开奖记录 注单管理 产品列表 即时注单 产品预…" at bounding box center [784, 323] width 1568 height 647
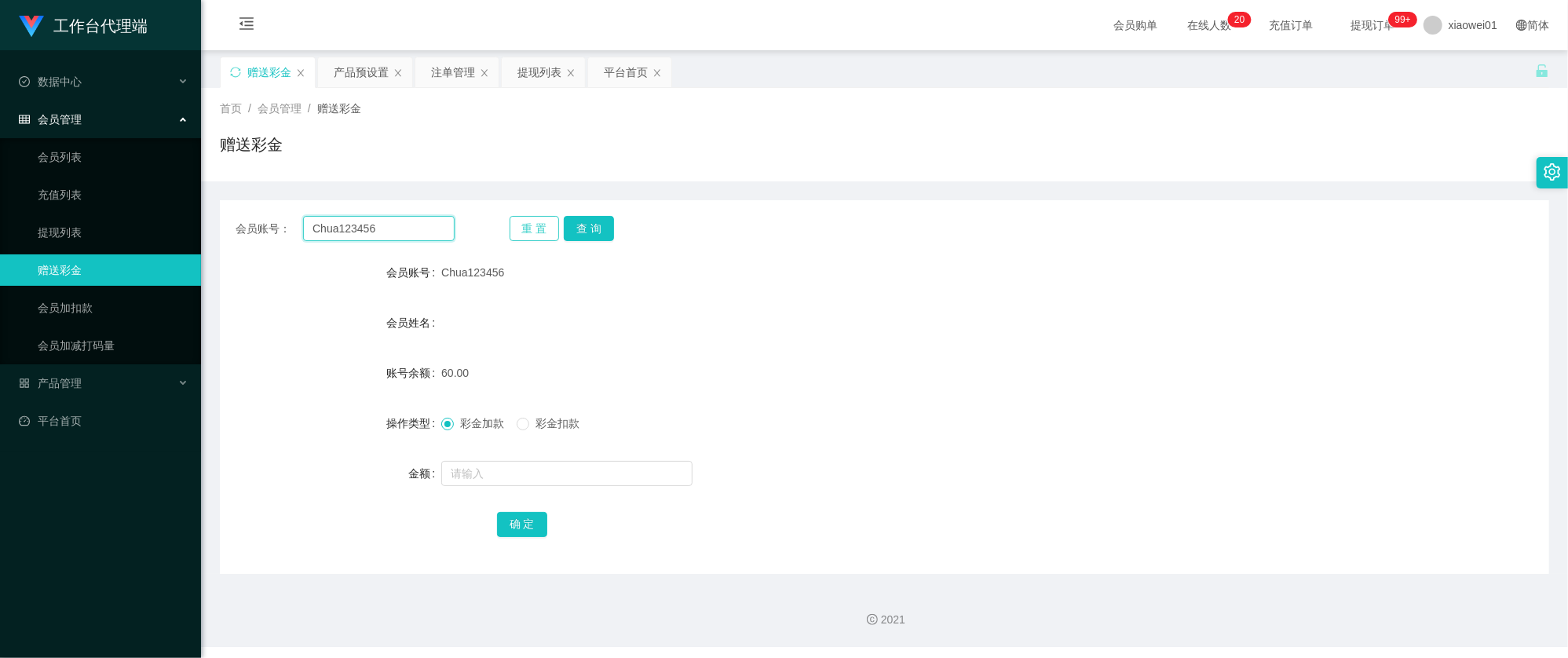
paste input "tay1234567"
type input "tay1234567"
click at [584, 231] on button "查 询" at bounding box center [589, 228] width 50 height 25
click at [512, 484] on input "text" at bounding box center [567, 472] width 251 height 25
type input "30"
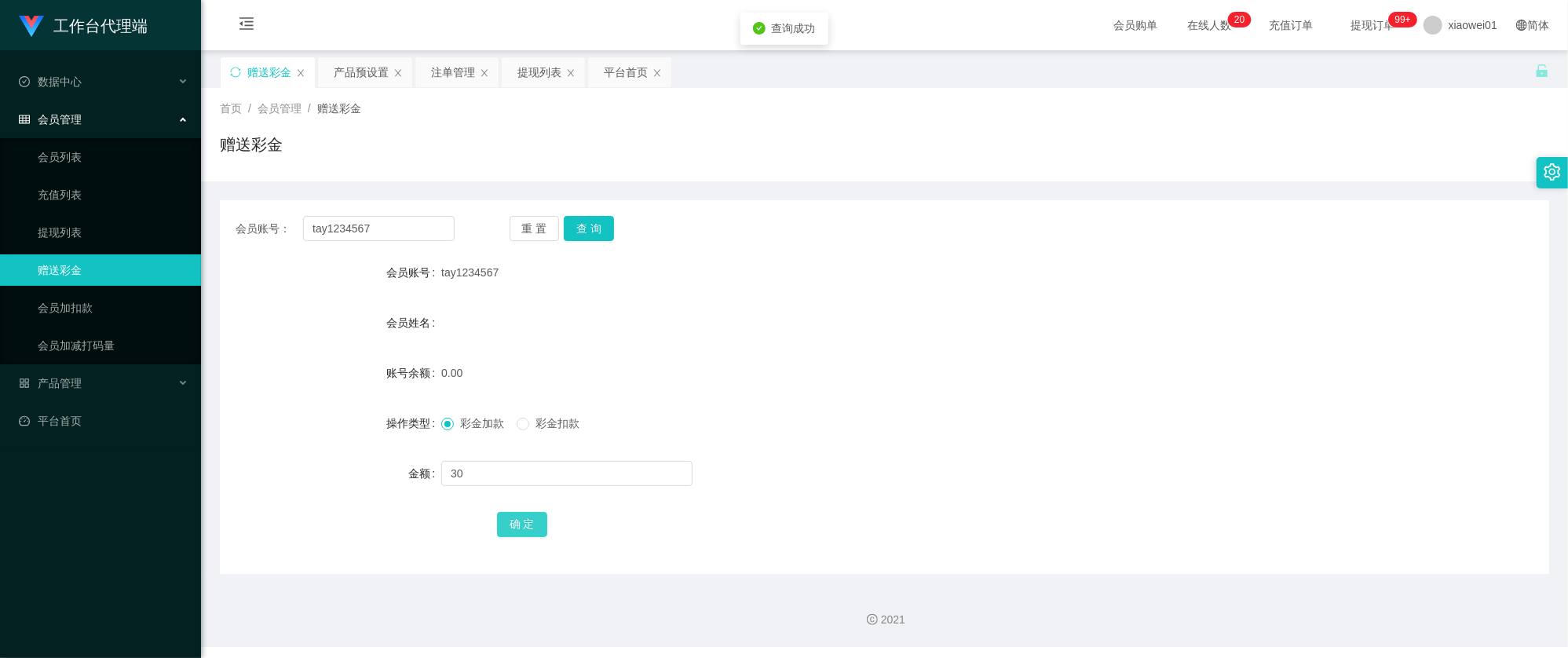
click at [518, 528] on button "确 定" at bounding box center [521, 524] width 50 height 25
click at [955, 400] on form "会员账号 tay1234567 会员姓名 账号余额 30.00 操作类型 彩金加款 彩金扣款 金额 确 定" at bounding box center [885, 398] width 1329 height 283
click at [531, 74] on div "提现列表" at bounding box center [540, 72] width 44 height 30
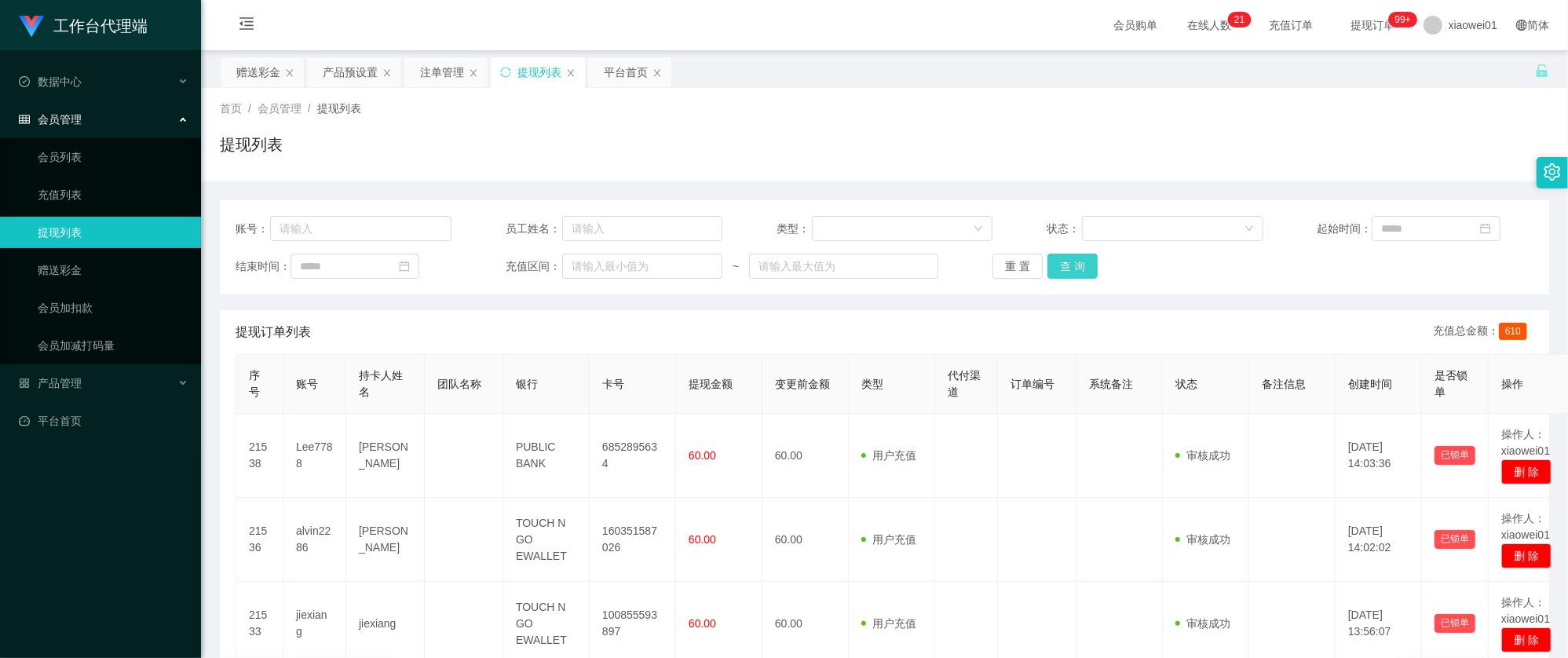
click at [1074, 273] on button "查 询" at bounding box center [1072, 265] width 50 height 25
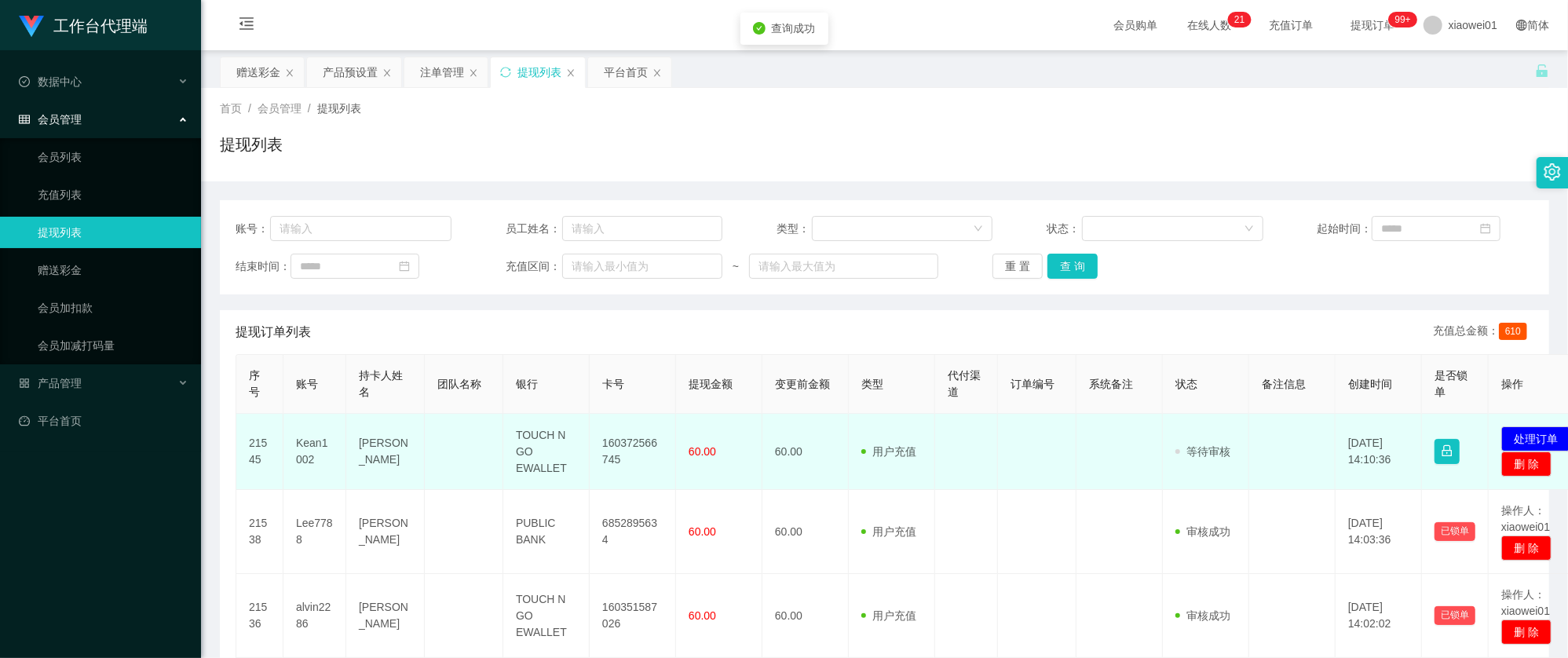
click at [604, 433] on td "160372566745" at bounding box center [632, 451] width 86 height 76
click at [627, 443] on td "160372566745" at bounding box center [632, 451] width 86 height 76
click at [1537, 437] on button "处理订单" at bounding box center [1535, 438] width 69 height 25
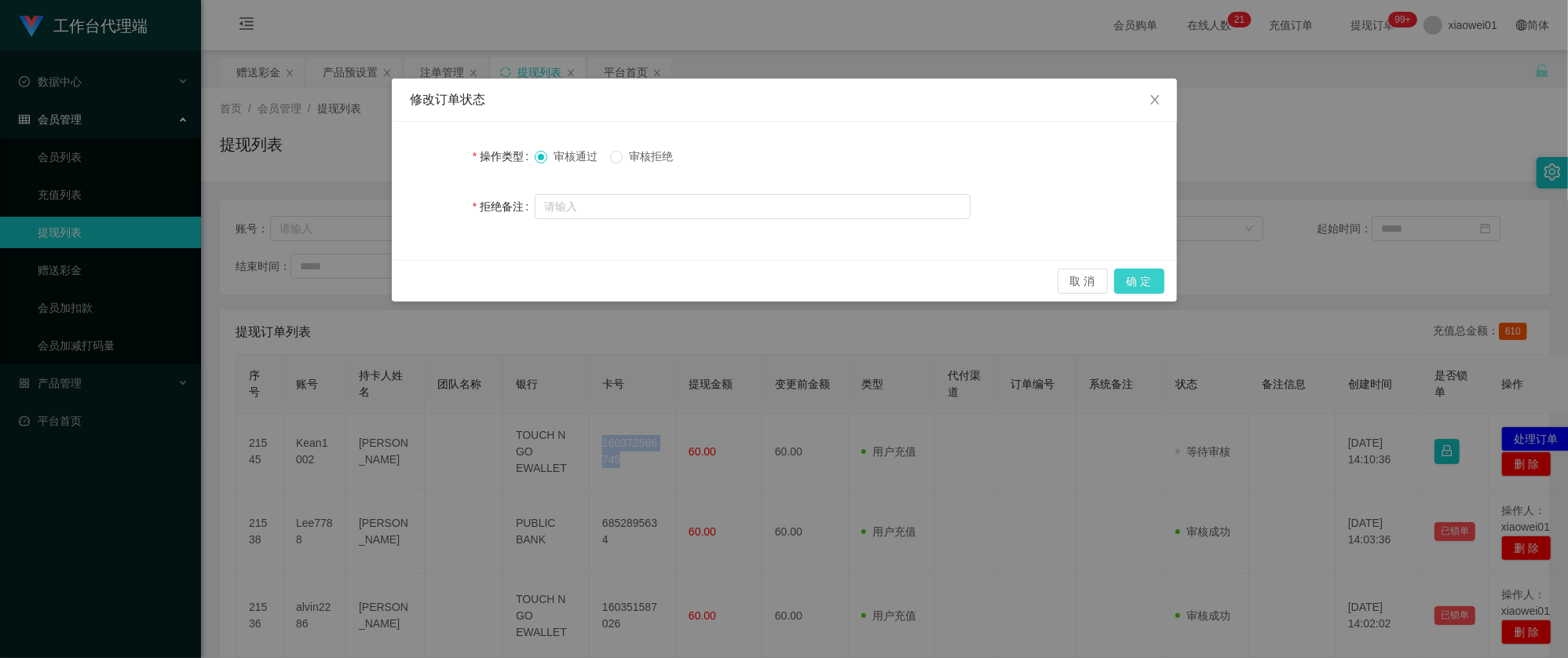
click at [1158, 284] on button "确 定" at bounding box center [1139, 280] width 50 height 25
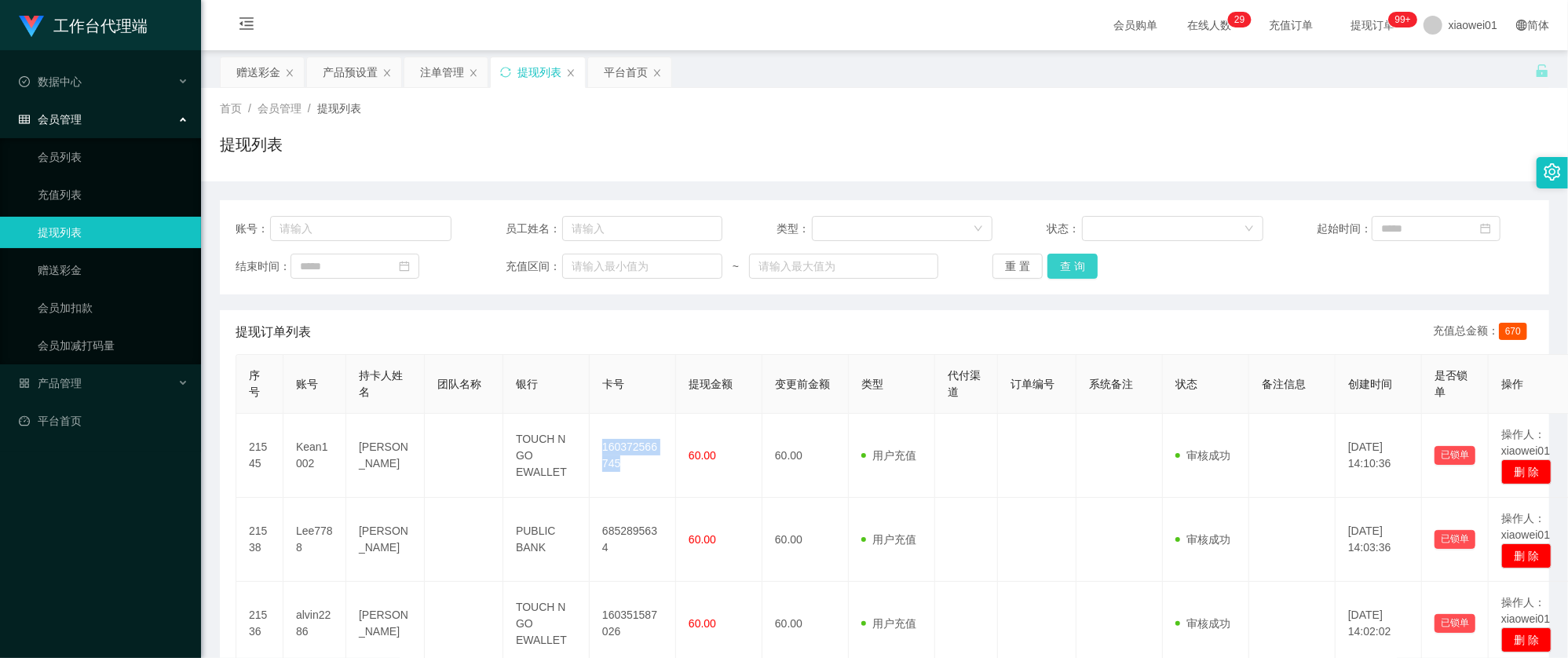
click at [1062, 258] on button "查 询" at bounding box center [1072, 265] width 50 height 25
click at [349, 57] on div "产品预设置" at bounding box center [354, 72] width 96 height 31
click at [371, 98] on div "首页 / 会员管理 / 提现列表 / 提现列表" at bounding box center [884, 134] width 1366 height 93
click at [352, 76] on div "产品预设置" at bounding box center [349, 72] width 55 height 30
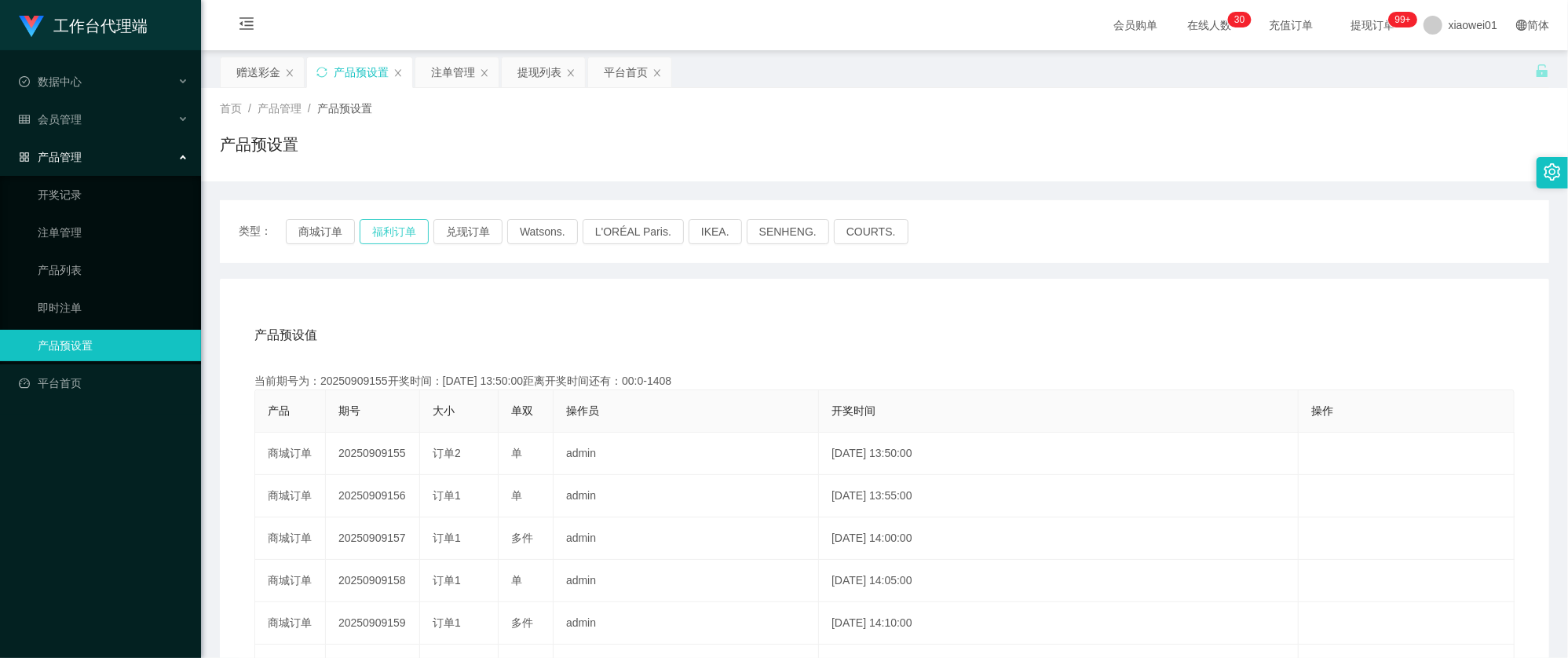
click at [397, 231] on button "福利订单" at bounding box center [394, 231] width 69 height 25
click at [314, 237] on button "商城订单" at bounding box center [320, 231] width 69 height 25
click at [513, 70] on div "提现列表" at bounding box center [544, 72] width 83 height 30
click at [454, 76] on div "注单管理" at bounding box center [453, 72] width 44 height 30
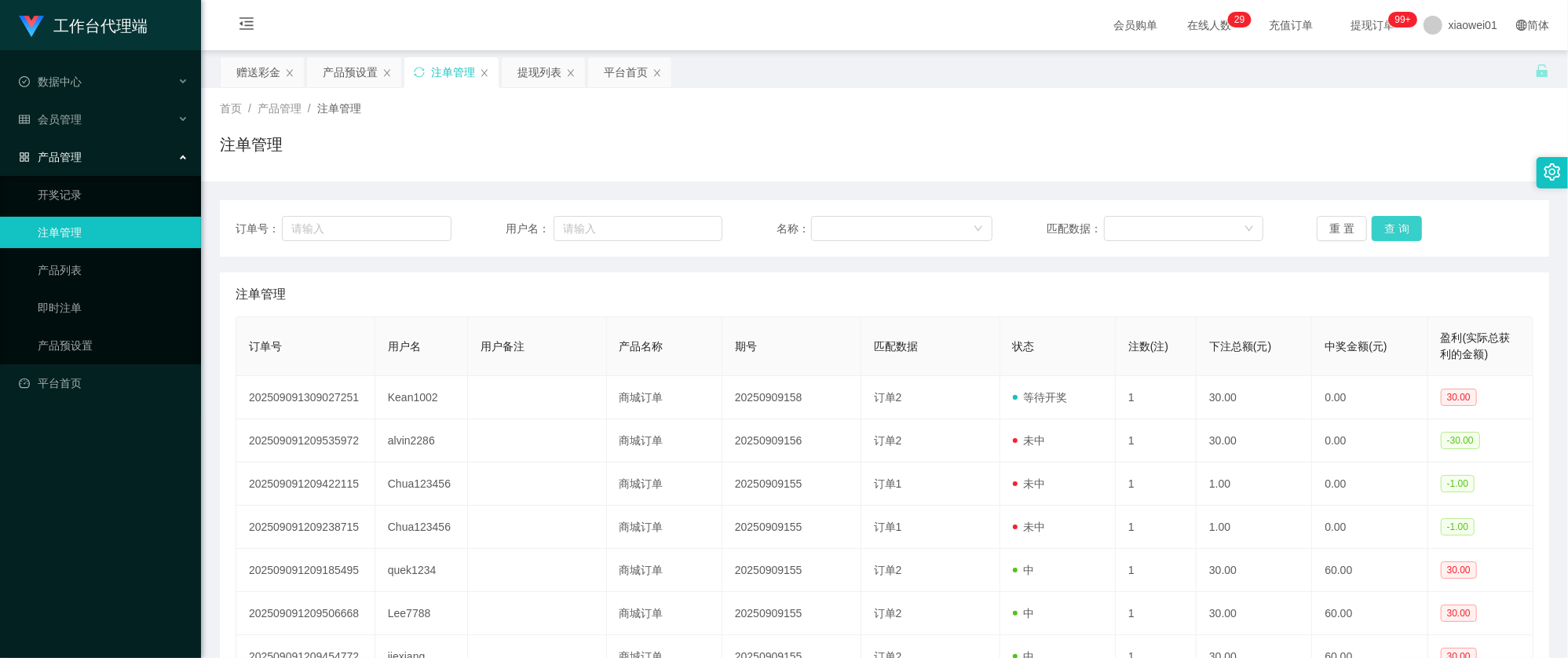
click at [1390, 226] on button "查 询" at bounding box center [1396, 228] width 50 height 25
click at [377, 74] on div "产品预设置" at bounding box center [349, 72] width 55 height 30
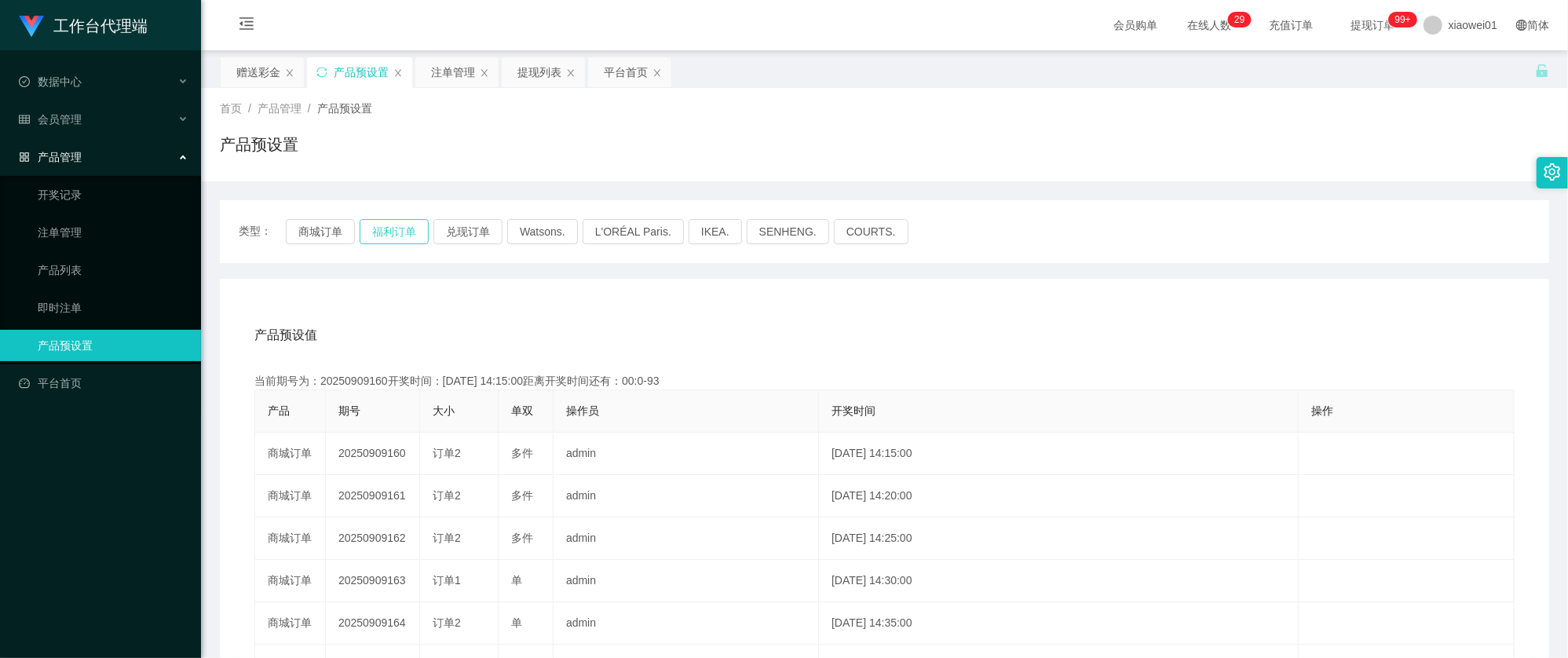
click at [390, 237] on button "福利订单" at bounding box center [394, 231] width 69 height 25
click at [315, 226] on button "商城订单" at bounding box center [320, 231] width 69 height 25
click at [626, 69] on div "平台首页" at bounding box center [626, 72] width 44 height 30
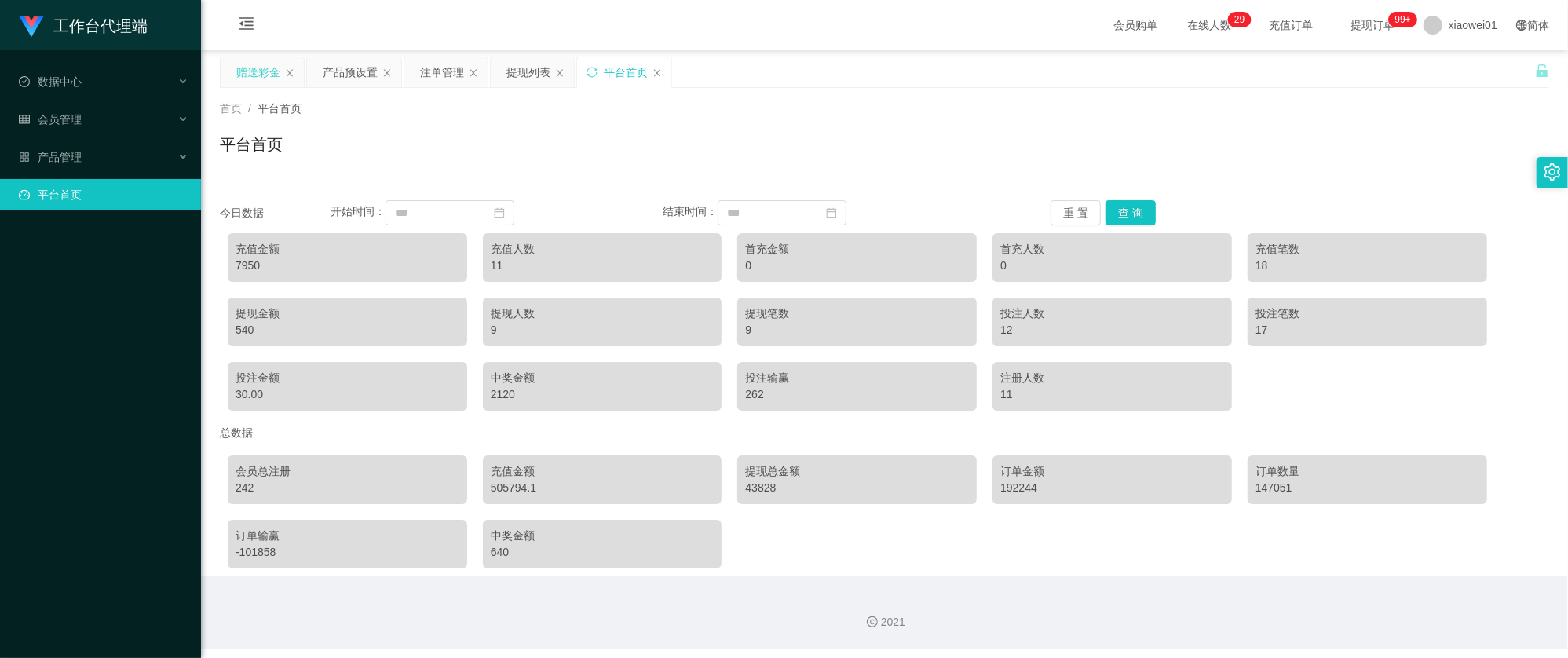
click at [254, 67] on div "赠送彩金" at bounding box center [259, 72] width 44 height 30
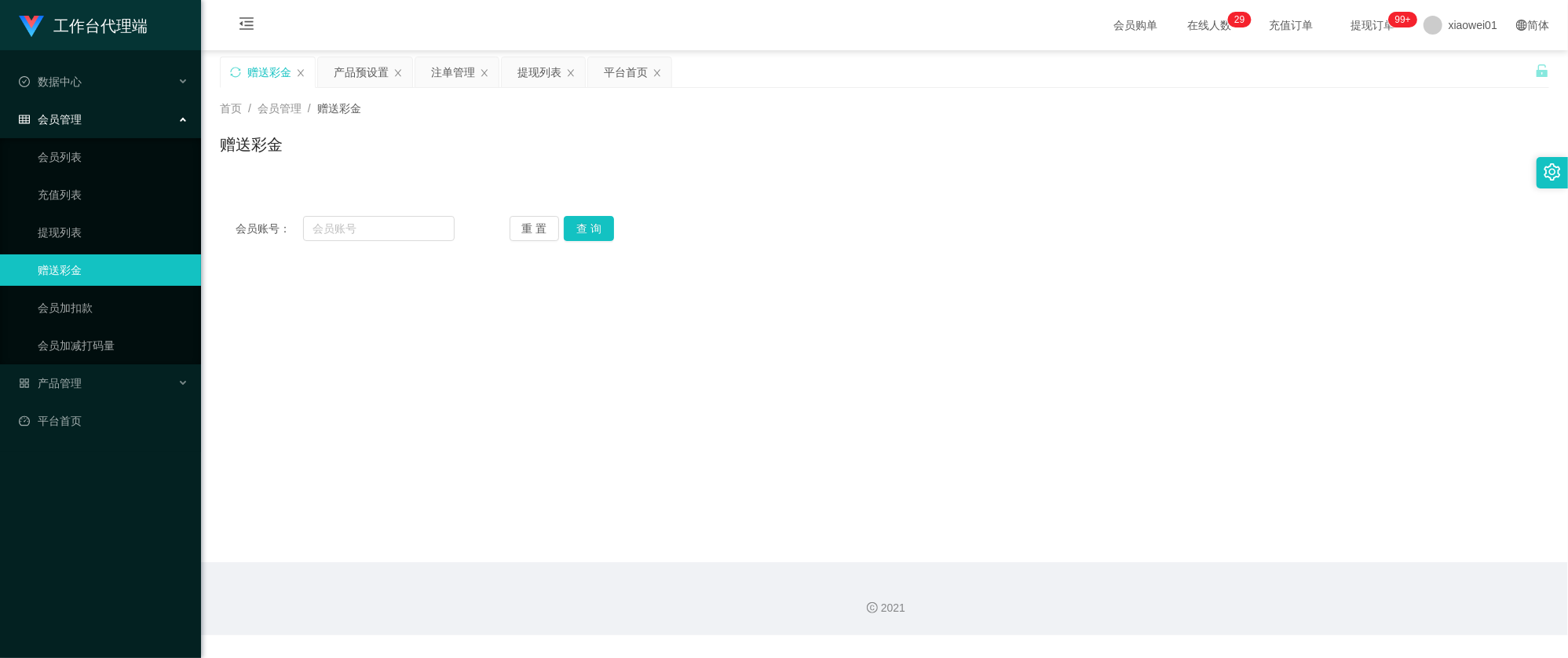
click at [900, 230] on div "会员账号： 重 置 查 询" at bounding box center [885, 228] width 1329 height 25
click at [381, 239] on input "text" at bounding box center [379, 228] width 152 height 25
paste input "tay1234567"
type input "tay1234567"
click at [600, 226] on button "查 询" at bounding box center [589, 228] width 50 height 25
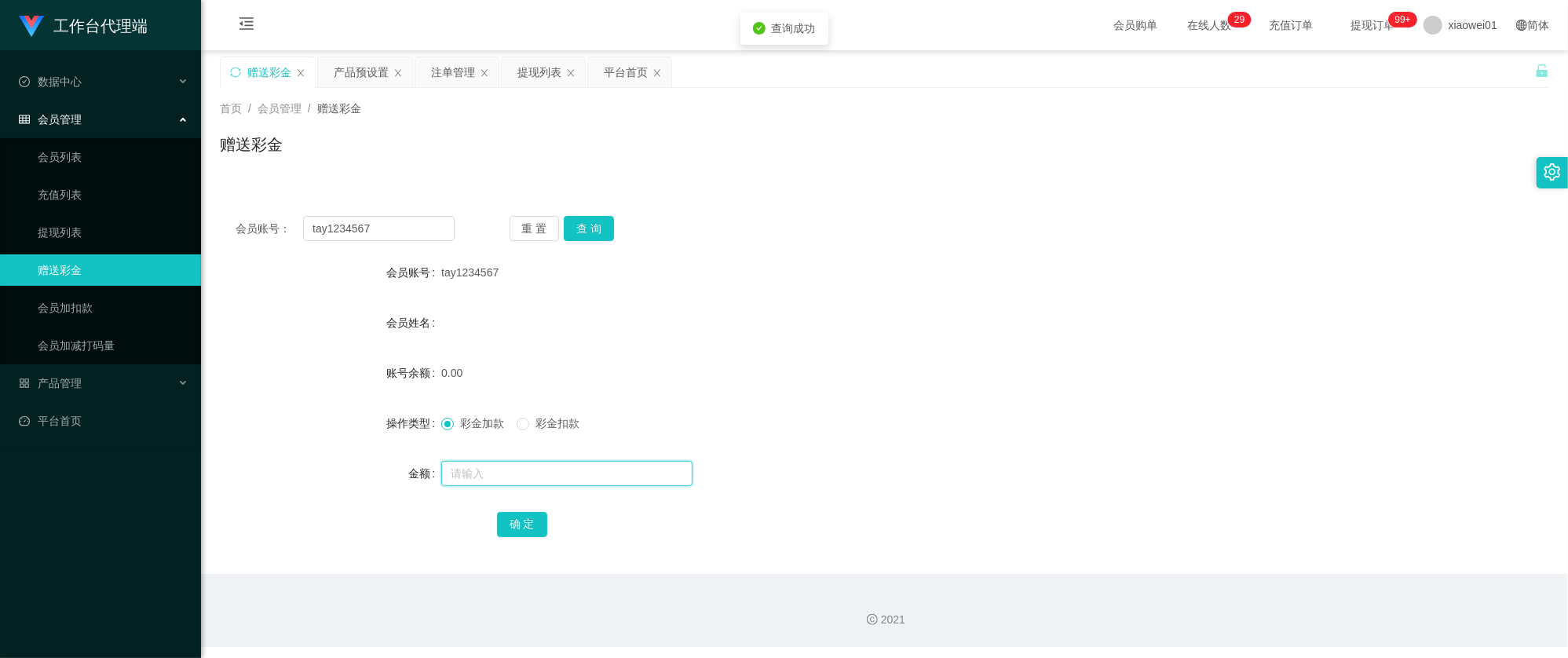
click at [515, 475] on input "text" at bounding box center [567, 472] width 251 height 25
type input "60"
click at [547, 76] on div "提现列表" at bounding box center [540, 72] width 44 height 30
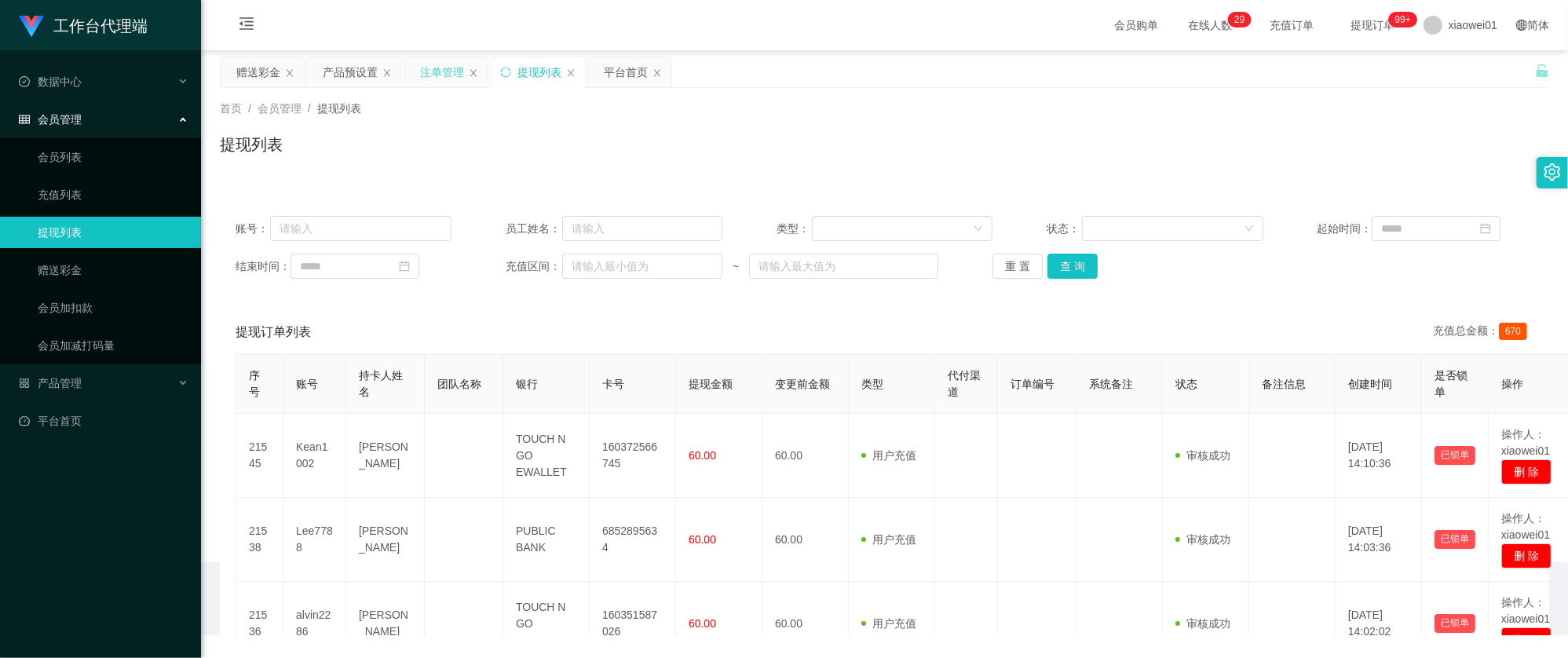
click at [452, 81] on div "注单管理" at bounding box center [442, 72] width 44 height 30
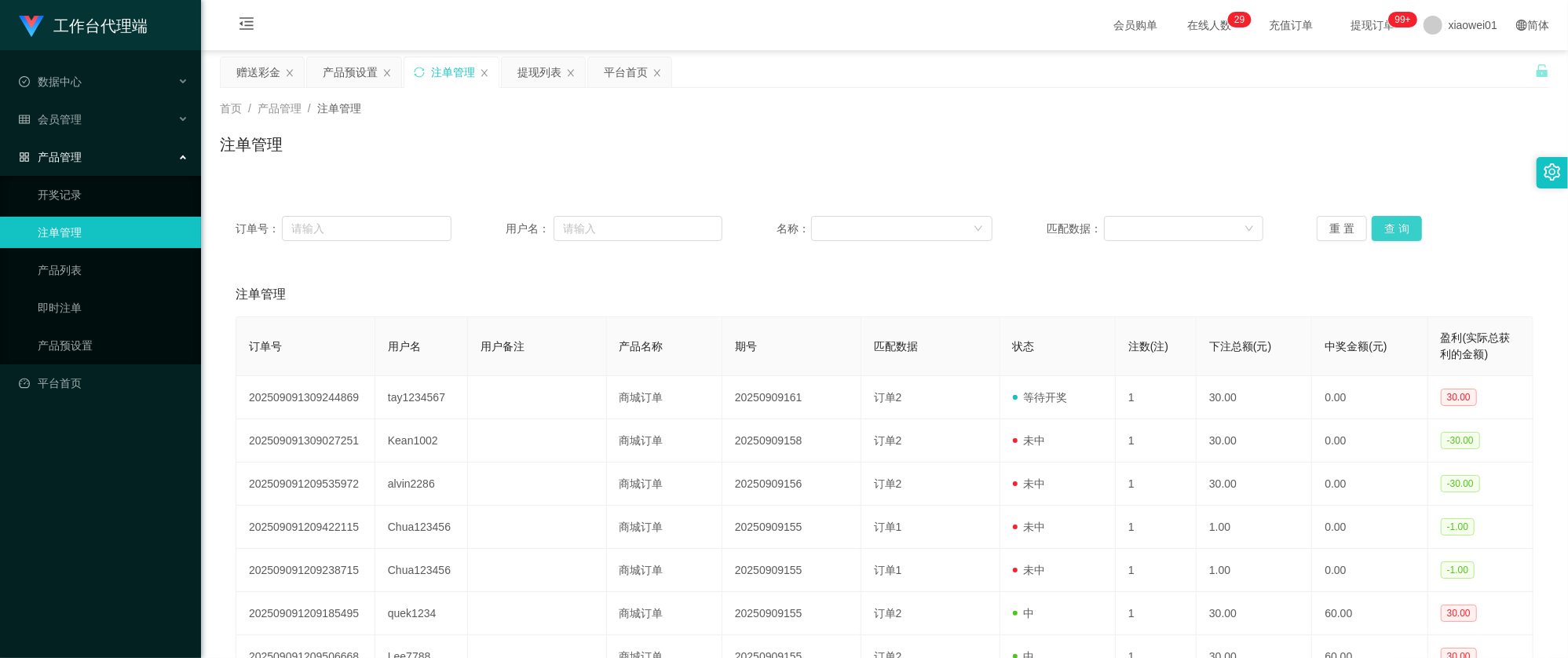
click at [1401, 221] on button "查 询" at bounding box center [1396, 228] width 50 height 25
click at [263, 67] on div "赠送彩金" at bounding box center [259, 72] width 44 height 30
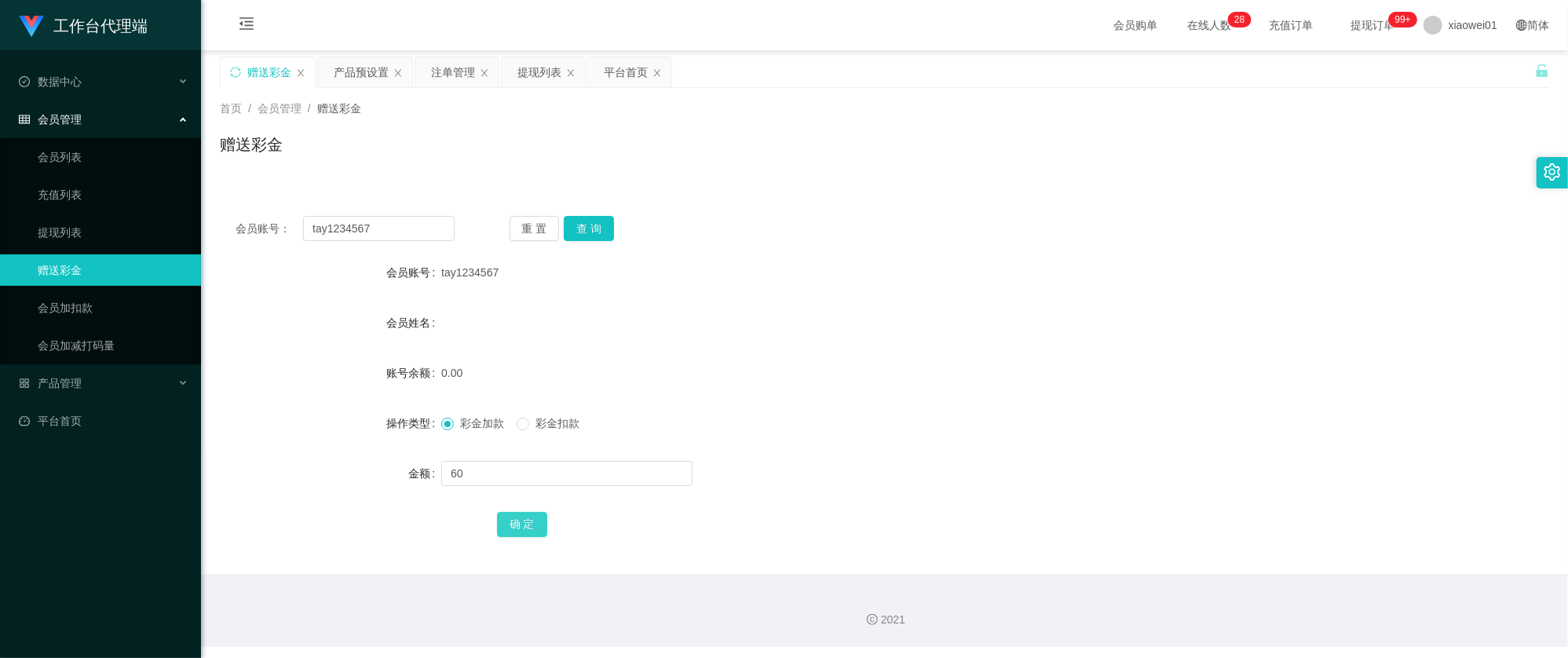
click at [522, 525] on button "确 定" at bounding box center [521, 524] width 50 height 25
click at [933, 324] on div "会员姓名" at bounding box center [885, 323] width 1329 height 31
click at [821, 289] on form "会员账号 tay1234567 会员姓名 账号余额 0.00 操作类型 彩金加款 彩金扣款 金额 60 确 定" at bounding box center [885, 398] width 1329 height 283
click at [531, 77] on div "提现列表" at bounding box center [540, 72] width 44 height 30
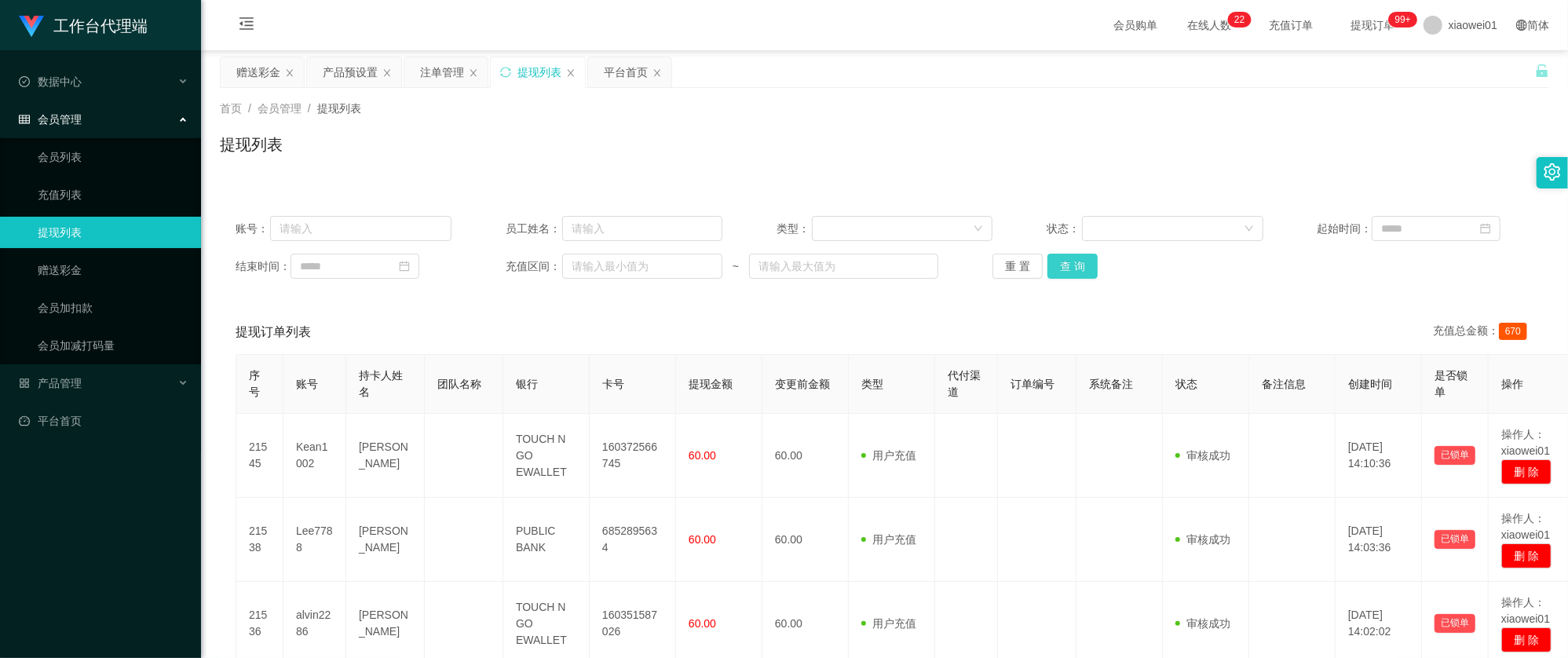
click at [1069, 267] on button "查 询" at bounding box center [1072, 265] width 50 height 25
click at [1069, 268] on button "查 询" at bounding box center [1072, 265] width 50 height 25
click at [1072, 253] on button "查 询" at bounding box center [1072, 265] width 50 height 25
click at [1069, 262] on button "查 询" at bounding box center [1072, 265] width 50 height 25
click at [267, 79] on div "赠送彩金" at bounding box center [259, 72] width 44 height 30
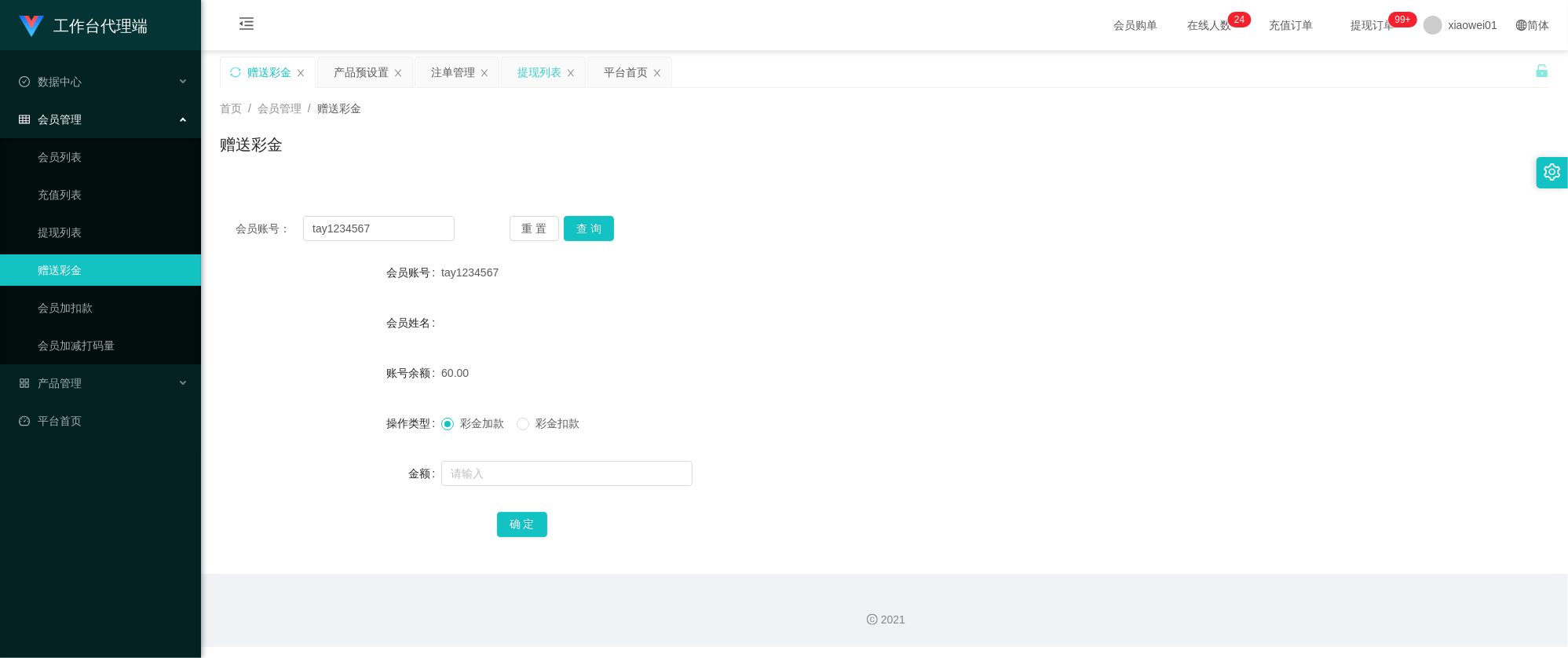
click at [557, 73] on div "提现列表" at bounding box center [540, 72] width 44 height 30
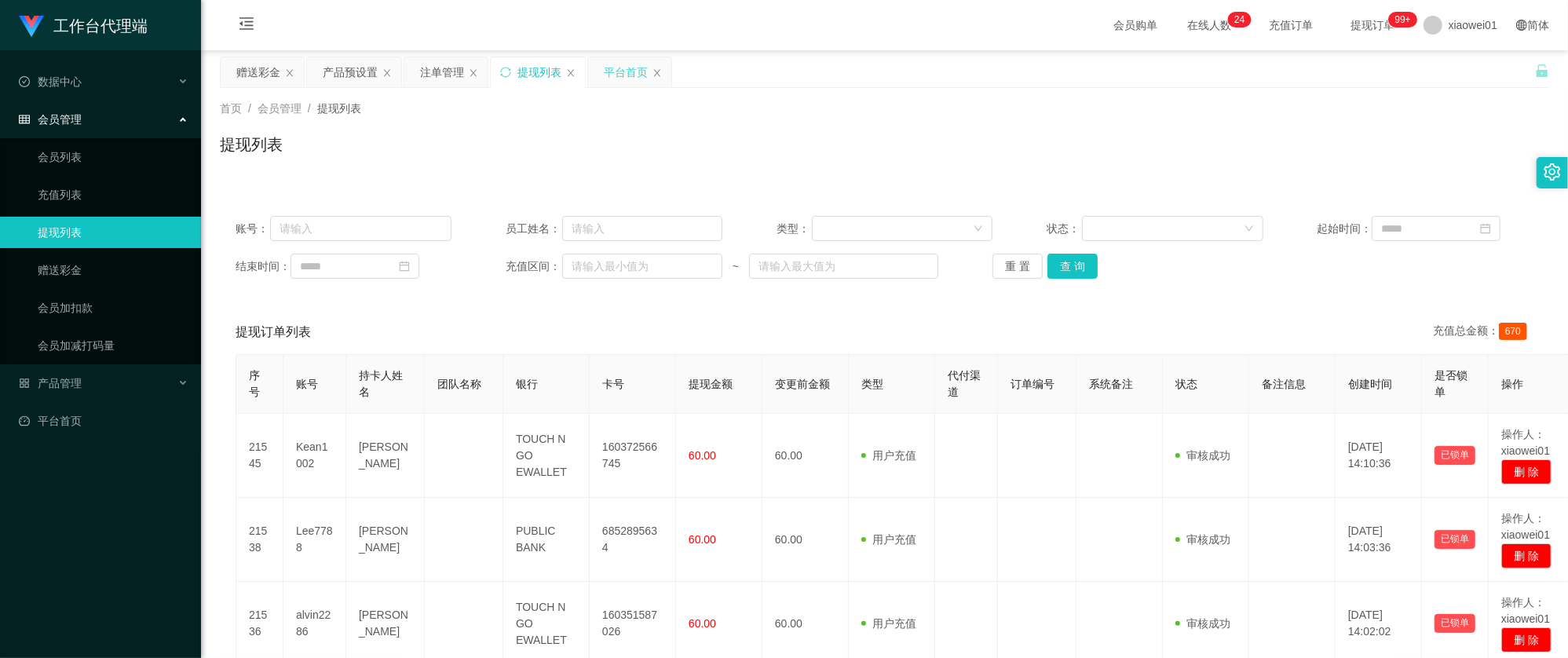
click at [647, 76] on div "平台首页" at bounding box center [626, 72] width 44 height 30
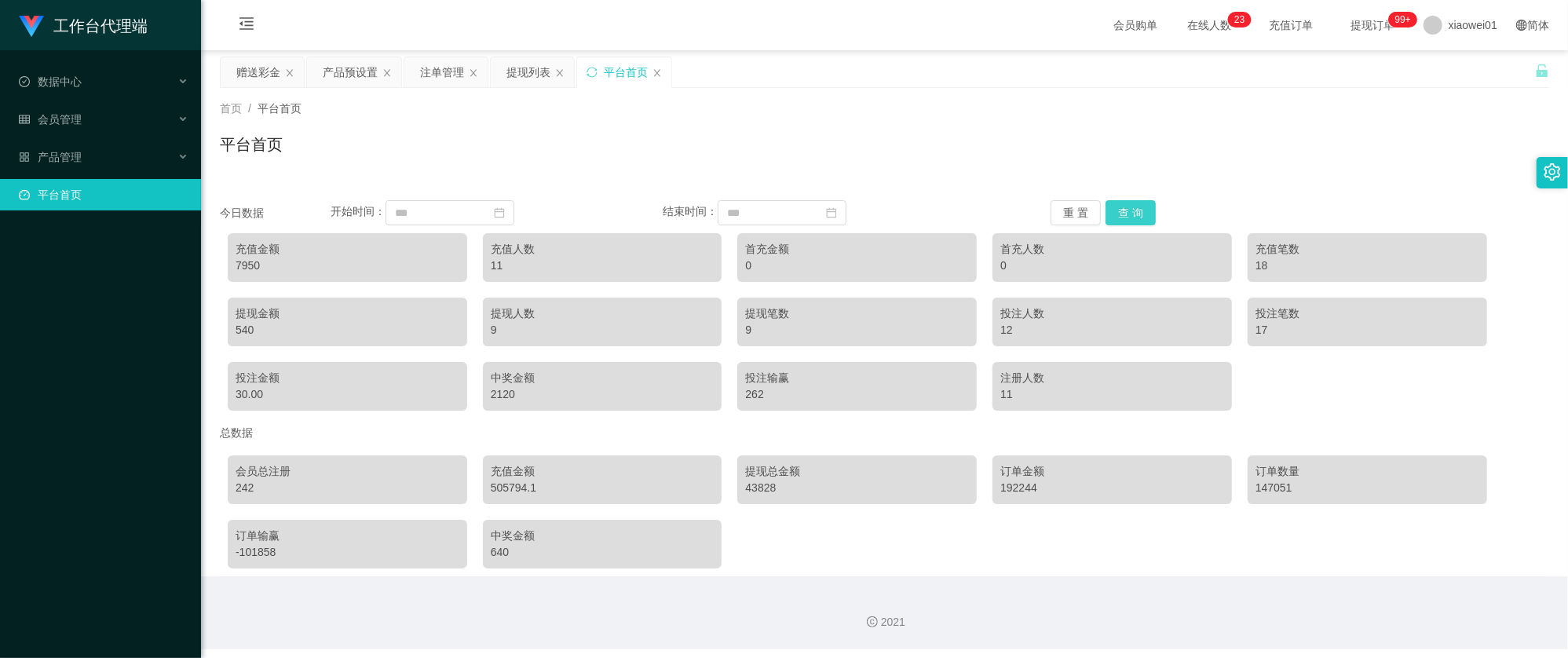
click at [1133, 218] on button "查 询" at bounding box center [1131, 213] width 50 height 25
click at [1133, 217] on button "查 询" at bounding box center [1131, 213] width 50 height 25
click at [533, 65] on div "提现列表" at bounding box center [529, 72] width 44 height 30
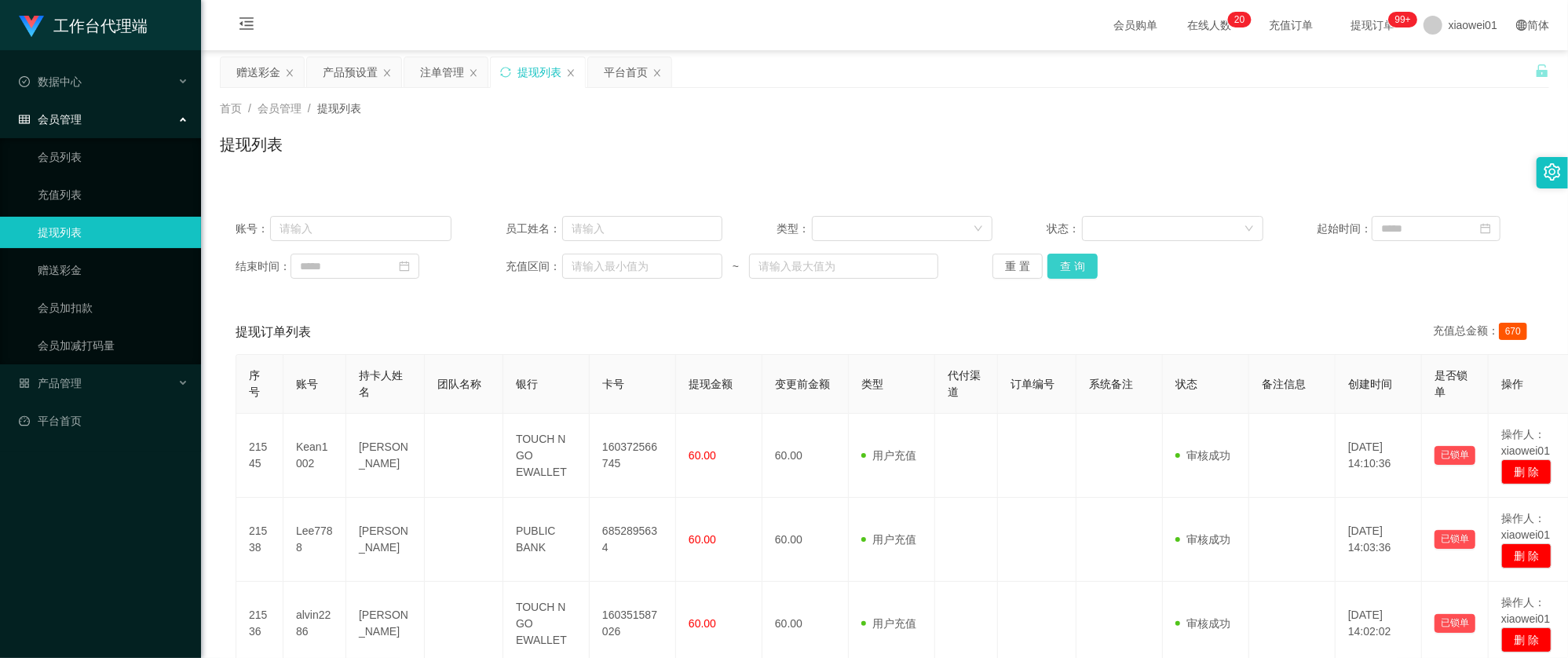
click at [1081, 274] on button "查 询" at bounding box center [1072, 265] width 50 height 25
click at [1072, 268] on button "查 询" at bounding box center [1072, 265] width 50 height 25
click at [1072, 268] on div "重 置 查 询" at bounding box center [1100, 265] width 216 height 25
click at [1065, 264] on button "查 询" at bounding box center [1072, 265] width 50 height 25
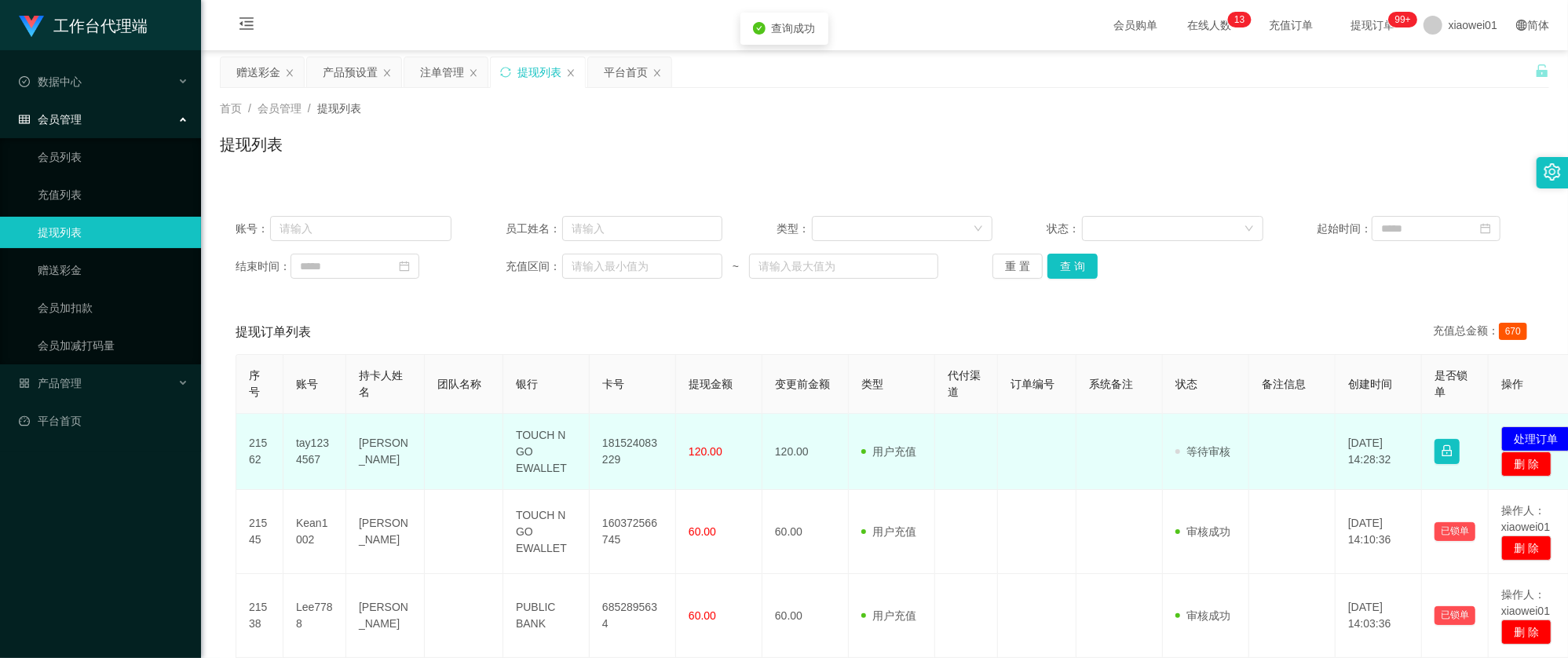
click at [628, 429] on td "181524083229" at bounding box center [632, 451] width 86 height 76
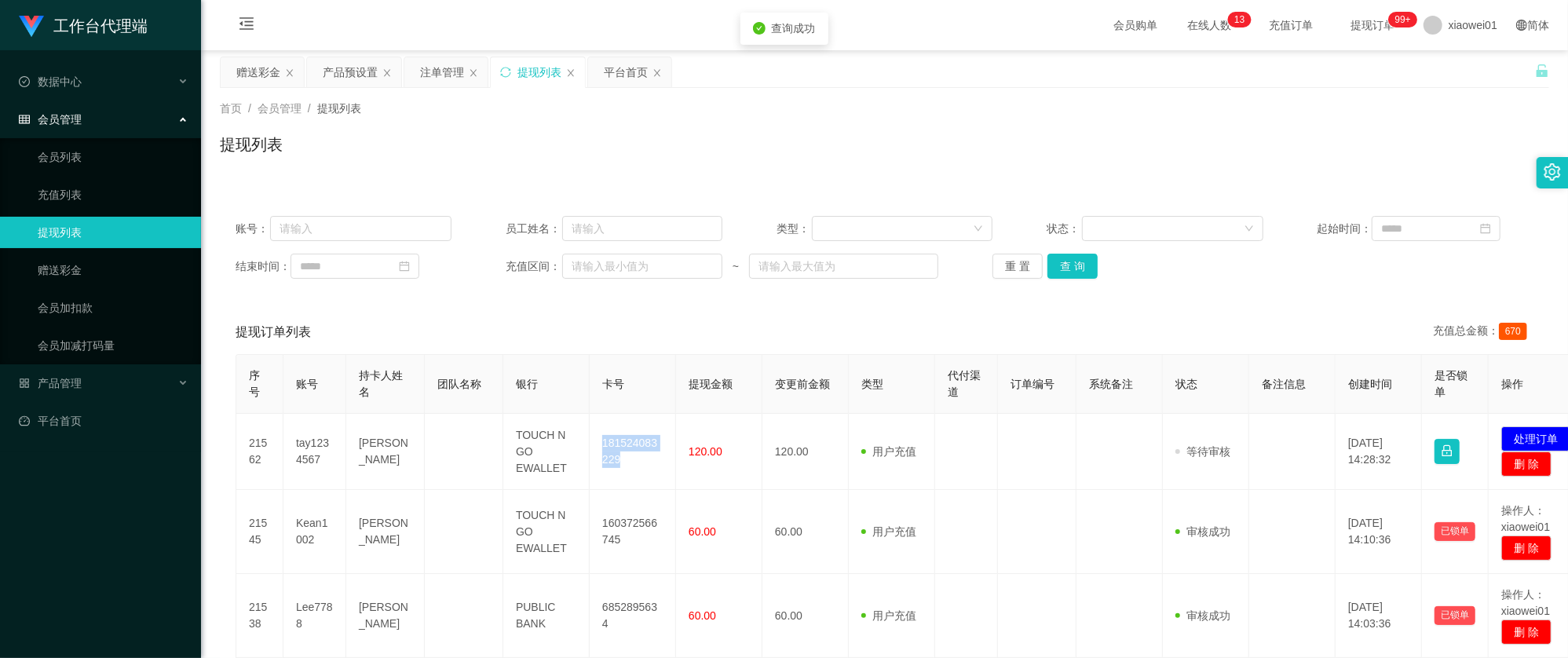
copy td "181524083229"
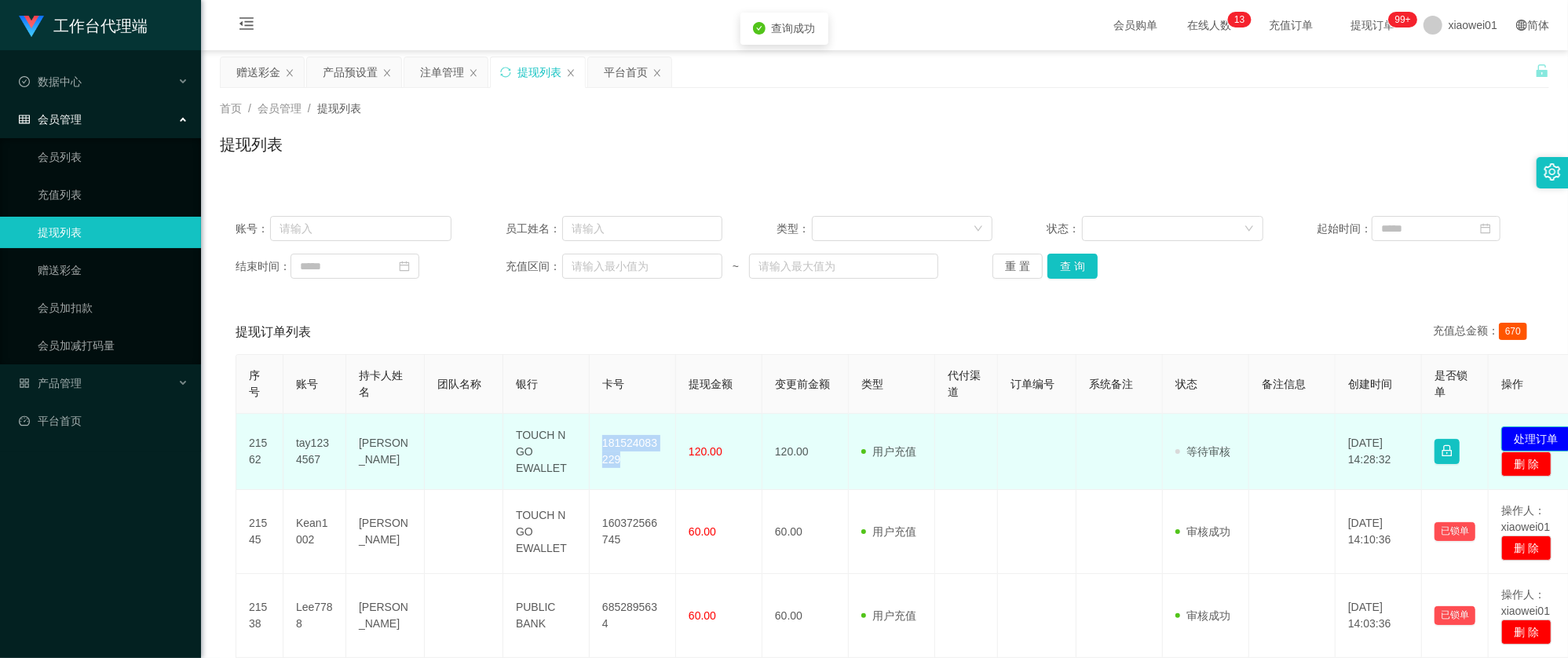
click at [1526, 429] on button "处理订单" at bounding box center [1535, 438] width 69 height 25
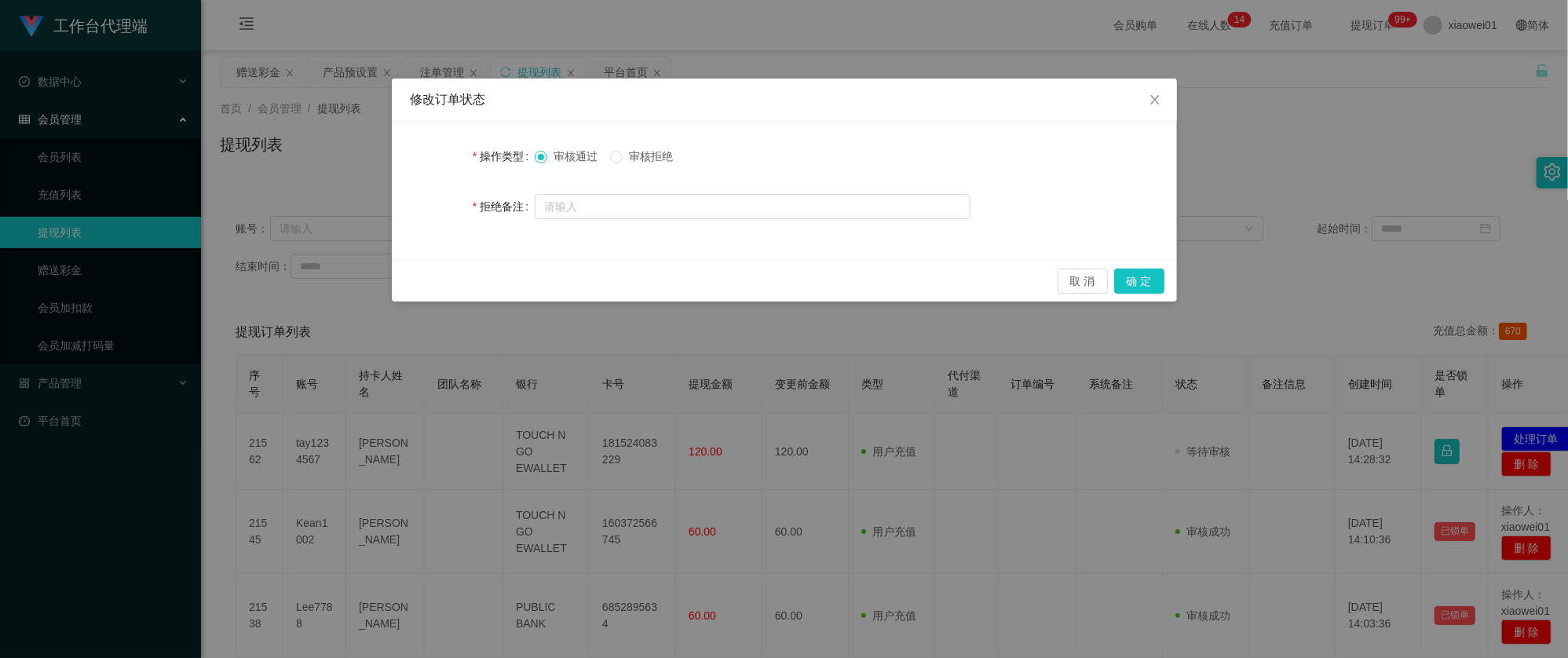
click at [650, 163] on span "审核拒绝" at bounding box center [650, 156] width 56 height 13
click at [1151, 281] on button "确 定" at bounding box center [1139, 280] width 50 height 25
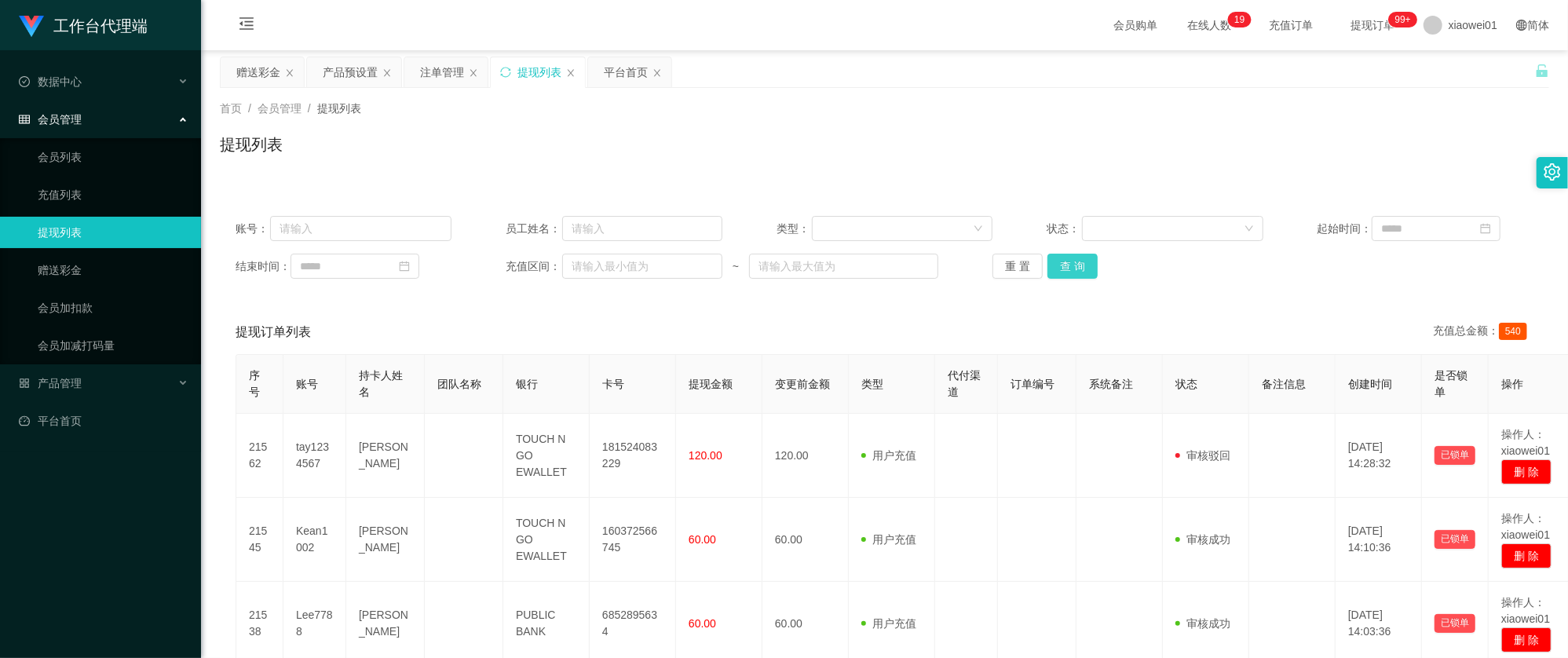
click at [1069, 267] on button "查 询" at bounding box center [1072, 265] width 50 height 25
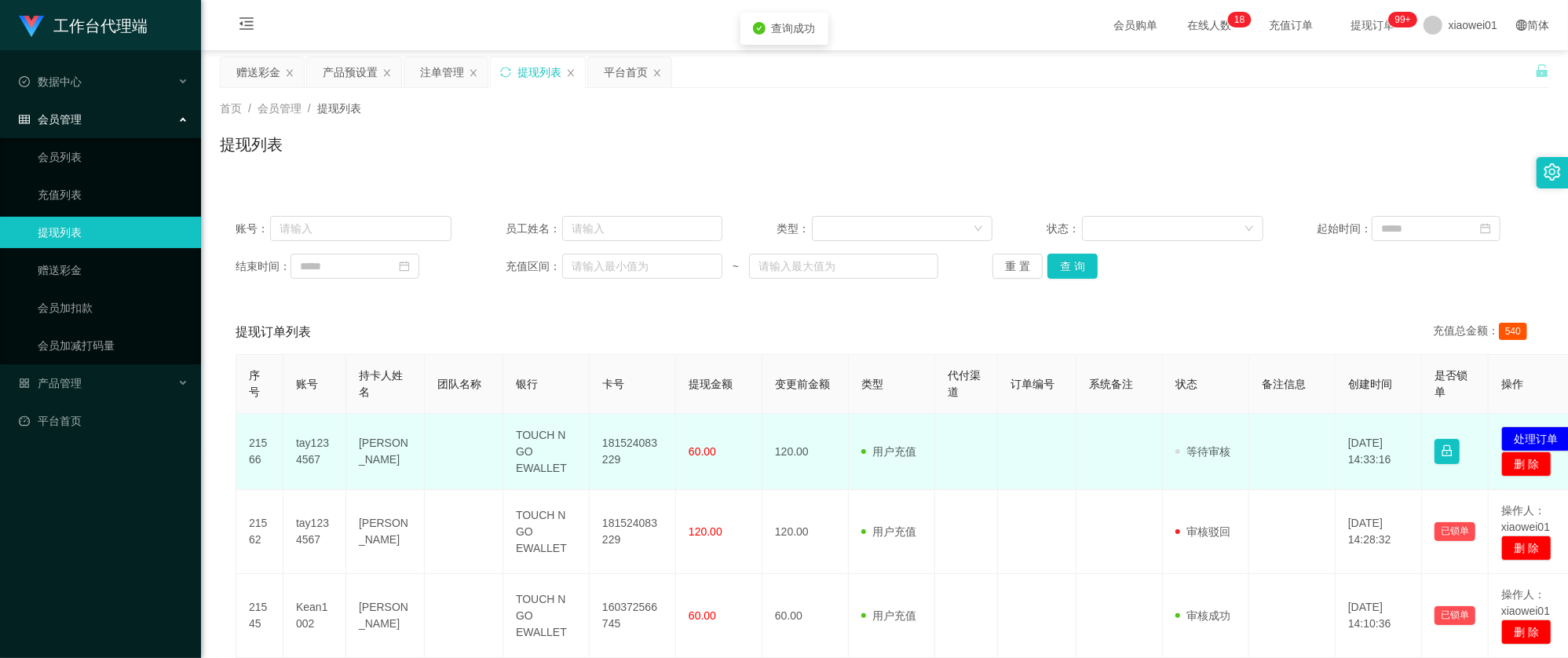
click at [637, 432] on td "181524083229" at bounding box center [632, 451] width 86 height 76
click at [629, 434] on td "181524083229" at bounding box center [632, 451] width 86 height 76
click at [1530, 429] on button "处理订单" at bounding box center [1535, 438] width 69 height 25
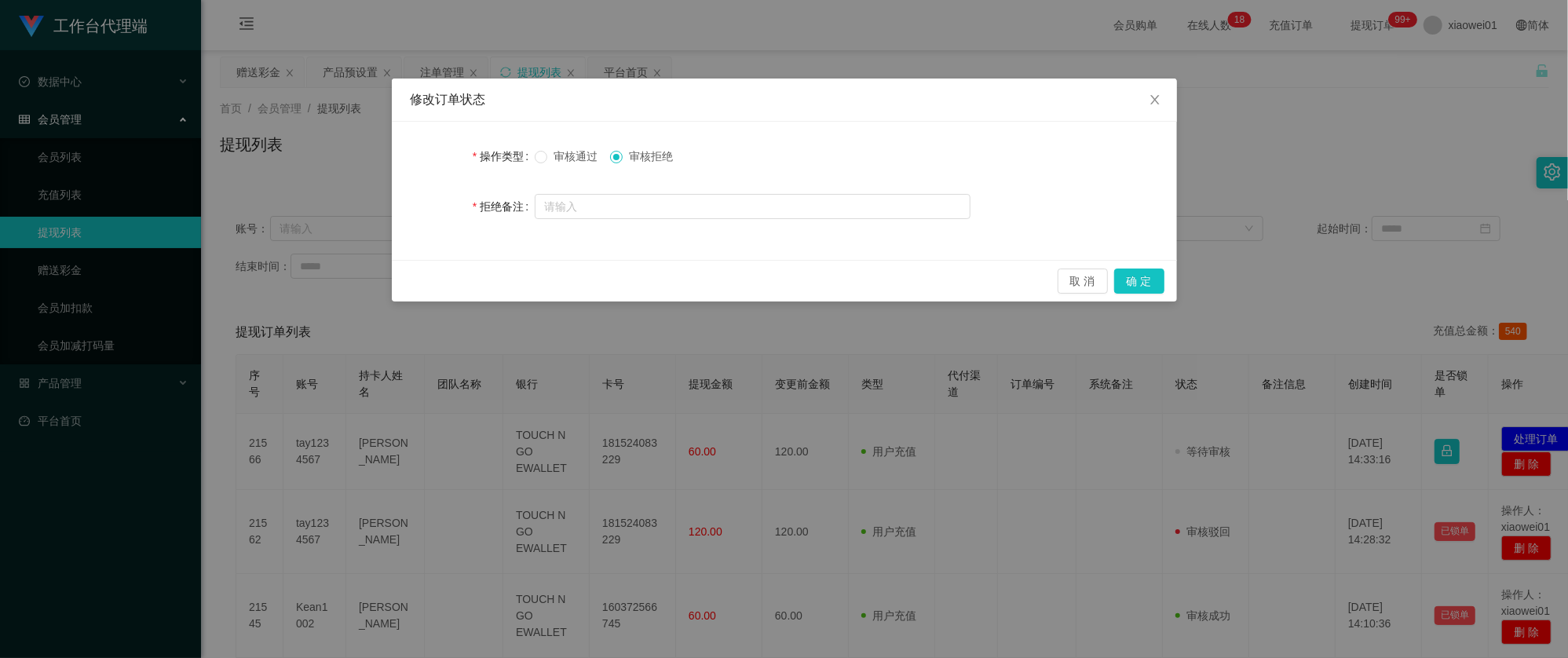
click at [559, 150] on span "审核通过" at bounding box center [575, 156] width 56 height 13
click at [1140, 280] on button "确 定" at bounding box center [1139, 280] width 50 height 25
